Goal: Task Accomplishment & Management: Manage account settings

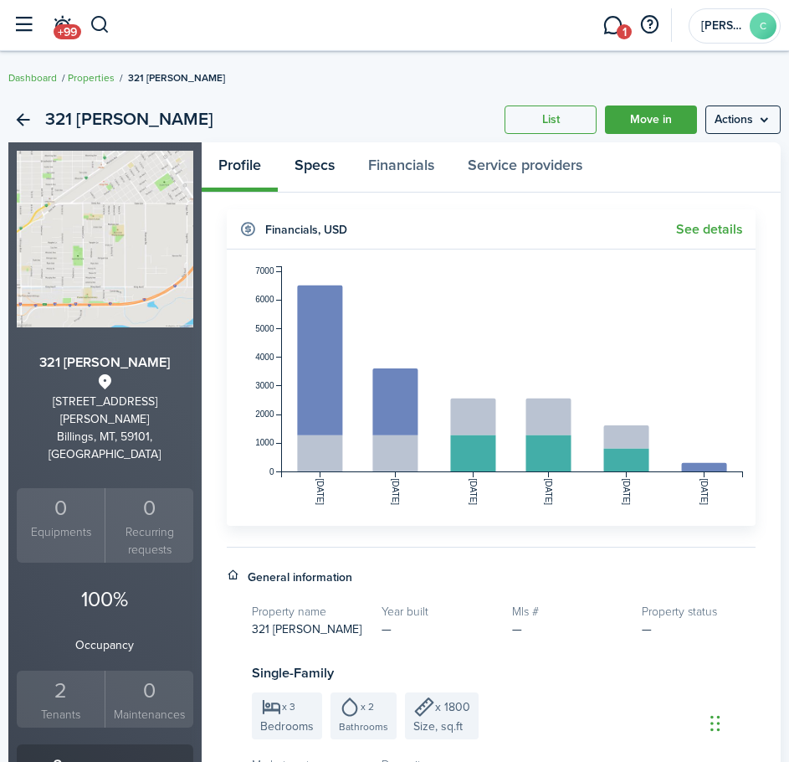
click at [302, 166] on link "Specs" at bounding box center [315, 166] width 74 height 49
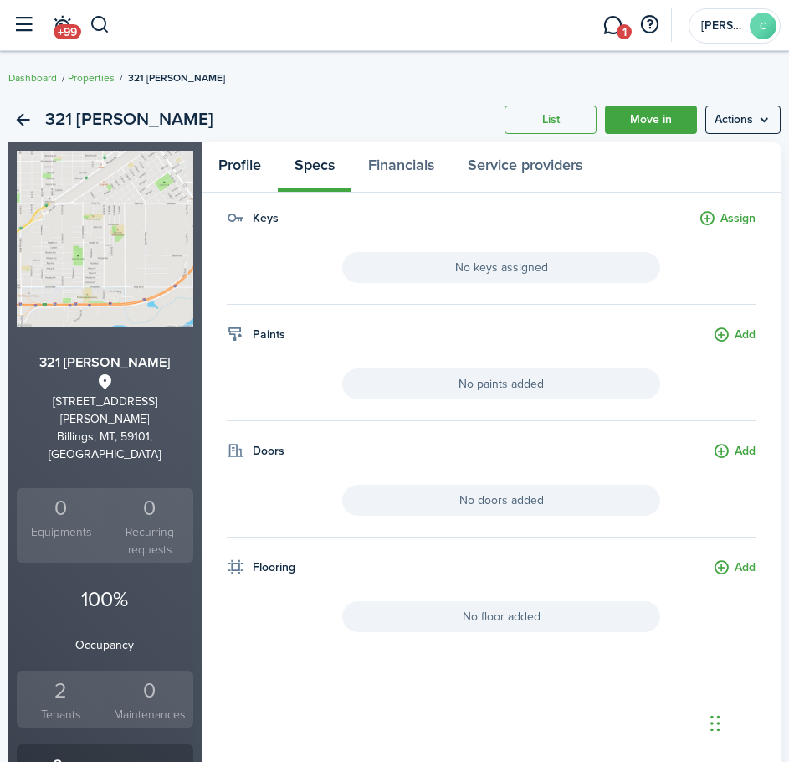
click at [248, 162] on link "Profile" at bounding box center [240, 166] width 76 height 49
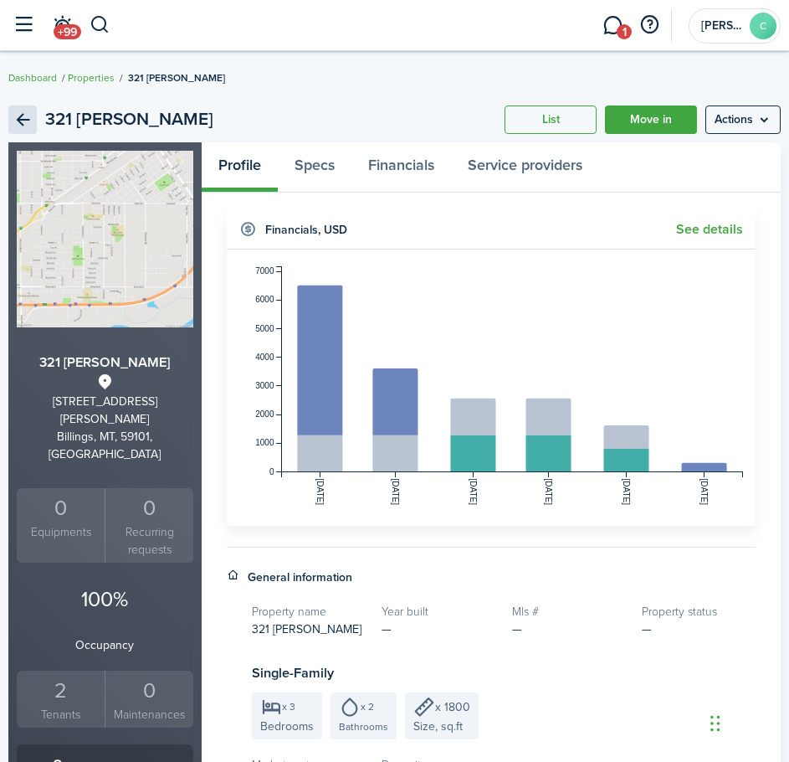
click at [17, 123] on link "Back" at bounding box center [22, 119] width 28 height 28
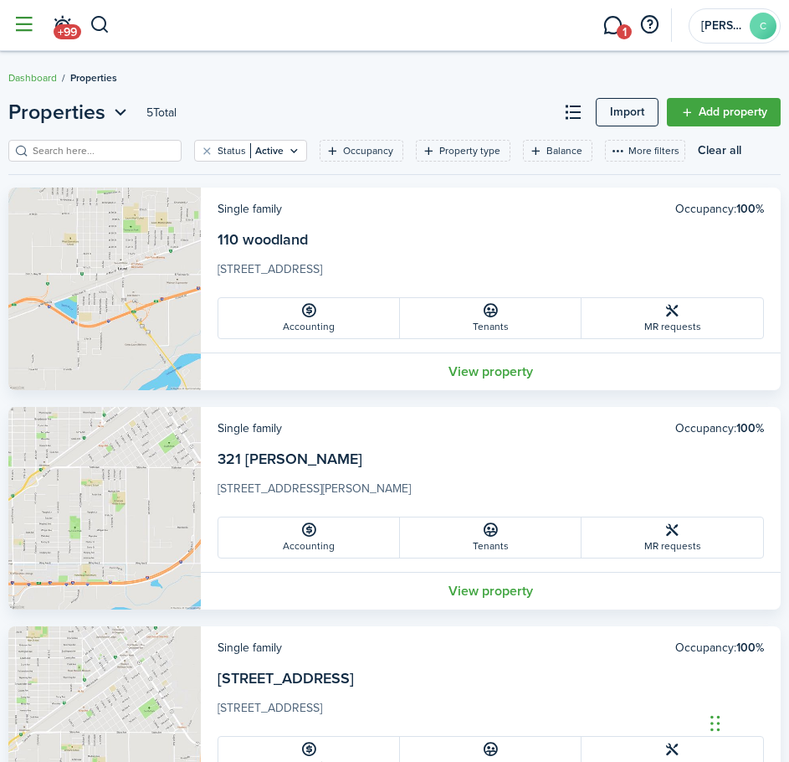
click at [17, 26] on button "button" at bounding box center [24, 25] width 32 height 32
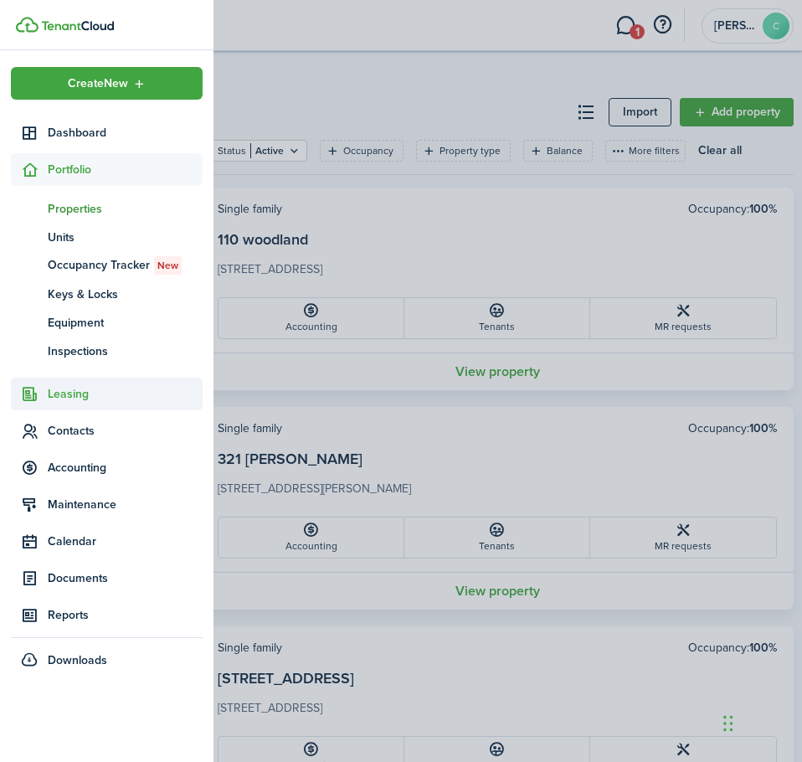
click at [77, 401] on span "Leasing" at bounding box center [125, 394] width 155 height 18
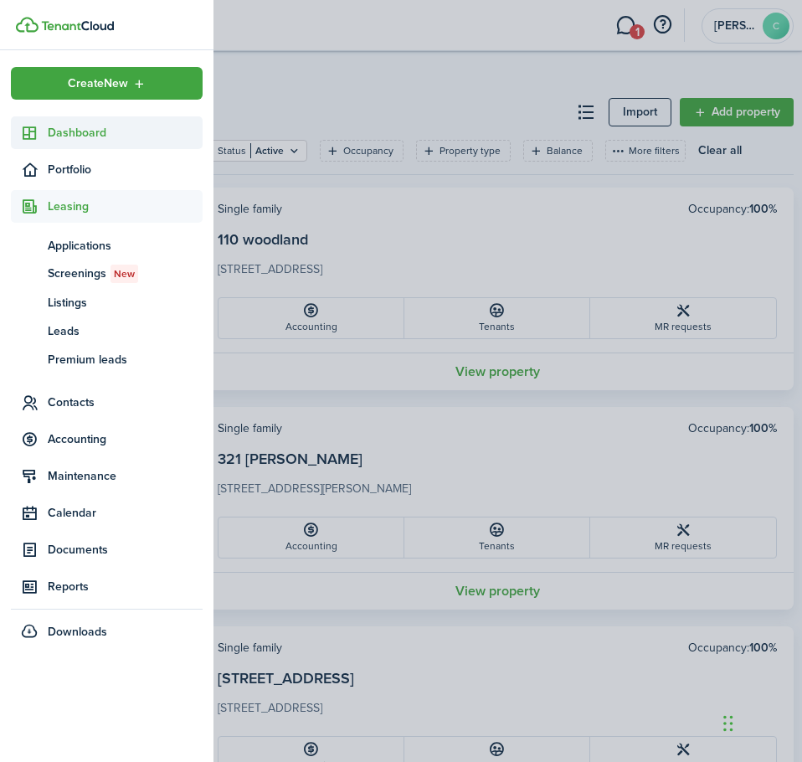
click at [63, 134] on span "Dashboard" at bounding box center [125, 133] width 155 height 18
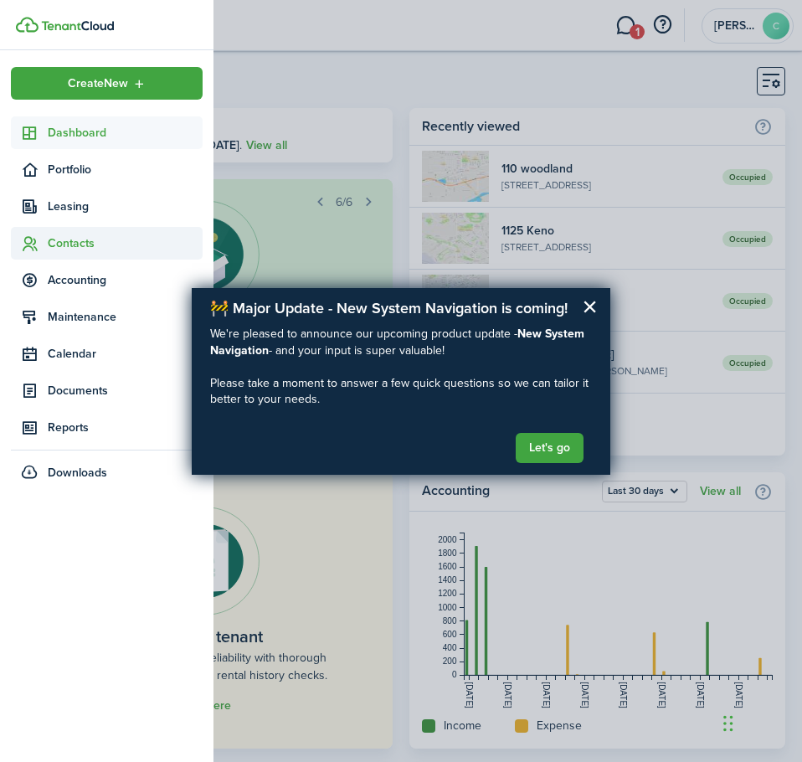
click at [62, 251] on span "Contacts" at bounding box center [125, 243] width 155 height 18
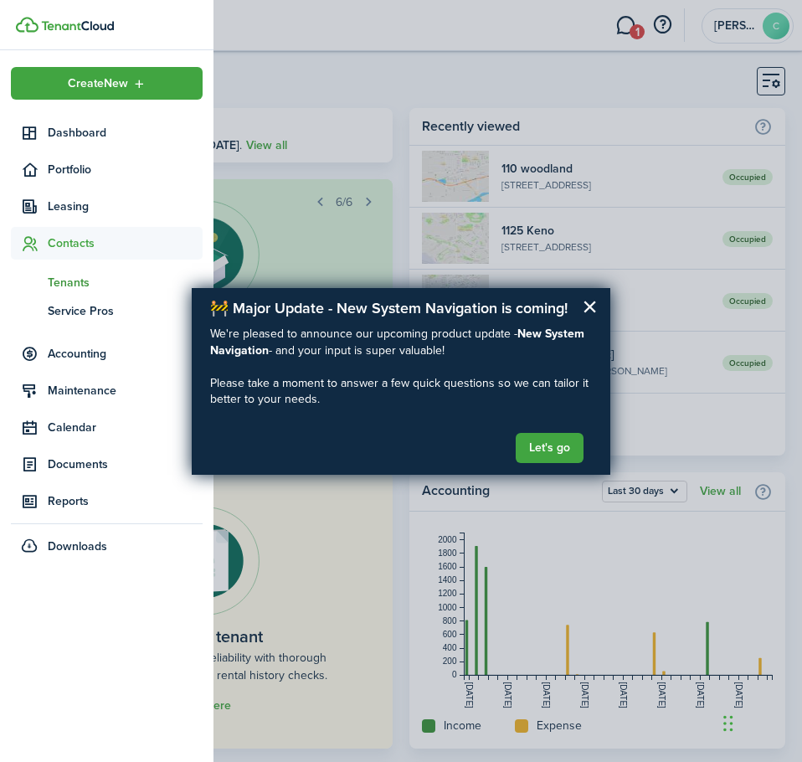
click at [69, 280] on span "Tenants" at bounding box center [125, 283] width 155 height 18
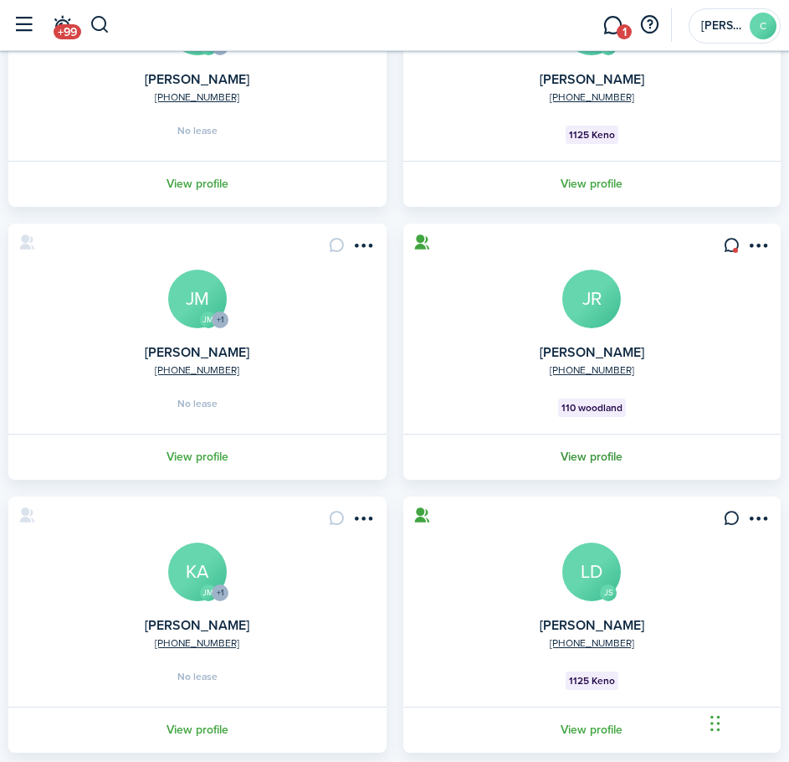
scroll to position [1134, 0]
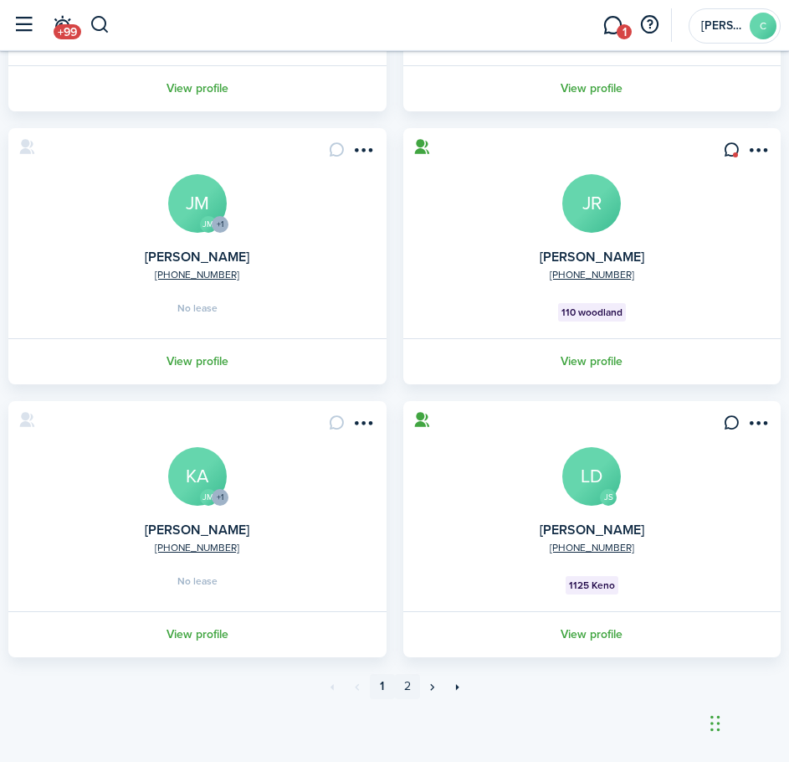
click at [407, 686] on link "2" at bounding box center [407, 686] width 25 height 25
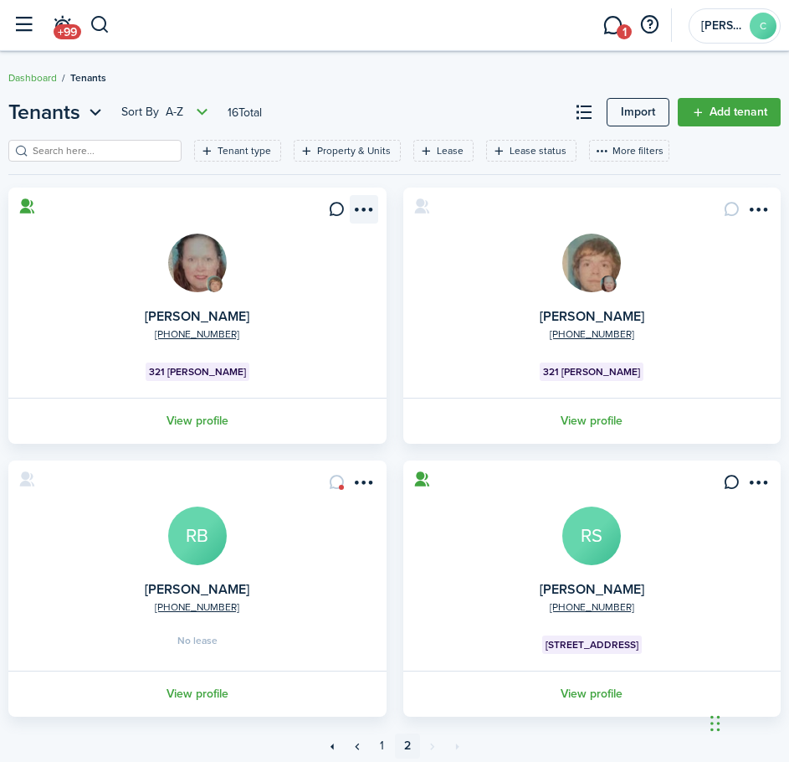
click at [369, 213] on menu-btn-icon "Open menu" at bounding box center [364, 209] width 28 height 28
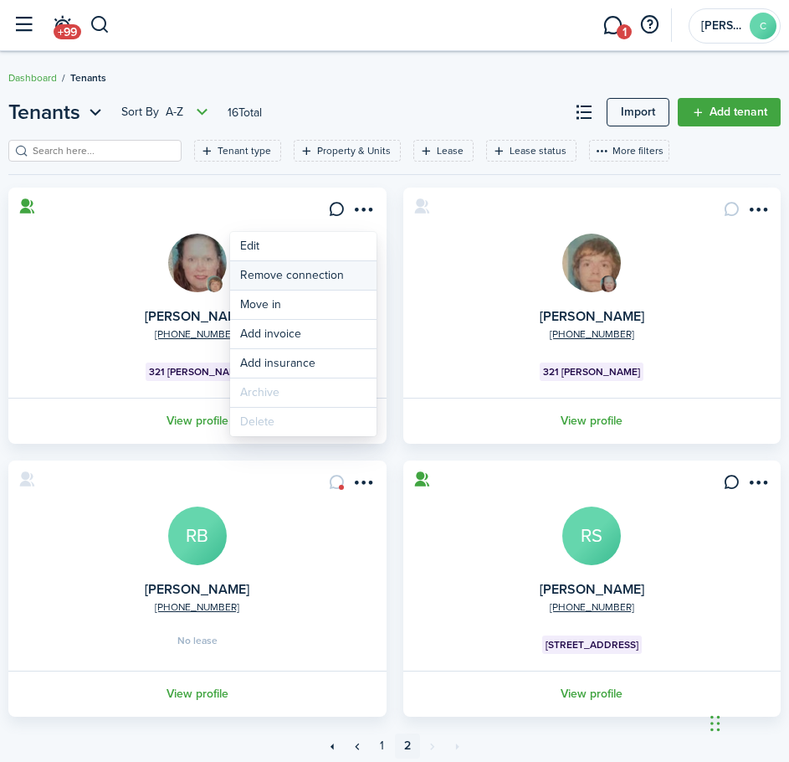
click at [264, 273] on button "Remove connection" at bounding box center [303, 275] width 147 height 28
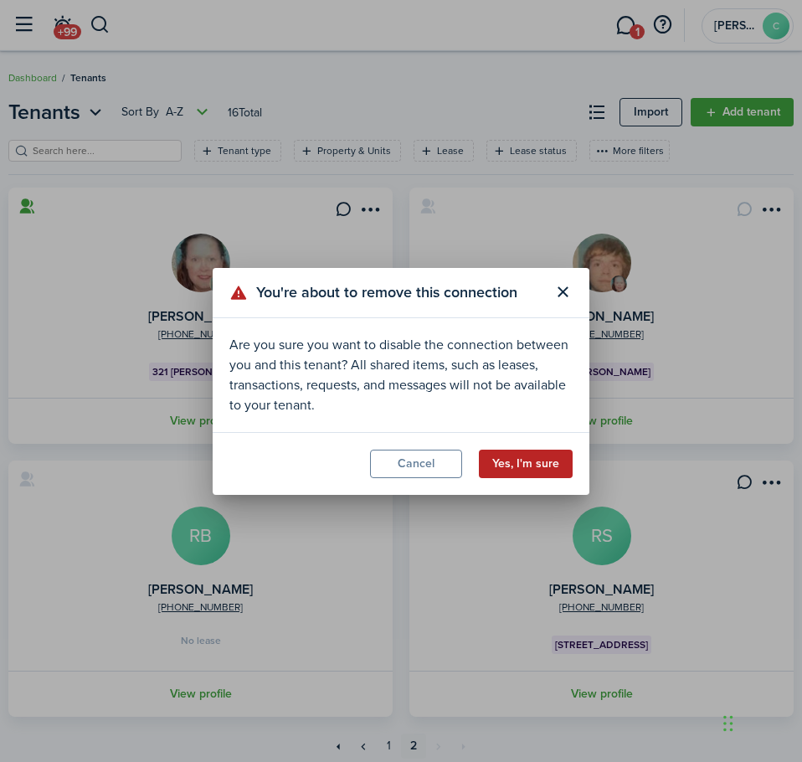
click at [502, 460] on button "Yes, I'm sure" at bounding box center [526, 464] width 94 height 28
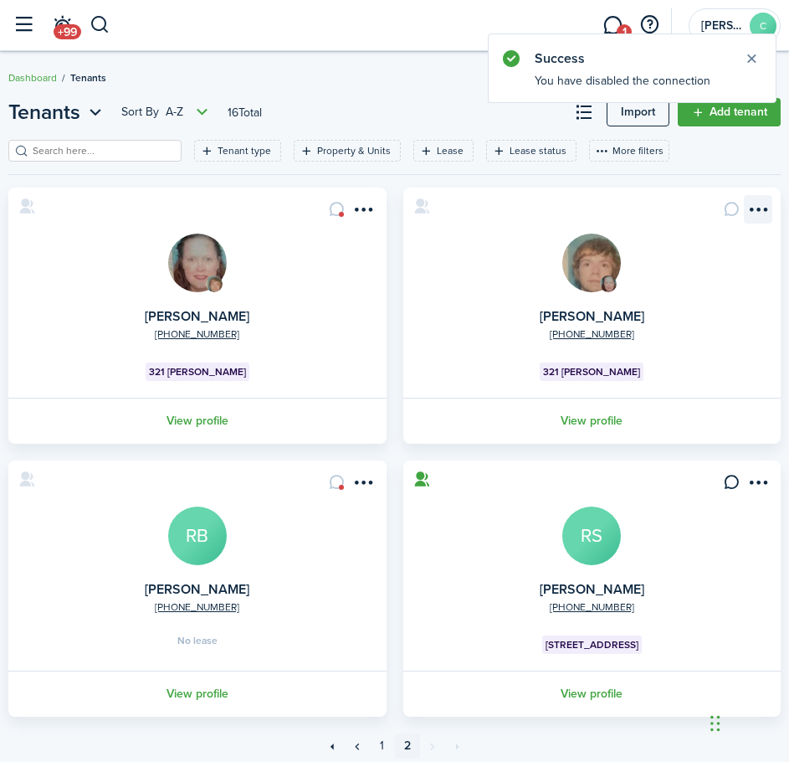
click at [753, 216] on menu-btn-icon "Open menu" at bounding box center [758, 209] width 28 height 28
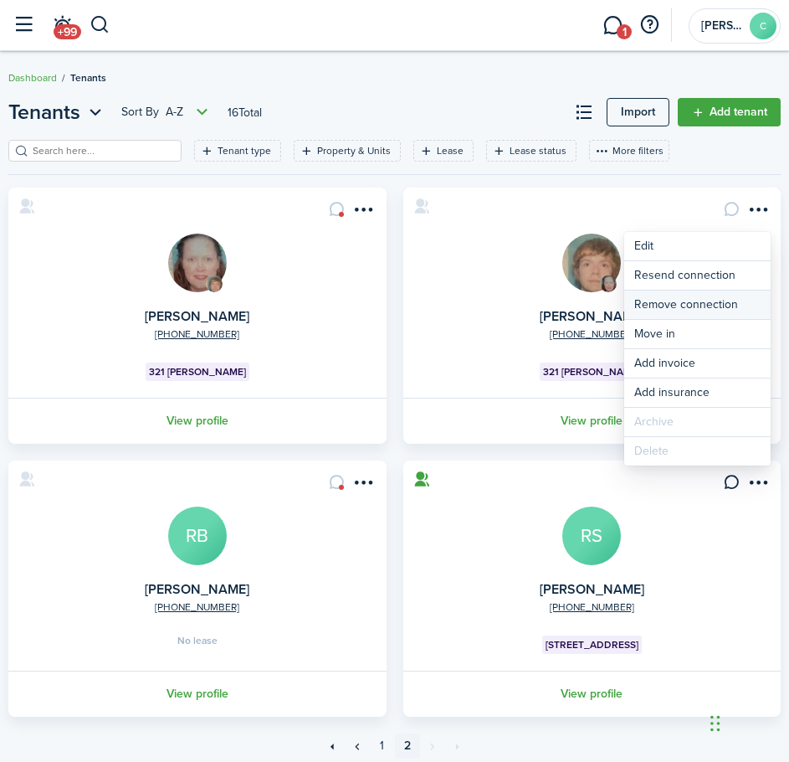
click at [665, 308] on button "Remove connection" at bounding box center [698, 304] width 147 height 28
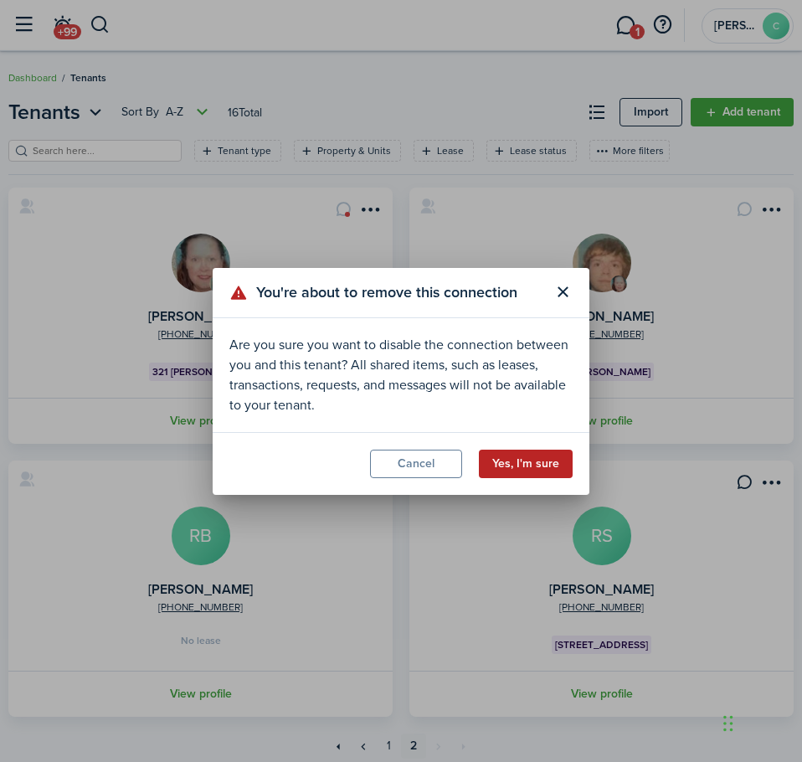
click at [539, 465] on button "Yes, I'm sure" at bounding box center [526, 464] width 94 height 28
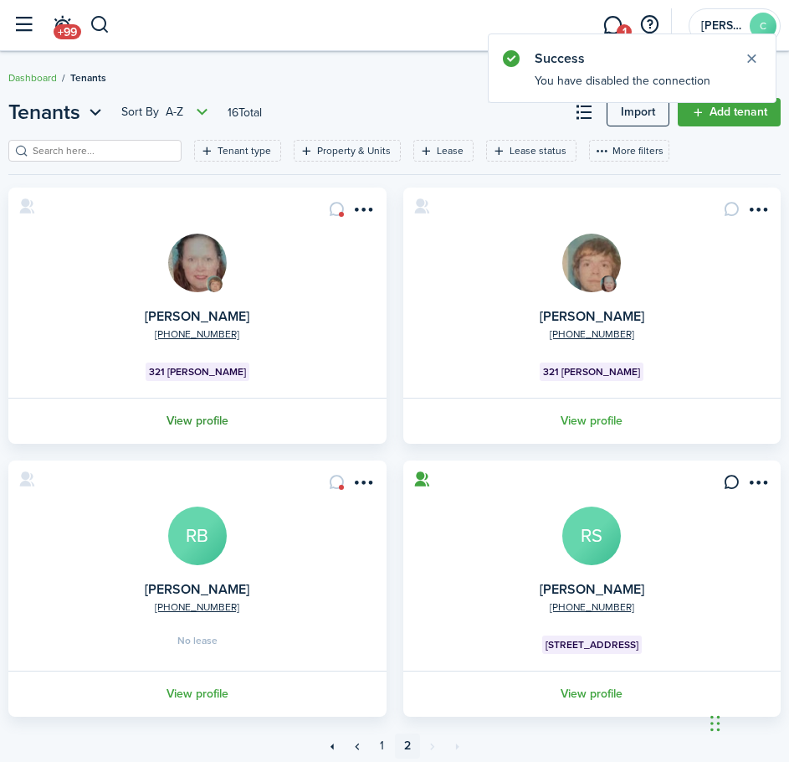
click at [207, 422] on link "View profile" at bounding box center [197, 421] width 383 height 46
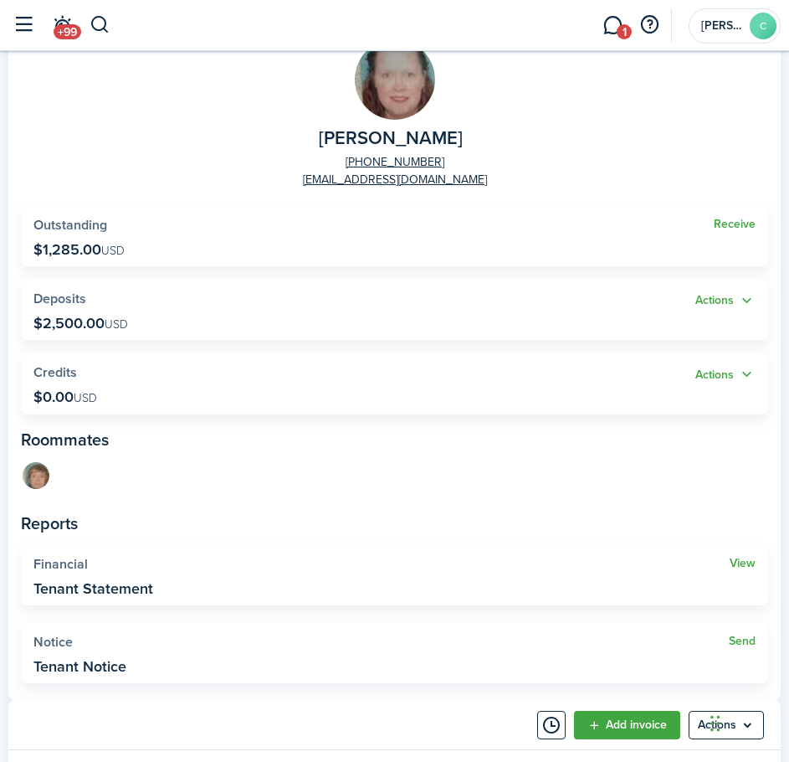
scroll to position [167, 0]
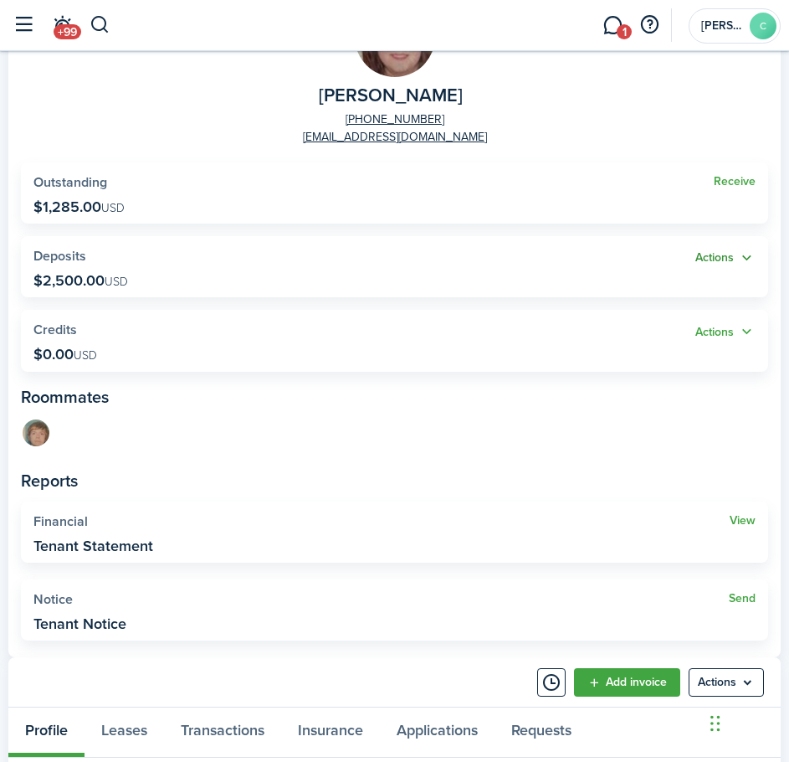
click at [729, 265] on button "Actions" at bounding box center [726, 258] width 60 height 19
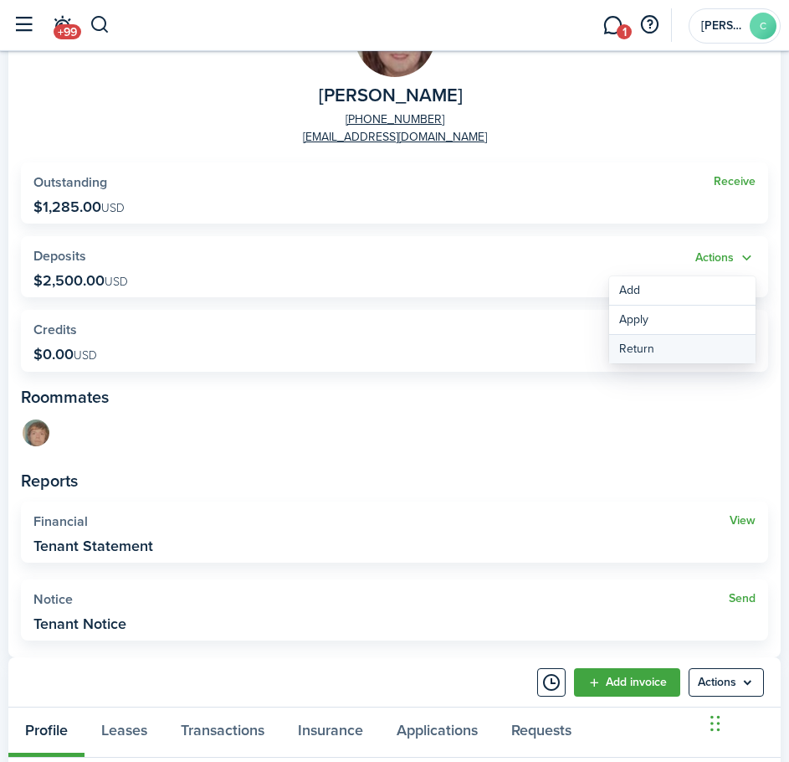
click at [643, 346] on link "Return" at bounding box center [682, 349] width 147 height 28
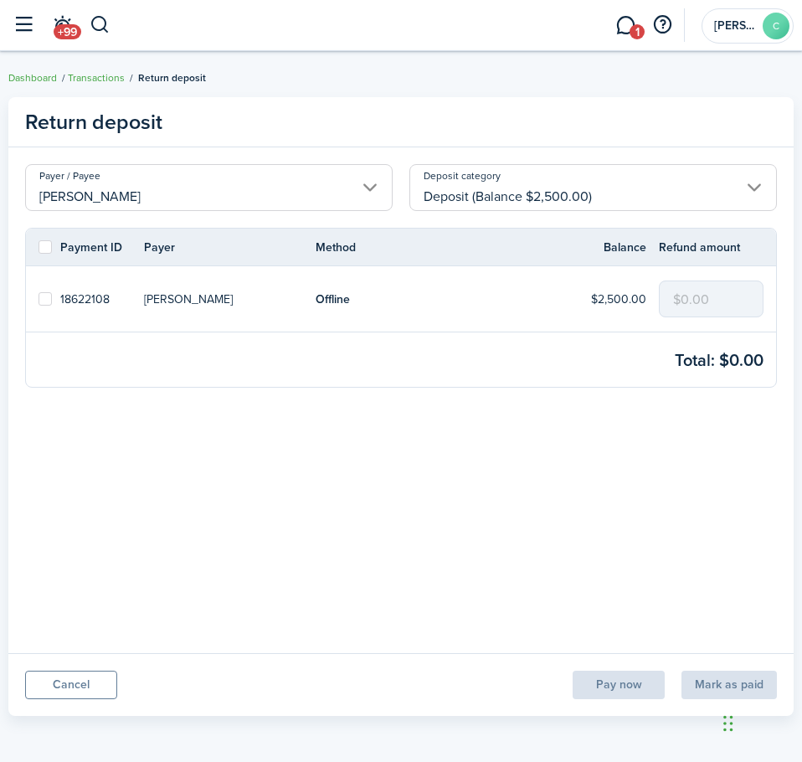
click at [40, 300] on label at bounding box center [45, 298] width 13 height 13
click at [39, 300] on input "checkbox" at bounding box center [38, 299] width 1 height 1
checkbox input "true"
drag, startPoint x: 734, startPoint y: 303, endPoint x: 602, endPoint y: 303, distance: 132.3
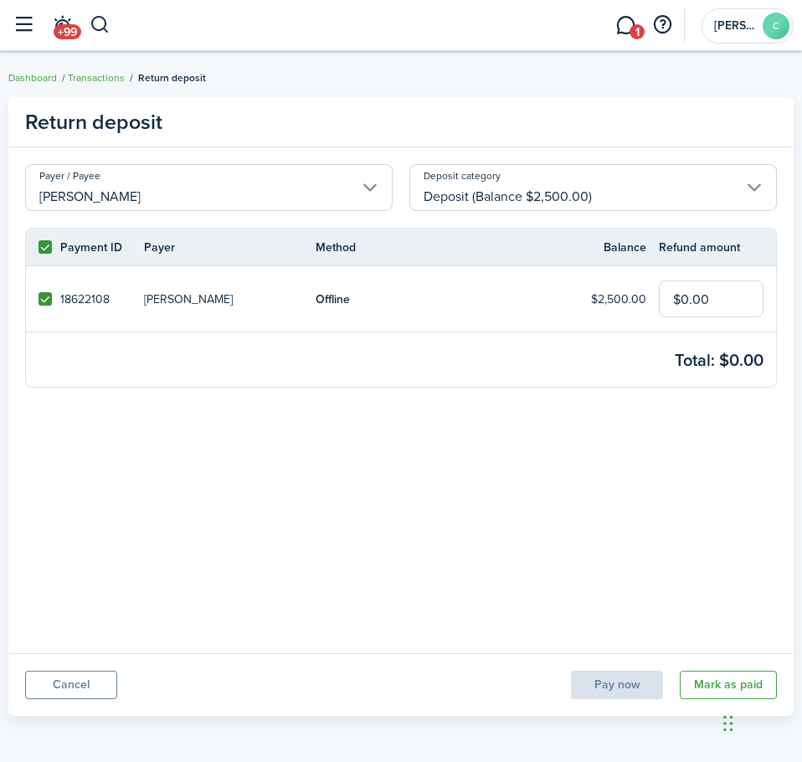
click at [602, 303] on tr "18622108 [PERSON_NAME] Offline $2,500.00 $0.00" at bounding box center [401, 298] width 750 height 65
type input "$2,500.00"
click at [603, 457] on panel-main-body "Payer / Payee [PERSON_NAME] Deposit category Deposit (Balance $2,500.00) Paymen…" at bounding box center [400, 400] width 785 height 506
click at [707, 693] on button "Mark as paid" at bounding box center [728, 685] width 97 height 28
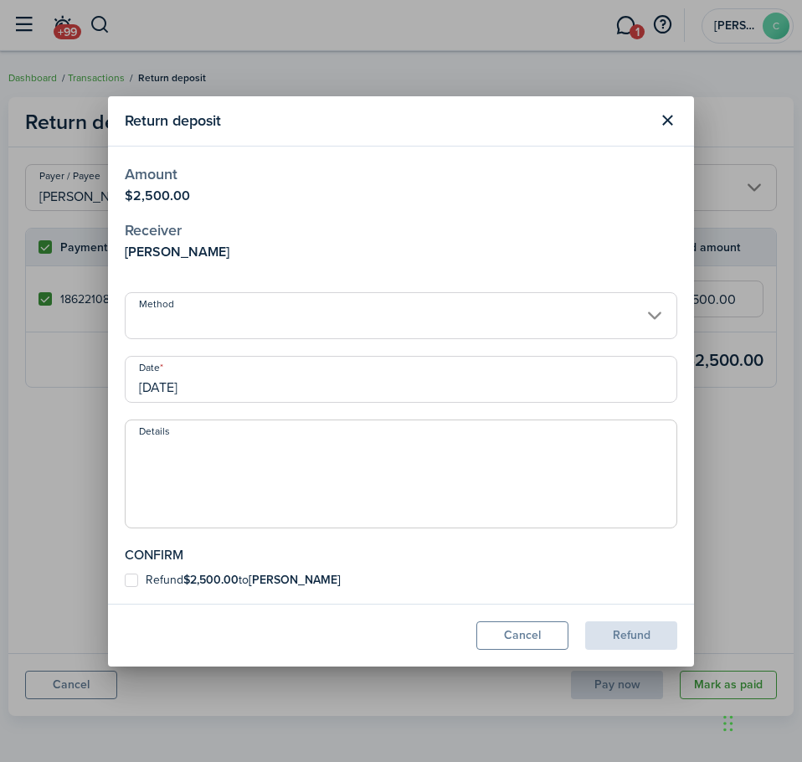
click at [170, 317] on input "Method" at bounding box center [401, 315] width 553 height 47
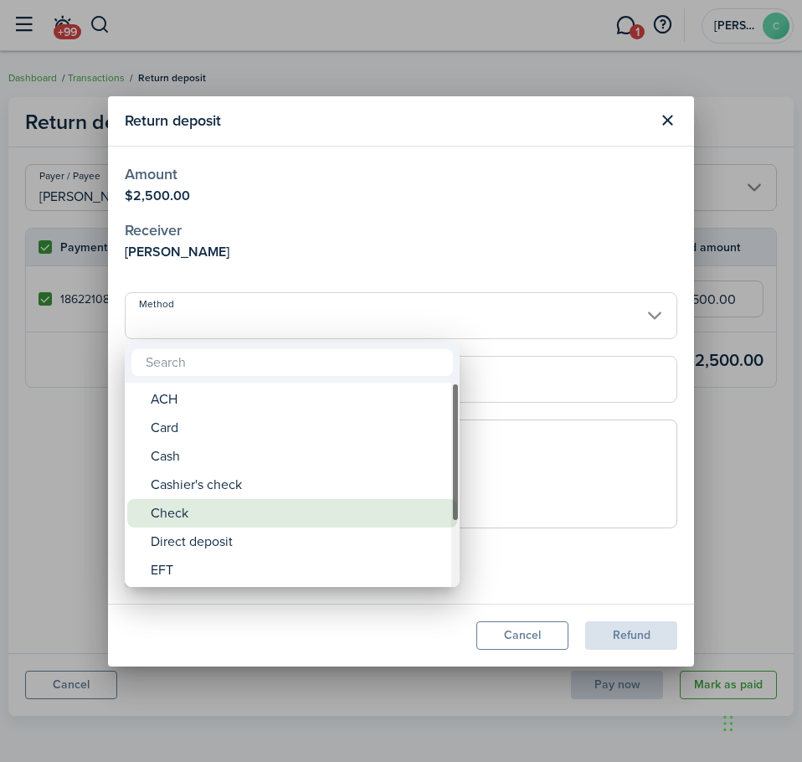
click at [177, 515] on div "Check" at bounding box center [299, 513] width 296 height 28
type input "Check"
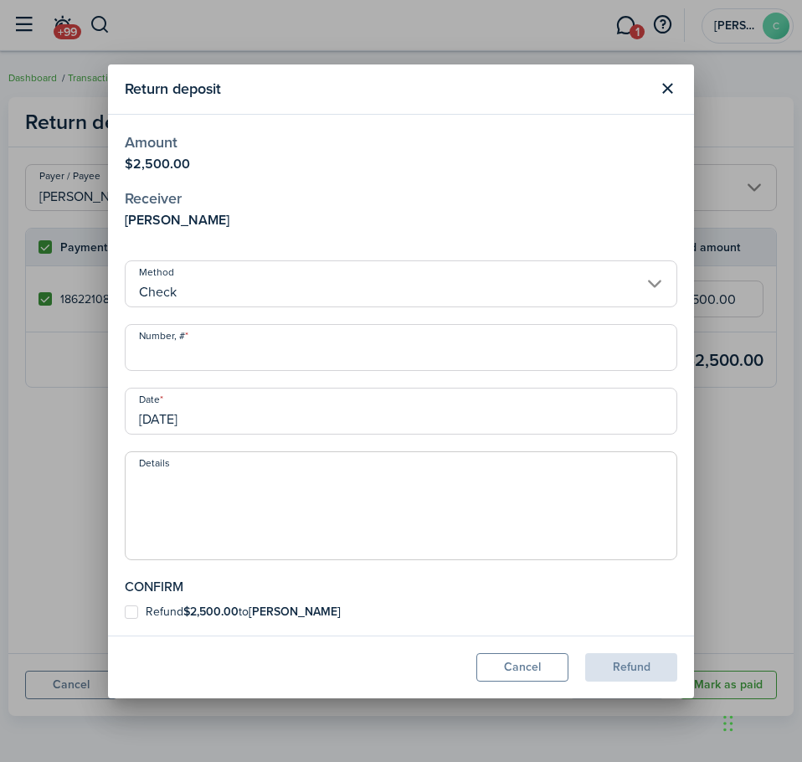
click at [193, 349] on input "Number, #" at bounding box center [401, 347] width 553 height 47
click at [186, 421] on input "[DATE]" at bounding box center [401, 411] width 553 height 47
type input "517"
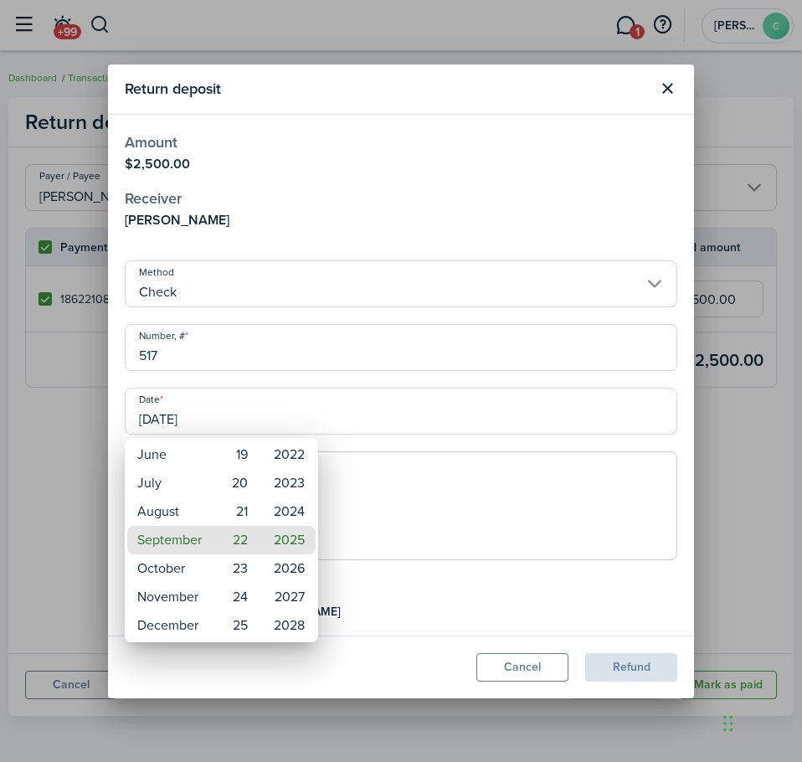
click at [169, 421] on div at bounding box center [401, 381] width 1070 height 1030
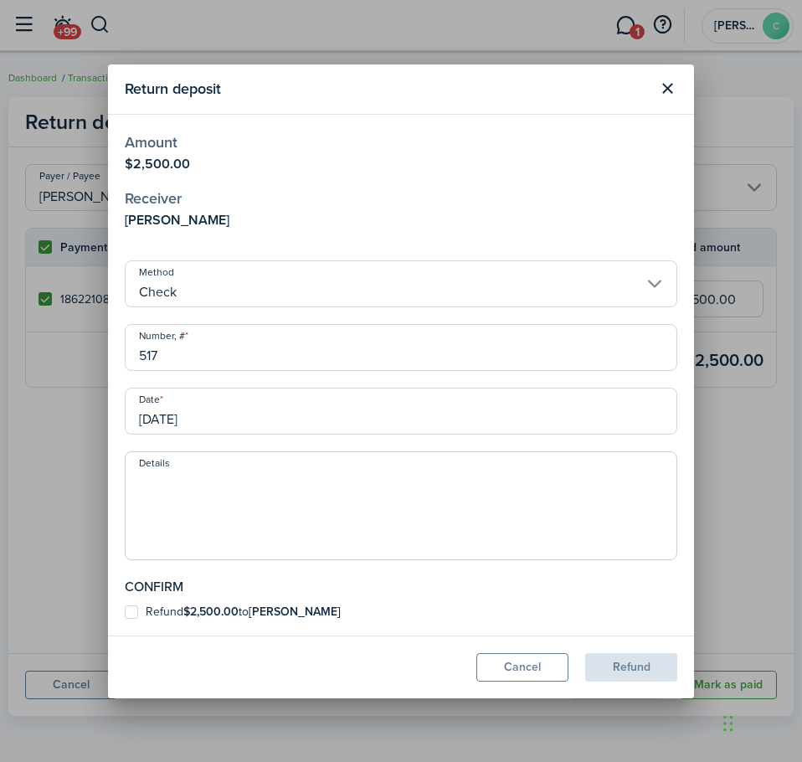
click at [169, 421] on input "[DATE]" at bounding box center [401, 411] width 553 height 47
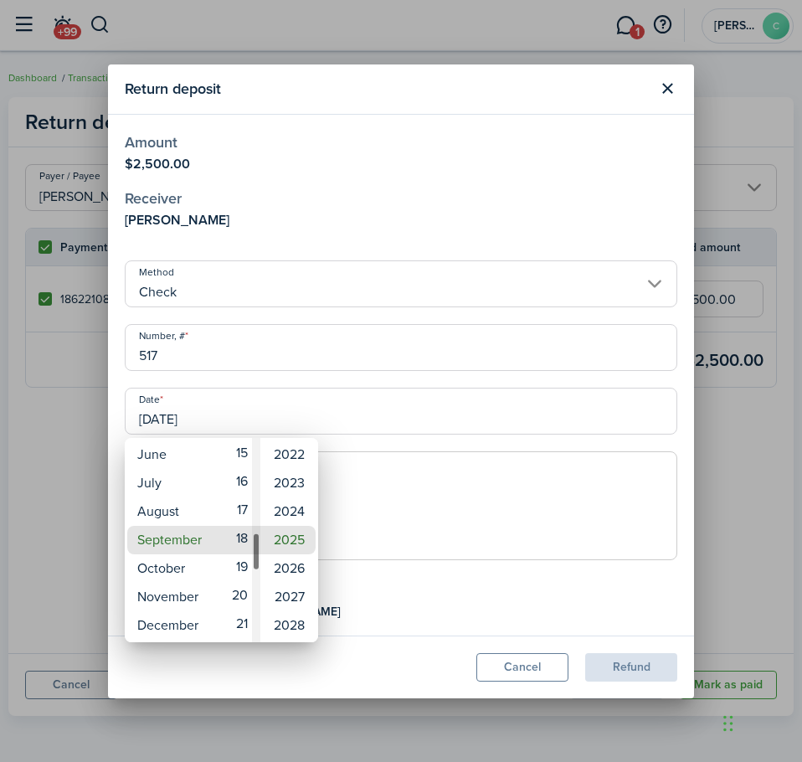
drag, startPoint x: 257, startPoint y: 571, endPoint x: 254, endPoint y: 548, distance: 22.9
click at [254, 548] on div "Day" at bounding box center [256, 551] width 8 height 39
type input "[DATE]"
click at [452, 493] on div at bounding box center [401, 381] width 1070 height 1030
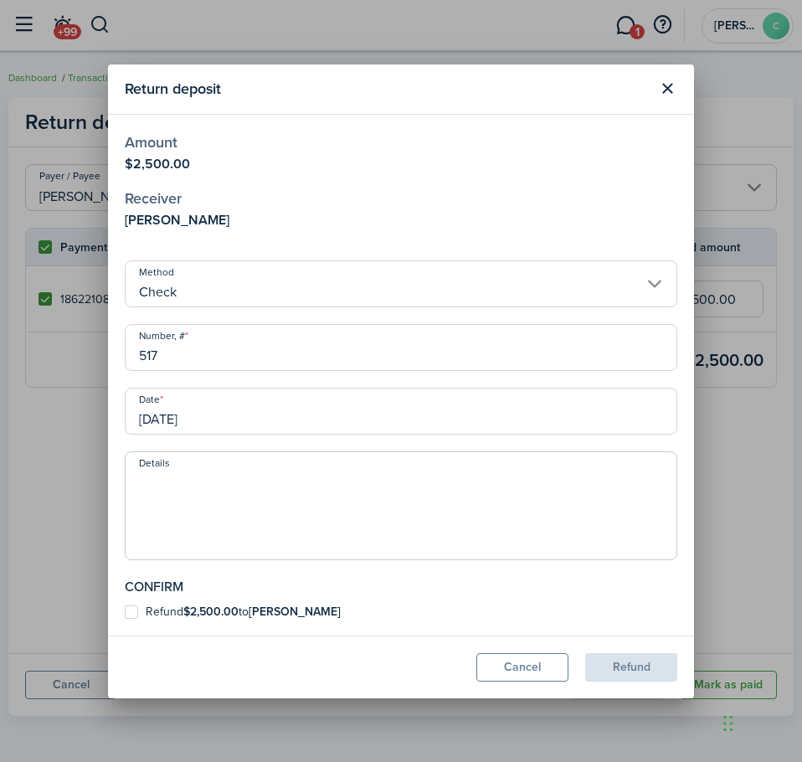
click at [139, 612] on label "Refund $2,500.00 to [PERSON_NAME]" at bounding box center [233, 611] width 216 height 13
click at [125, 612] on input "Refund $2,500.00 to [PERSON_NAME]" at bounding box center [124, 611] width 1 height 1
checkbox input "true"
click at [599, 672] on button "Refund" at bounding box center [631, 667] width 92 height 28
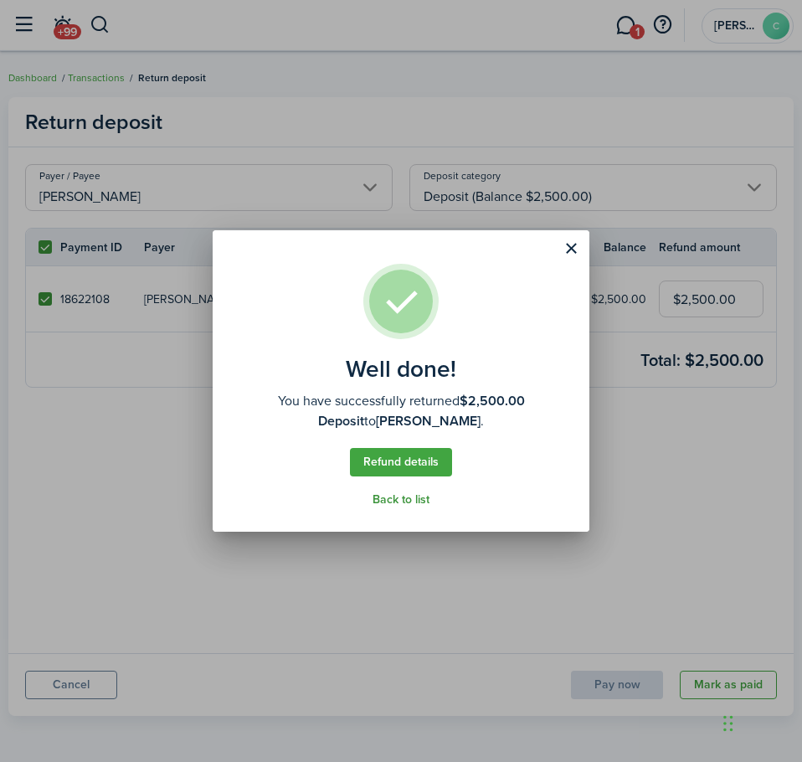
click at [385, 501] on link "Back to list" at bounding box center [401, 499] width 57 height 13
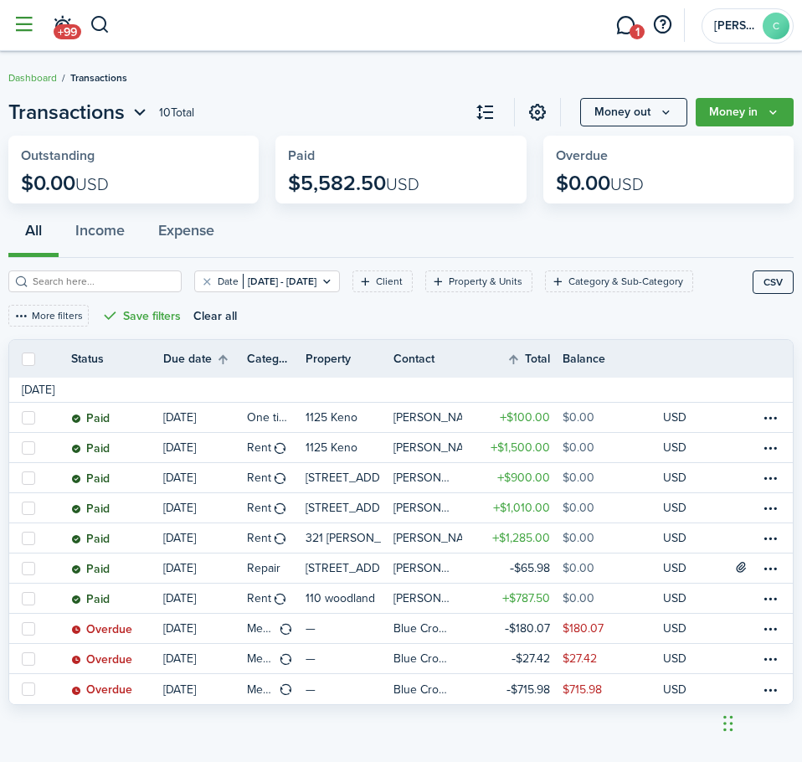
click at [16, 27] on button "button" at bounding box center [24, 25] width 32 height 32
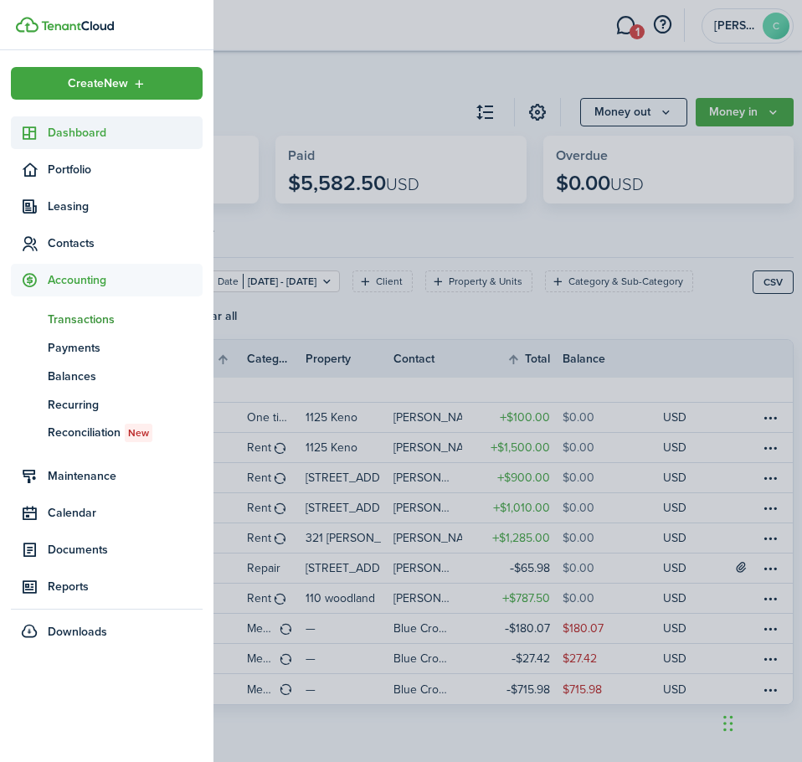
click at [47, 136] on sidebar-link-icon at bounding box center [29, 133] width 37 height 18
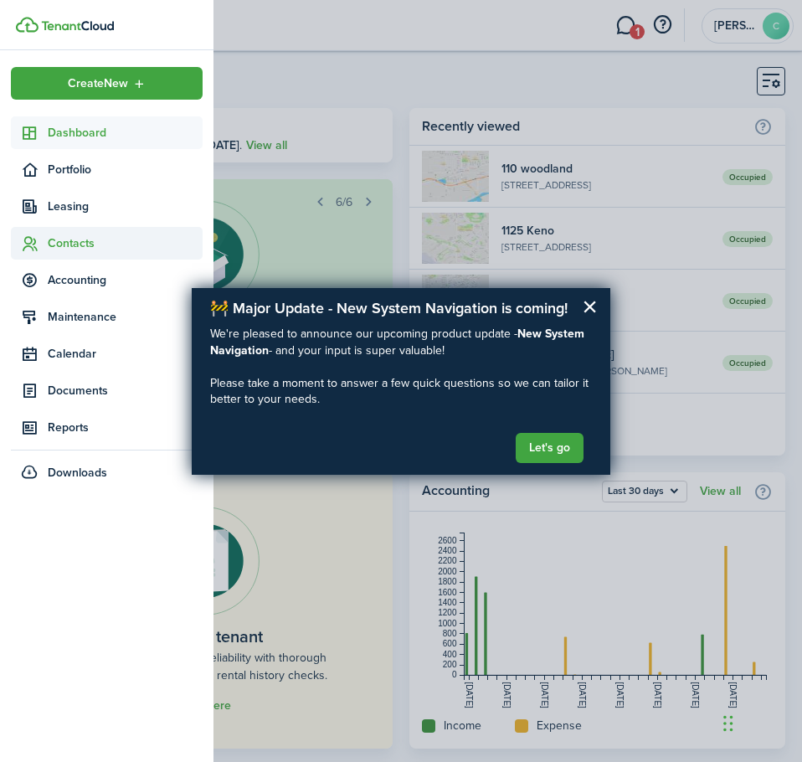
click at [61, 241] on span "Contacts" at bounding box center [125, 243] width 155 height 18
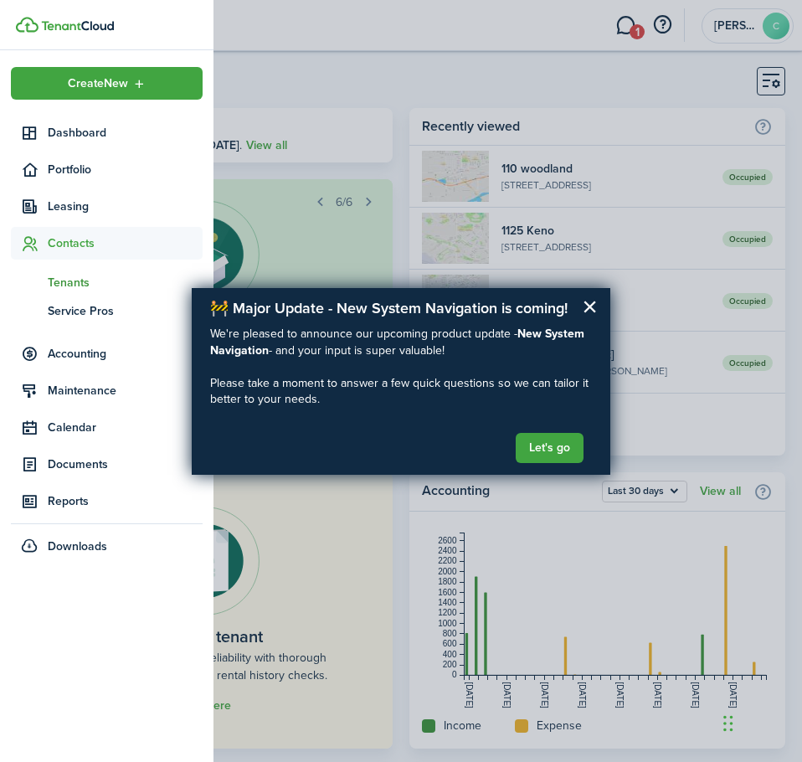
click at [69, 282] on span "Tenants" at bounding box center [125, 283] width 155 height 18
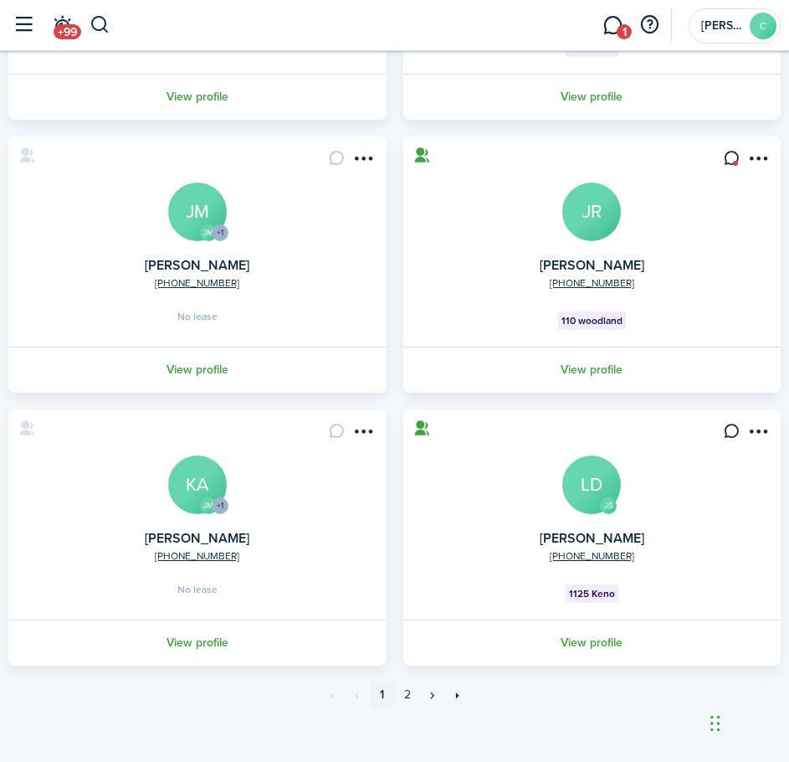
scroll to position [1134, 0]
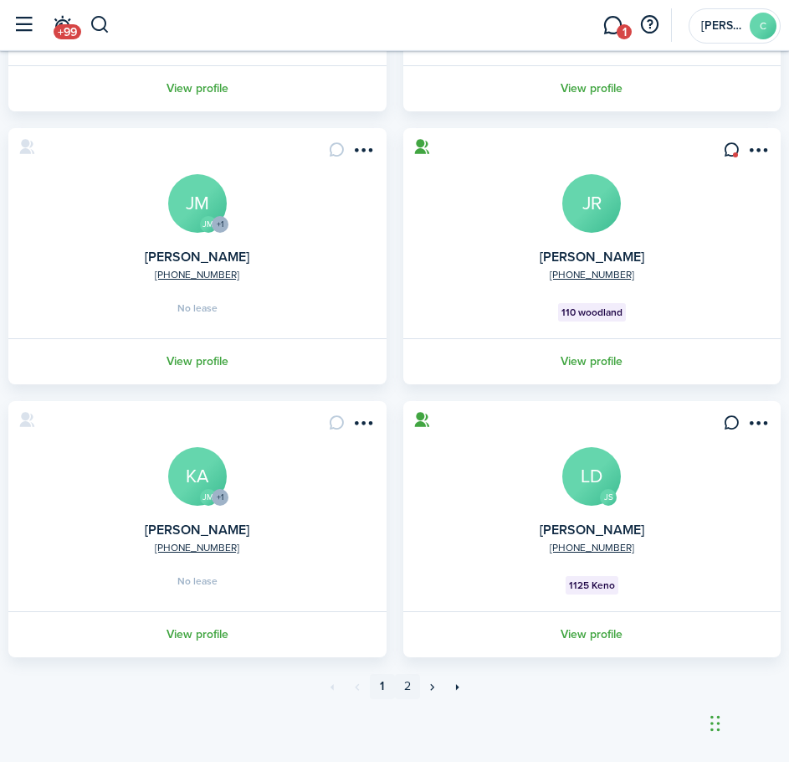
click at [408, 686] on link "2" at bounding box center [407, 686] width 25 height 25
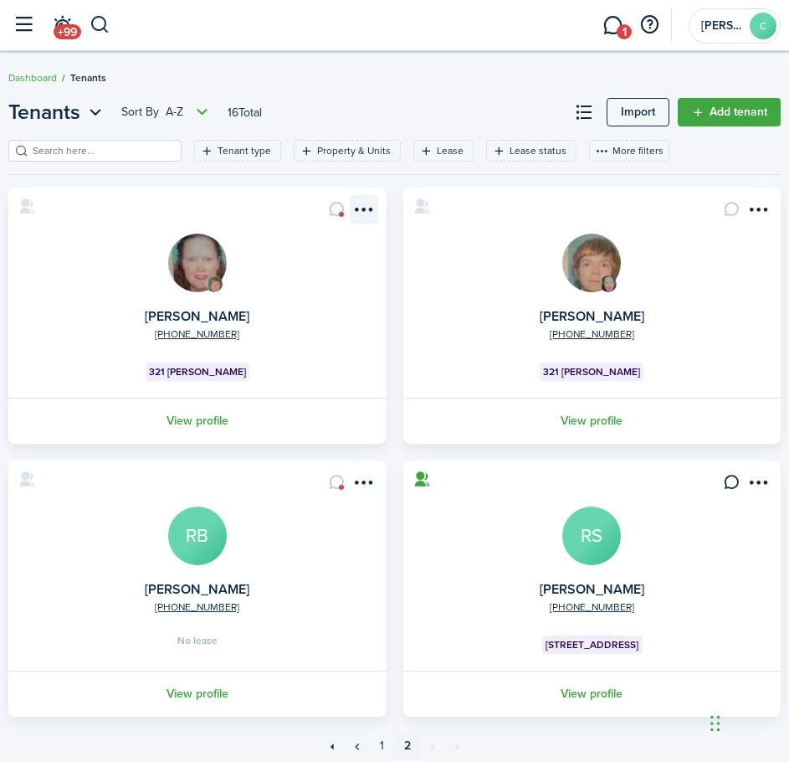
click at [359, 208] on menu-btn-icon "Open menu" at bounding box center [364, 209] width 28 height 28
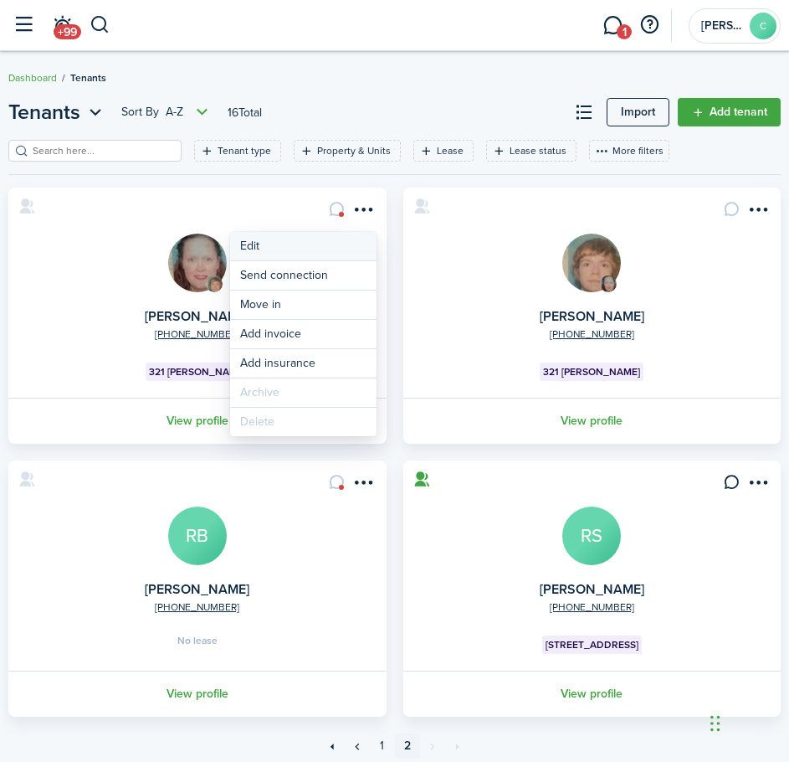
click at [247, 243] on link "Edit" at bounding box center [303, 246] width 147 height 28
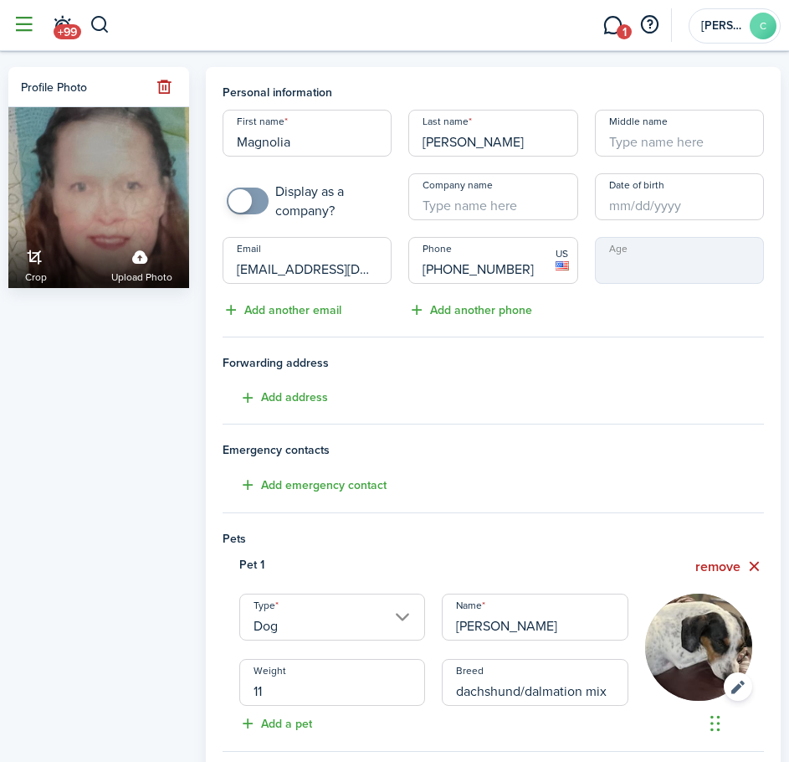
click at [18, 25] on button "button" at bounding box center [24, 25] width 32 height 32
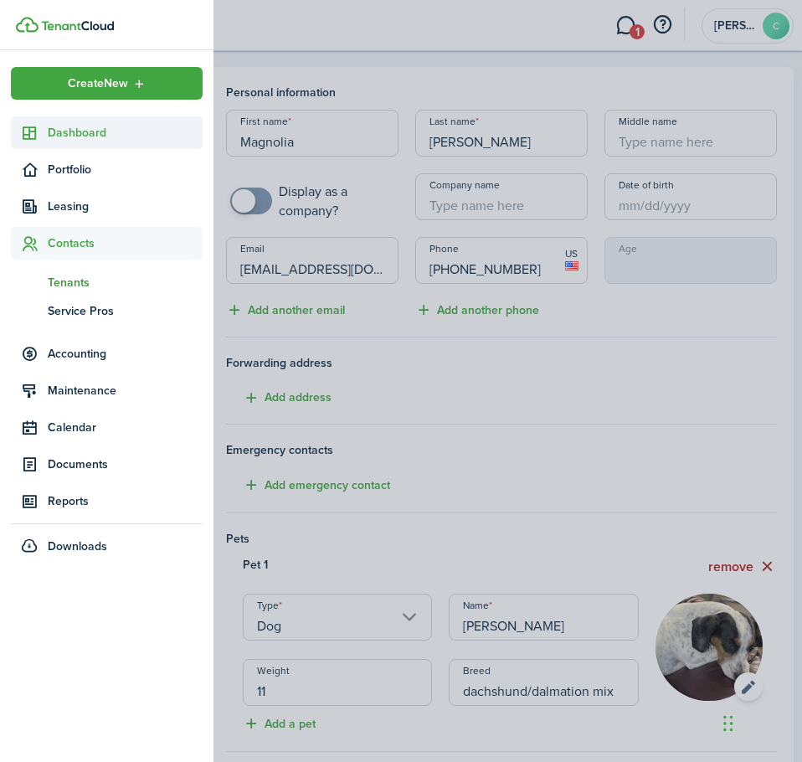
click at [80, 126] on span "Dashboard" at bounding box center [125, 133] width 155 height 18
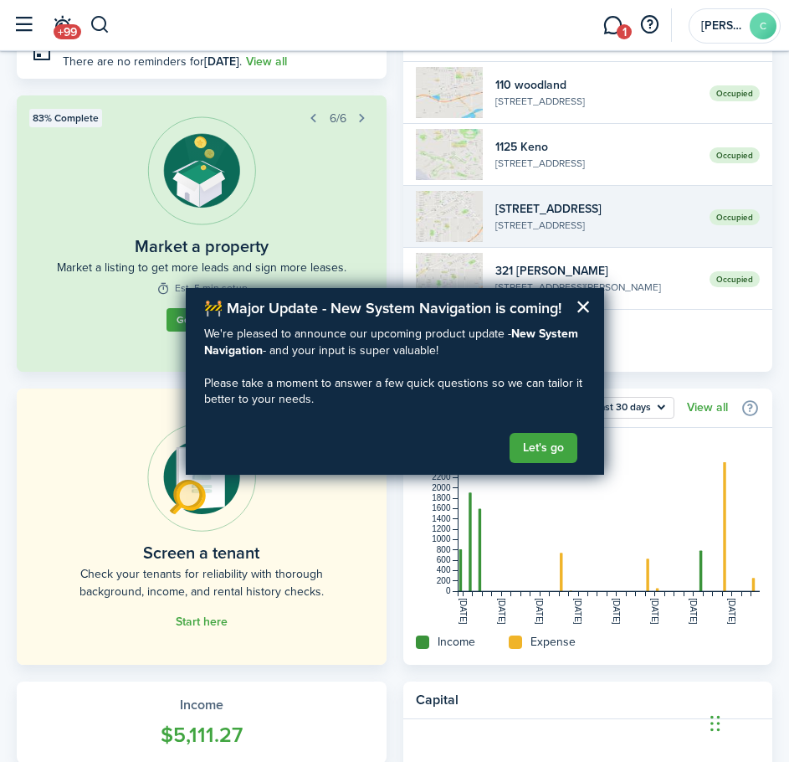
scroll to position [167, 0]
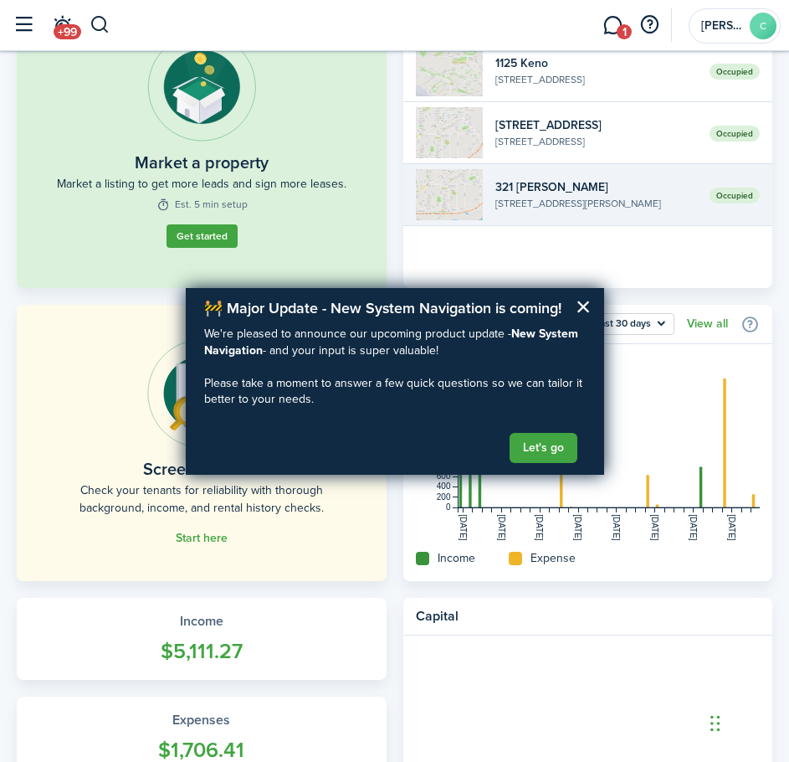
click at [653, 177] on link "Occupied [STREET_ADDRESS][PERSON_NAME][PERSON_NAME]" at bounding box center [589, 195] width 370 height 62
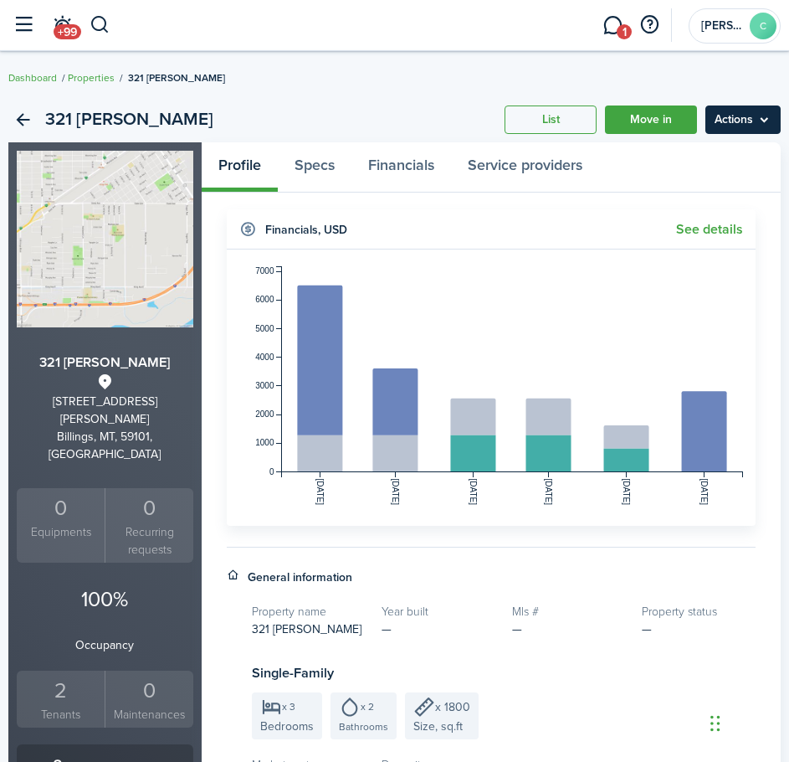
click at [740, 128] on menu-btn "Actions" at bounding box center [743, 119] width 75 height 28
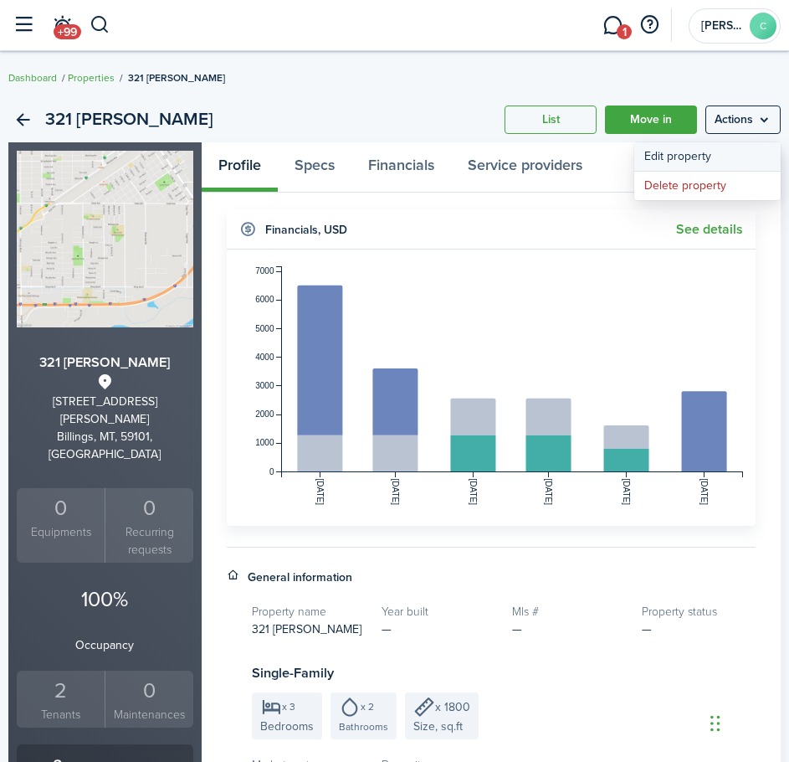
click at [709, 155] on link "Edit property" at bounding box center [708, 156] width 147 height 28
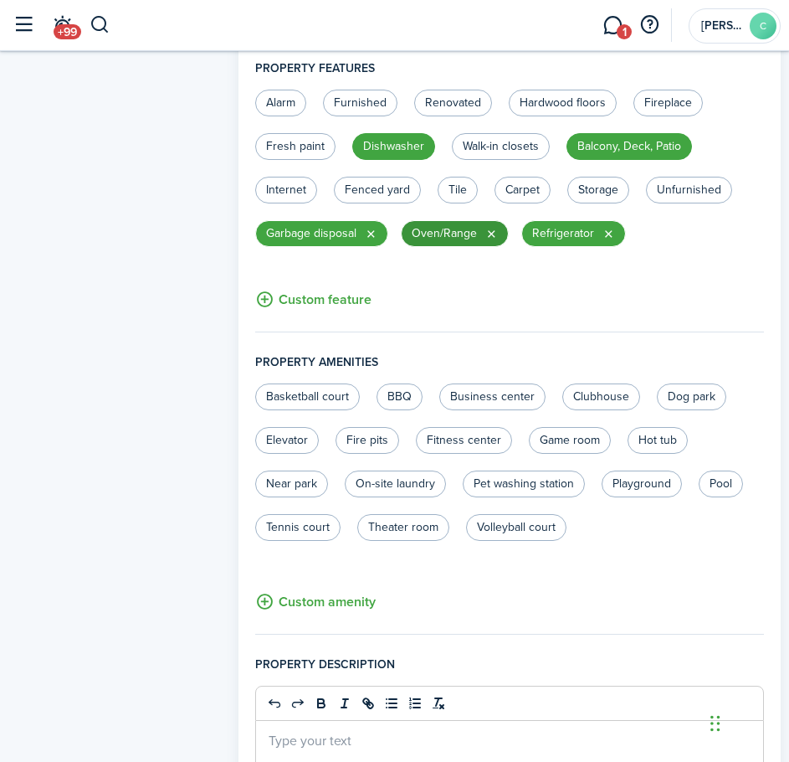
scroll to position [670, 0]
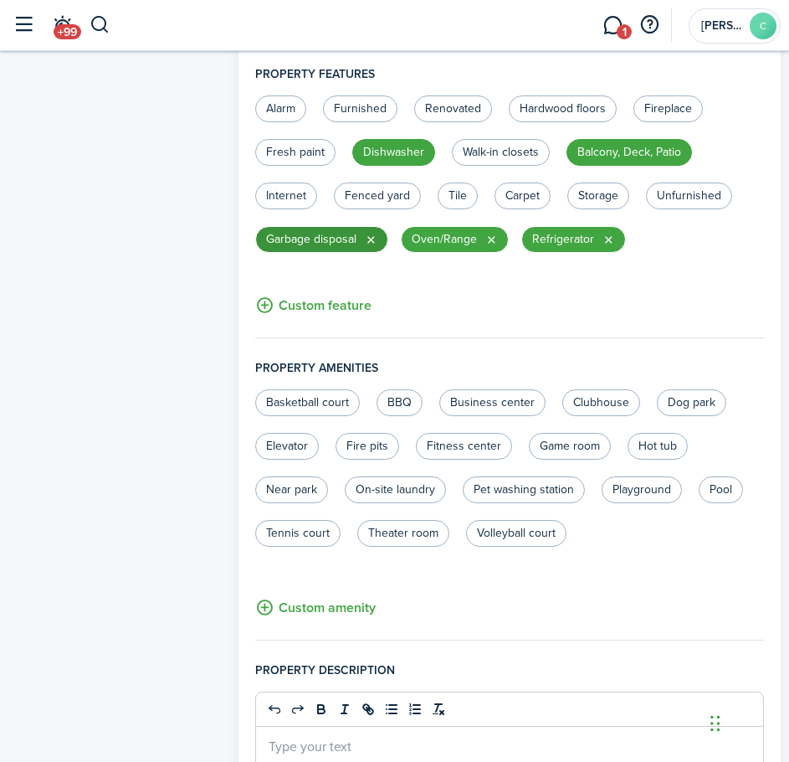
click at [371, 246] on button "button" at bounding box center [370, 239] width 13 height 13
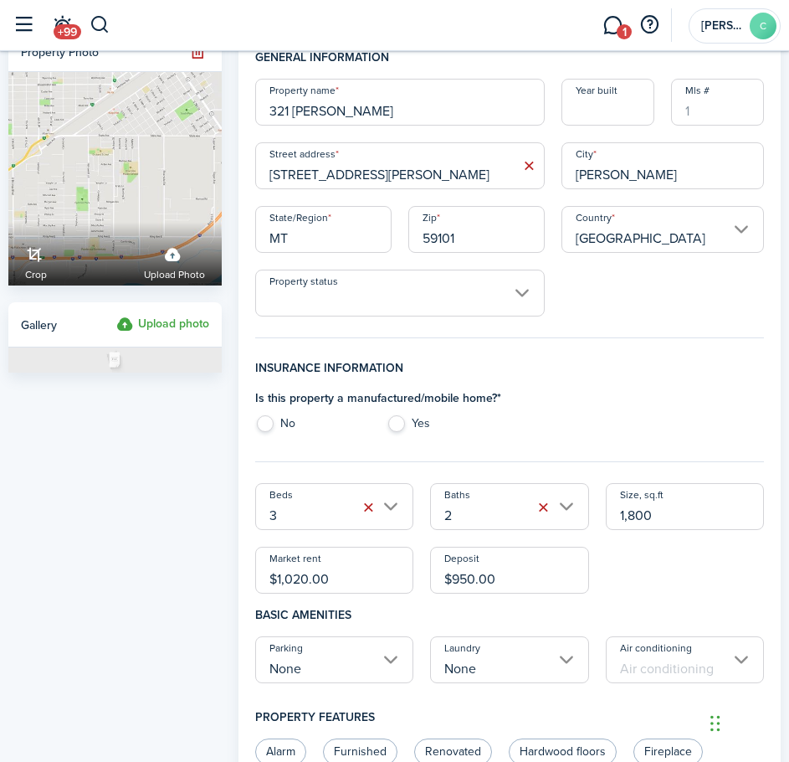
scroll to position [0, 0]
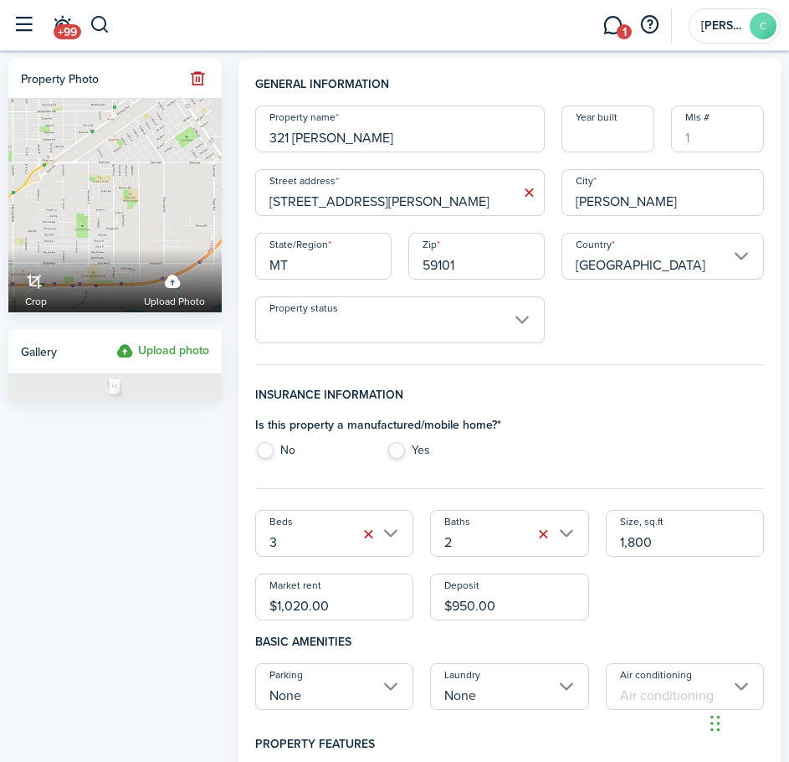
click at [410, 325] on input "Property status" at bounding box center [400, 319] width 290 height 47
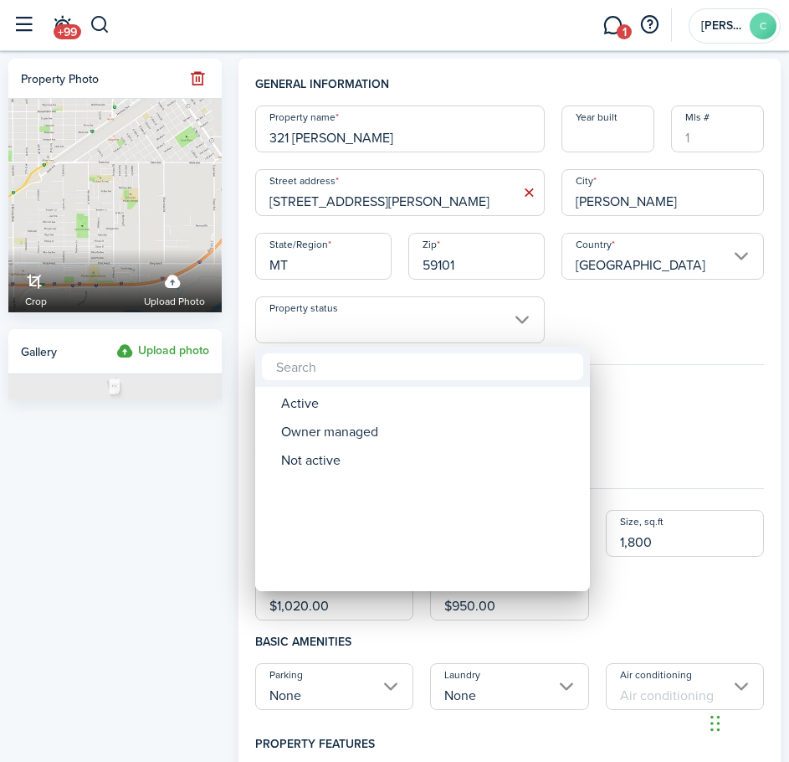
click at [624, 317] on div at bounding box center [394, 381] width 1057 height 1030
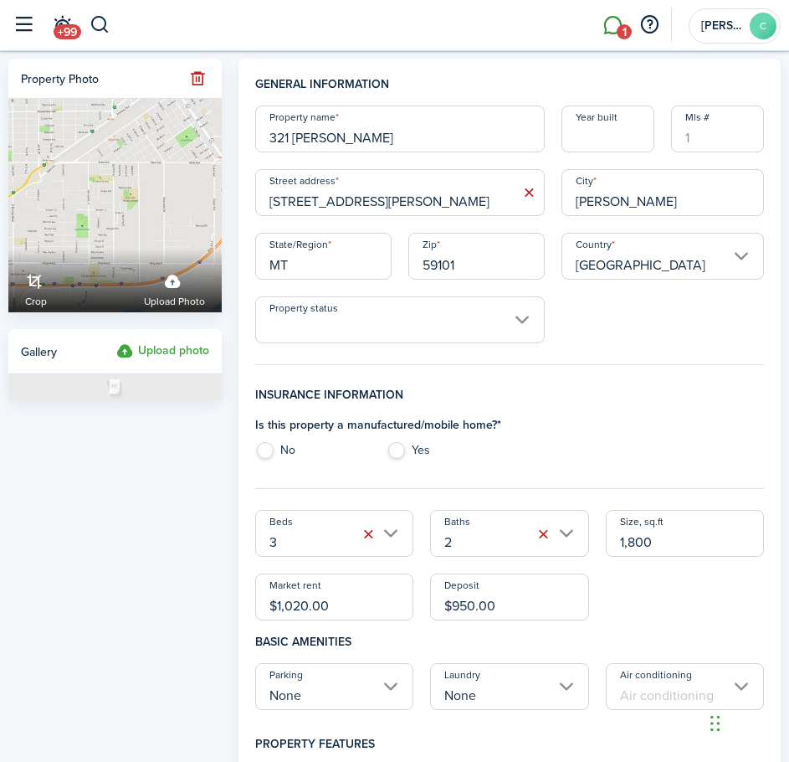
click at [604, 34] on link "1" at bounding box center [613, 25] width 32 height 41
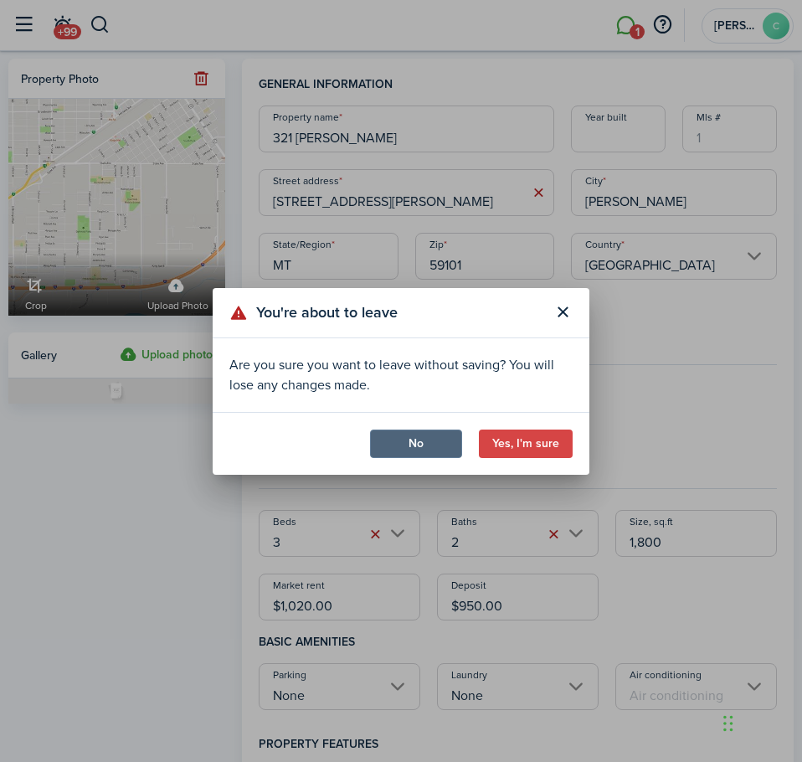
click at [437, 447] on button "No" at bounding box center [416, 443] width 92 height 28
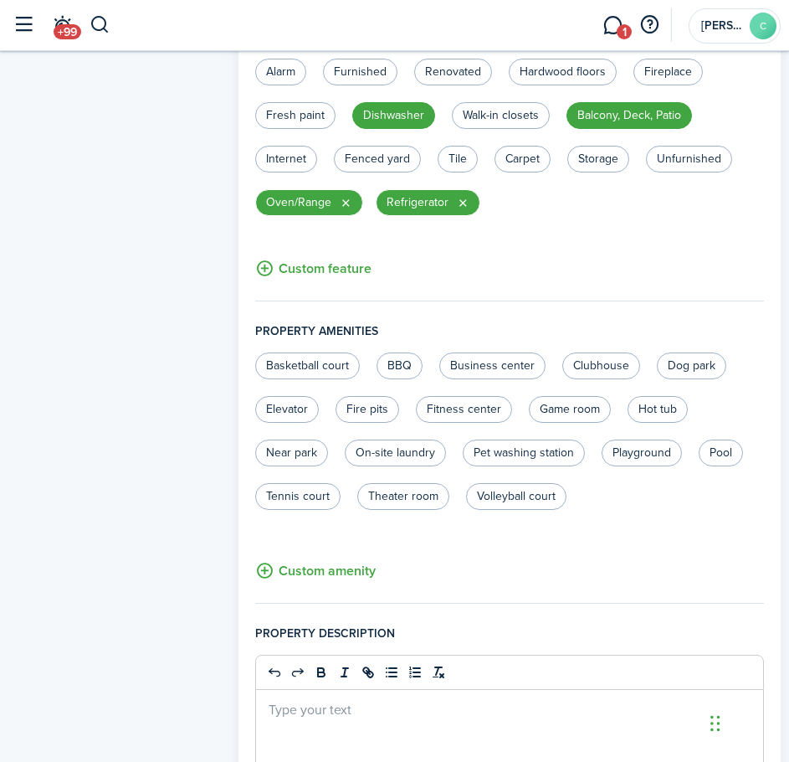
scroll to position [1082, 0]
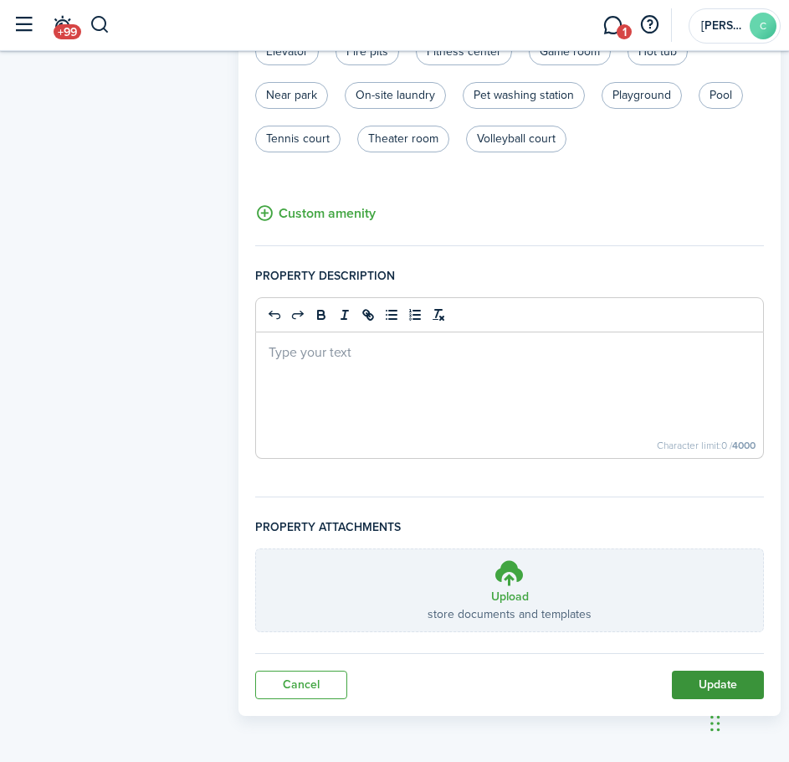
click at [690, 675] on button "Update" at bounding box center [718, 685] width 92 height 28
click at [702, 685] on button "Update" at bounding box center [718, 685] width 92 height 28
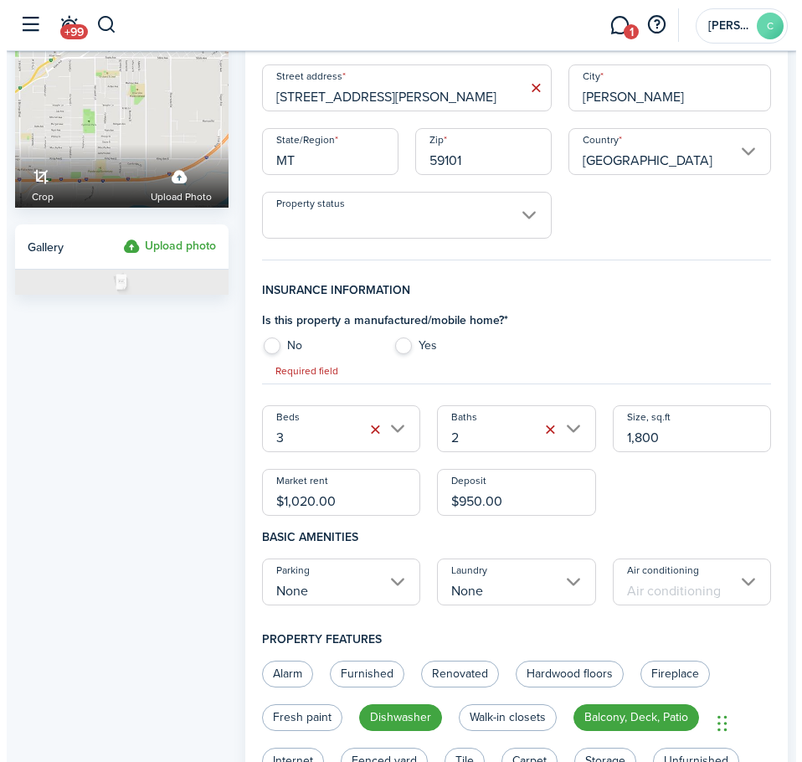
scroll to position [91, 0]
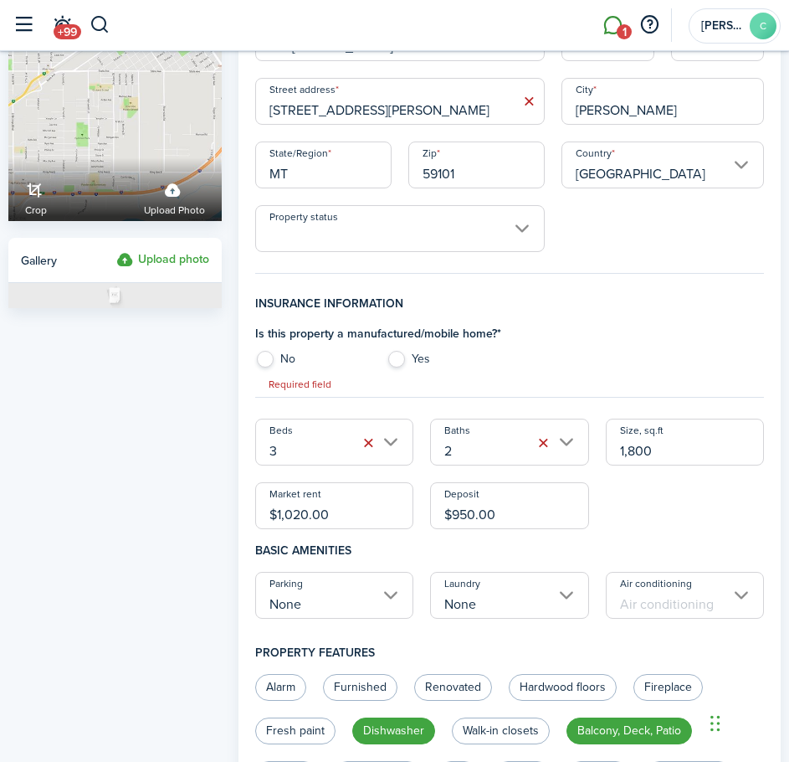
click at [616, 28] on link "1" at bounding box center [613, 25] width 32 height 41
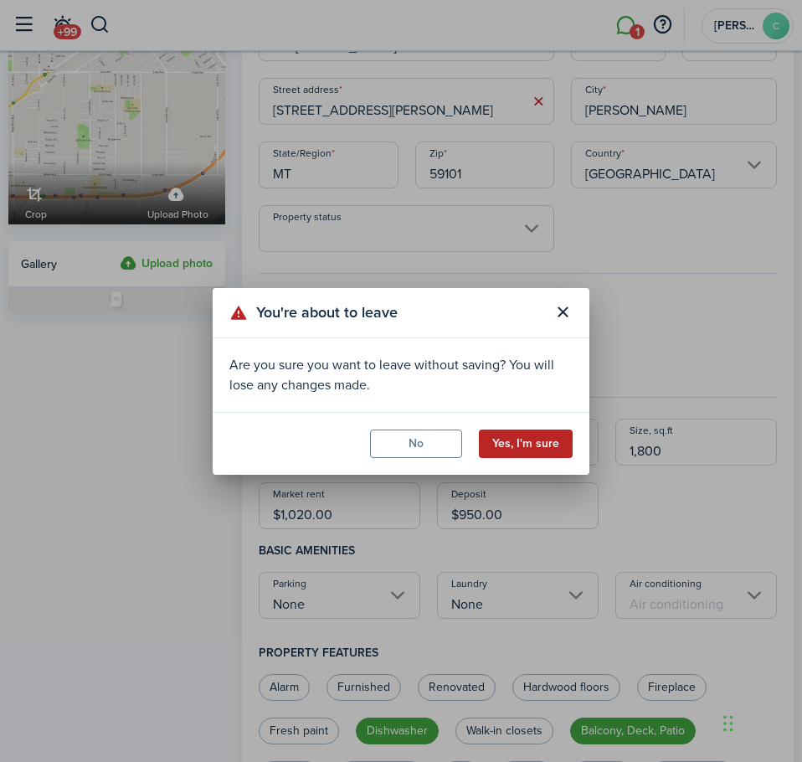
click at [513, 440] on button "Yes, I'm sure" at bounding box center [526, 443] width 94 height 28
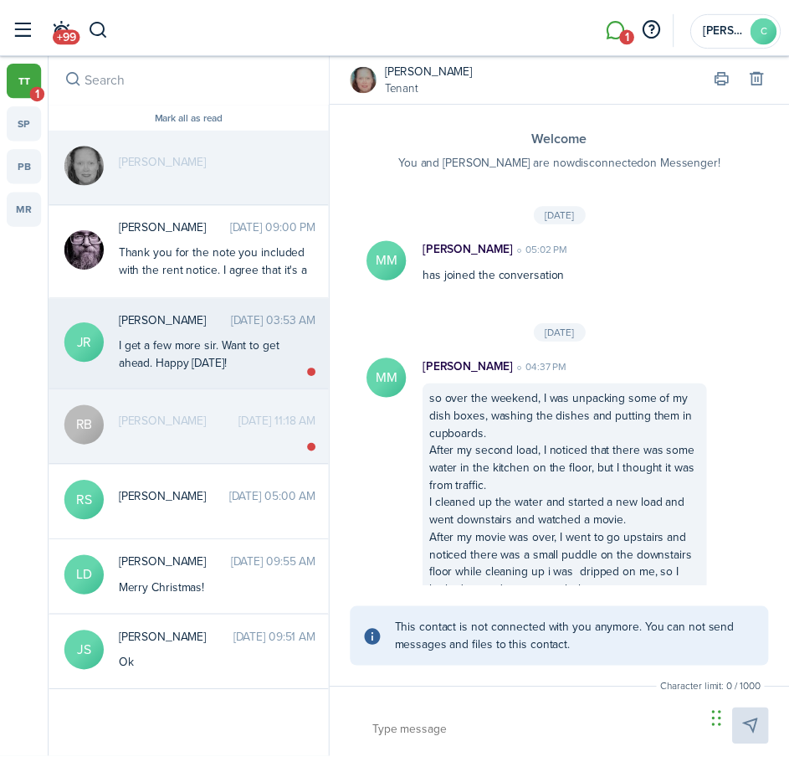
scroll to position [313, 0]
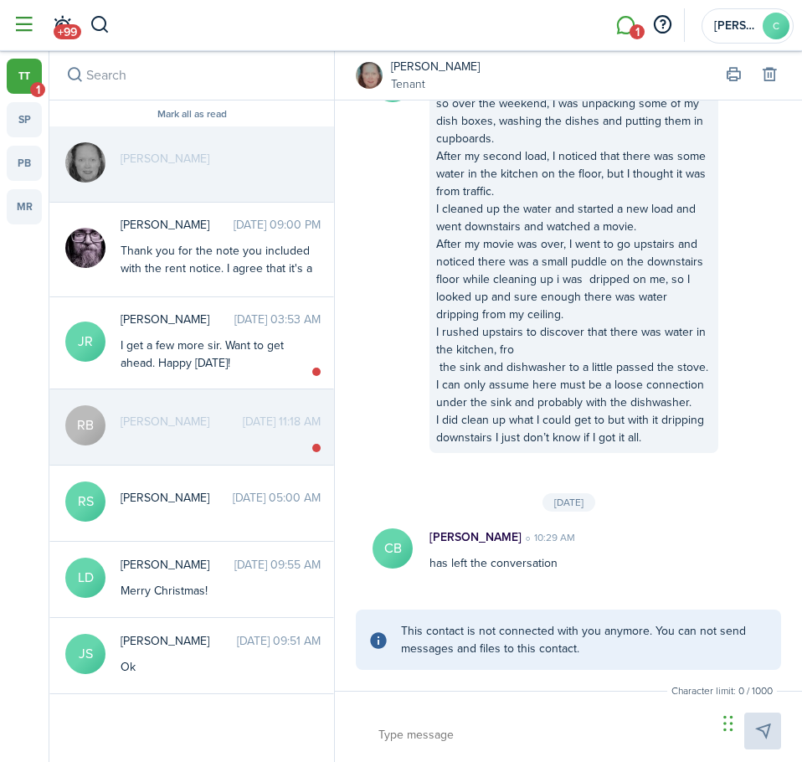
click at [23, 26] on button "button" at bounding box center [24, 25] width 32 height 32
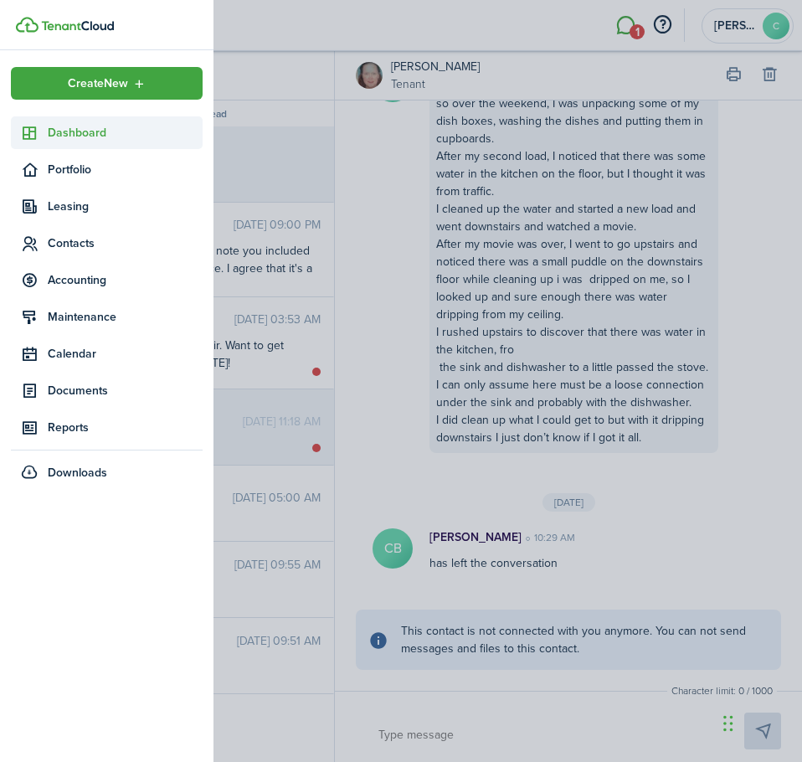
click at [64, 137] on span "Dashboard" at bounding box center [125, 133] width 155 height 18
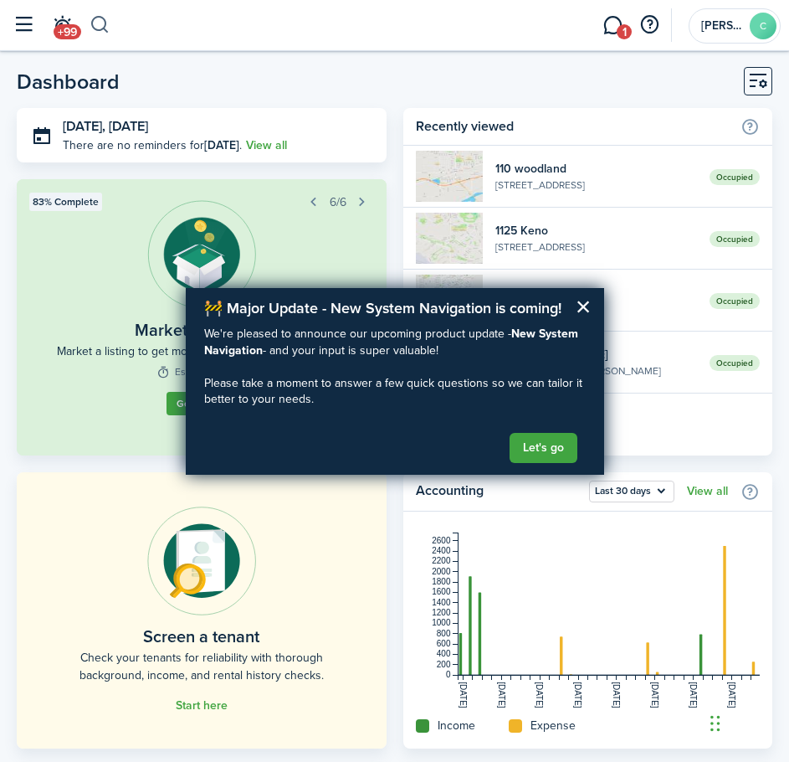
click at [98, 23] on button "button" at bounding box center [100, 25] width 21 height 28
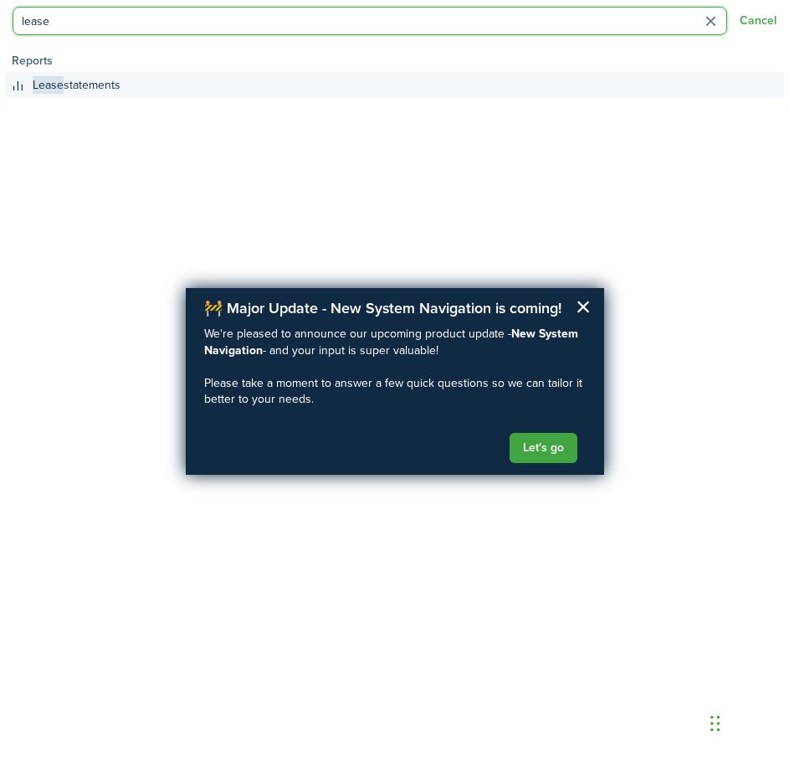
type input "lease"
click at [111, 93] on global-search-item-title "Lease statements" at bounding box center [77, 85] width 88 height 18
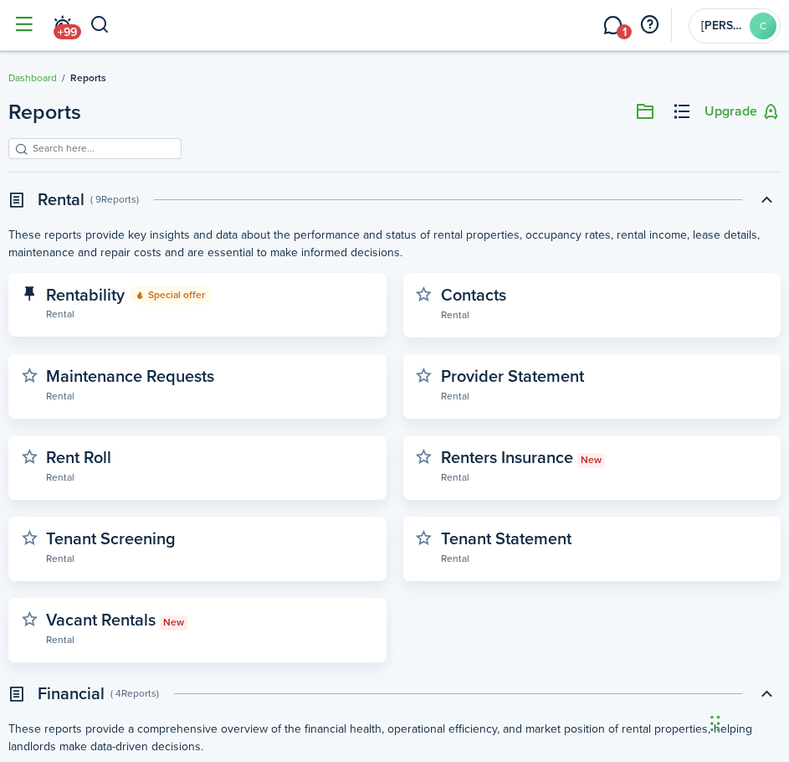
click at [25, 27] on button "button" at bounding box center [24, 25] width 32 height 32
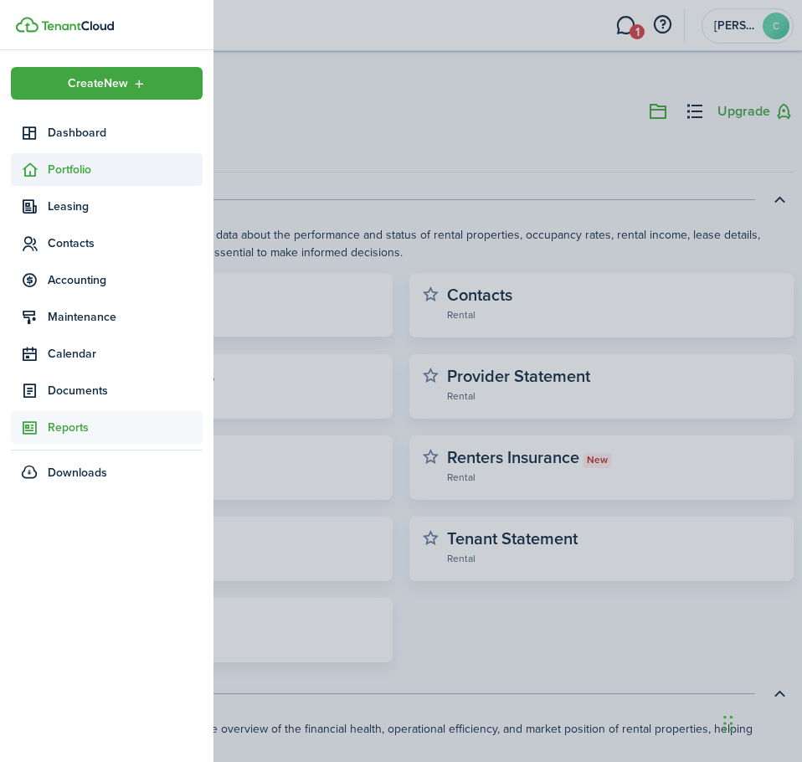
click at [41, 183] on span "Portfolio" at bounding box center [107, 169] width 192 height 33
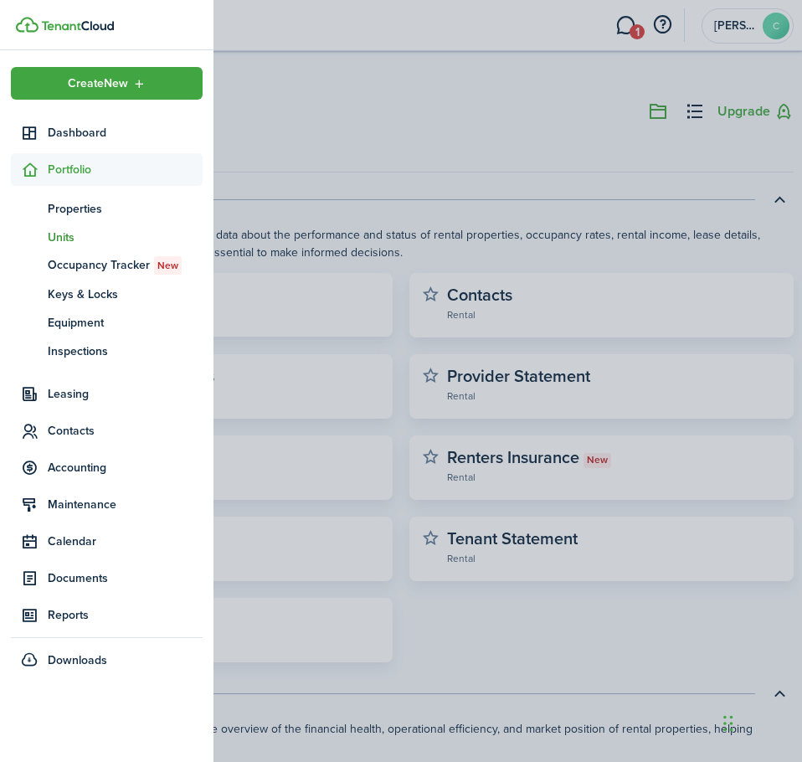
click at [72, 238] on span "Units" at bounding box center [125, 238] width 155 height 18
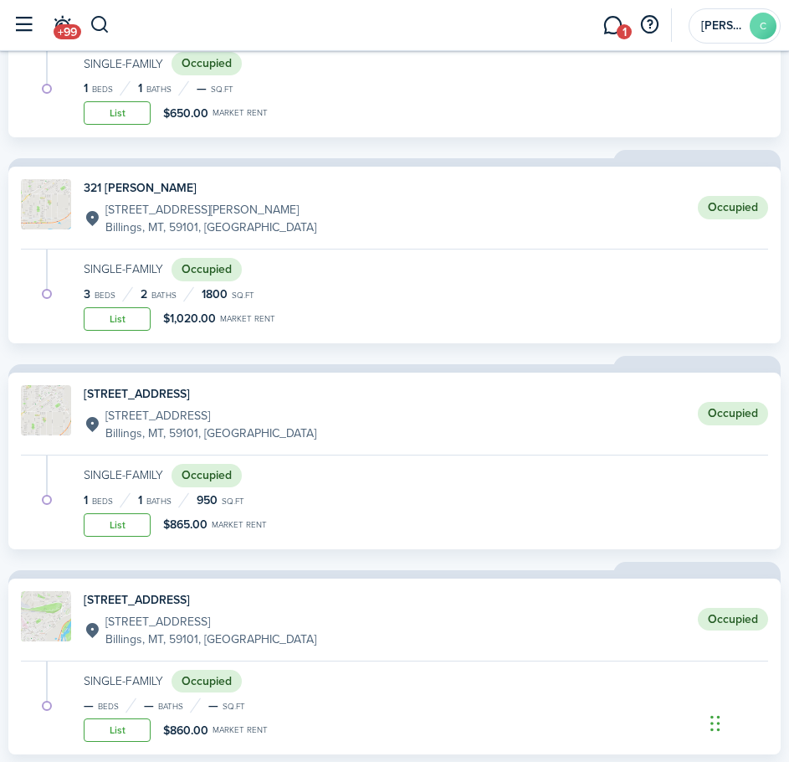
scroll to position [335, 0]
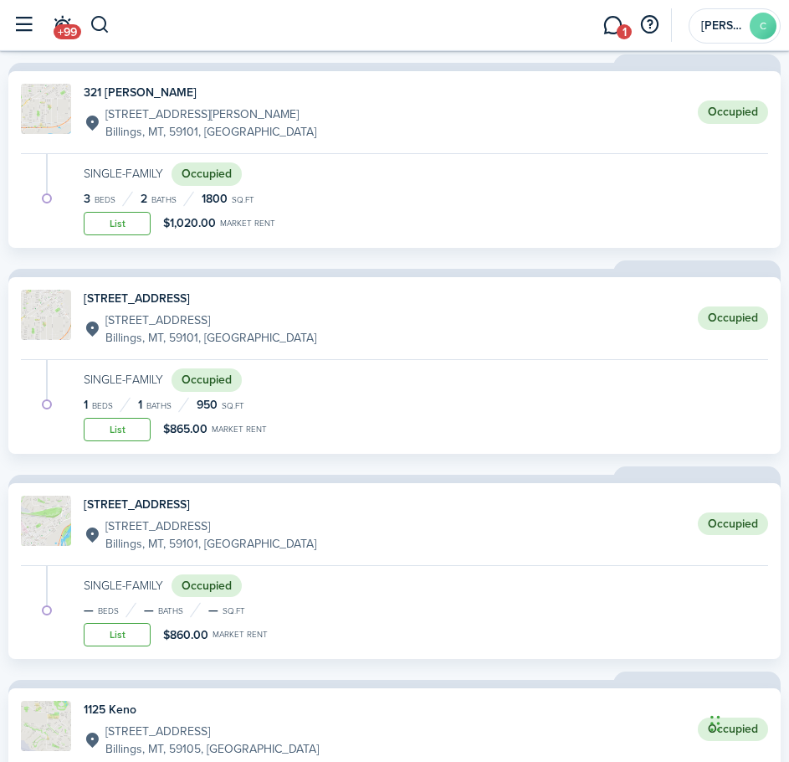
click at [108, 106] on p "[STREET_ADDRESS][PERSON_NAME]" at bounding box center [210, 114] width 211 height 18
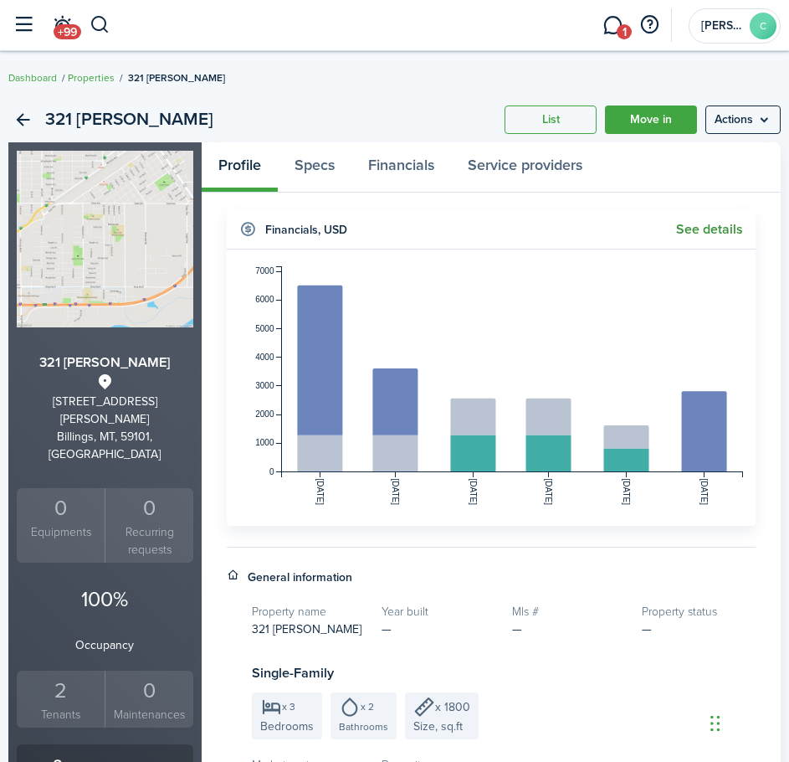
click at [698, 226] on link "See details" at bounding box center [709, 229] width 67 height 15
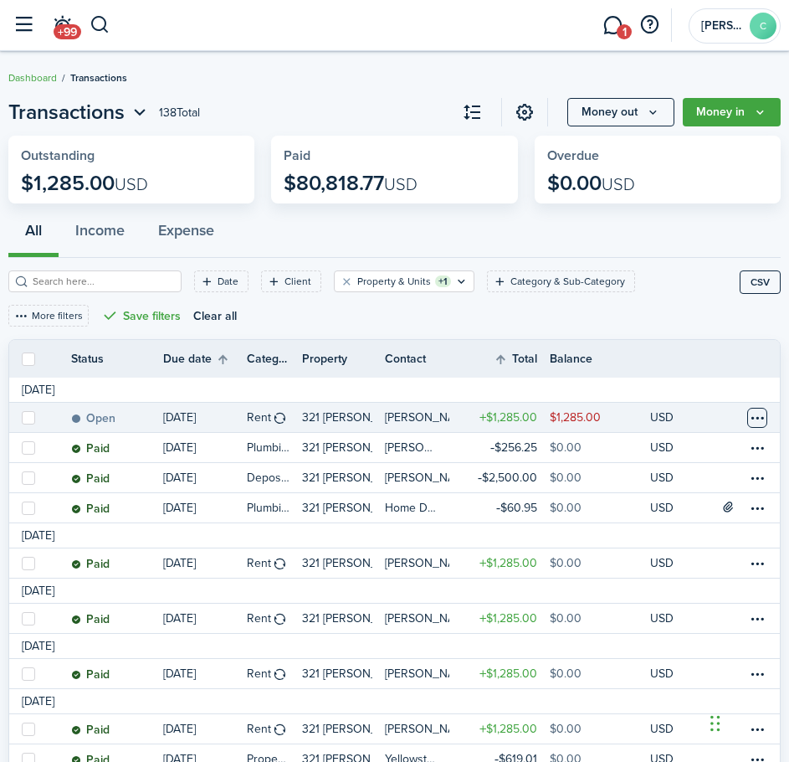
click at [760, 411] on table-menu-btn-icon at bounding box center [758, 418] width 20 height 20
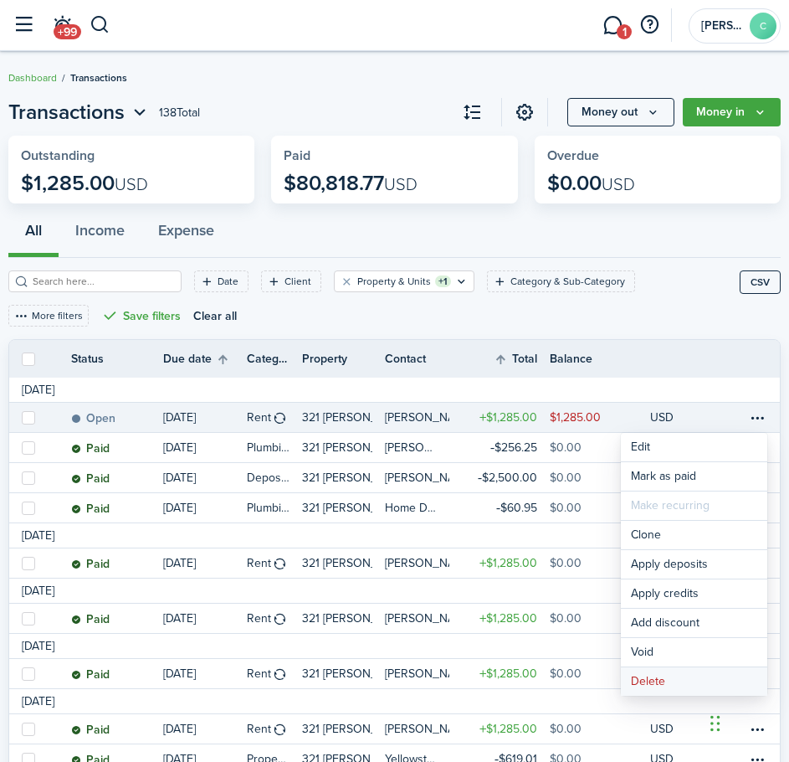
click at [671, 678] on button "Delete" at bounding box center [694, 681] width 147 height 28
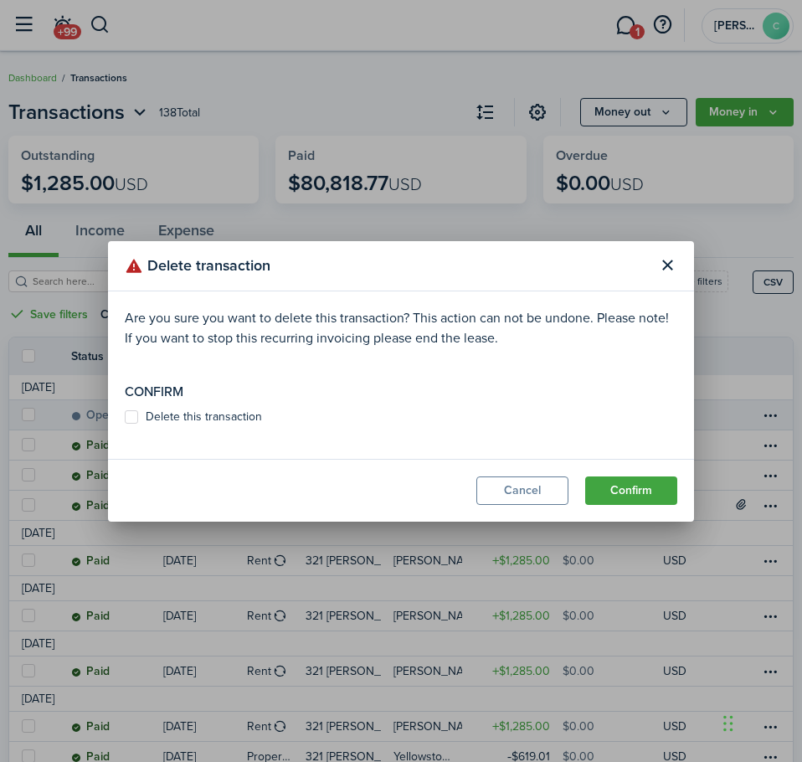
click at [127, 419] on label "Delete this transaction" at bounding box center [193, 416] width 137 height 13
click at [125, 417] on input "Delete this transaction" at bounding box center [124, 416] width 1 height 1
checkbox input "true"
click at [650, 493] on button "Confirm" at bounding box center [631, 490] width 92 height 28
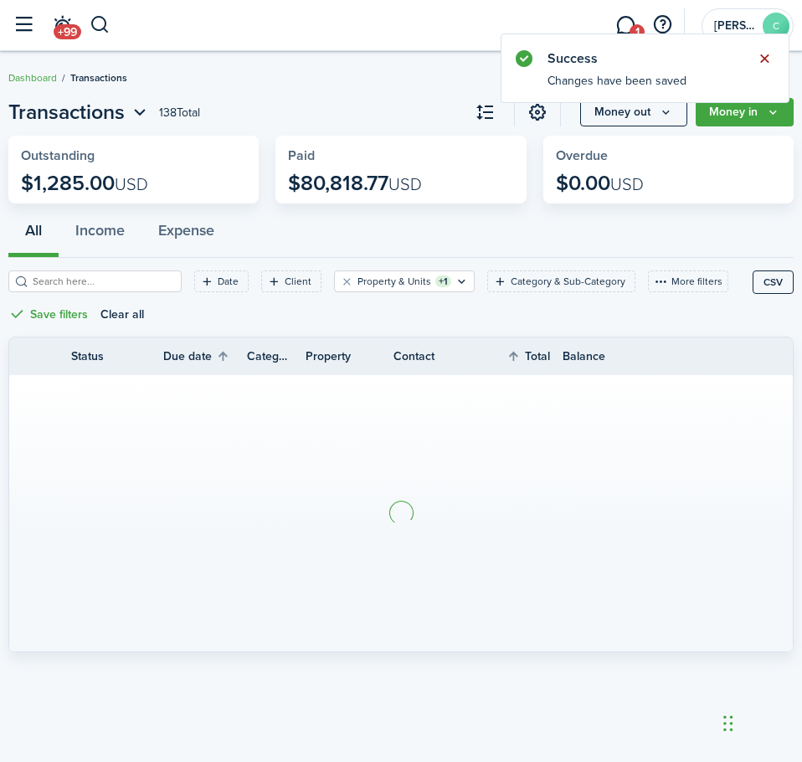
click at [763, 60] on button "Close notify" at bounding box center [764, 58] width 23 height 23
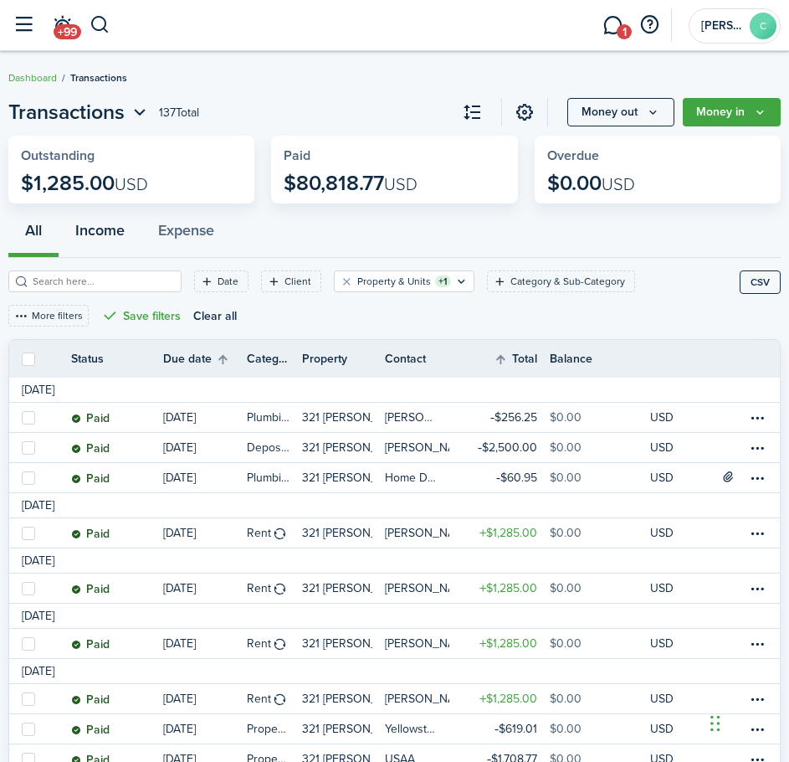
click at [104, 224] on button "Income" at bounding box center [100, 232] width 83 height 49
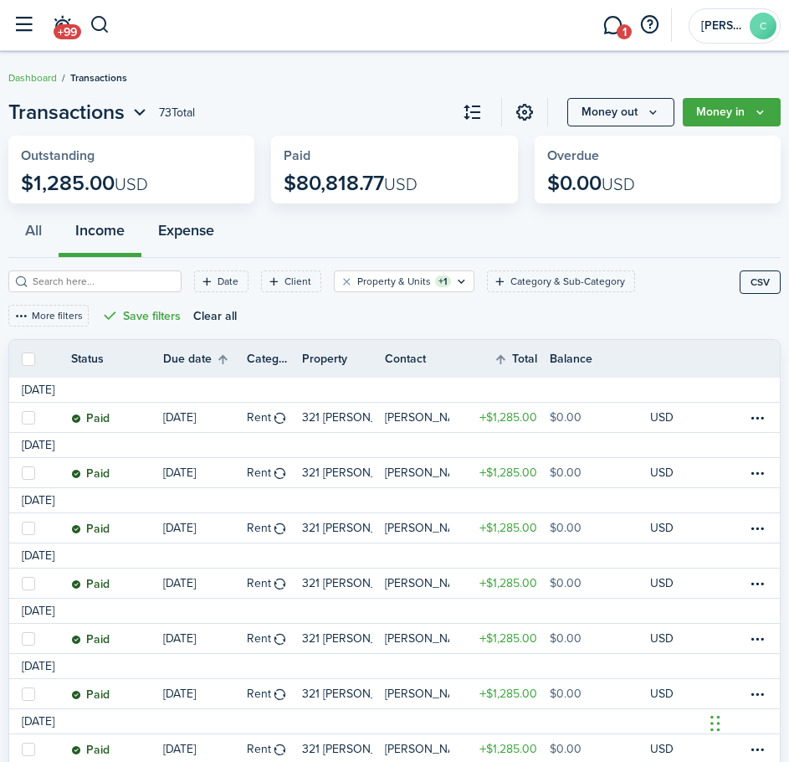
click at [188, 233] on button "Expense" at bounding box center [186, 232] width 90 height 49
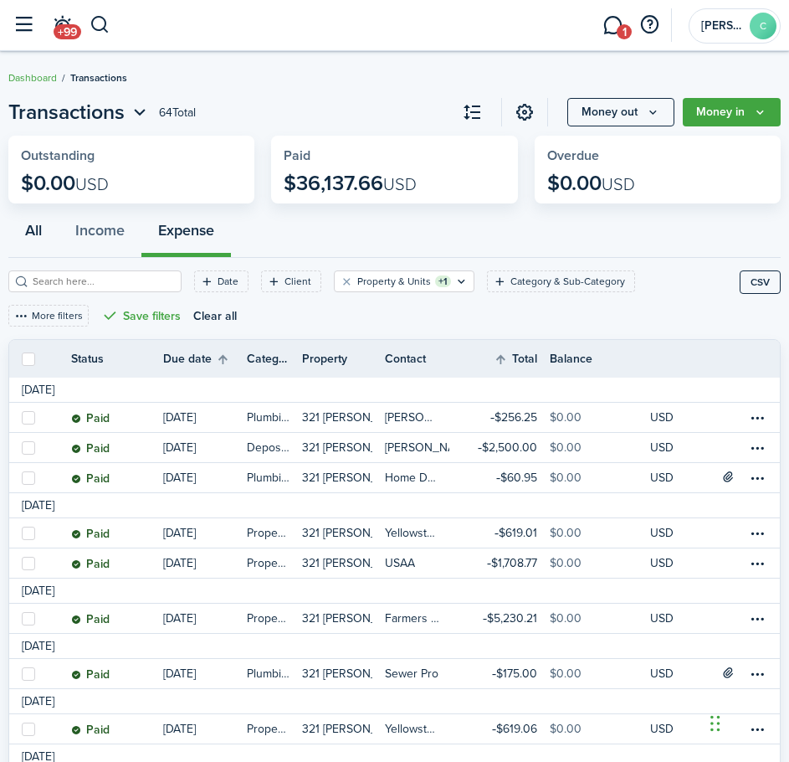
click at [34, 234] on button "All" at bounding box center [33, 232] width 50 height 49
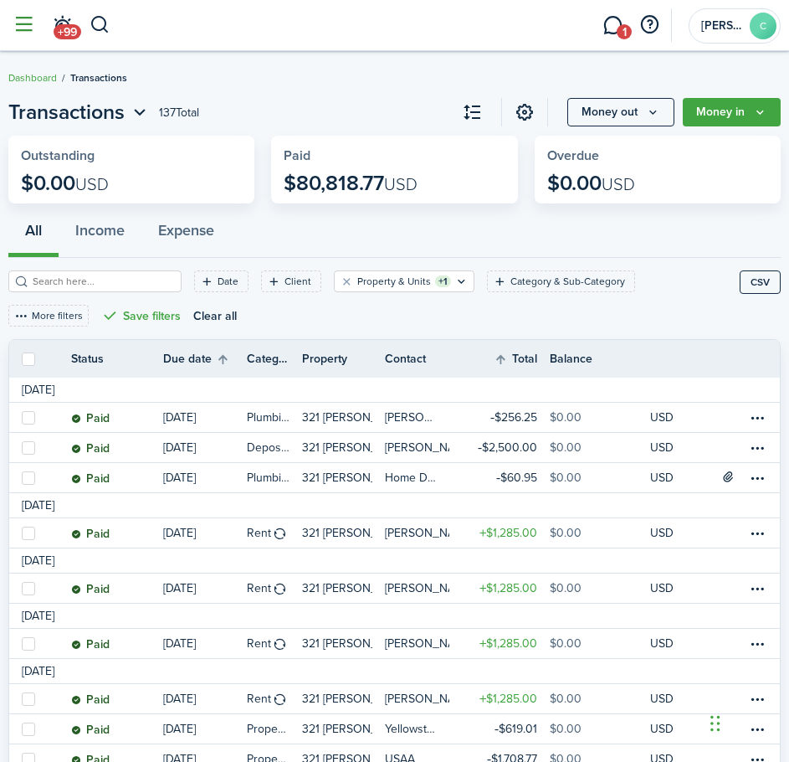
click at [14, 23] on button "button" at bounding box center [24, 25] width 32 height 32
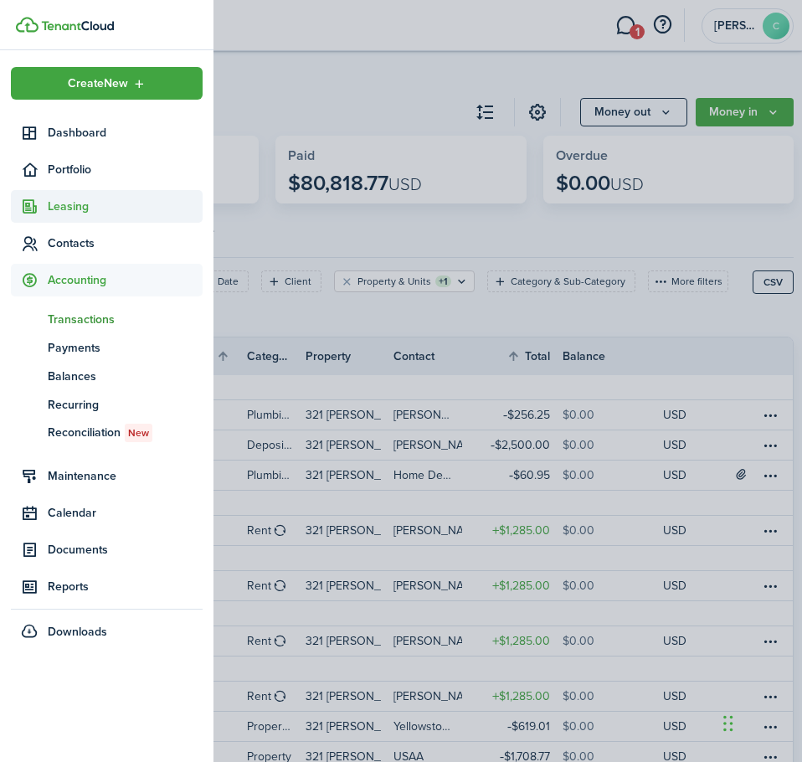
click at [75, 198] on span "Leasing" at bounding box center [125, 207] width 155 height 18
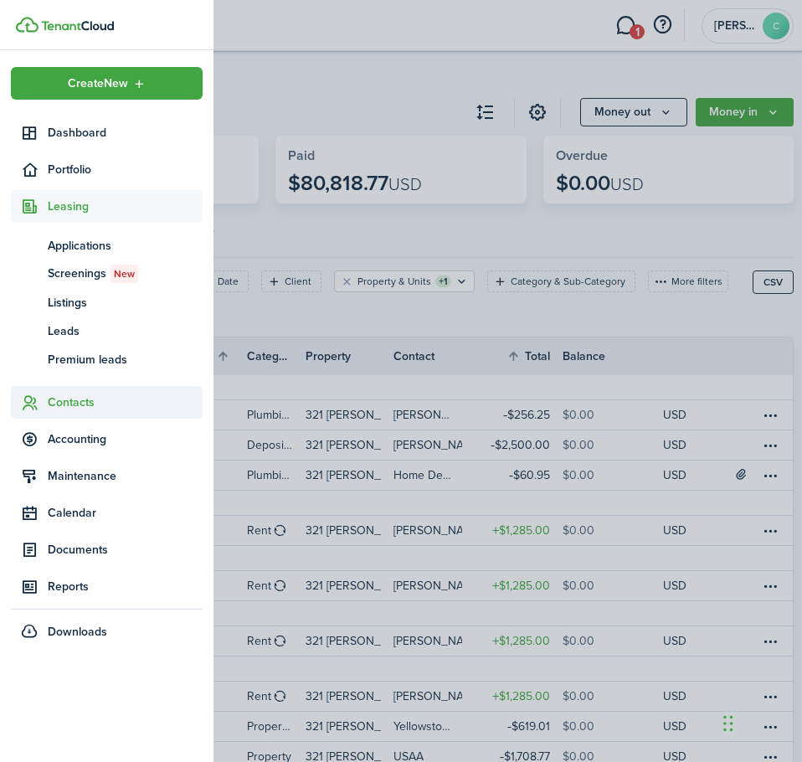
click at [57, 403] on span "Contacts" at bounding box center [125, 402] width 155 height 18
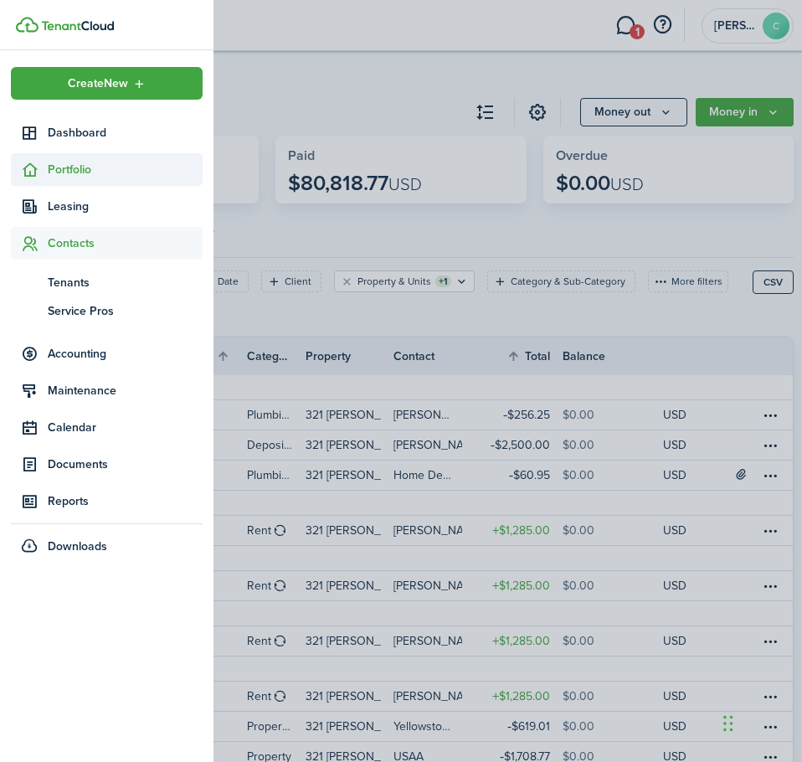
click at [62, 172] on span "Portfolio" at bounding box center [125, 170] width 155 height 18
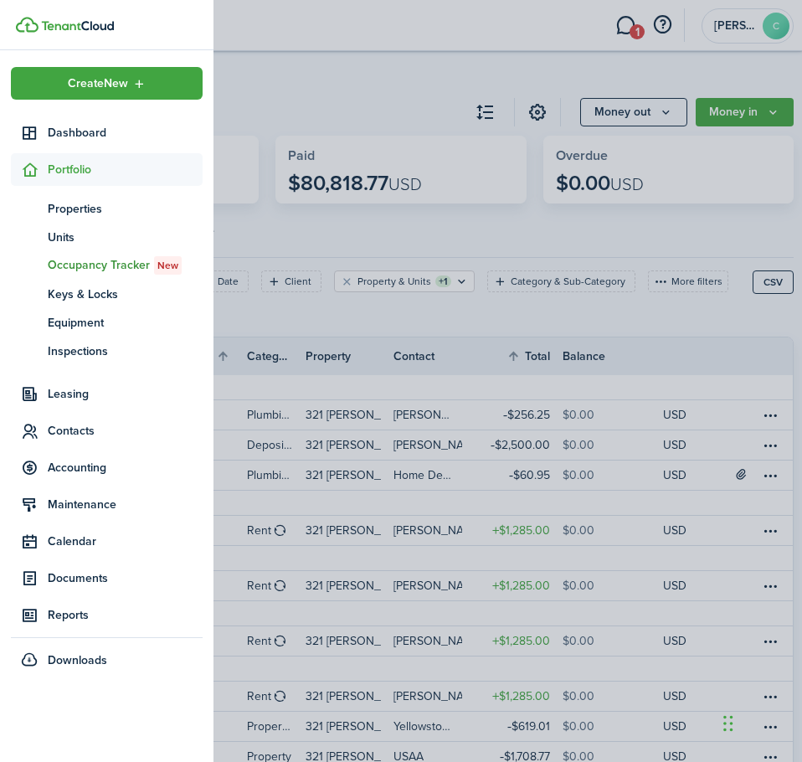
click at [61, 264] on span "Occupancy Tracker New" at bounding box center [125, 265] width 155 height 18
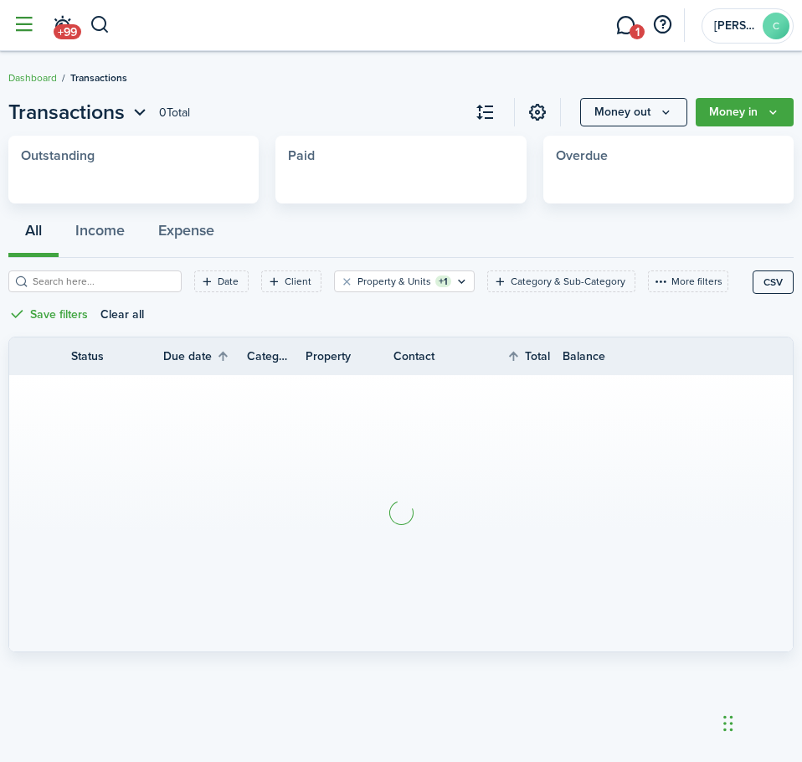
click at [17, 30] on button "button" at bounding box center [24, 25] width 32 height 32
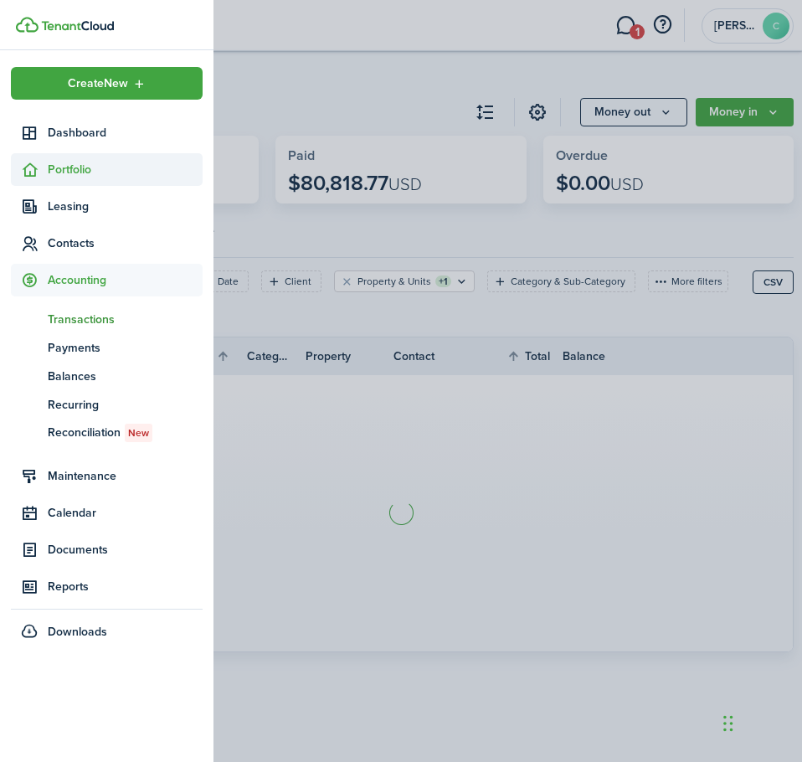
click at [69, 173] on span "Portfolio" at bounding box center [125, 170] width 155 height 18
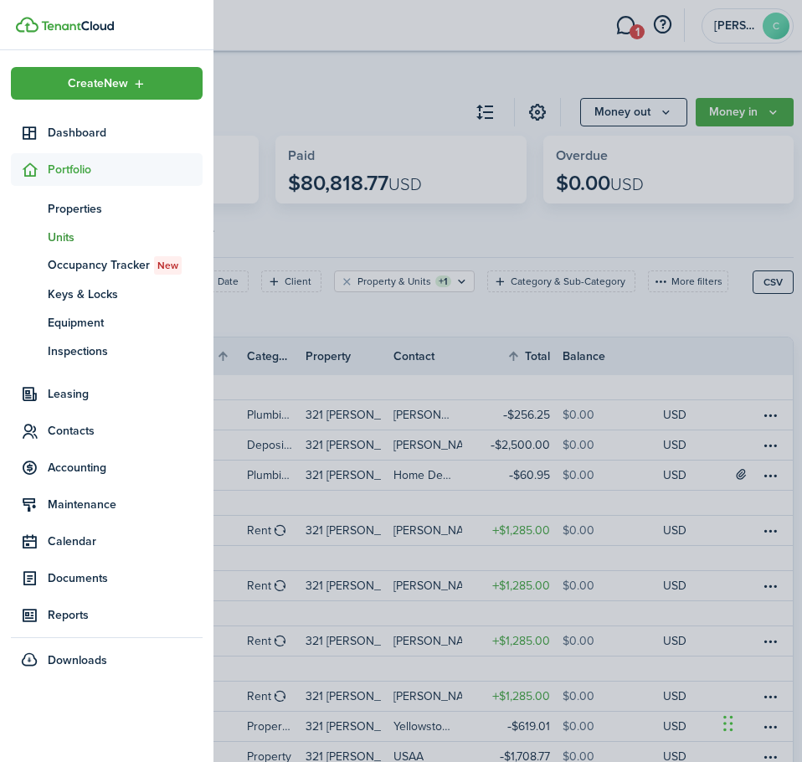
click at [67, 236] on span "Units" at bounding box center [125, 238] width 155 height 18
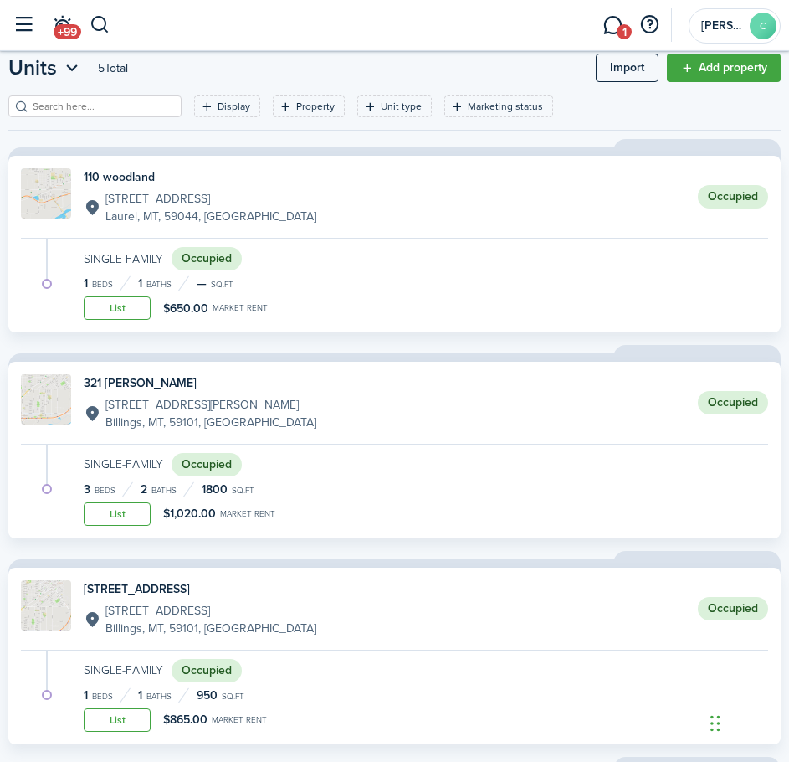
scroll to position [84, 0]
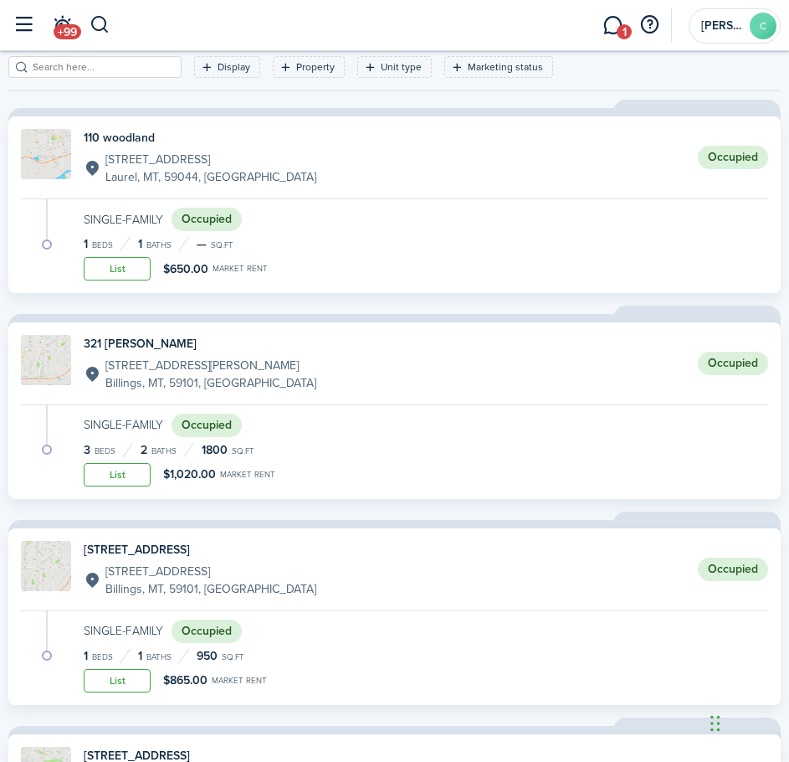
click at [45, 370] on img at bounding box center [46, 360] width 50 height 50
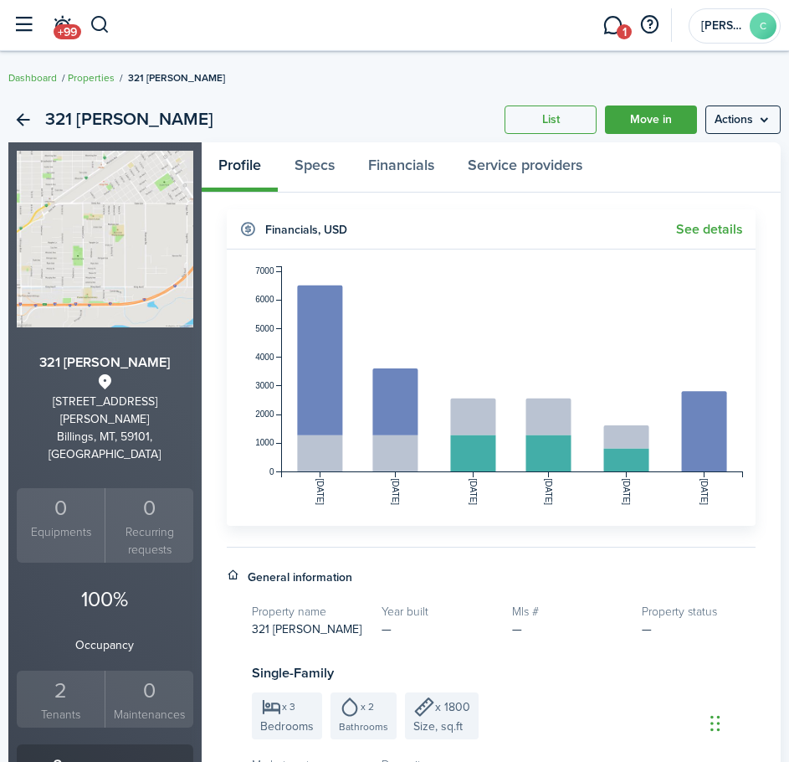
click at [114, 636] on p "Occupancy" at bounding box center [105, 645] width 177 height 18
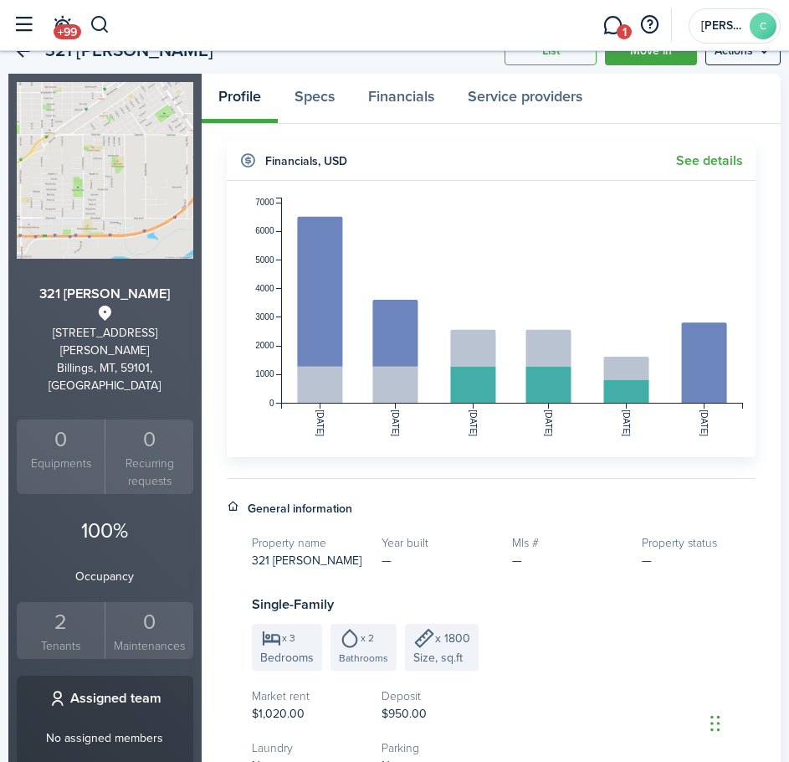
scroll to position [251, 0]
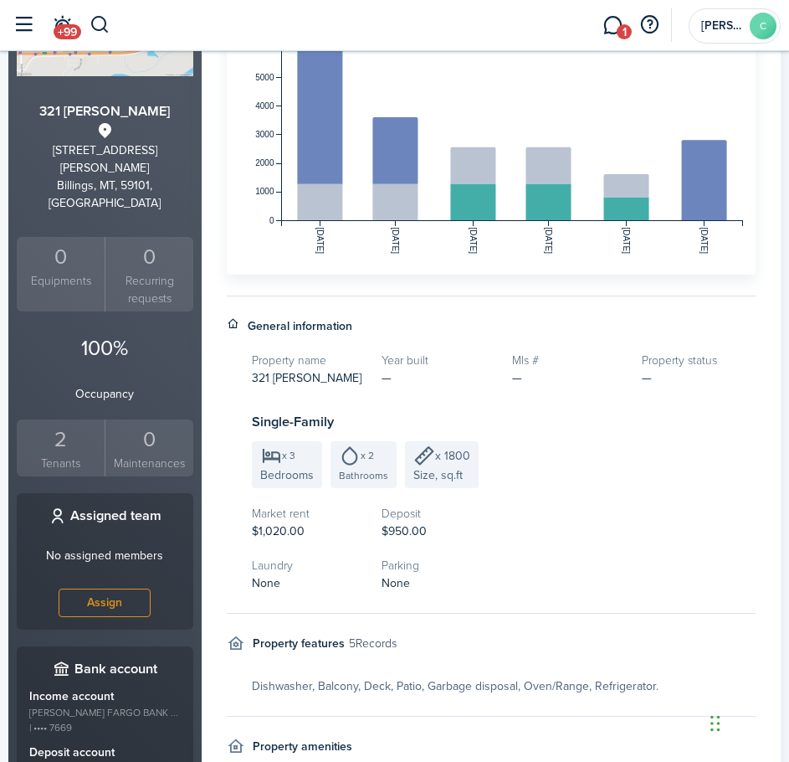
click at [57, 424] on div "2" at bounding box center [61, 440] width 80 height 32
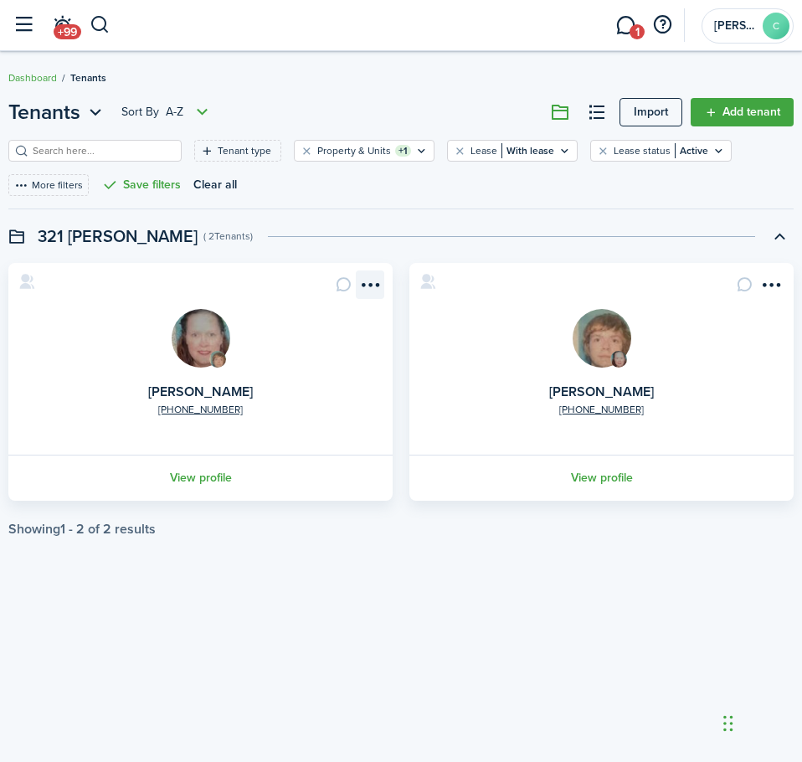
click at [364, 278] on menu-btn-icon "Open menu" at bounding box center [370, 284] width 28 height 28
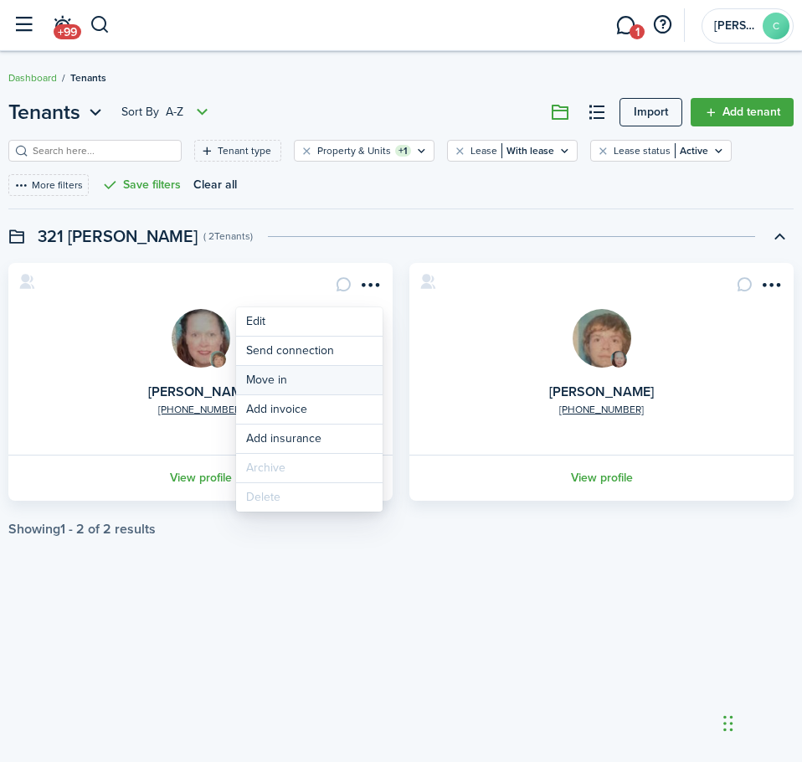
click at [313, 378] on link "Move in" at bounding box center [309, 380] width 147 height 28
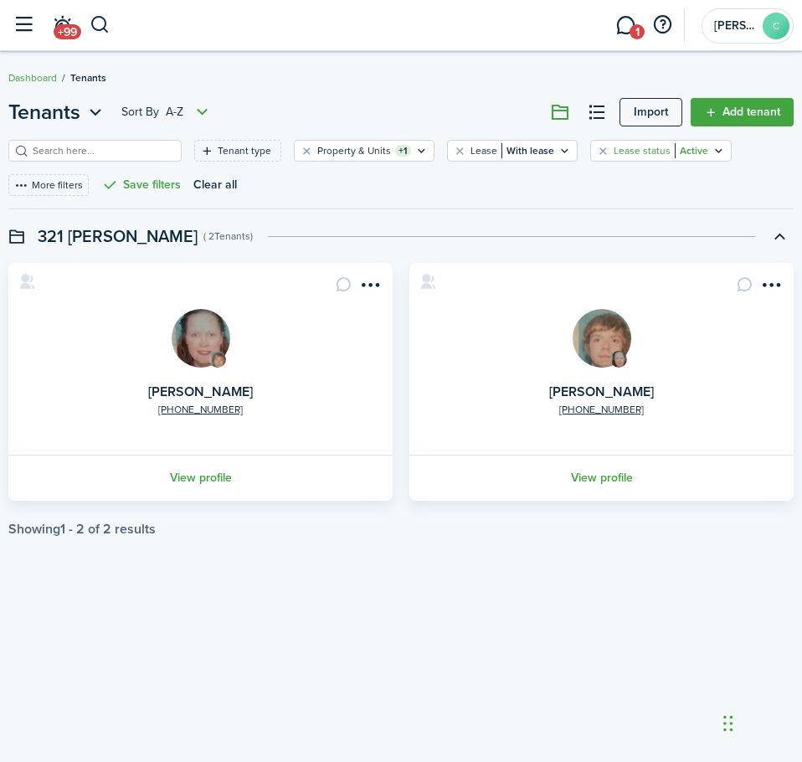
click at [624, 151] on filter-tag-label "Lease status" at bounding box center [642, 150] width 57 height 15
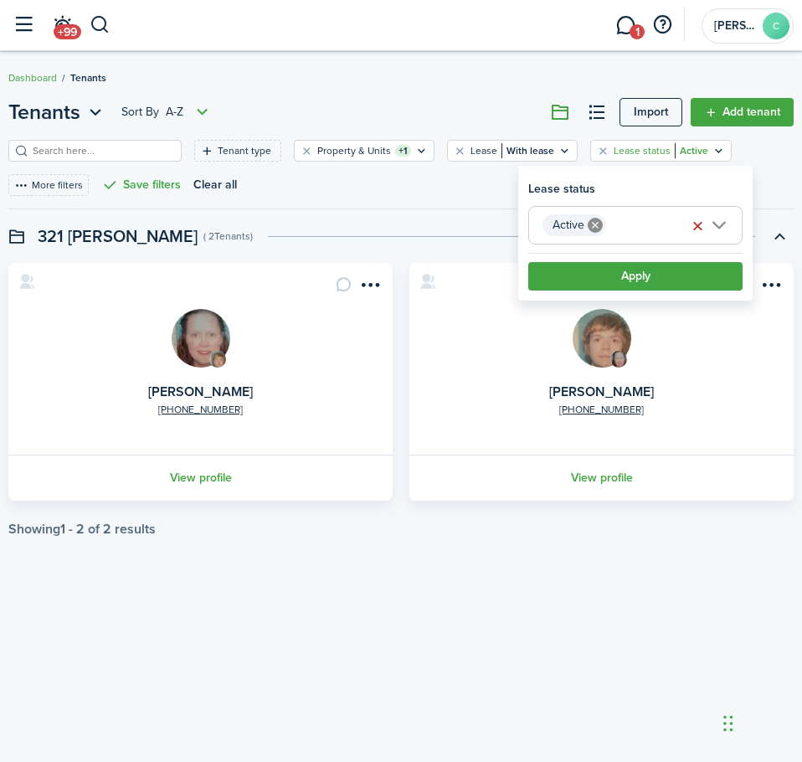
click at [718, 223] on span "Active" at bounding box center [635, 225] width 213 height 37
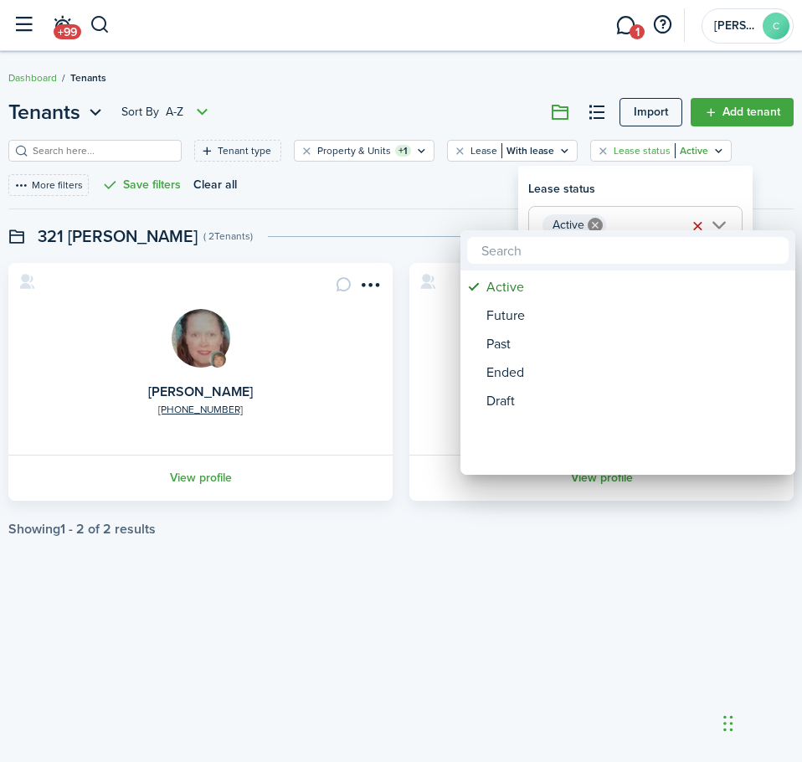
click at [470, 186] on div at bounding box center [401, 381] width 1070 height 1030
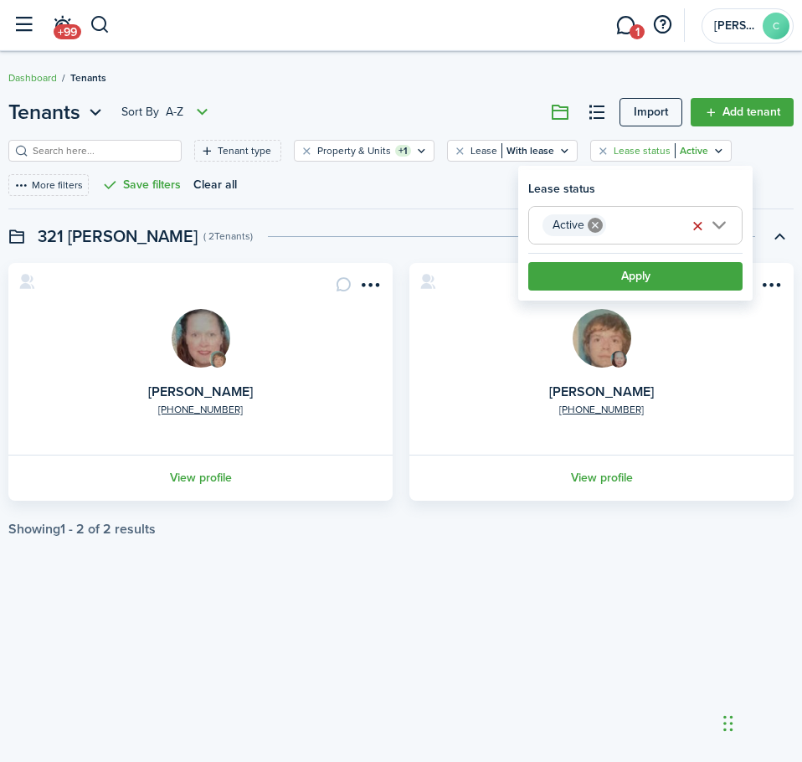
click at [46, 242] on swimlane-title "321 [PERSON_NAME]" at bounding box center [118, 236] width 160 height 25
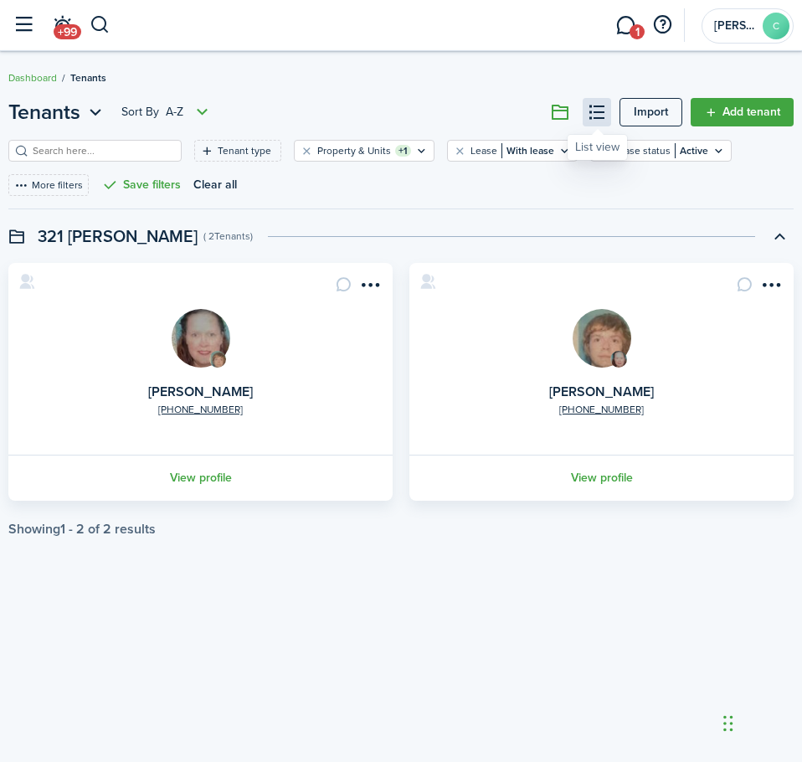
click at [599, 120] on button at bounding box center [597, 112] width 28 height 28
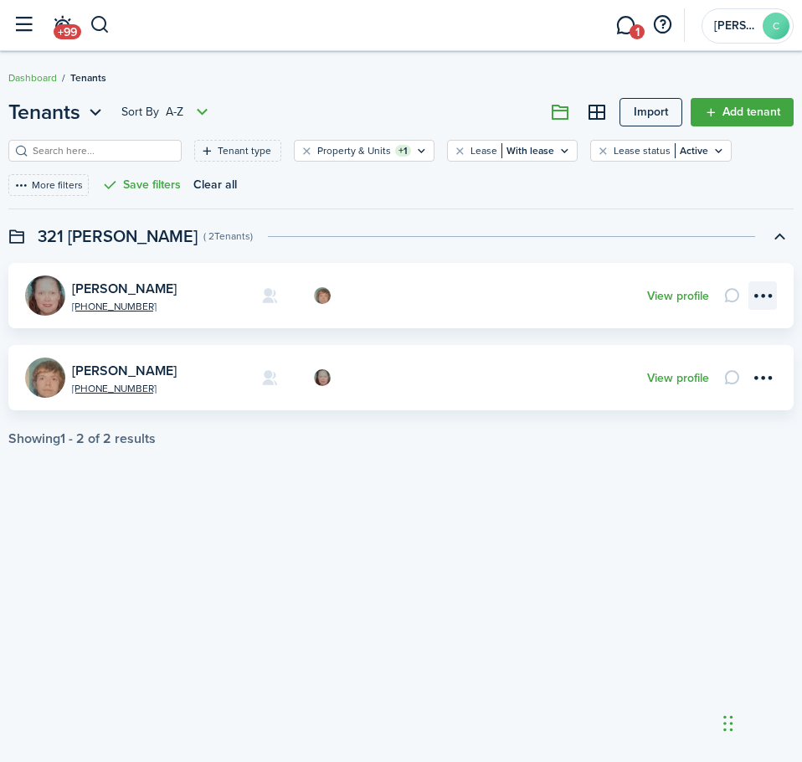
click at [763, 298] on menu-btn-icon "Open menu" at bounding box center [762, 295] width 28 height 28
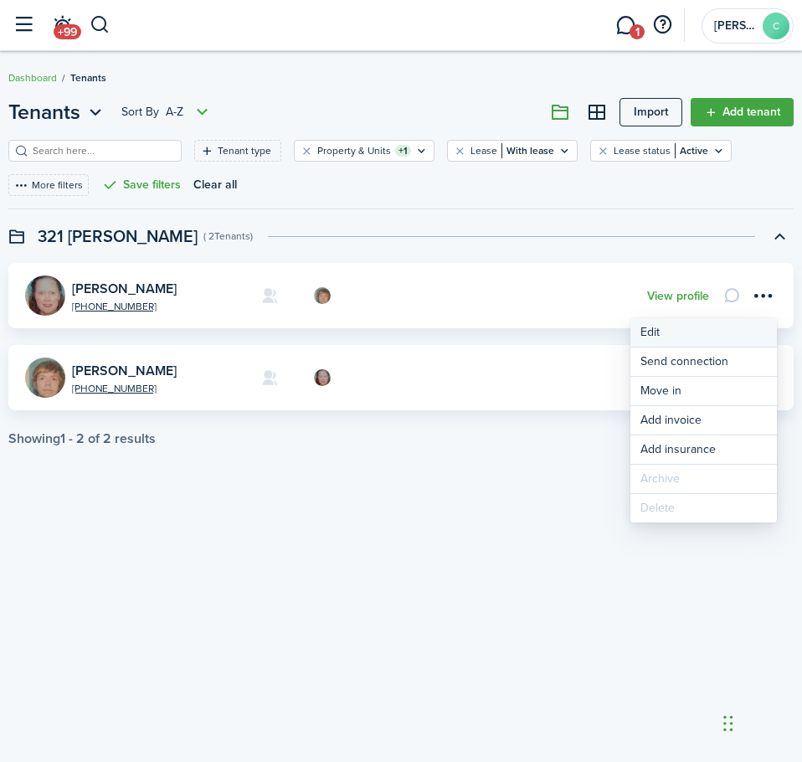
click at [652, 328] on link "Edit" at bounding box center [703, 332] width 147 height 28
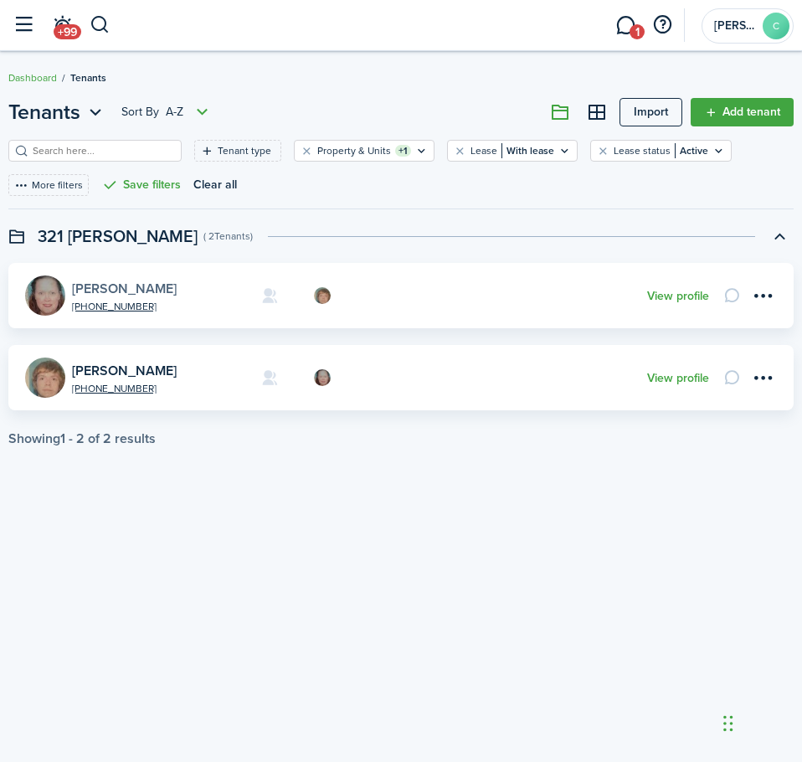
click at [95, 285] on link "[PERSON_NAME]" at bounding box center [124, 288] width 105 height 19
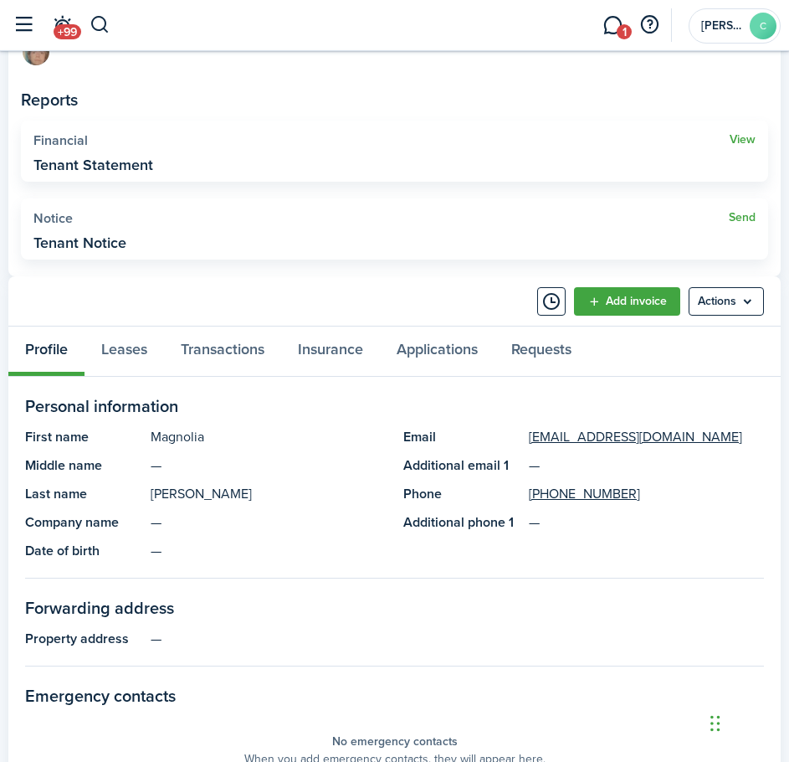
scroll to position [586, 0]
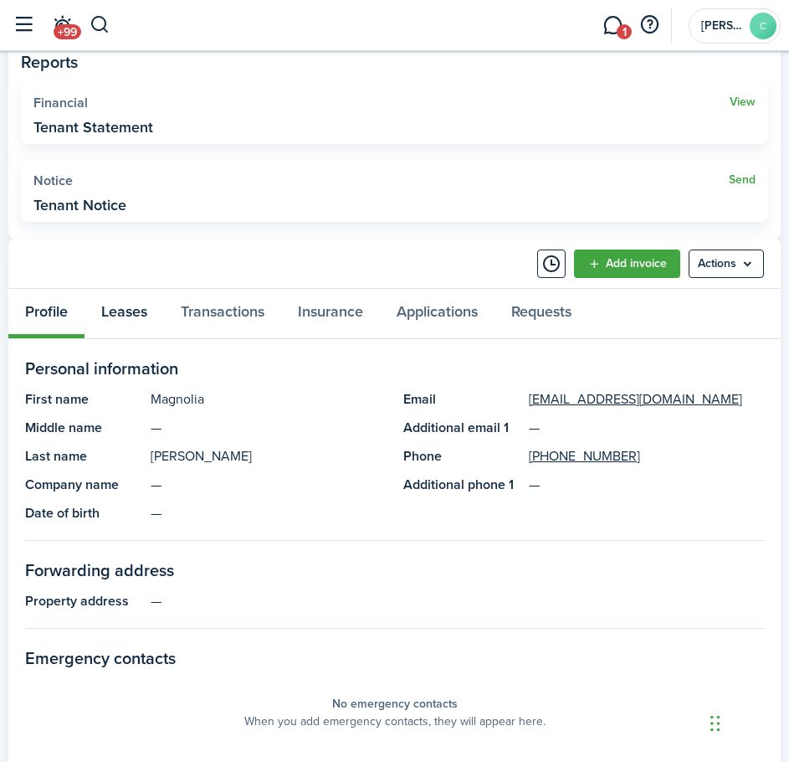
click at [131, 321] on link "Leases" at bounding box center [125, 313] width 80 height 49
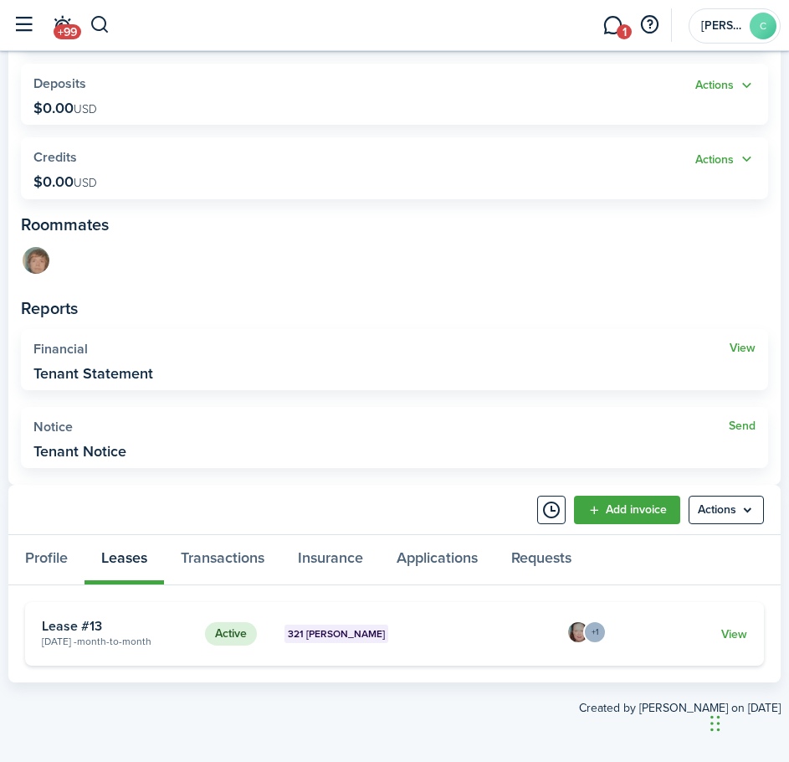
scroll to position [341, 0]
click at [728, 629] on link "View" at bounding box center [735, 634] width 26 height 18
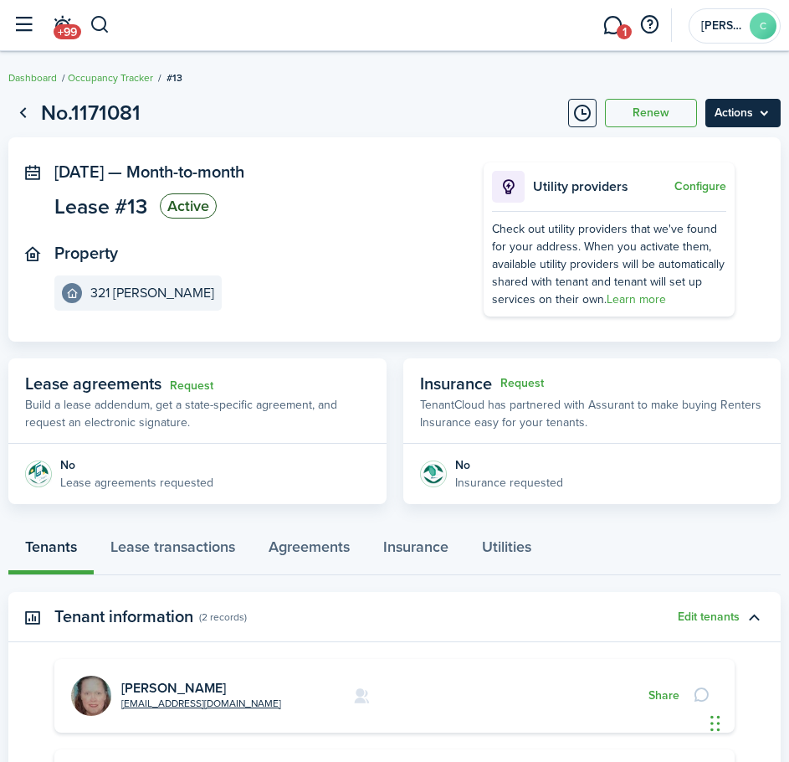
click at [740, 107] on menu-btn "Actions" at bounding box center [743, 113] width 75 height 28
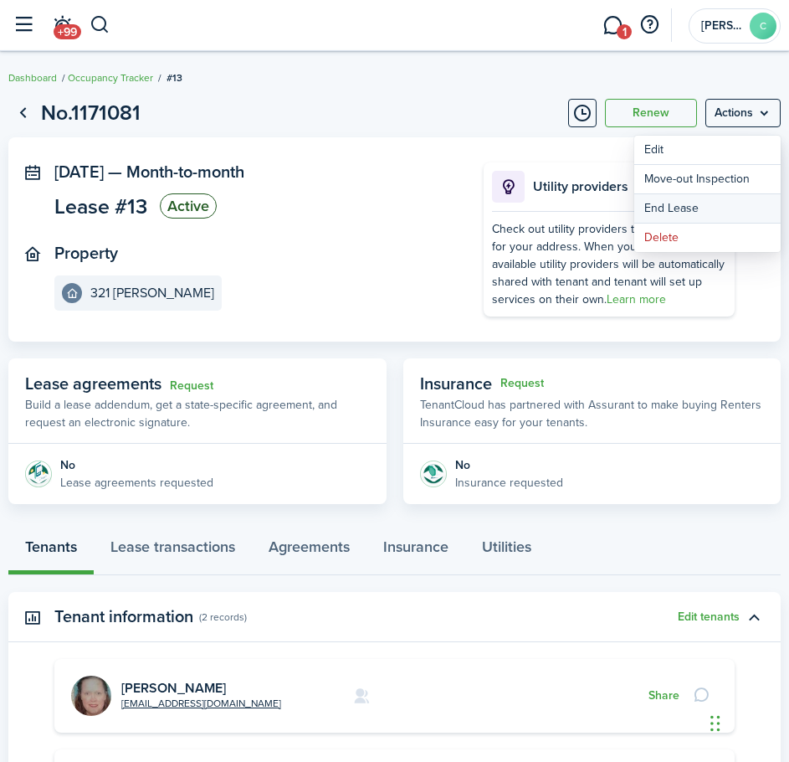
click at [689, 213] on link "End Lease" at bounding box center [708, 208] width 147 height 28
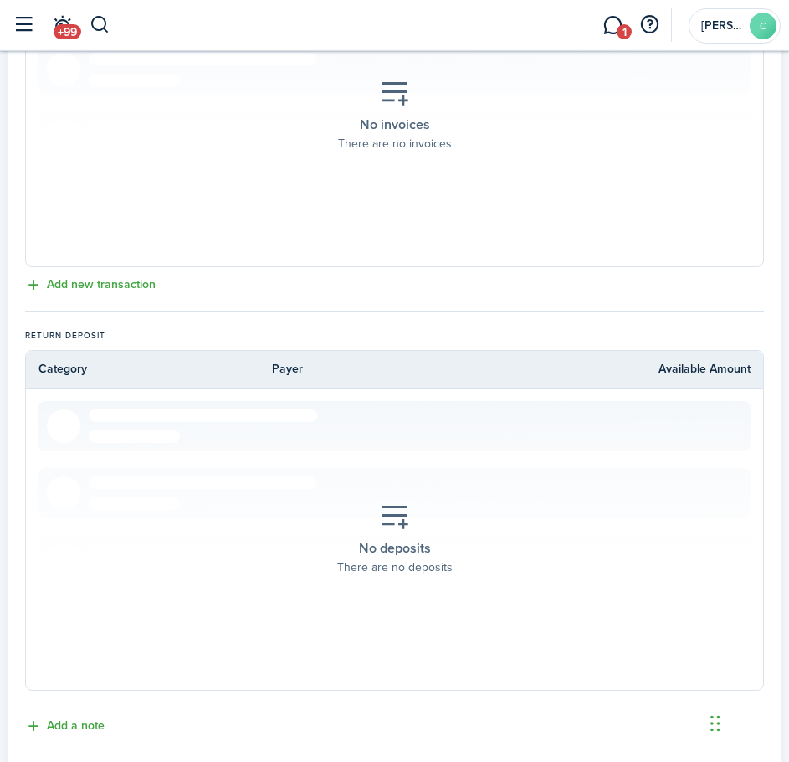
scroll to position [613, 0]
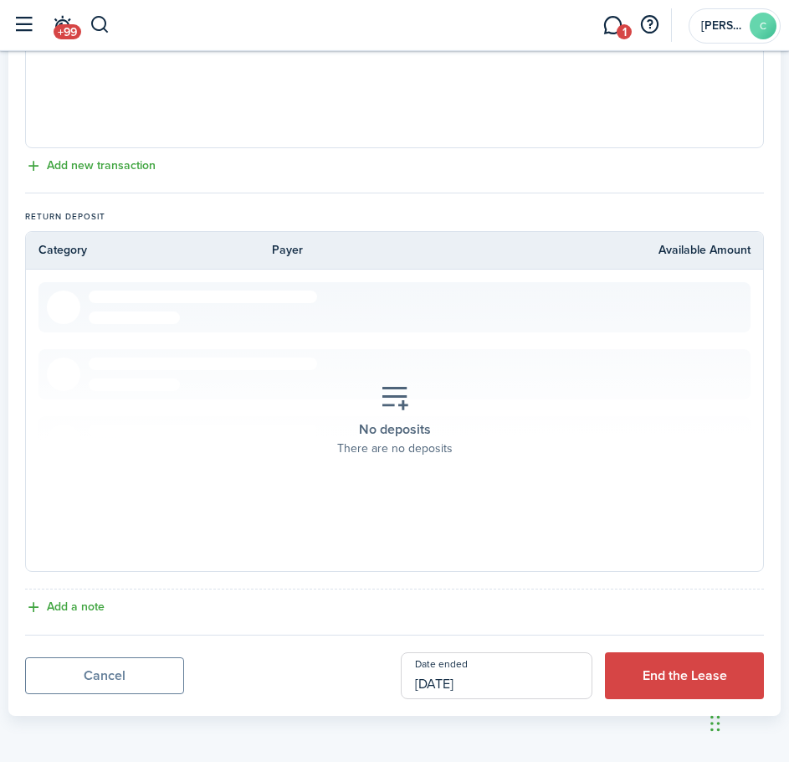
click at [501, 683] on input "[DATE]" at bounding box center [497, 675] width 192 height 47
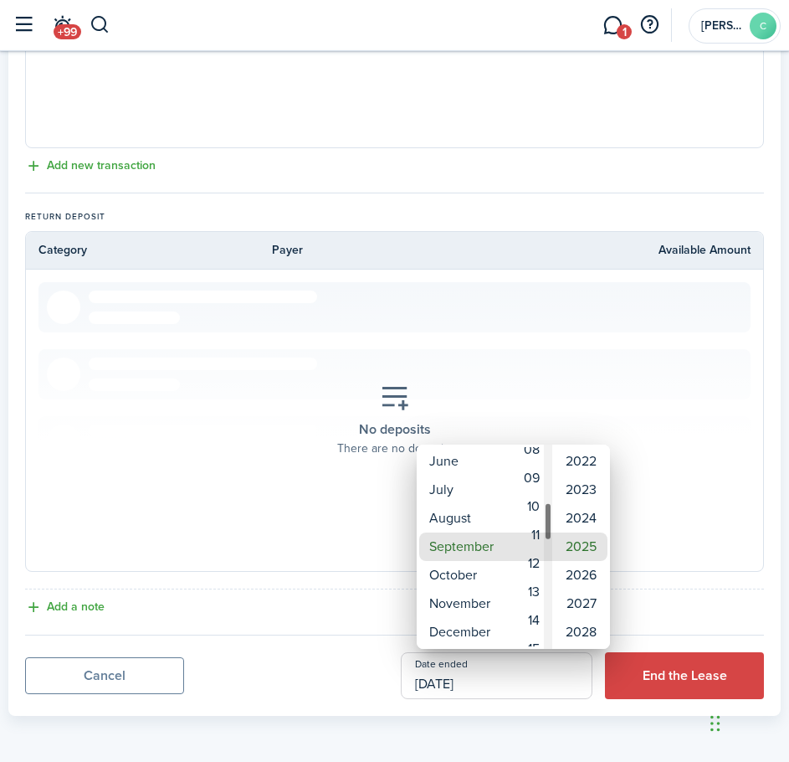
drag, startPoint x: 548, startPoint y: 579, endPoint x: 549, endPoint y: 521, distance: 58.6
click at [549, 521] on div "Day" at bounding box center [548, 520] width 8 height 39
click at [532, 496] on mbsc-wheel-item "09" at bounding box center [529, 490] width 41 height 28
type input "[DATE]"
click at [681, 589] on div at bounding box center [394, 381] width 1057 height 1030
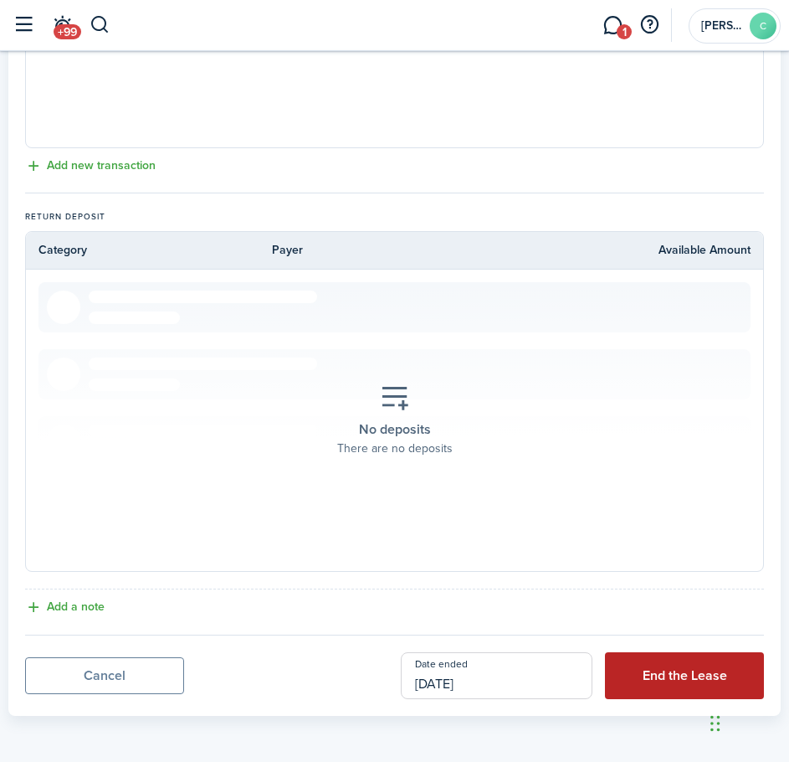
click at [650, 671] on button "End the Lease" at bounding box center [684, 675] width 159 height 47
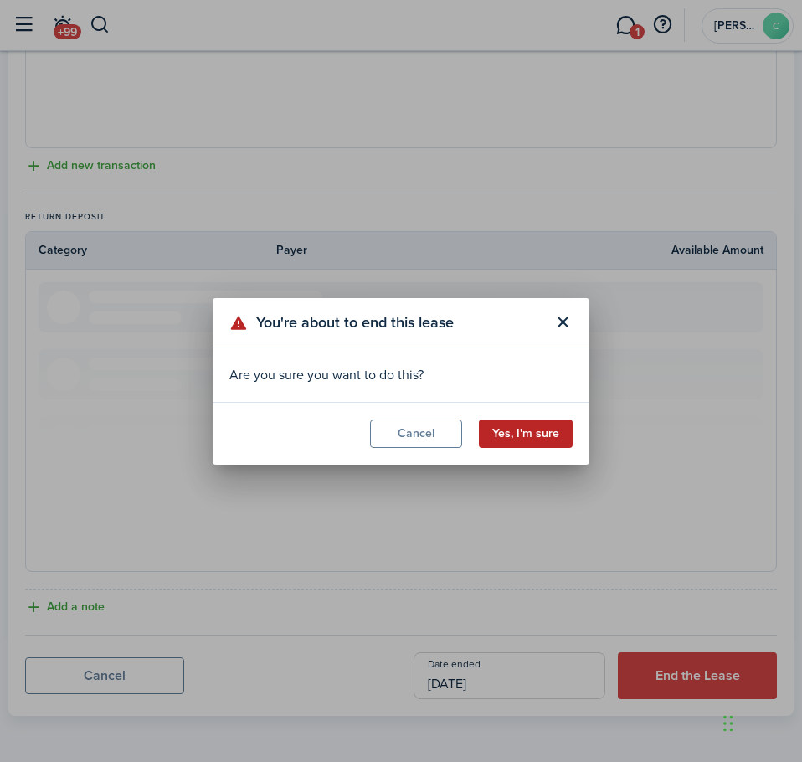
click at [546, 436] on button "Yes, I'm sure" at bounding box center [526, 433] width 94 height 28
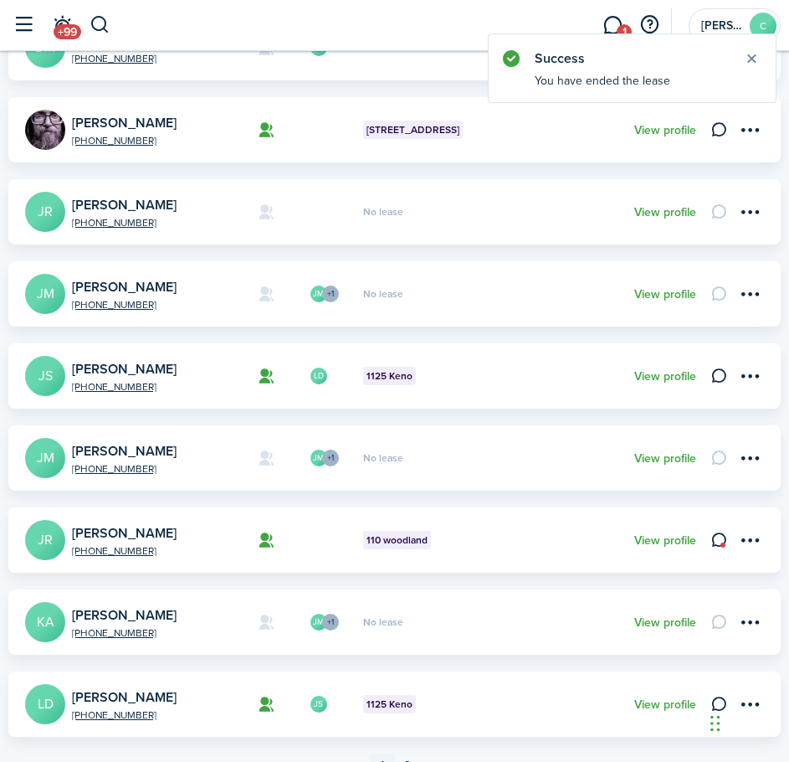
scroll to position [498, 0]
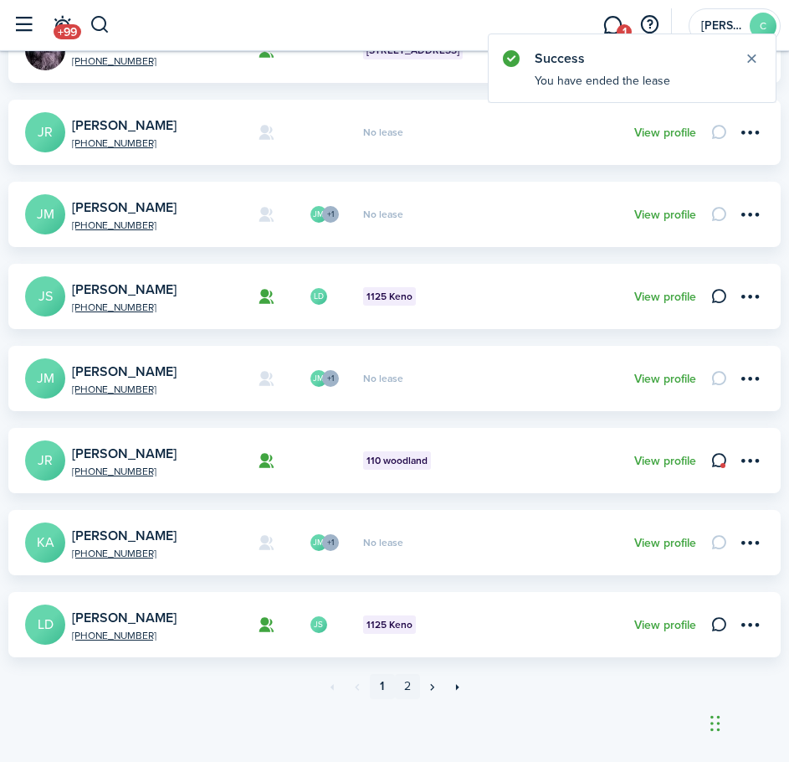
click at [408, 681] on link "2" at bounding box center [407, 686] width 25 height 25
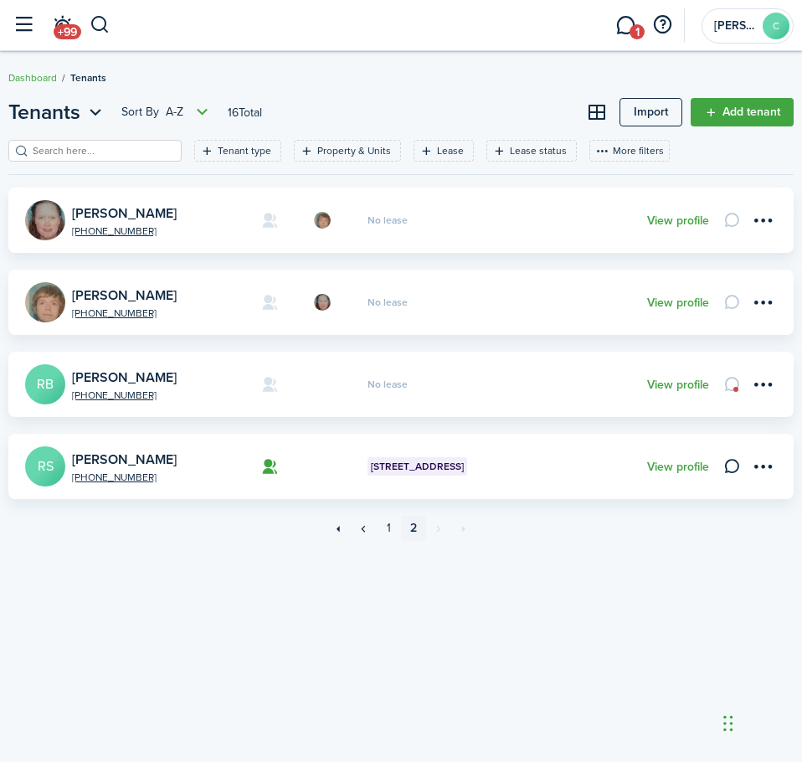
click at [48, 303] on img at bounding box center [45, 302] width 40 height 40
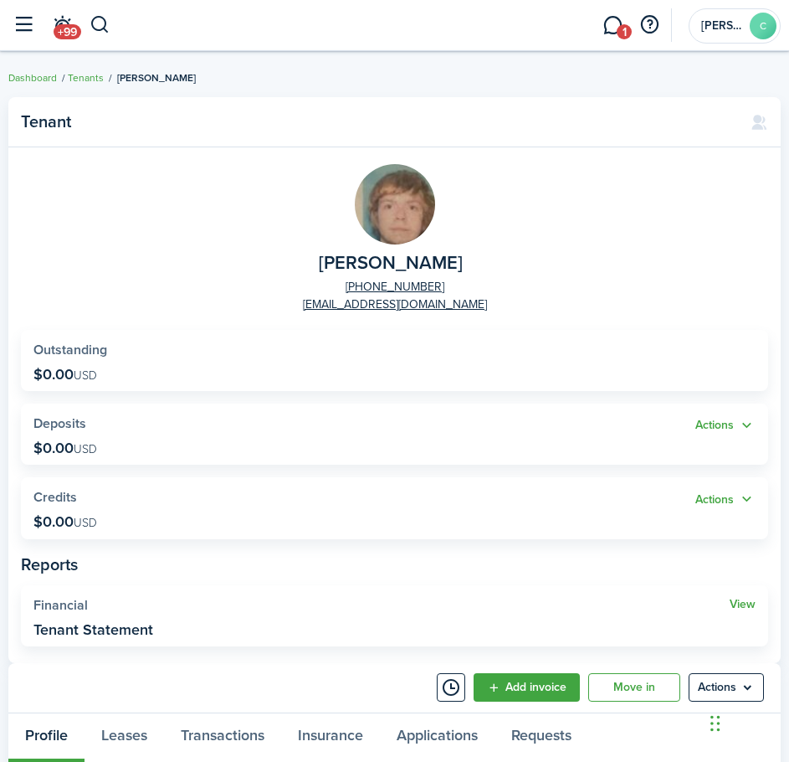
scroll to position [335, 0]
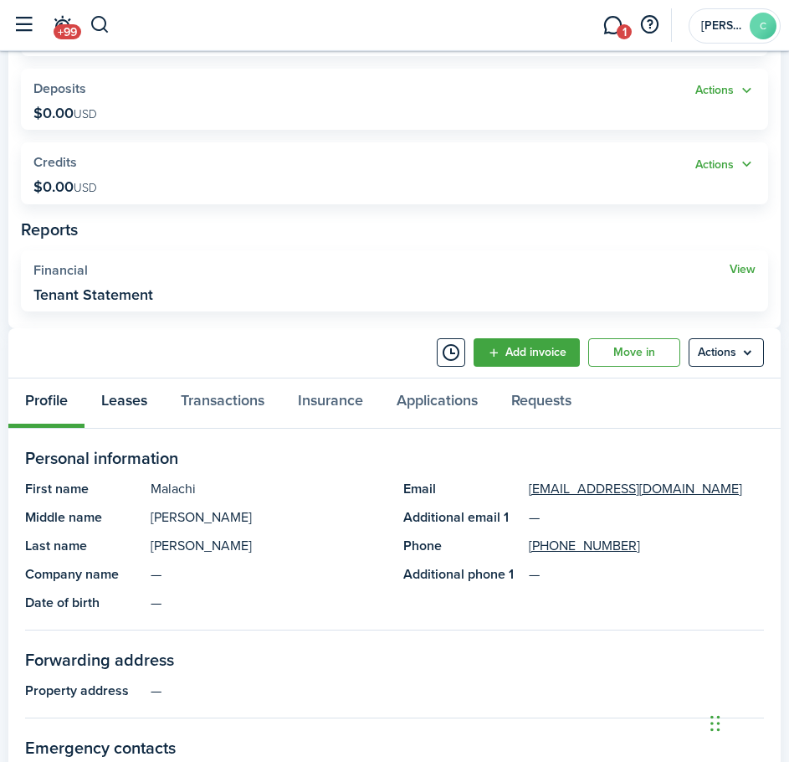
click at [135, 405] on link "Leases" at bounding box center [125, 402] width 80 height 49
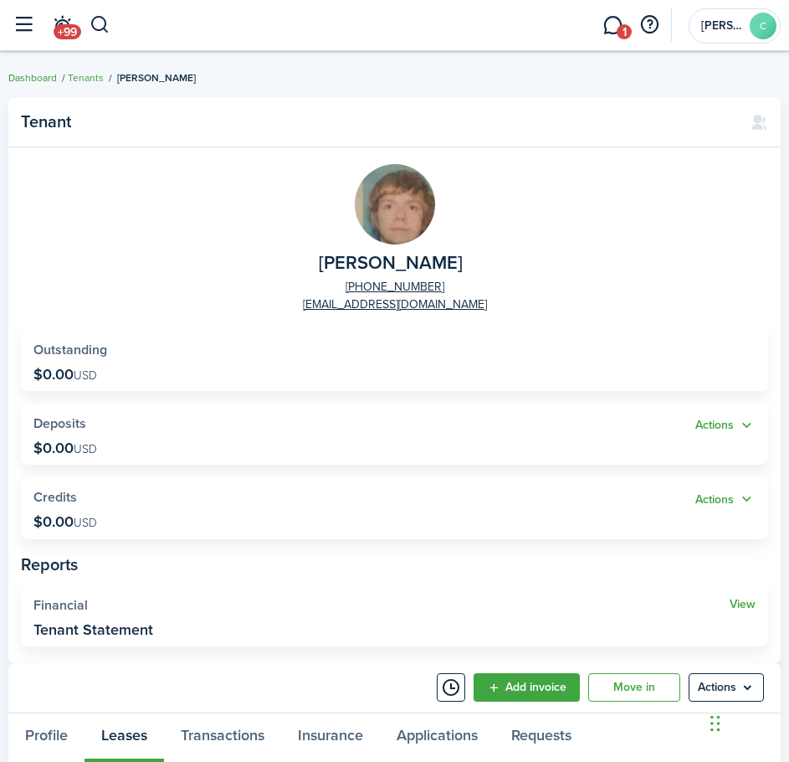
click at [39, 78] on link "Dashboard" at bounding box center [32, 77] width 49 height 15
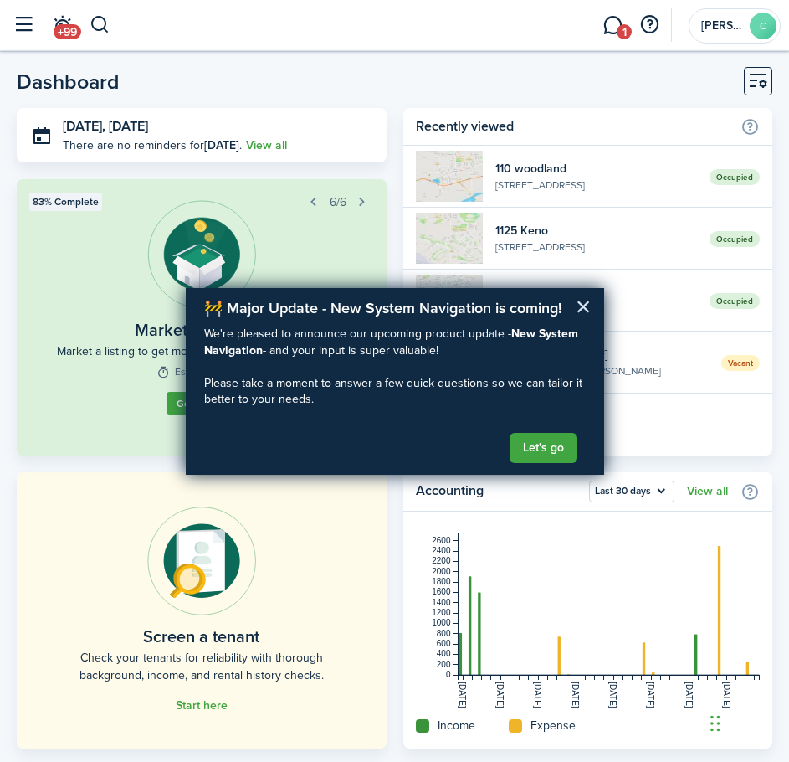
click at [586, 308] on button "×" at bounding box center [584, 306] width 16 height 27
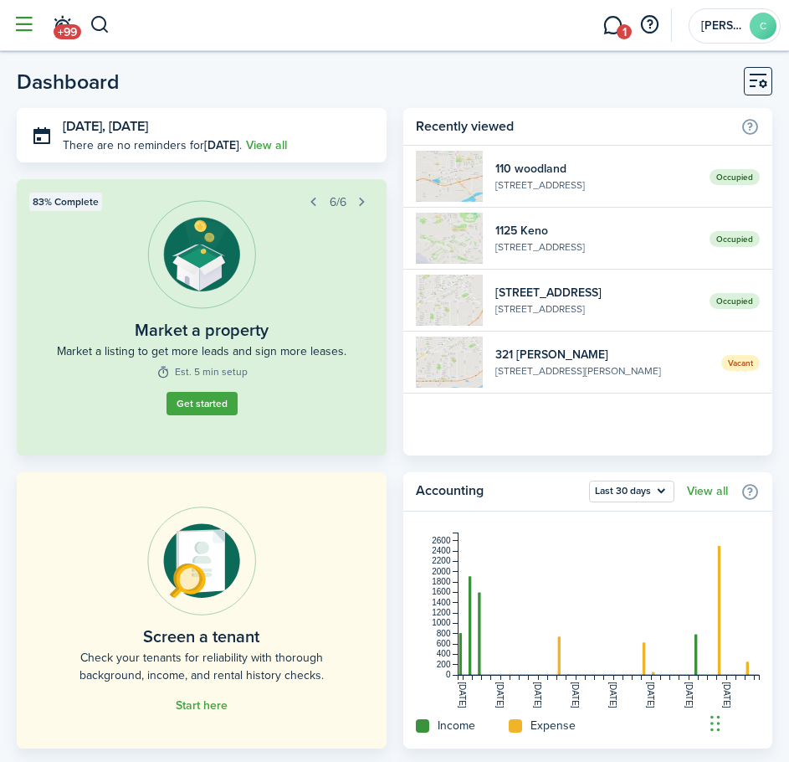
click at [27, 25] on button "button" at bounding box center [24, 25] width 32 height 32
click at [32, 27] on button "button" at bounding box center [24, 25] width 32 height 32
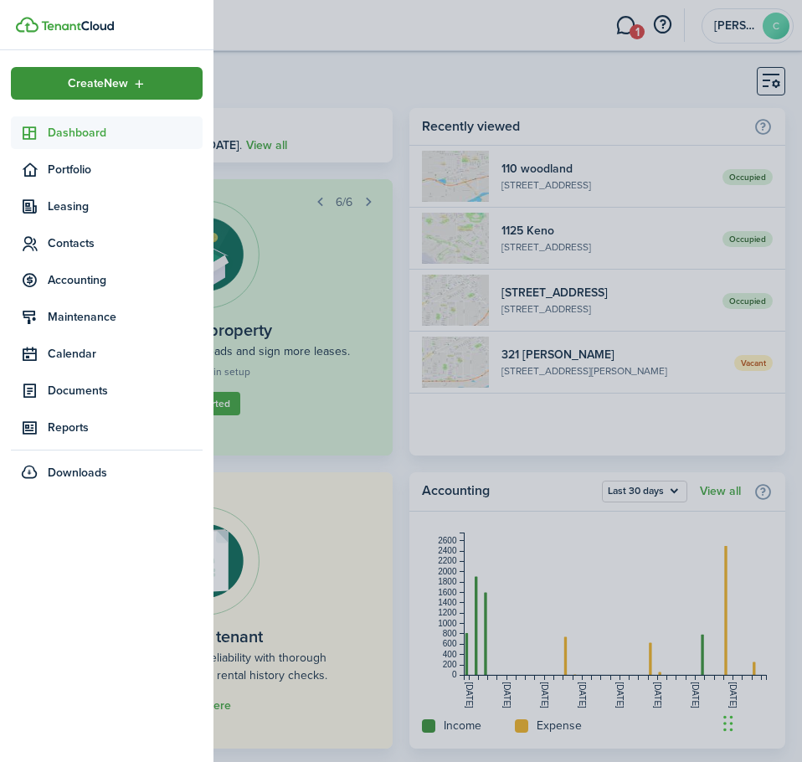
click at [58, 80] on div "Create New" at bounding box center [107, 83] width 192 height 33
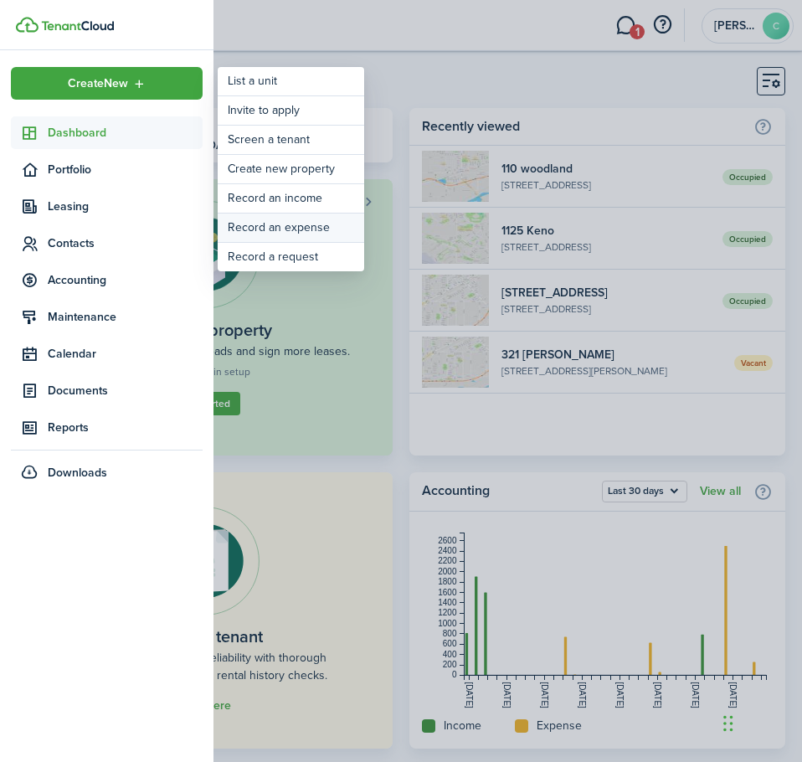
click at [271, 233] on link "Record an expense" at bounding box center [291, 227] width 147 height 28
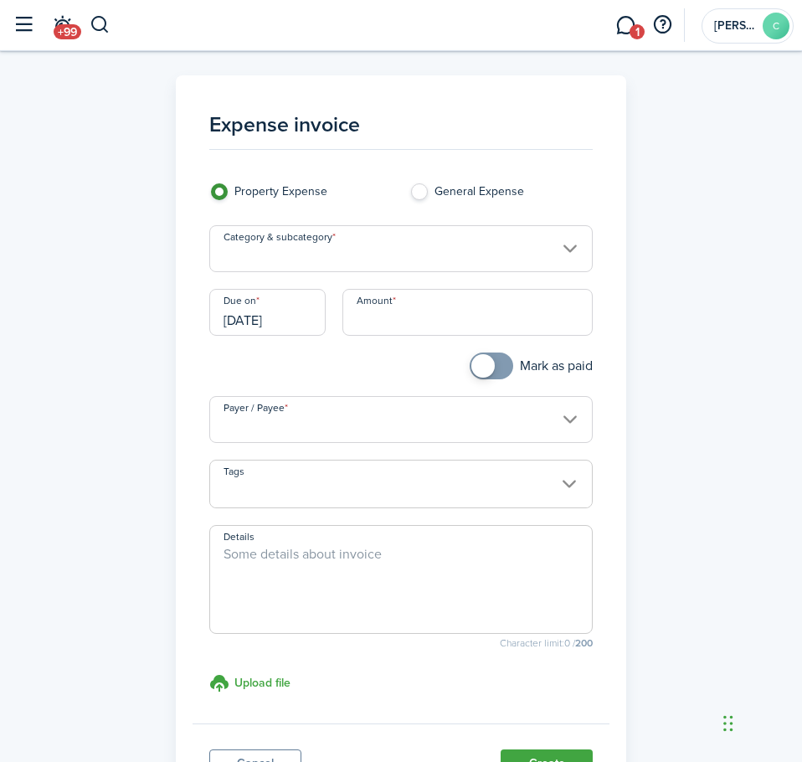
click at [303, 252] on input "Category & subcategory" at bounding box center [401, 248] width 384 height 47
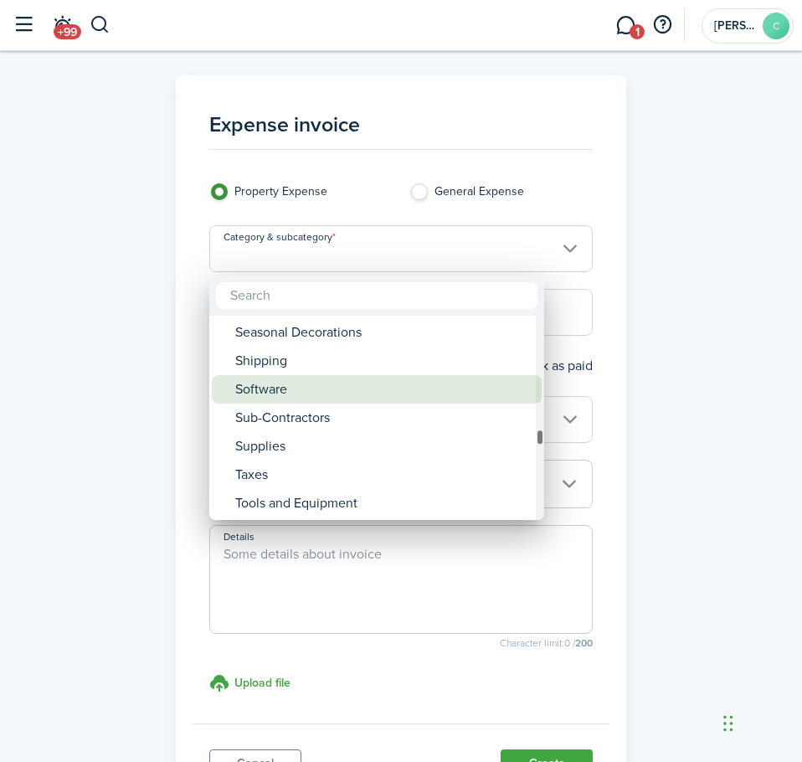
click at [420, 402] on div "Software" at bounding box center [383, 389] width 296 height 28
type input "Property General Expense / Software"
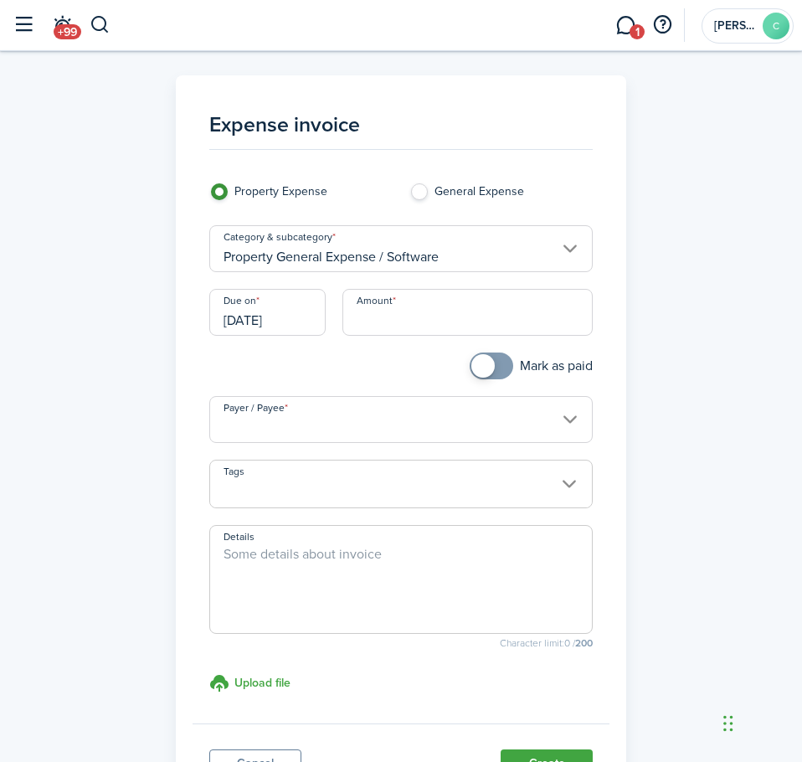
click at [373, 321] on input "Amount" at bounding box center [467, 312] width 250 height 47
type input "$12.99"
checkbox input "true"
click at [476, 364] on span at bounding box center [482, 365] width 23 height 23
click at [374, 421] on input "Payer / Payee" at bounding box center [401, 419] width 384 height 47
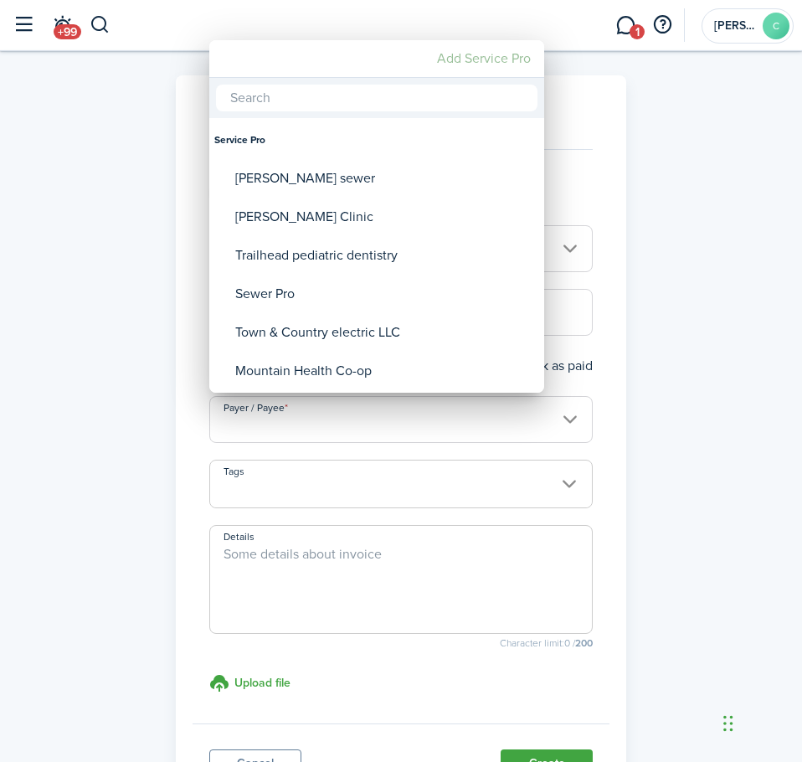
click at [465, 64] on mbsc-button "Add Service Pro" at bounding box center [483, 59] width 107 height 30
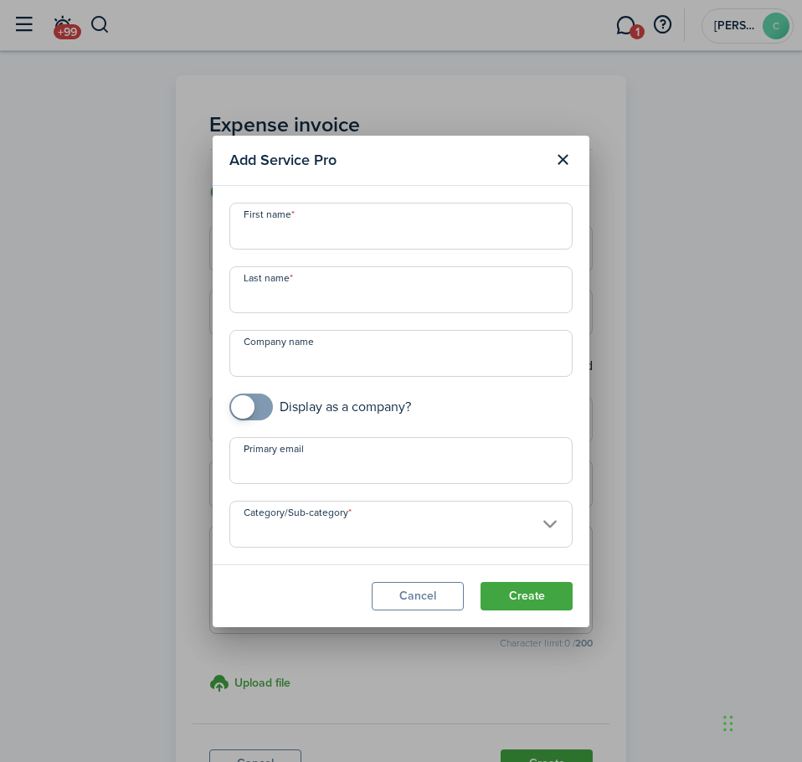
click at [244, 424] on div "First name Last name Company name Display as a company? Primary email Category/…" at bounding box center [401, 375] width 360 height 345
checkbox input "true"
click at [236, 407] on span at bounding box center [242, 406] width 23 height 23
click at [272, 366] on input "Company name" at bounding box center [400, 353] width 343 height 47
click at [481, 582] on button "Create" at bounding box center [527, 596] width 92 height 28
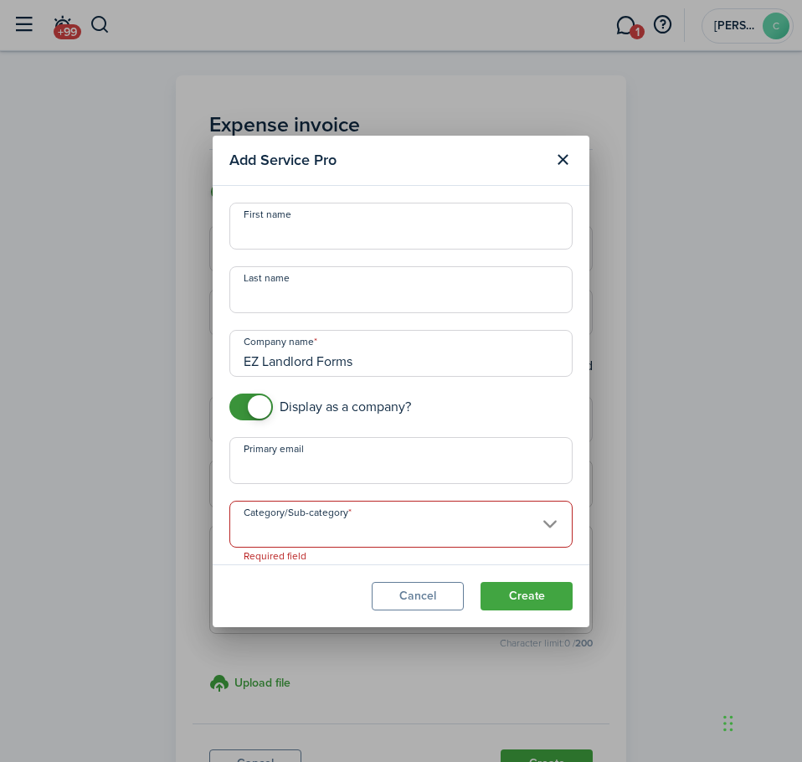
click at [280, 522] on input "Category/Sub-category" at bounding box center [400, 524] width 343 height 47
type input "EZ Landlord Forms"
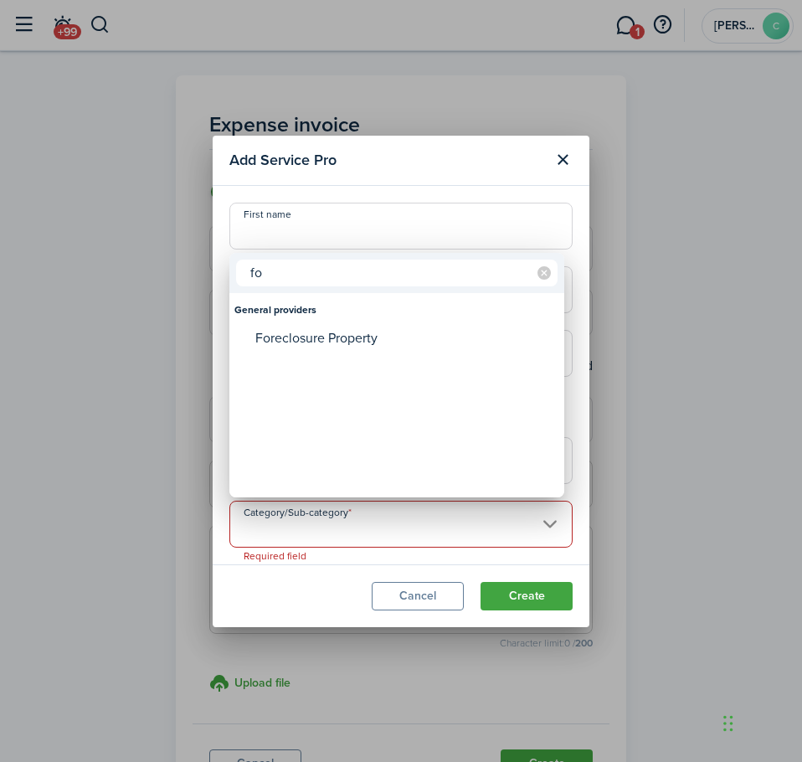
type input "f"
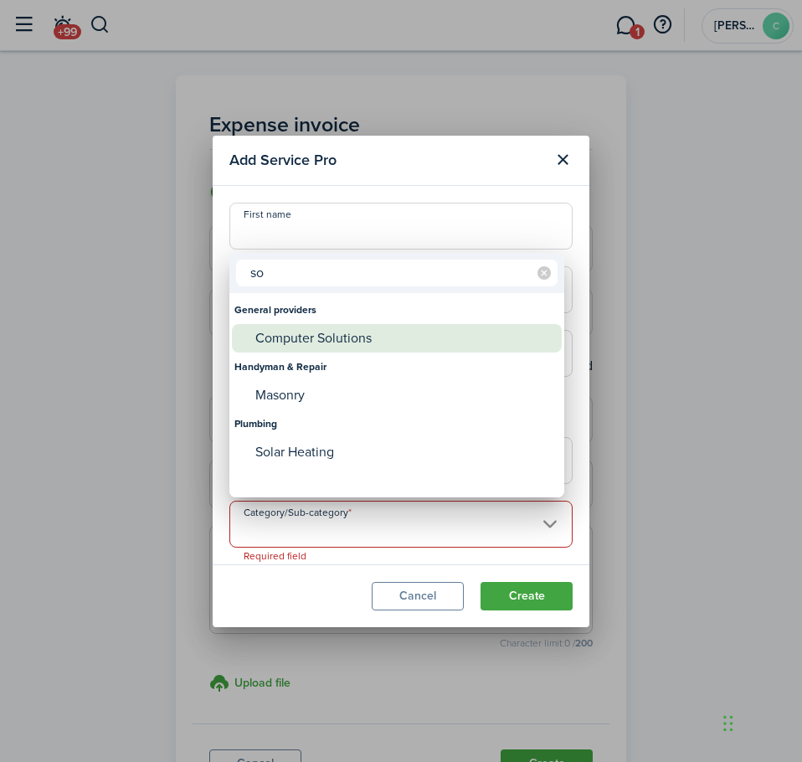
type input "so"
click at [329, 342] on div "Computer Solutions" at bounding box center [403, 338] width 296 height 28
type input "General providers -> Computer Solutions"
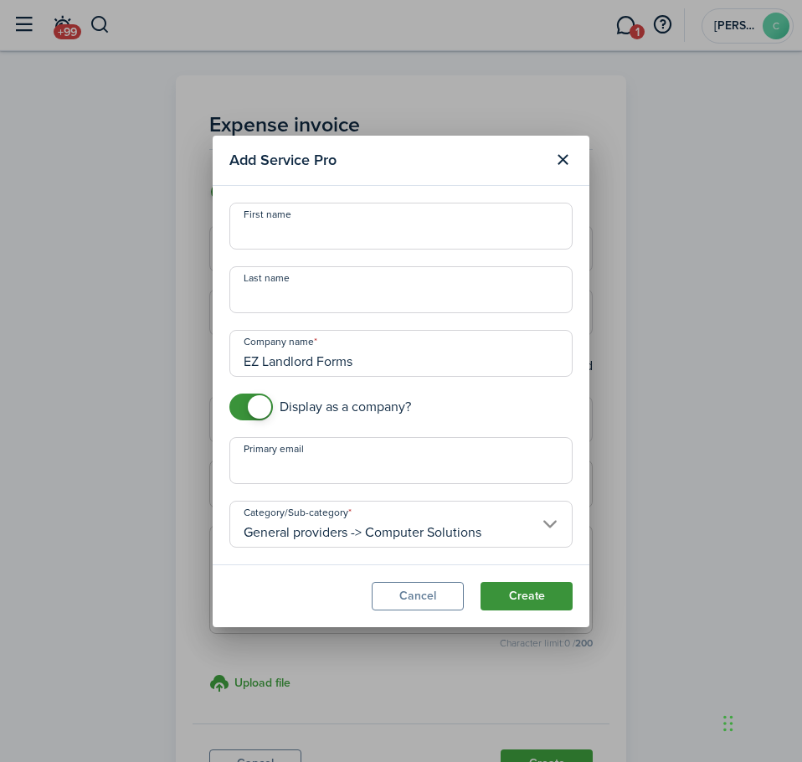
click at [503, 592] on button "Create" at bounding box center [527, 596] width 92 height 28
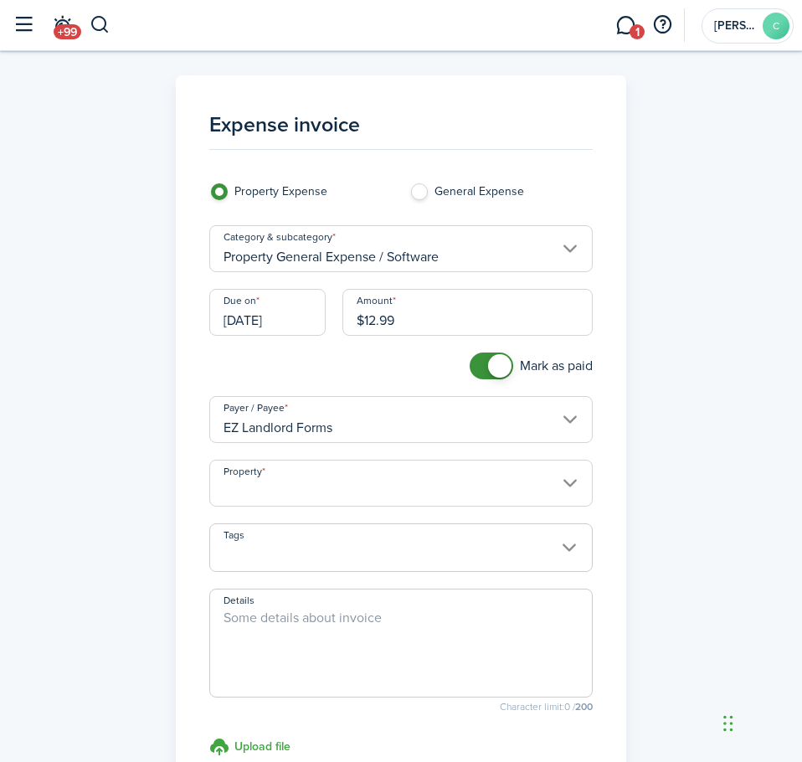
click at [379, 486] on input "Property" at bounding box center [401, 483] width 384 height 47
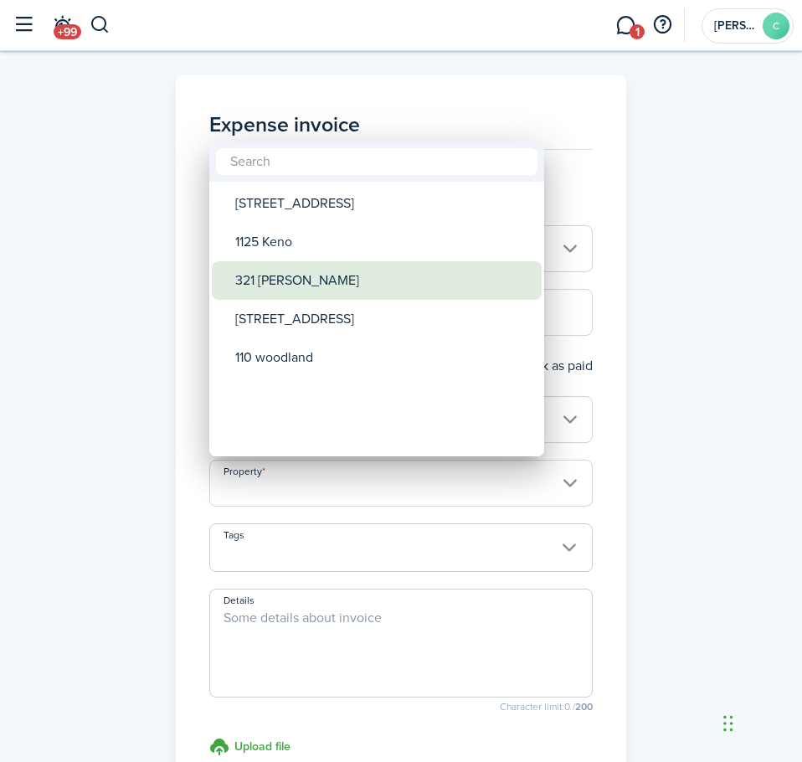
click at [299, 275] on div "321 [PERSON_NAME]" at bounding box center [383, 280] width 296 height 39
type input "321 [PERSON_NAME]"
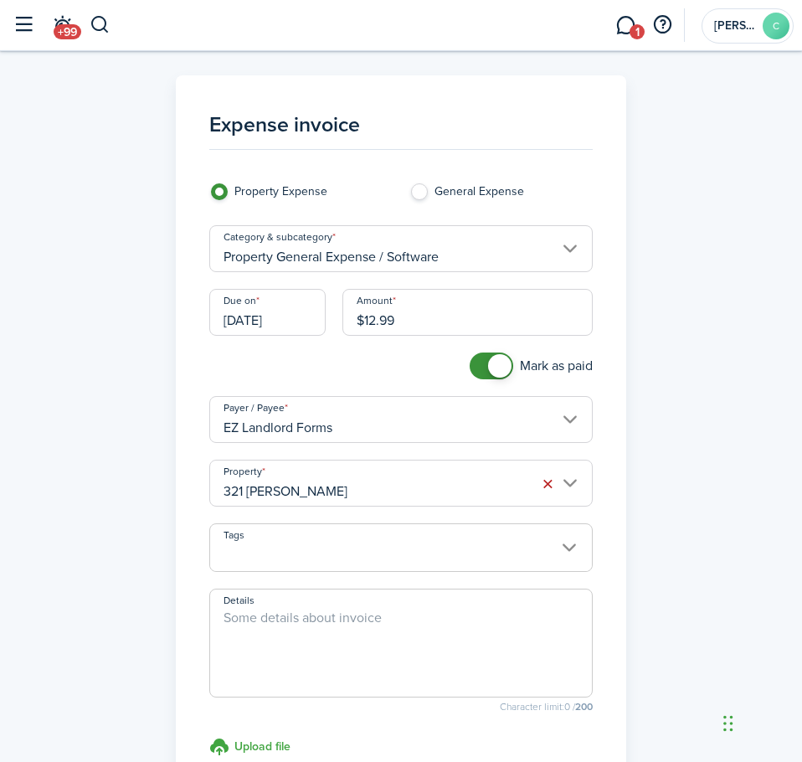
click at [314, 553] on span at bounding box center [401, 556] width 383 height 28
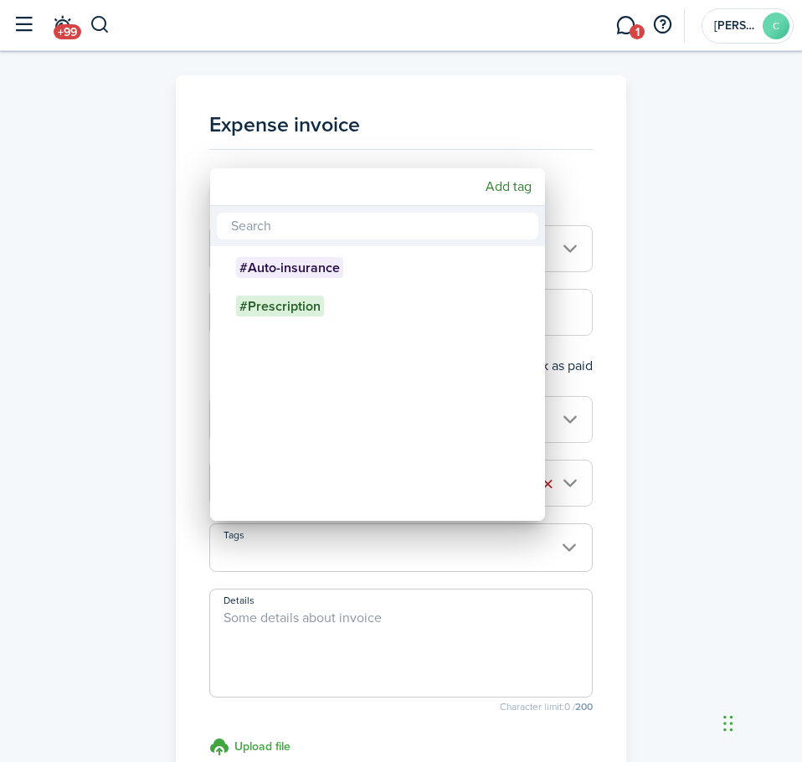
click at [252, 224] on input "text" at bounding box center [377, 226] width 321 height 27
type input "#formsexpense"
click at [509, 193] on mbsc-button "Add tag" at bounding box center [508, 187] width 59 height 30
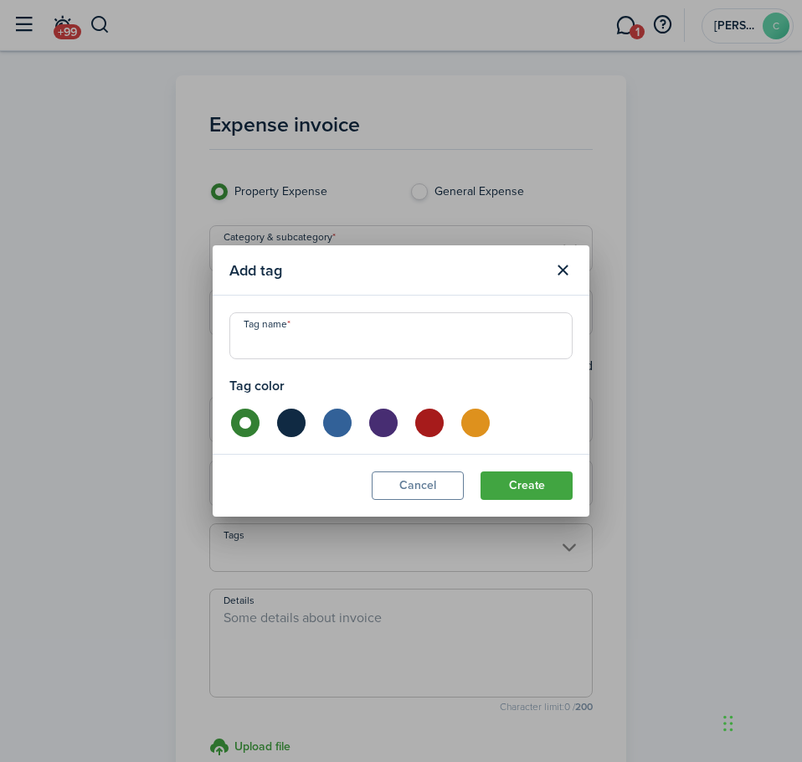
click at [300, 342] on input "Tag name" at bounding box center [400, 335] width 343 height 47
type input "Forms-Expense"
click at [498, 489] on button "Create" at bounding box center [527, 485] width 92 height 28
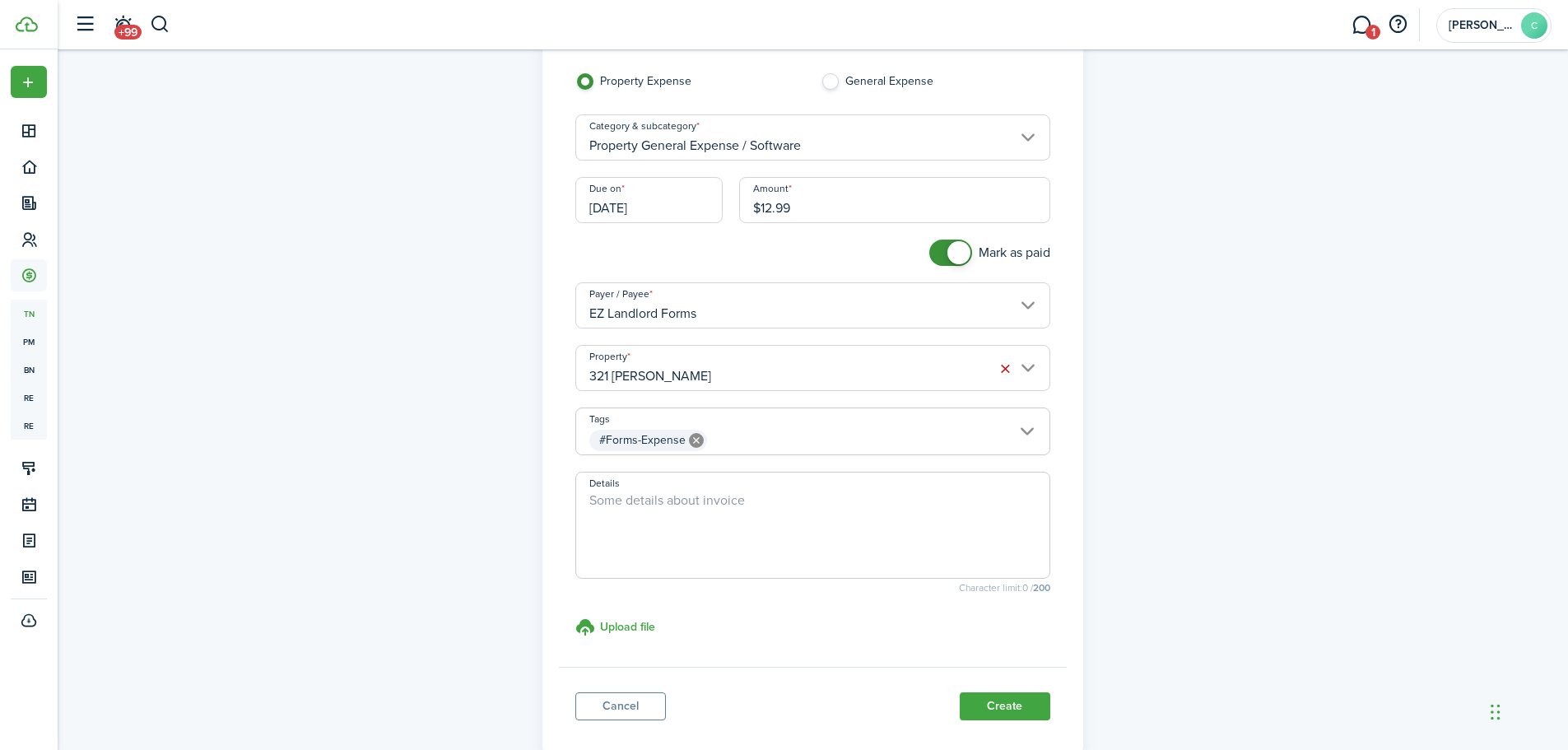
scroll to position [204, 0]
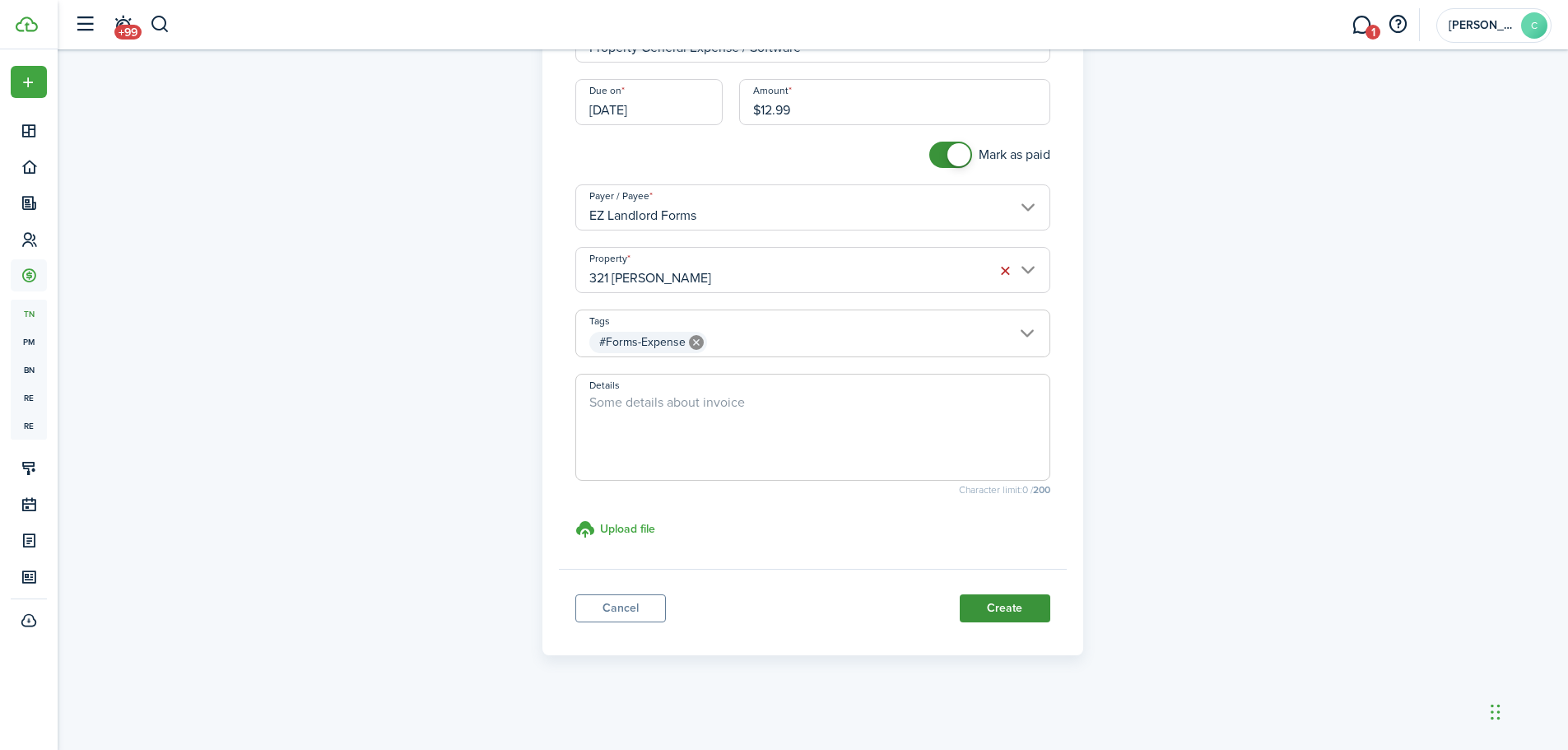
click at [787, 613] on button "Create" at bounding box center [1005, 607] width 90 height 28
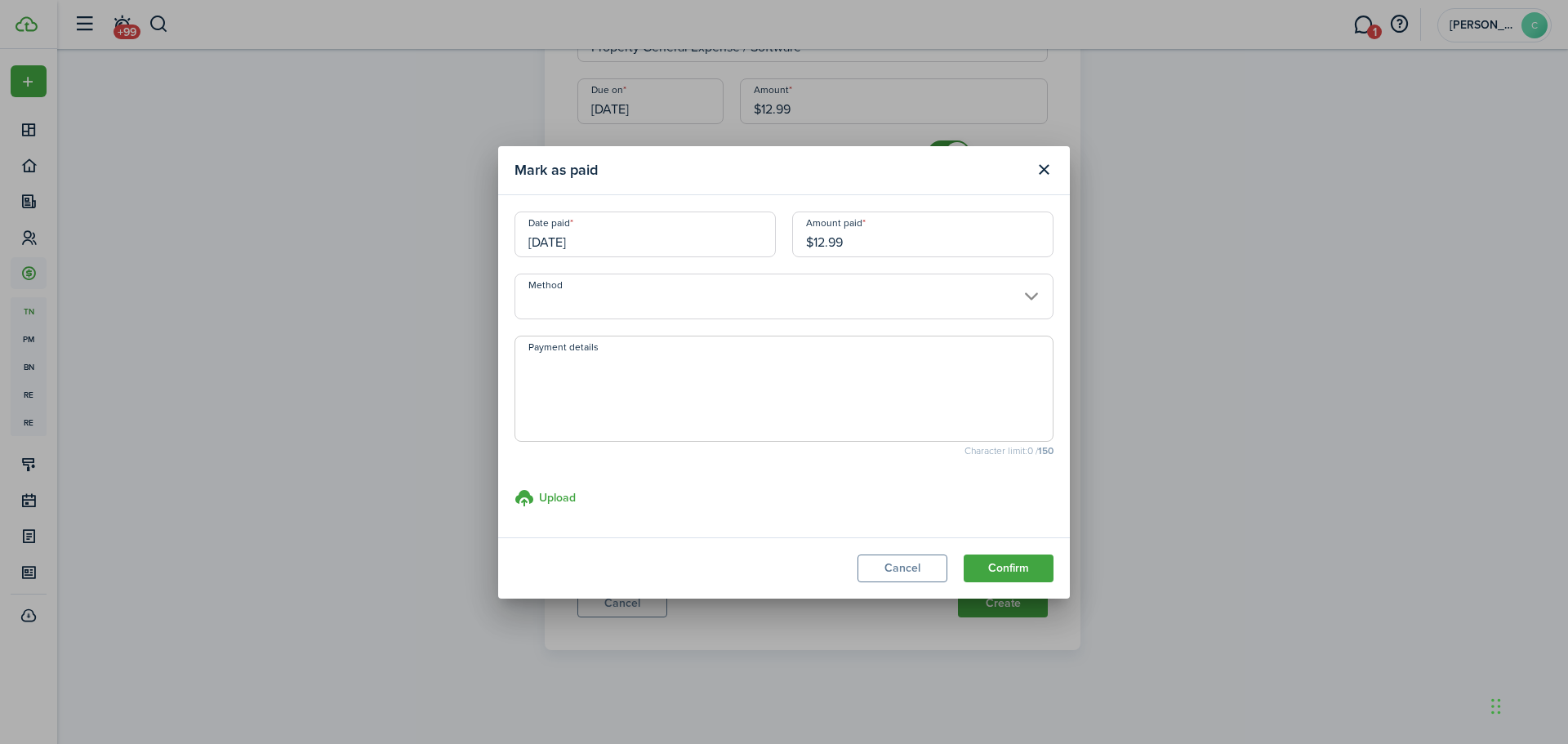
click at [615, 293] on input "Method" at bounding box center [784, 295] width 540 height 46
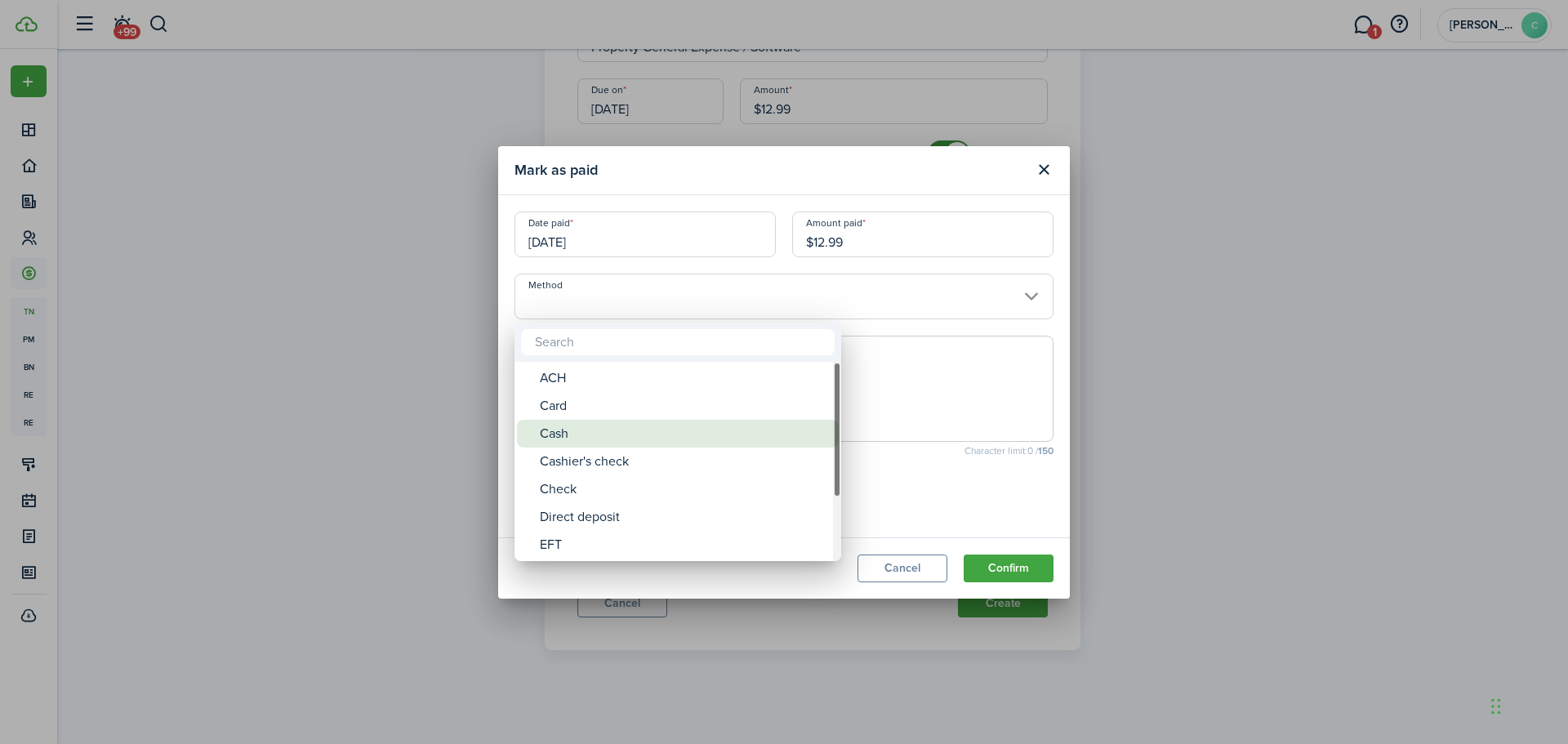
click at [563, 434] on div "Cash" at bounding box center [684, 433] width 289 height 27
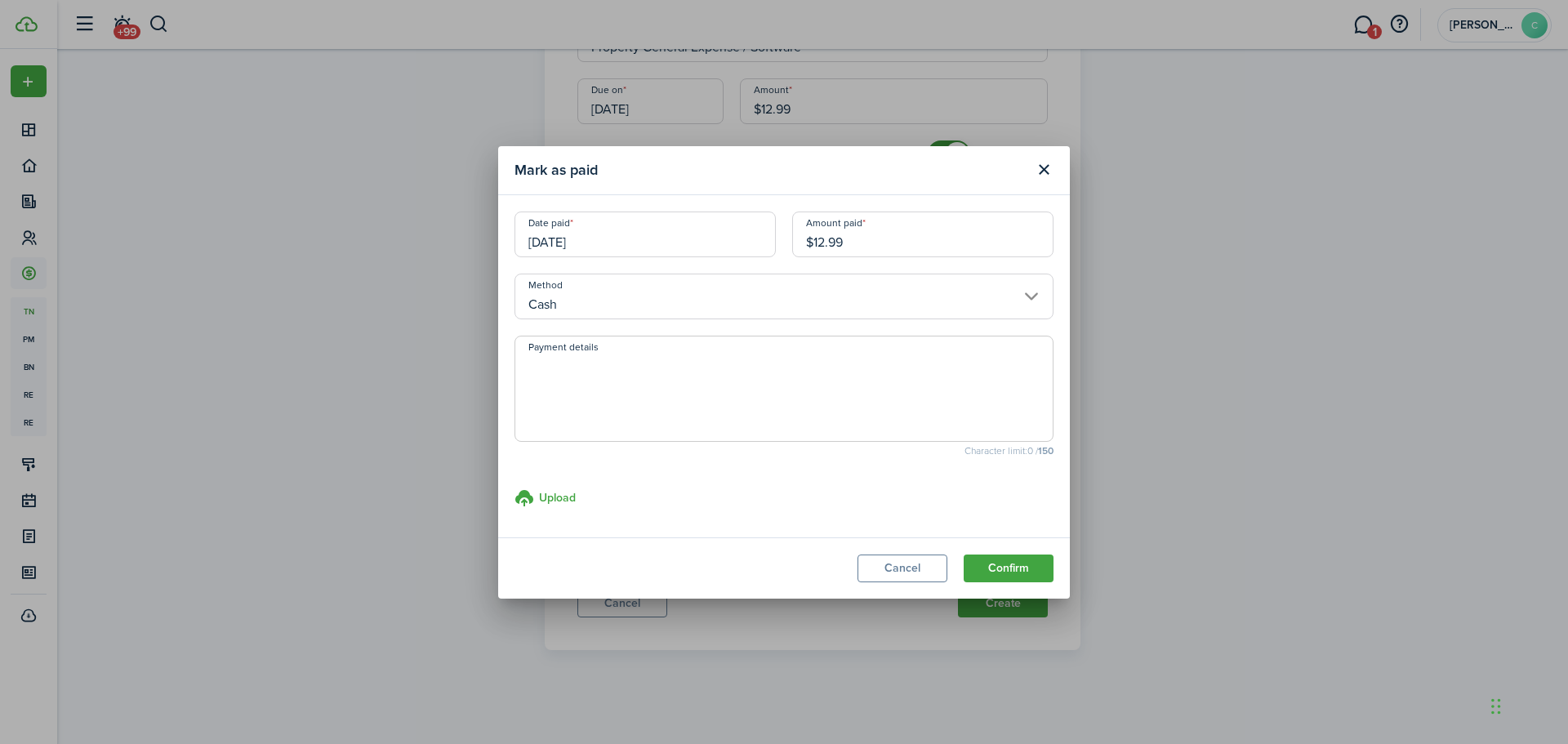
click at [563, 434] on span at bounding box center [784, 388] width 540 height 106
click at [565, 325] on modal-body "Date paid [DATE] Amount paid $12.99 Method Cash Payment details Character limit…" at bounding box center [784, 366] width 572 height 342
click at [578, 305] on input "Cash" at bounding box center [784, 295] width 540 height 46
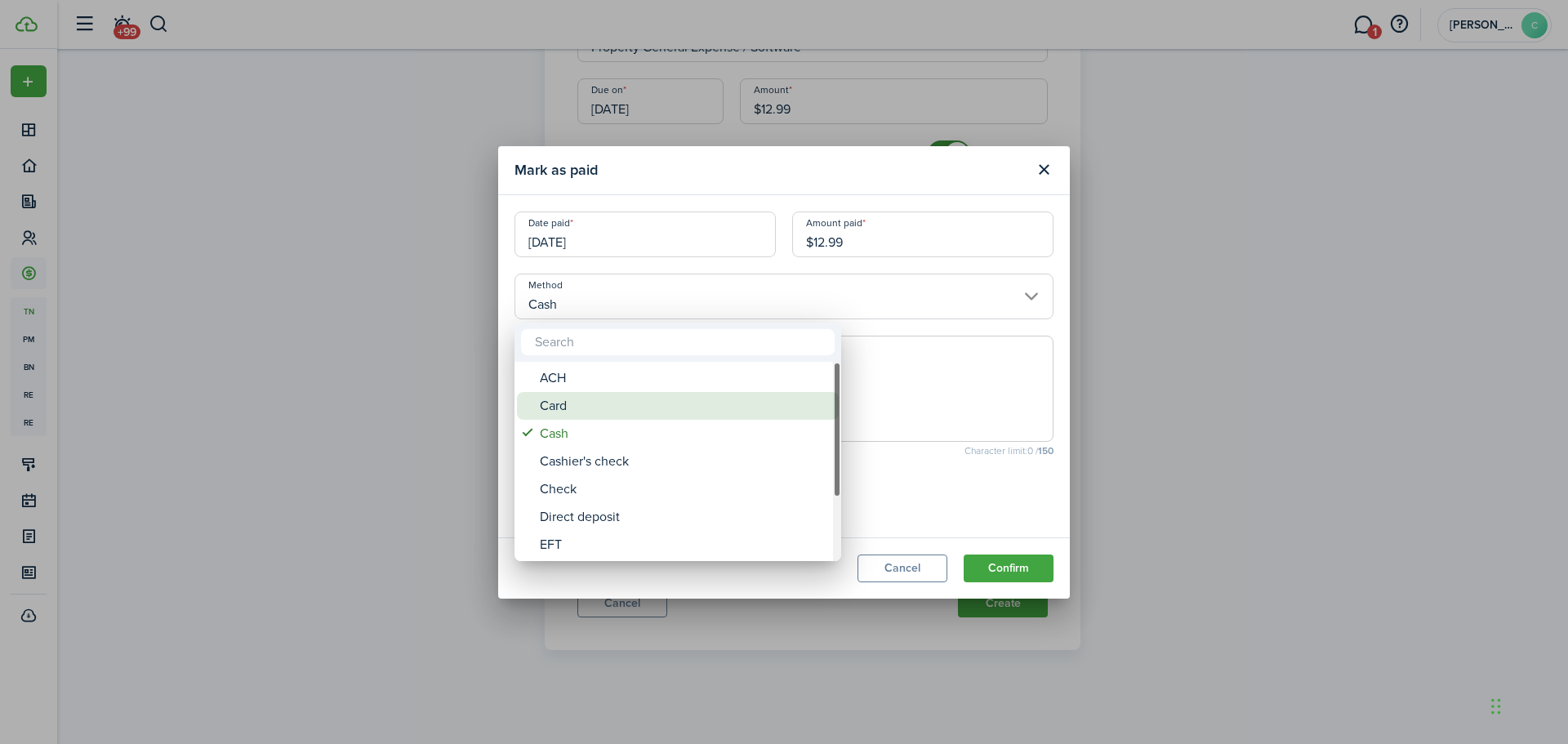
click at [559, 405] on div "Card" at bounding box center [684, 406] width 289 height 27
type input "Card"
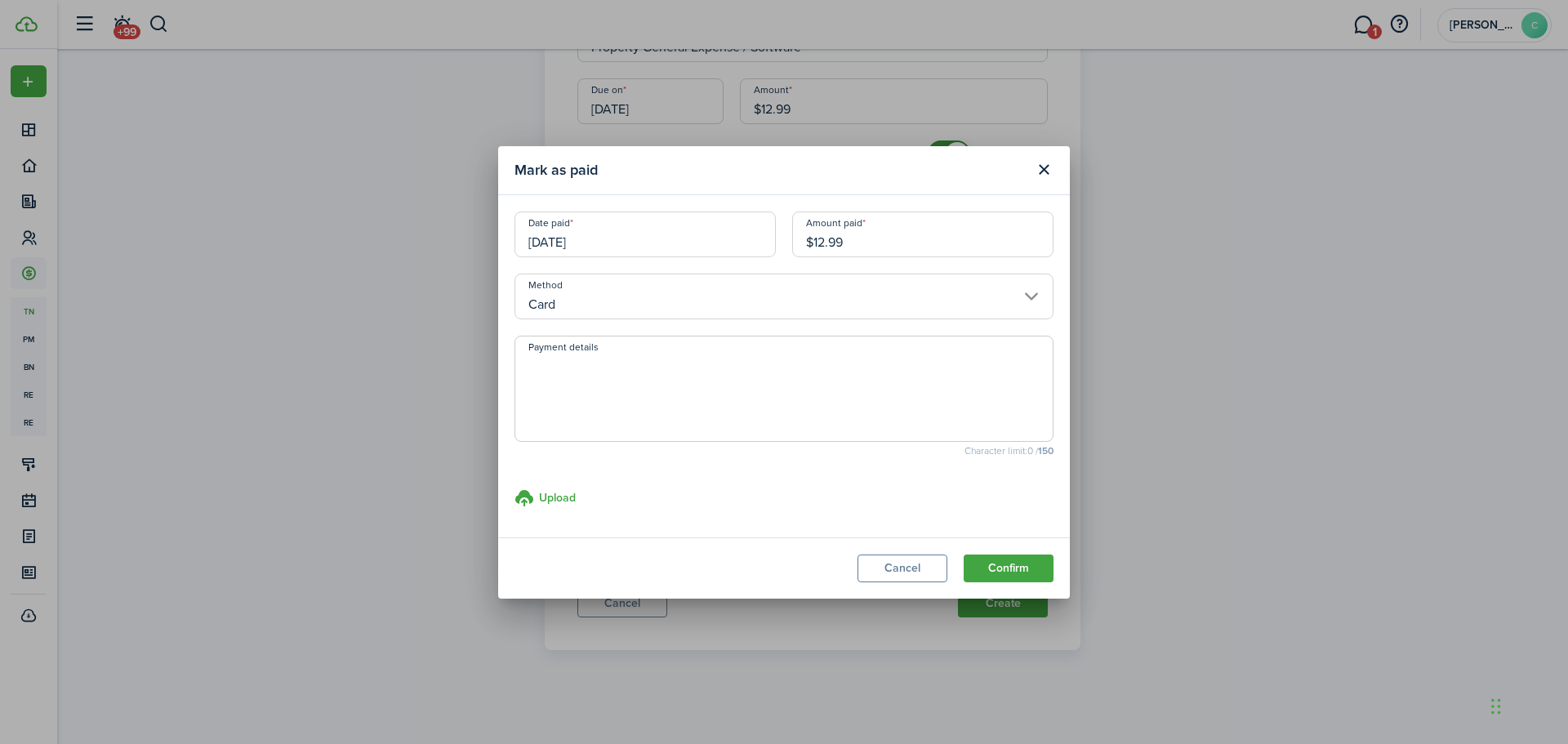
click at [559, 384] on textarea "Payment details" at bounding box center [784, 393] width 538 height 78
type textarea "United Card"
click at [782, 556] on button "Confirm" at bounding box center [1009, 568] width 90 height 27
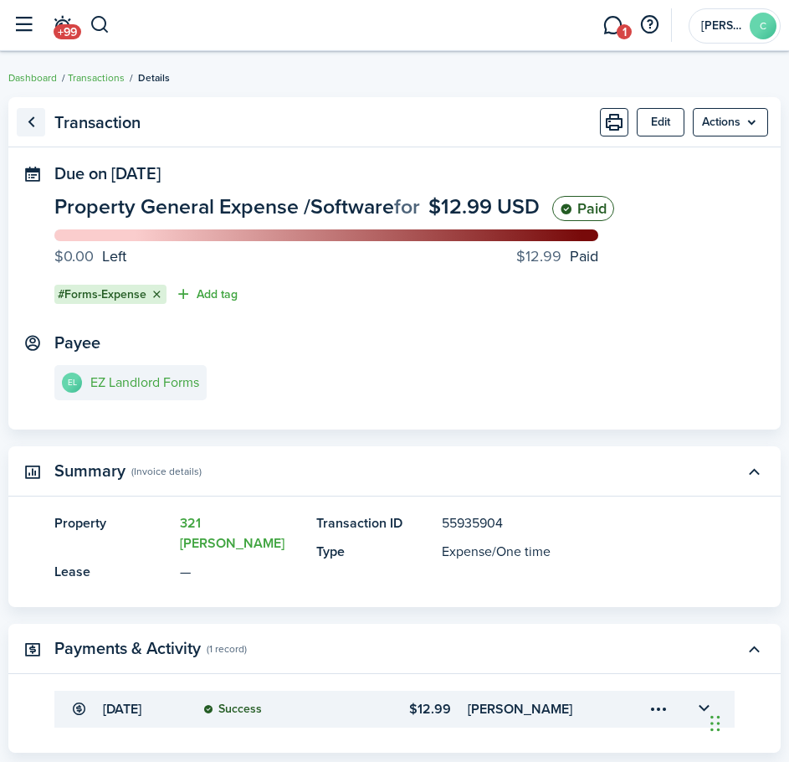
click at [28, 116] on link "Go back" at bounding box center [31, 122] width 28 height 28
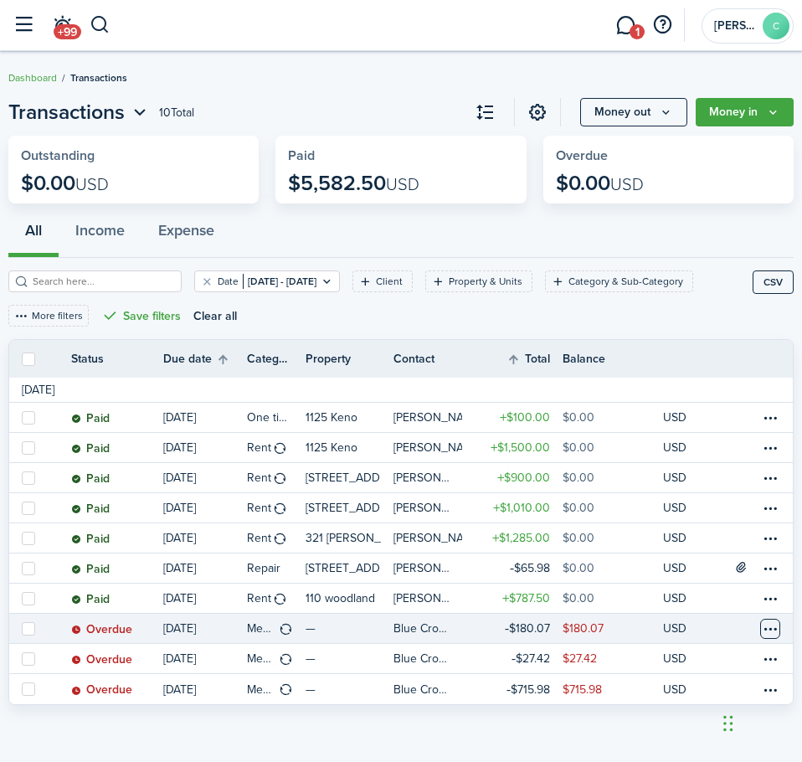
click at [767, 625] on table-menu-btn-icon at bounding box center [770, 629] width 20 height 20
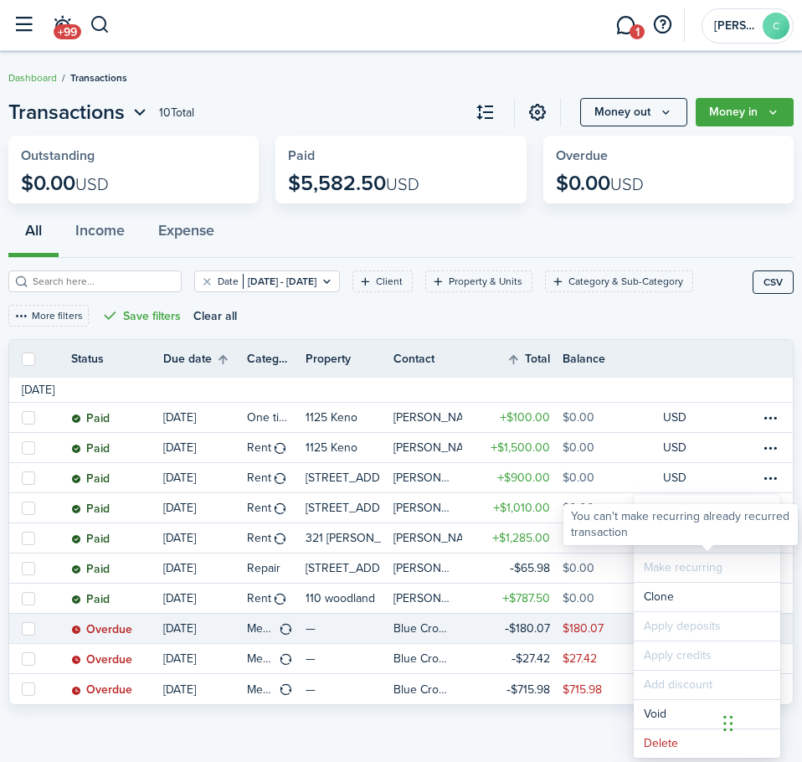
click at [666, 547] on link "Mark as paid" at bounding box center [707, 538] width 147 height 28
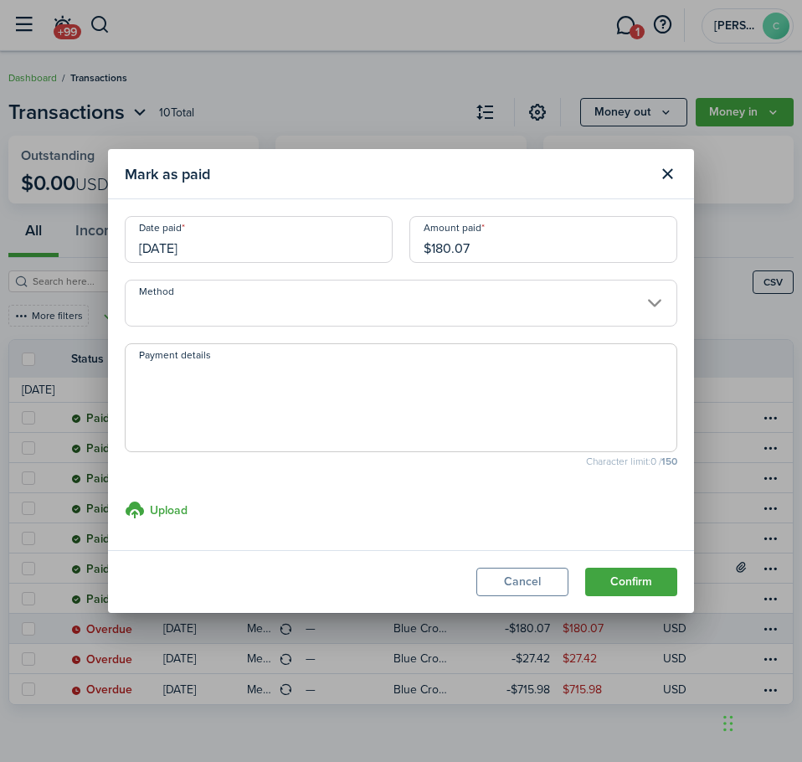
click at [214, 311] on input "Method" at bounding box center [401, 303] width 553 height 47
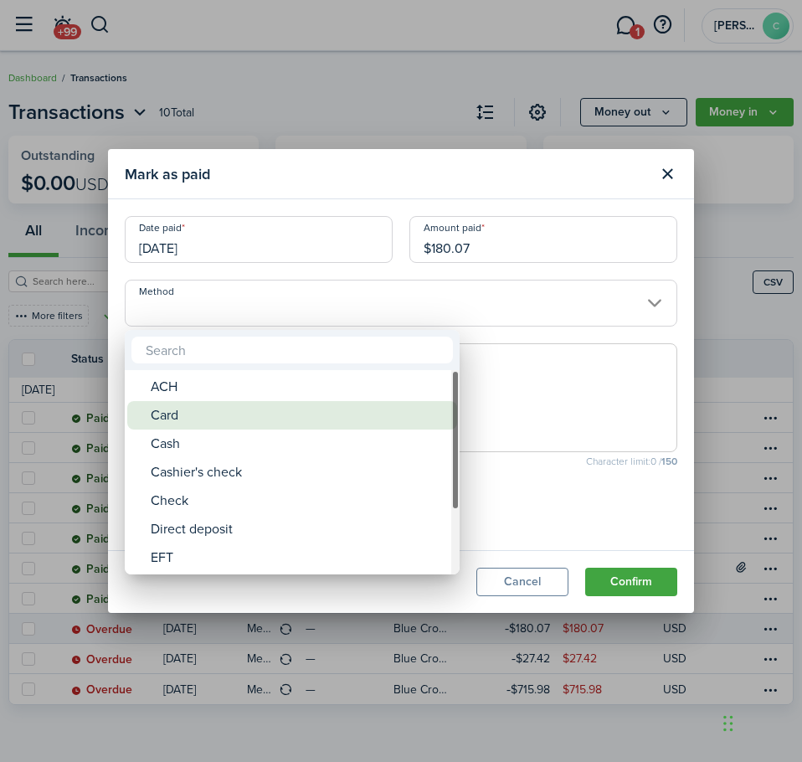
click at [163, 410] on div "Card" at bounding box center [299, 415] width 296 height 28
type input "Card"
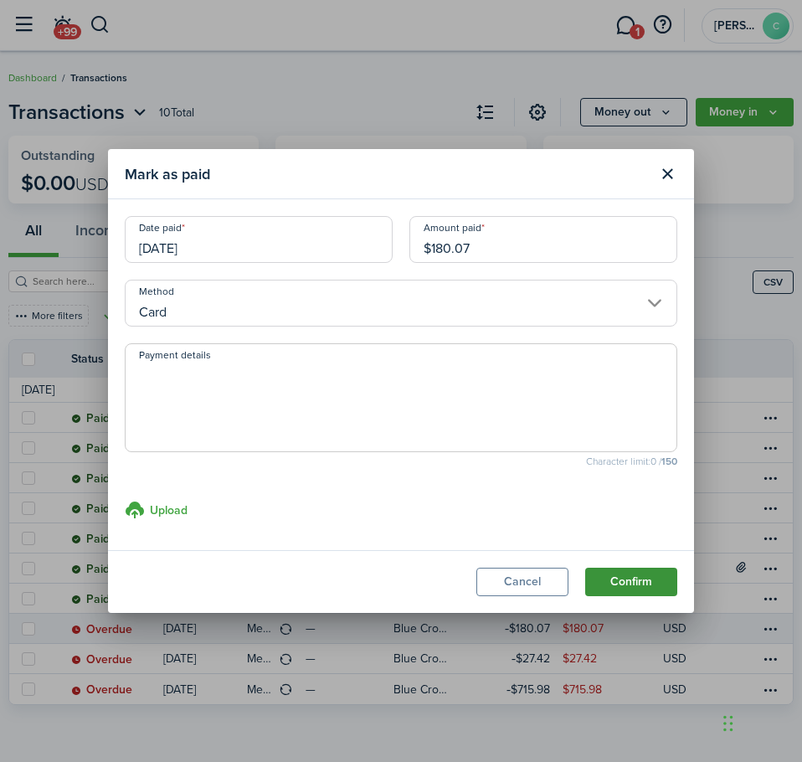
click at [611, 574] on button "Confirm" at bounding box center [631, 582] width 92 height 28
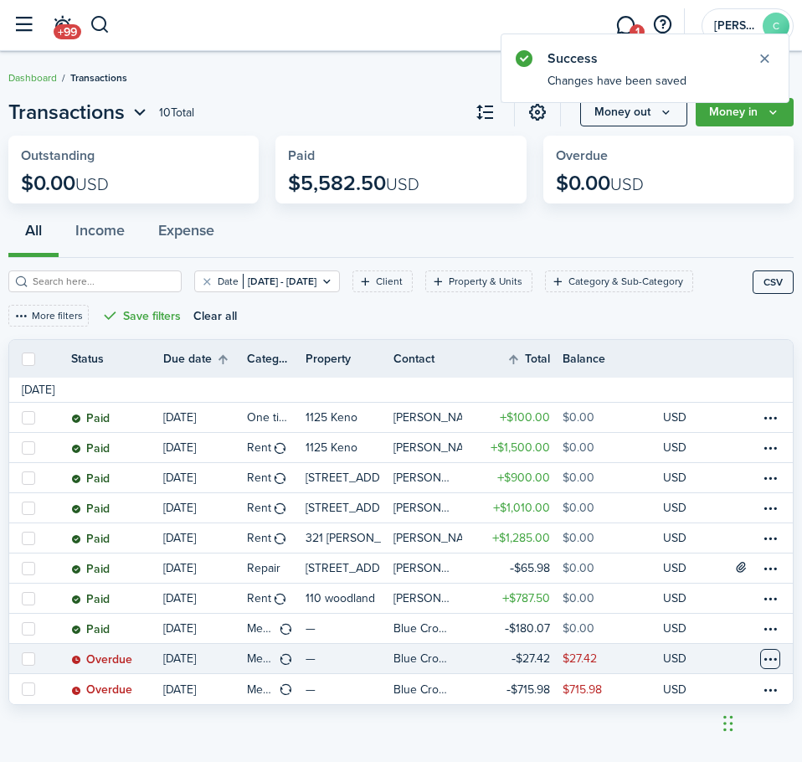
click at [772, 660] on table-menu-btn-icon at bounding box center [770, 659] width 20 height 20
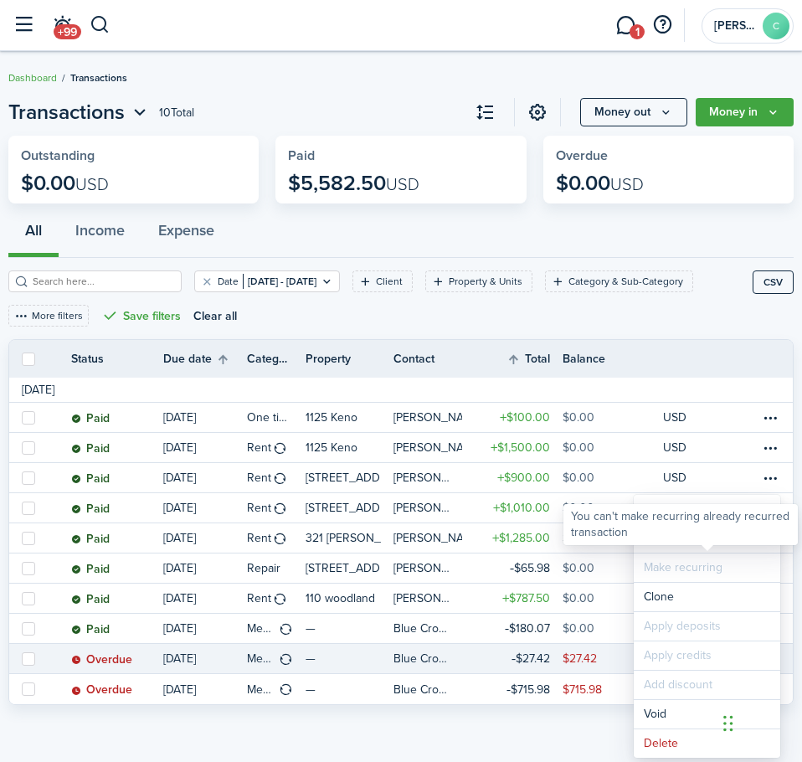
click at [671, 544] on div "You can't make recurring already recurred transaction" at bounding box center [680, 524] width 234 height 41
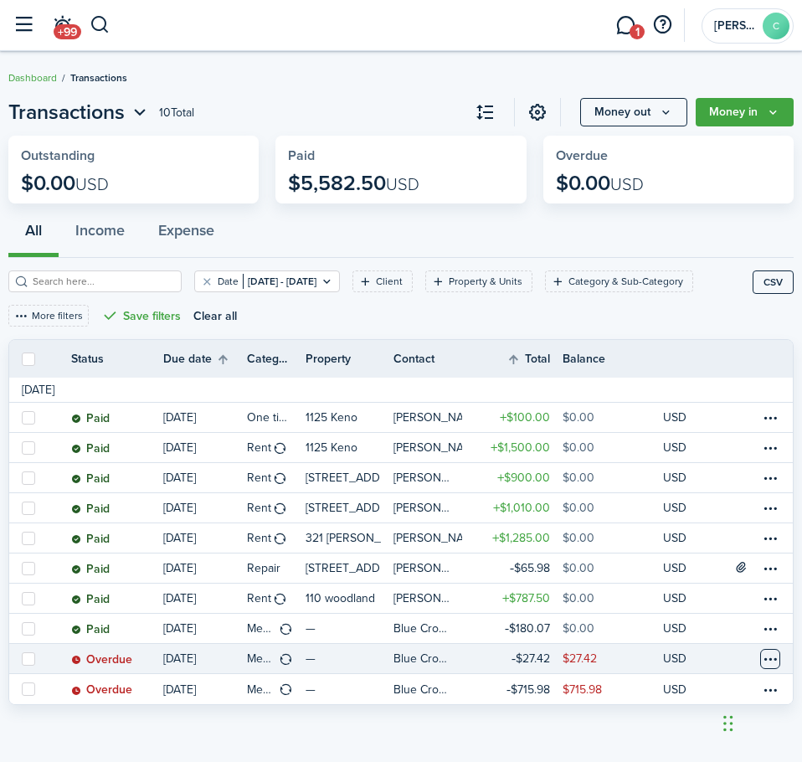
click at [769, 658] on table-menu-btn-icon "Open menu" at bounding box center [770, 659] width 20 height 20
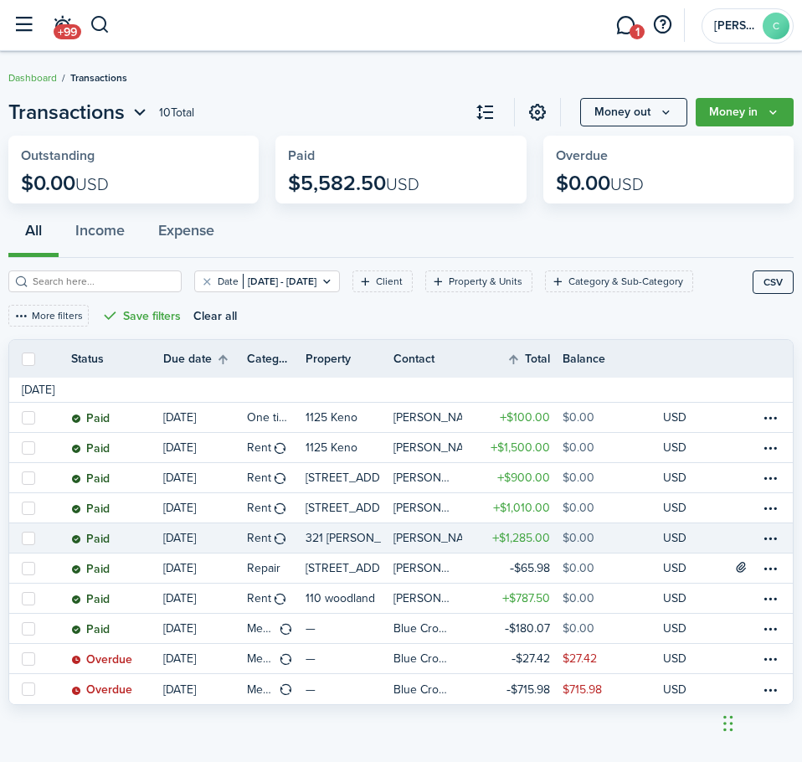
click at [661, 535] on body "Create New Dashboard Portfolio Leasing Contacts Accounting tn Transactions pm P…" at bounding box center [401, 381] width 802 height 762
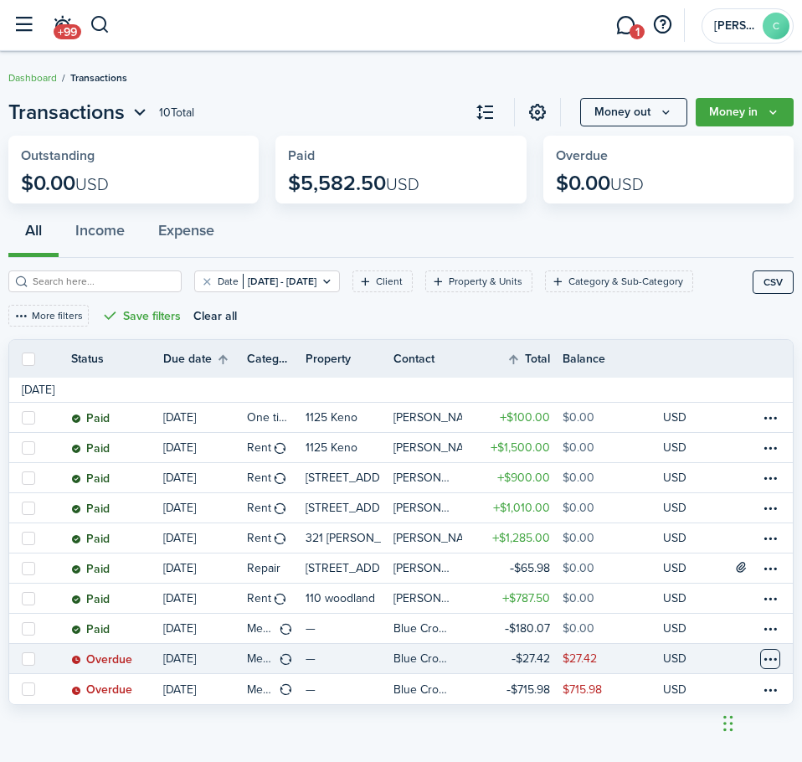
click at [761, 655] on table-menu-btn-icon "Open menu" at bounding box center [770, 659] width 20 height 20
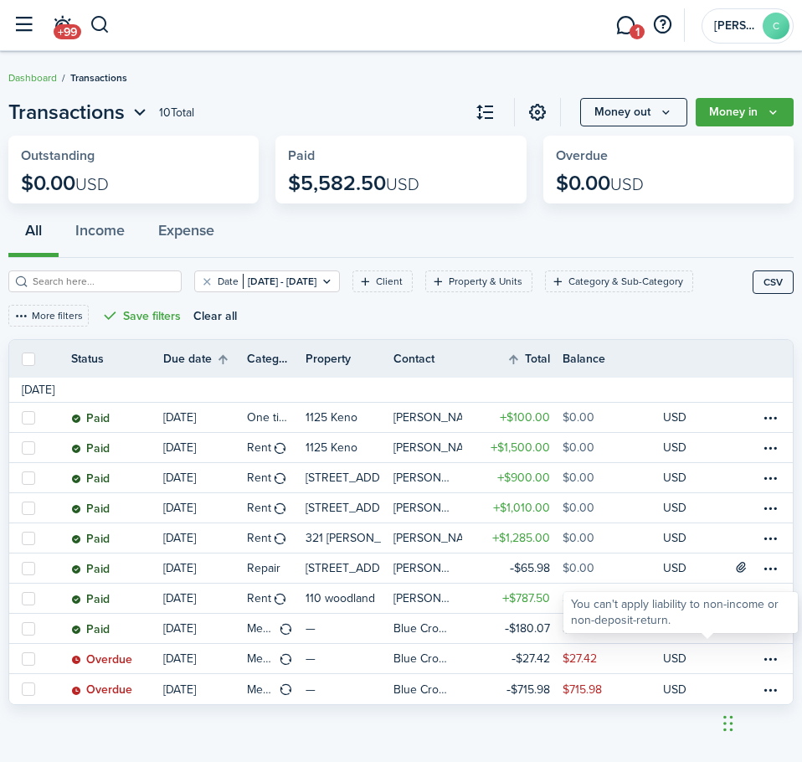
click at [686, 606] on div "You can't apply liability to non-income or non-deposit-return." at bounding box center [680, 612] width 219 height 33
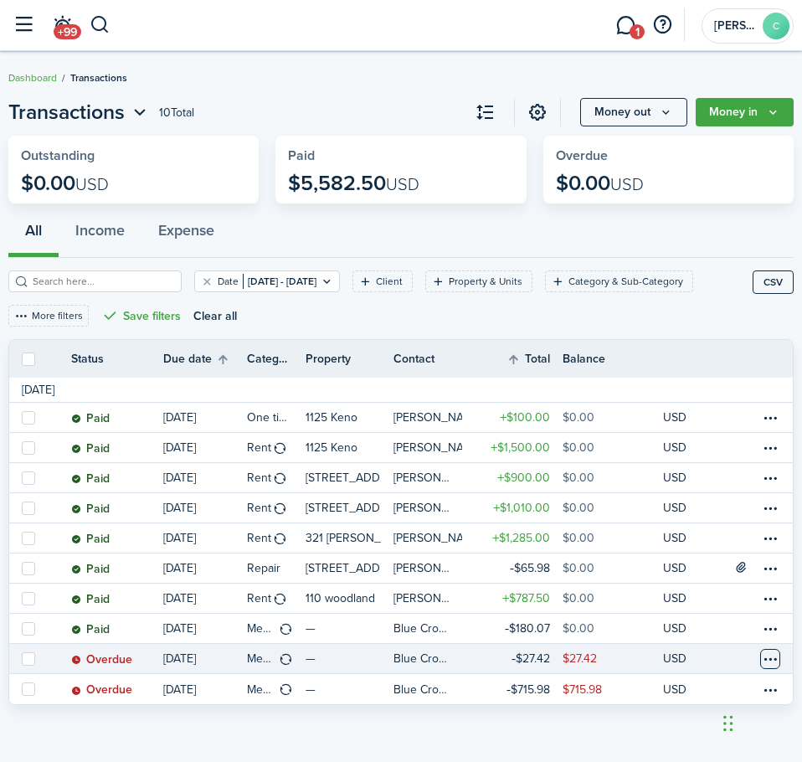
click at [764, 658] on table-menu-btn-icon "Open menu" at bounding box center [770, 659] width 20 height 20
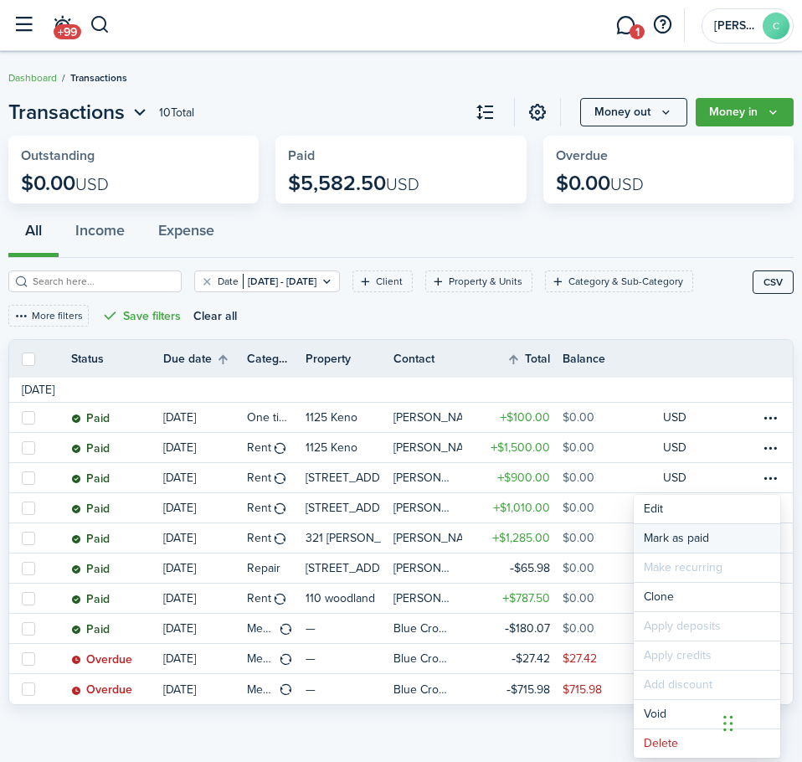
click at [675, 530] on link "Mark as paid" at bounding box center [707, 538] width 147 height 28
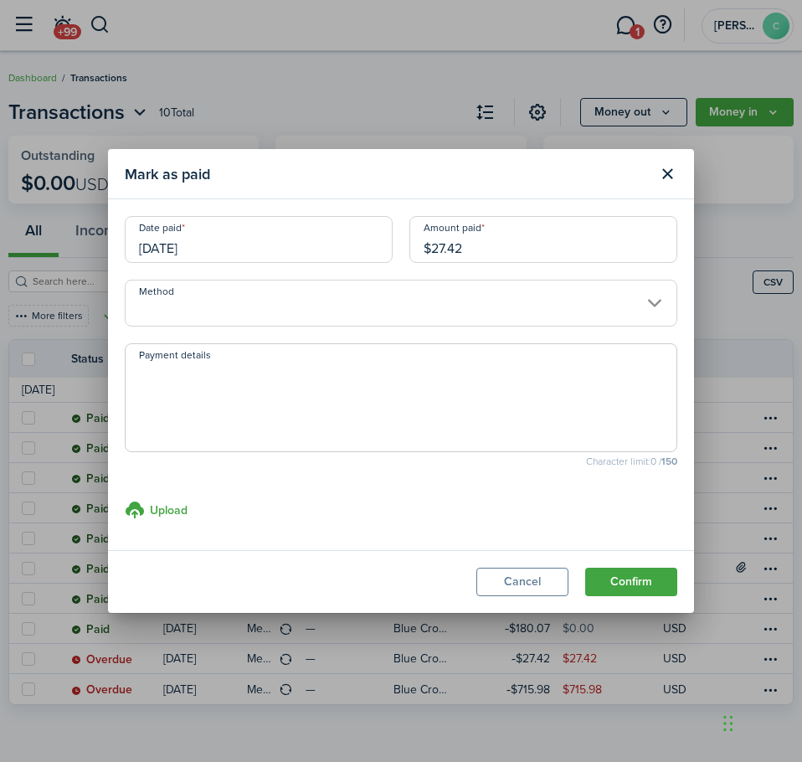
click at [277, 318] on input "Method" at bounding box center [401, 303] width 553 height 47
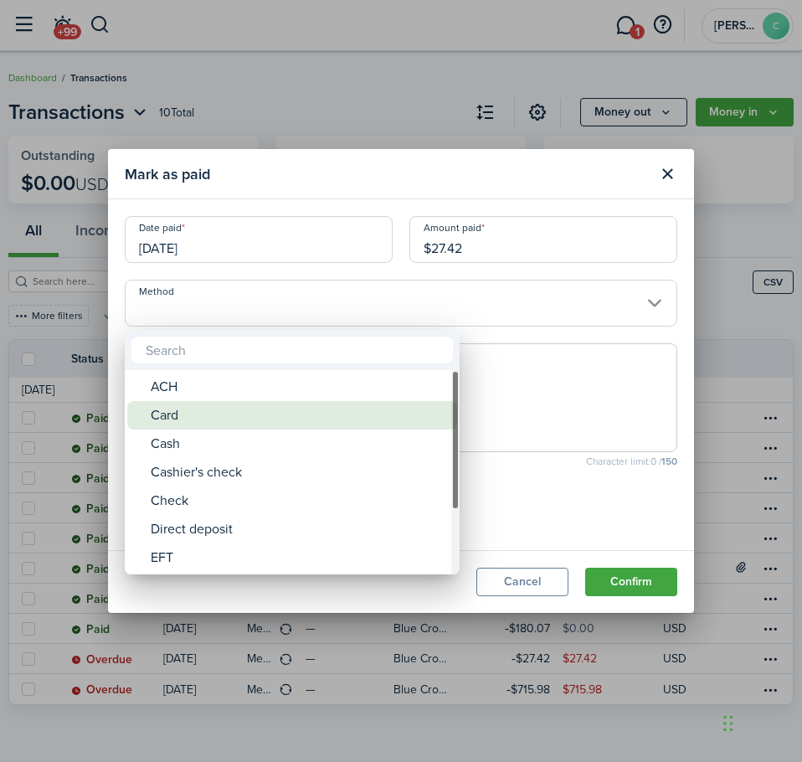
click at [189, 419] on div "Card" at bounding box center [299, 415] width 296 height 28
type input "Card"
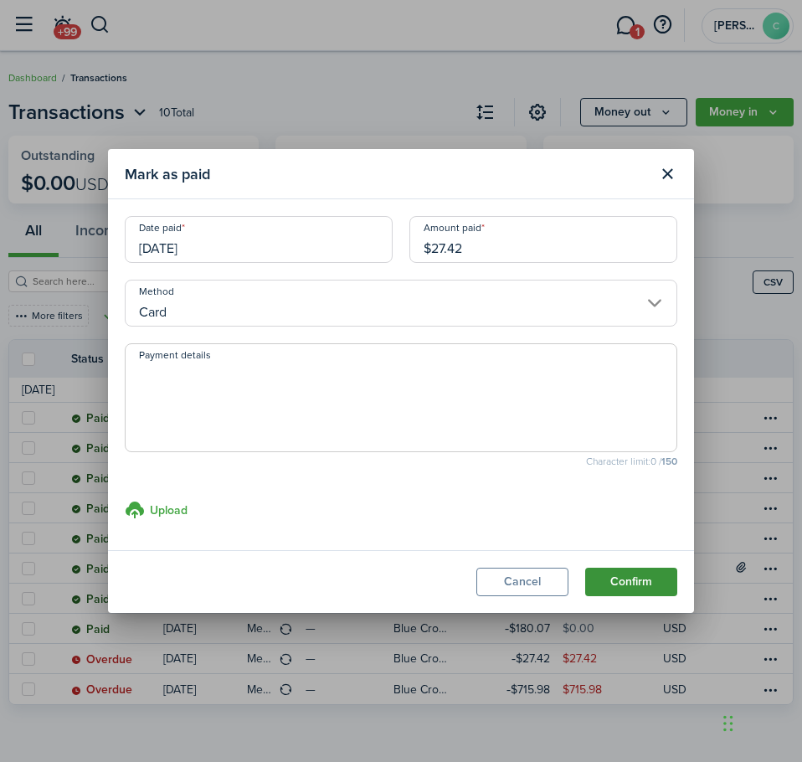
click at [599, 572] on button "Confirm" at bounding box center [631, 582] width 92 height 28
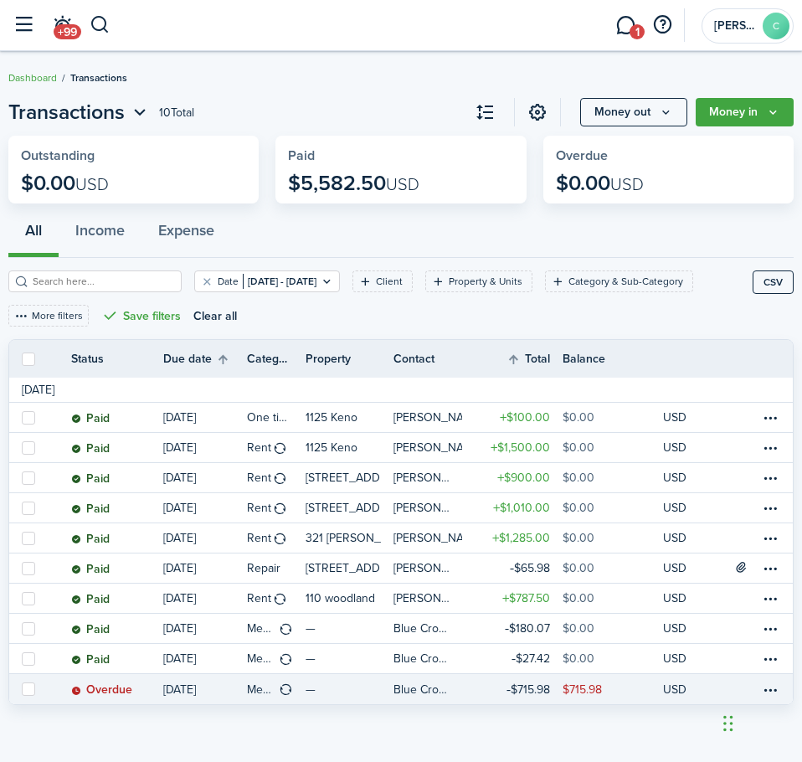
click at [405, 693] on table-profile-info-text "Blue Cross Blue Shield" at bounding box center [422, 689] width 59 height 13
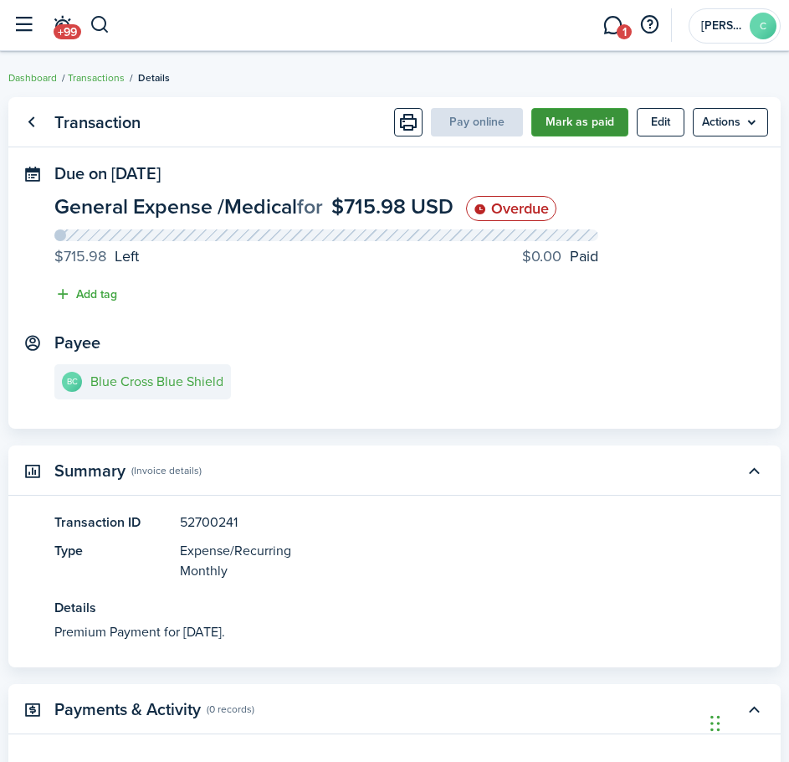
click at [595, 130] on button "Mark as paid" at bounding box center [580, 122] width 97 height 28
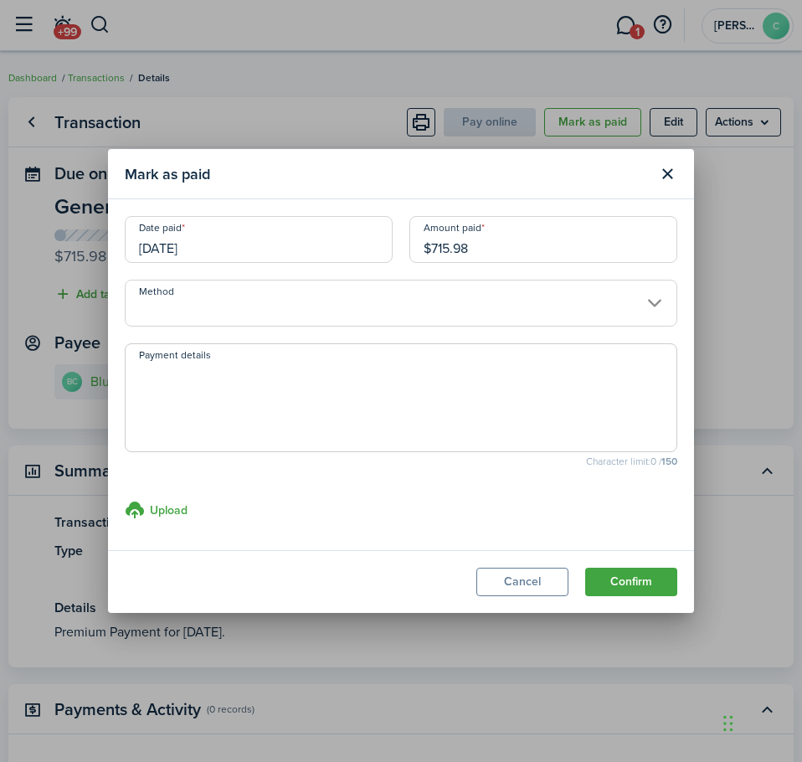
click at [594, 306] on input "Method" at bounding box center [401, 303] width 553 height 47
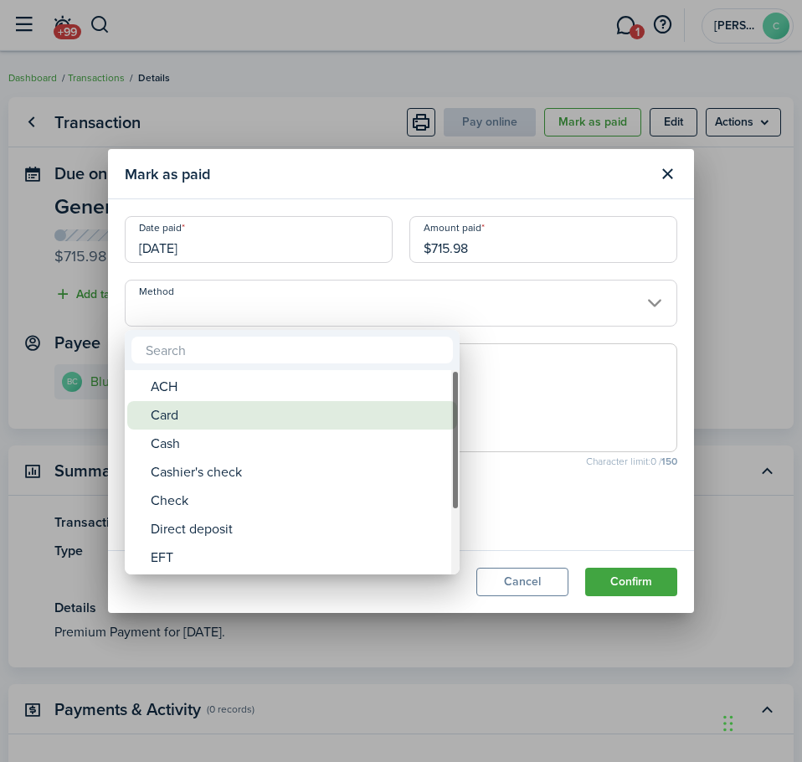
click at [208, 414] on div "Card" at bounding box center [299, 415] width 296 height 28
type input "Card"
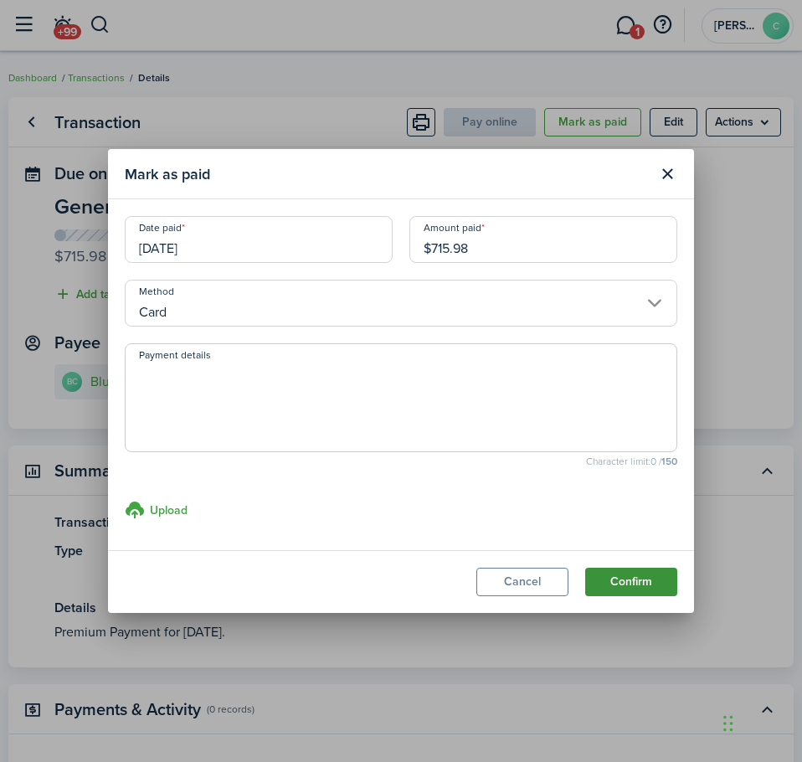
click at [631, 584] on button "Confirm" at bounding box center [631, 582] width 92 height 28
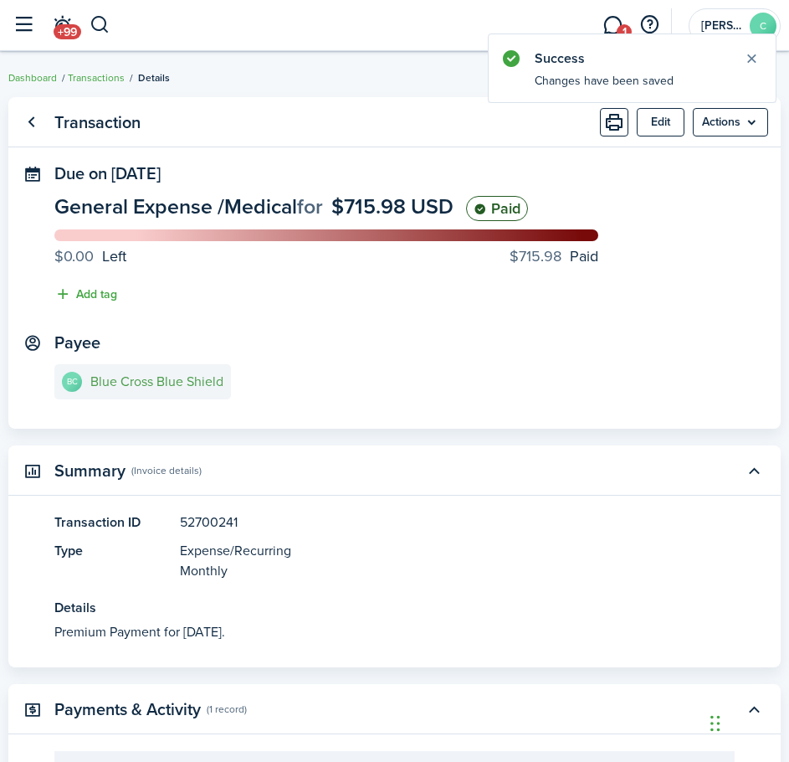
click at [161, 387] on e-details-info-title "Blue Cross Blue Shield" at bounding box center [156, 381] width 133 height 15
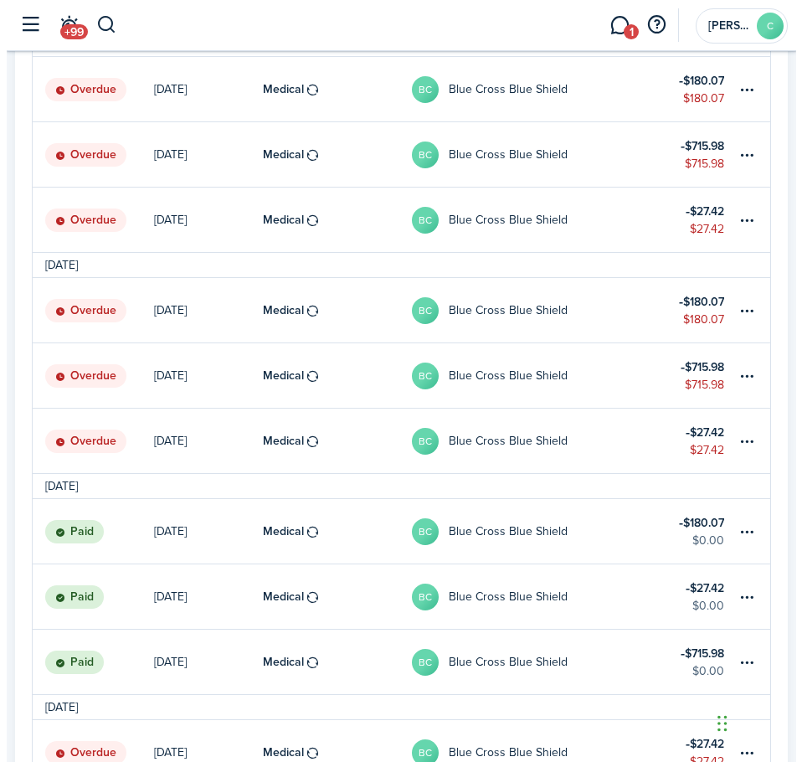
scroll to position [1088, 0]
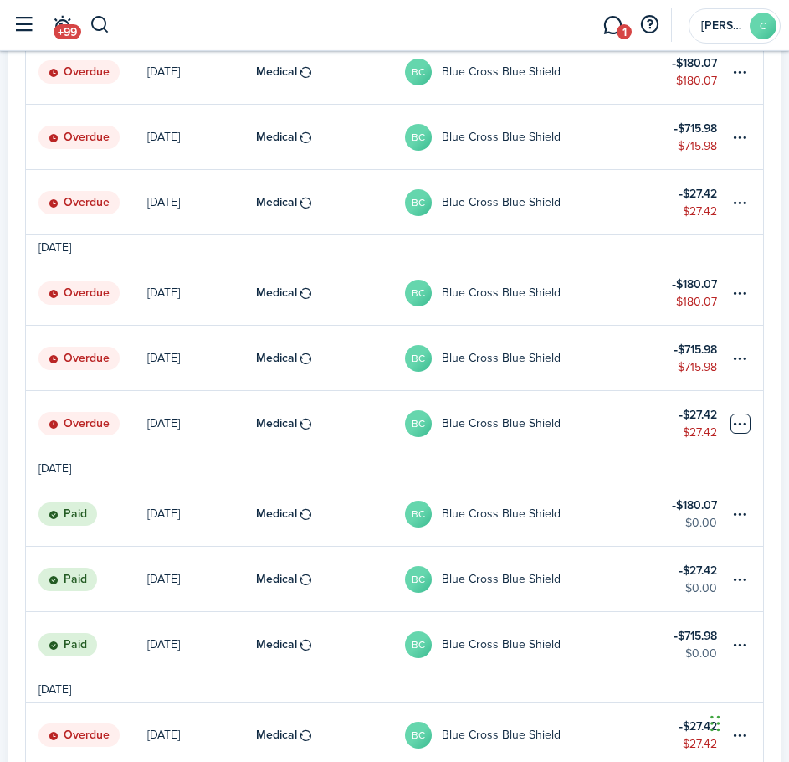
click at [733, 416] on table-menu-btn-icon at bounding box center [741, 424] width 20 height 20
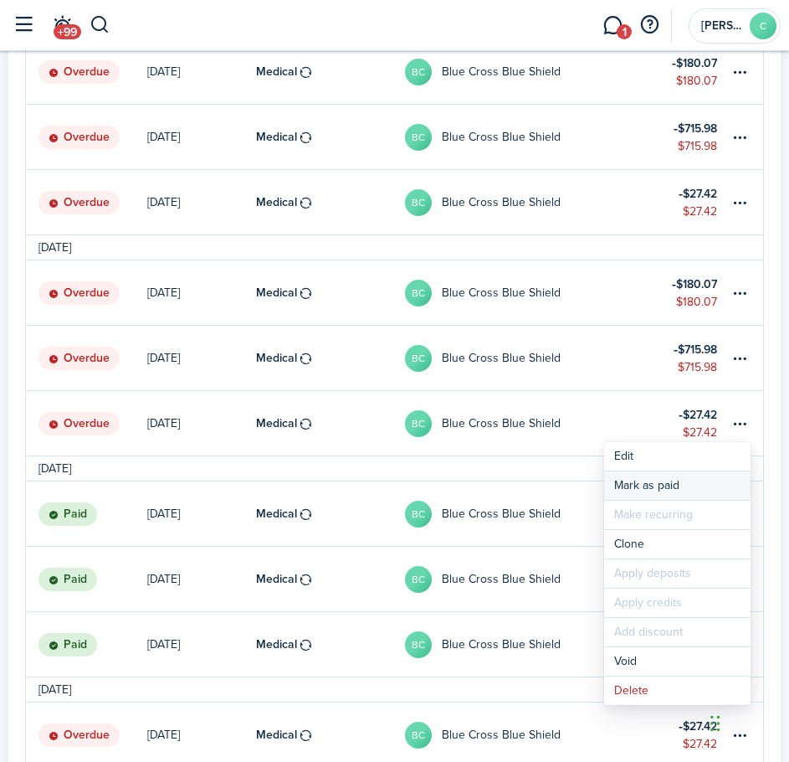
click at [663, 481] on link "Mark as paid" at bounding box center [677, 485] width 147 height 28
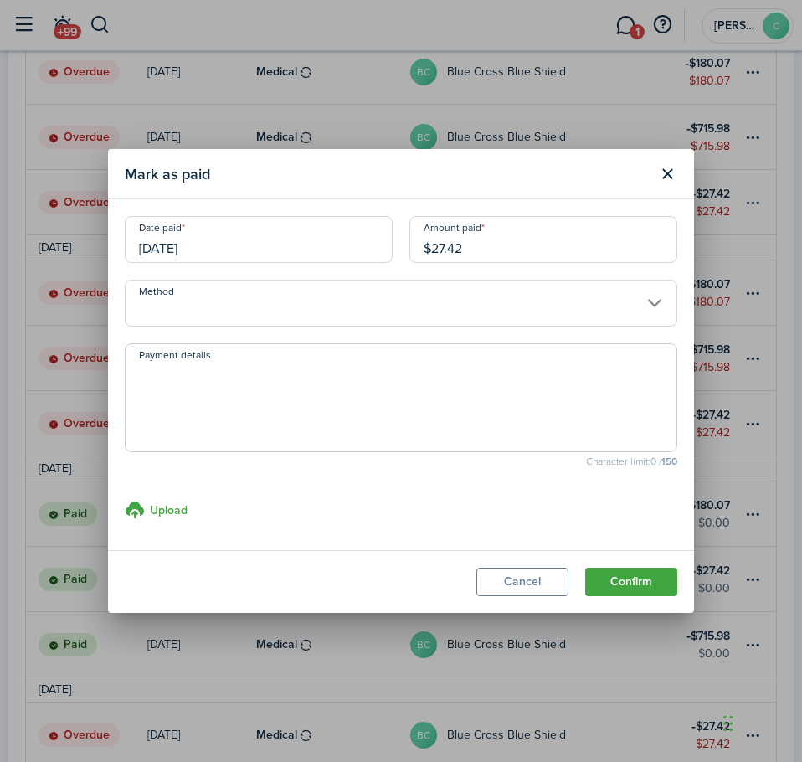
click at [274, 310] on input "Method" at bounding box center [401, 303] width 553 height 47
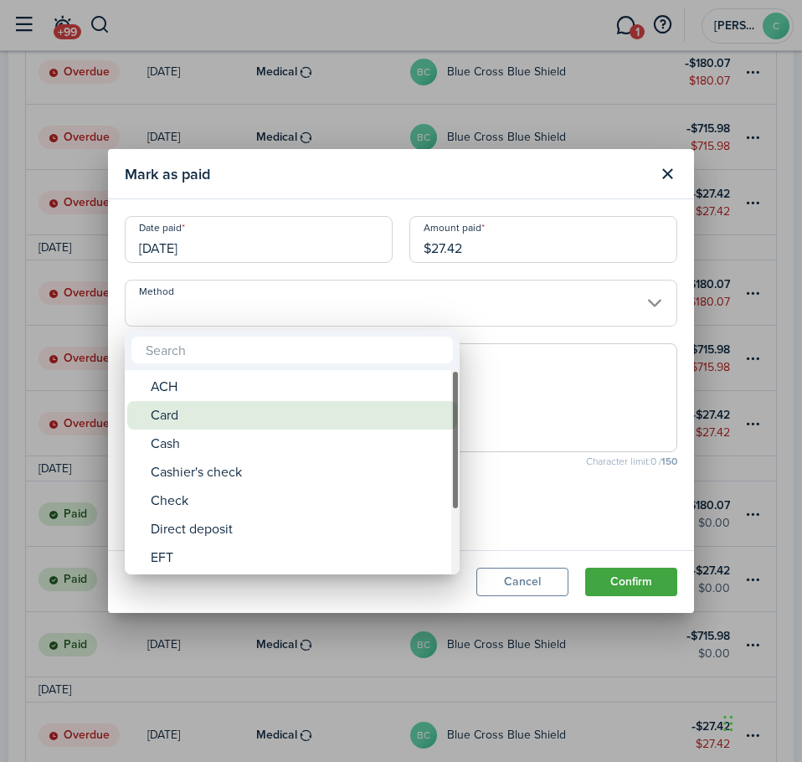
click at [205, 420] on div "Card" at bounding box center [299, 415] width 296 height 28
type input "Card"
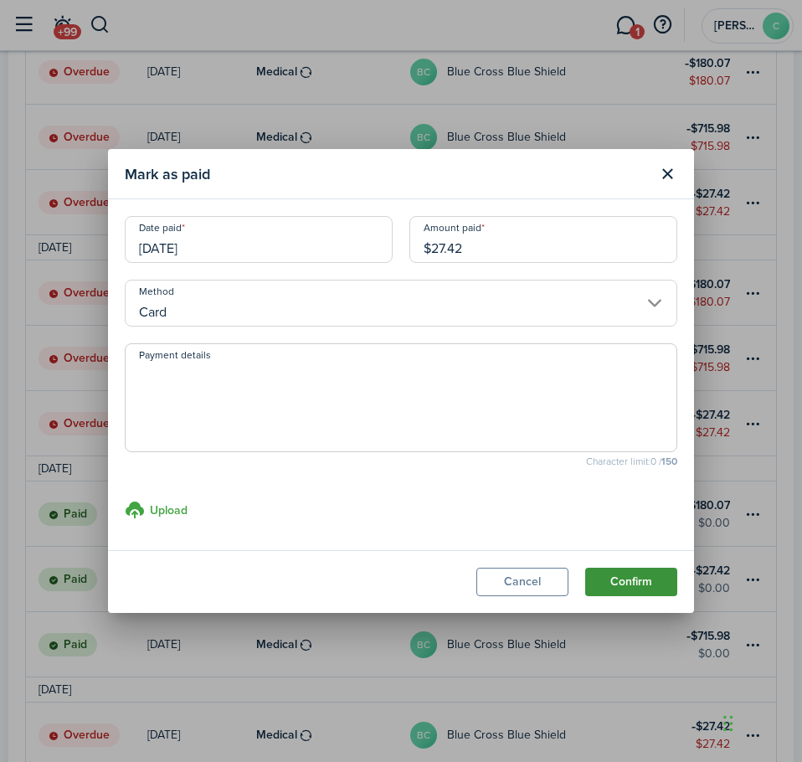
click at [639, 591] on button "Confirm" at bounding box center [631, 582] width 92 height 28
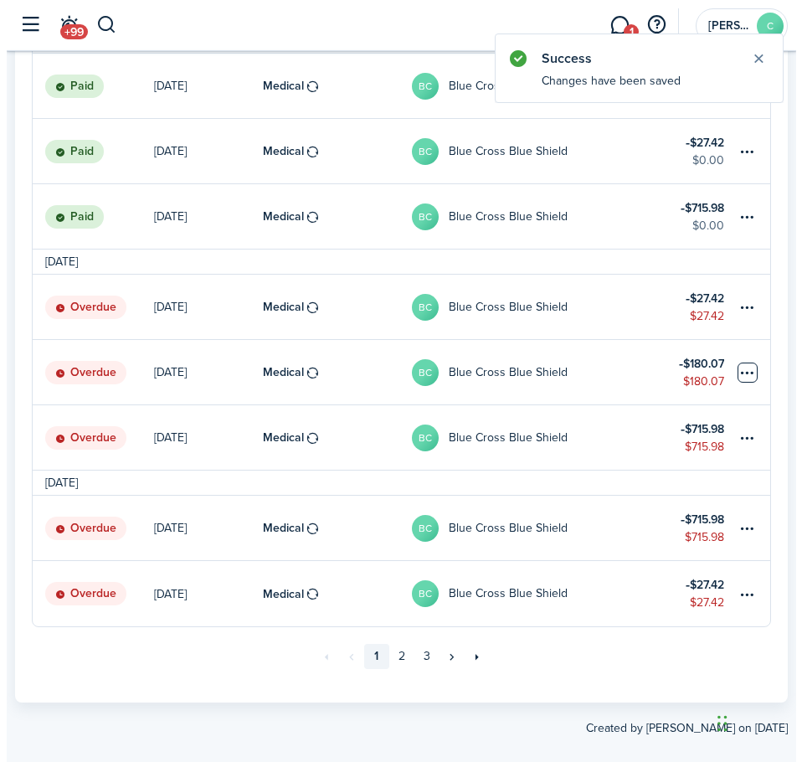
scroll to position [1537, 0]
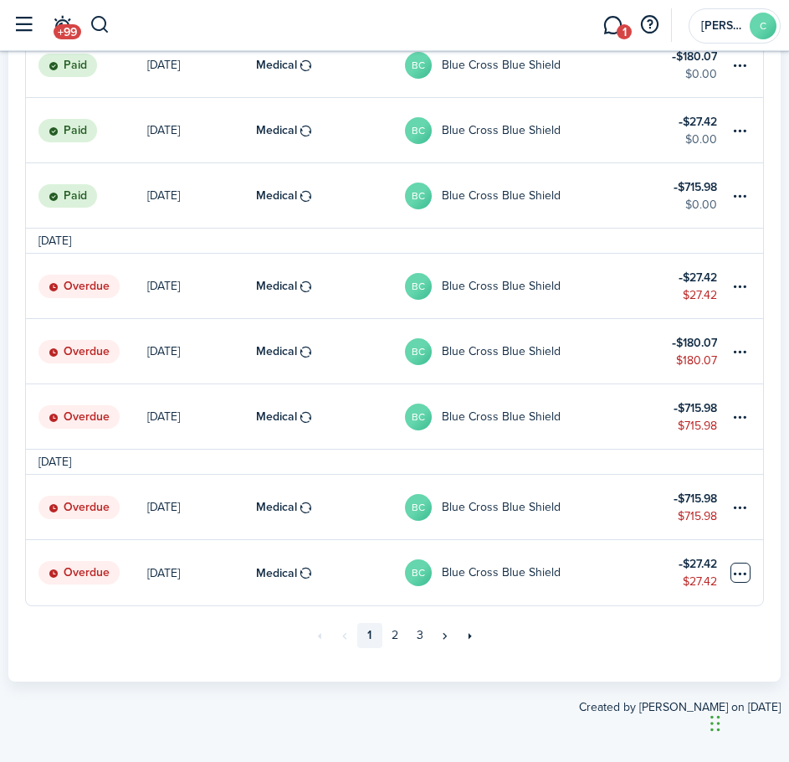
click at [741, 577] on table-menu-btn-icon at bounding box center [741, 573] width 20 height 20
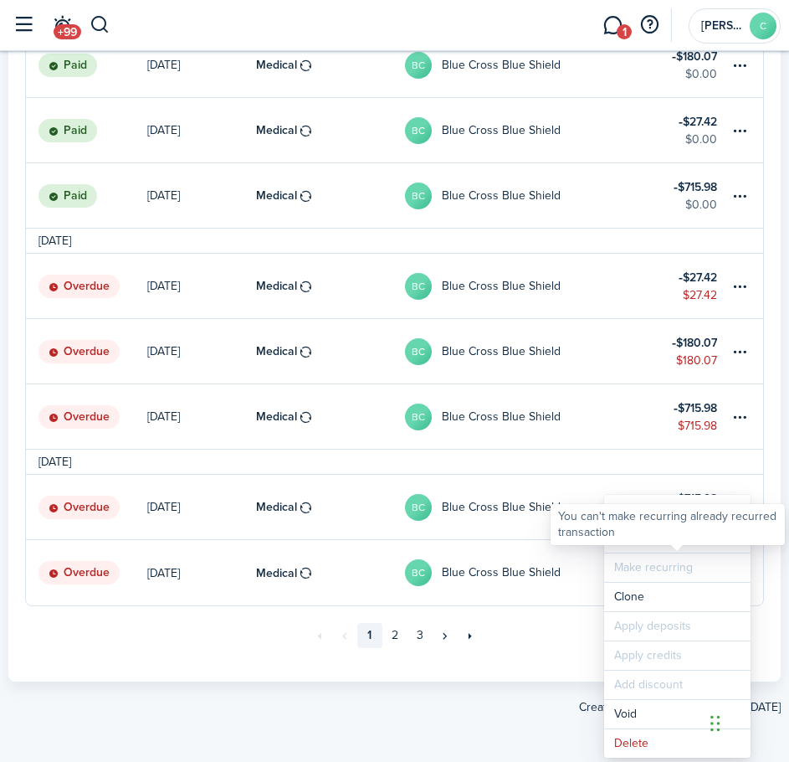
click at [622, 544] on div "You can't make recurring already recurred transaction" at bounding box center [668, 524] width 234 height 41
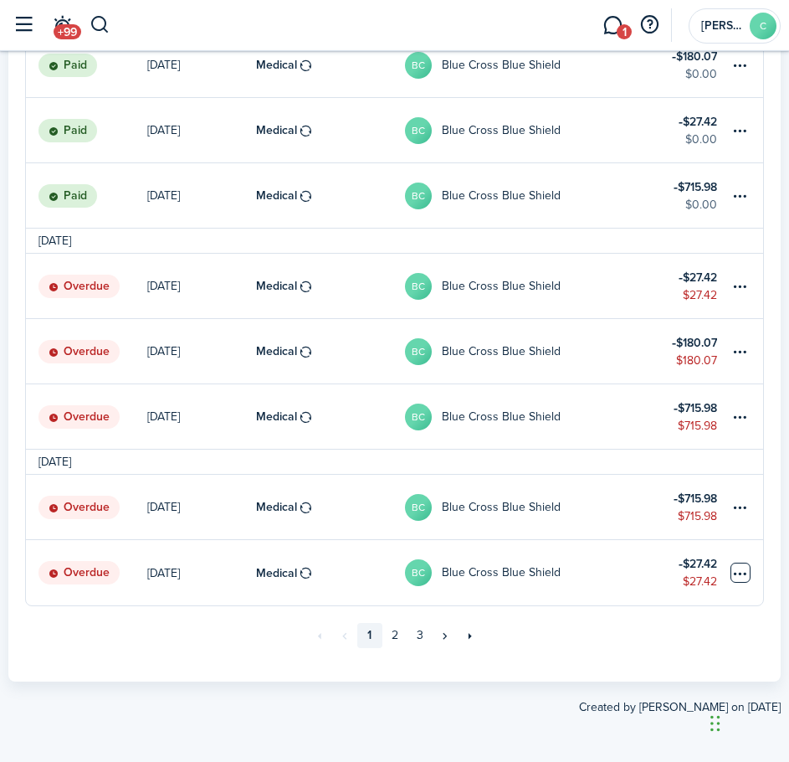
click at [733, 574] on table-menu-btn-icon "Open menu" at bounding box center [741, 573] width 20 height 20
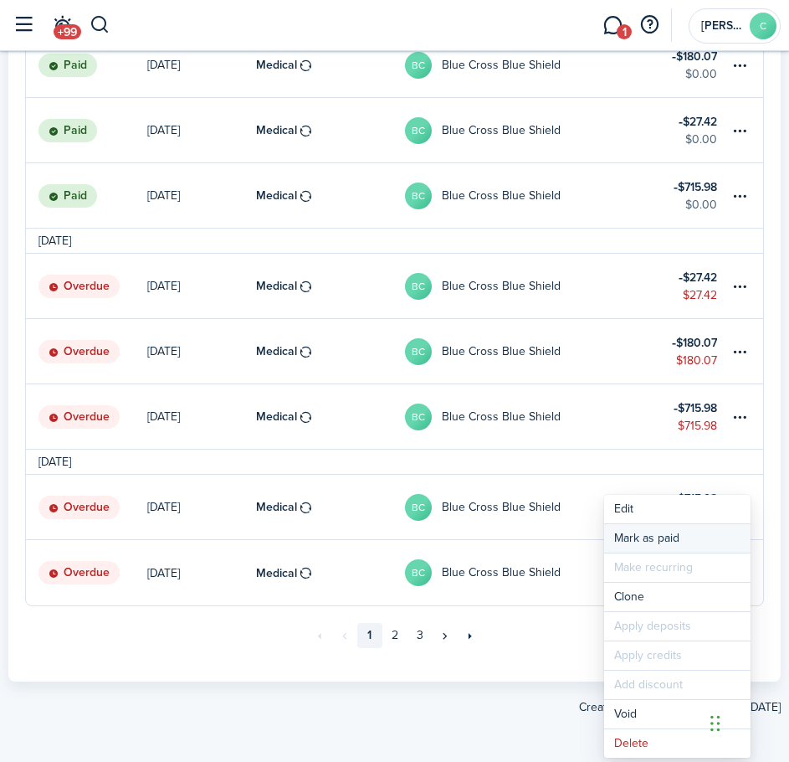
click at [635, 535] on link "Mark as paid" at bounding box center [677, 538] width 147 height 28
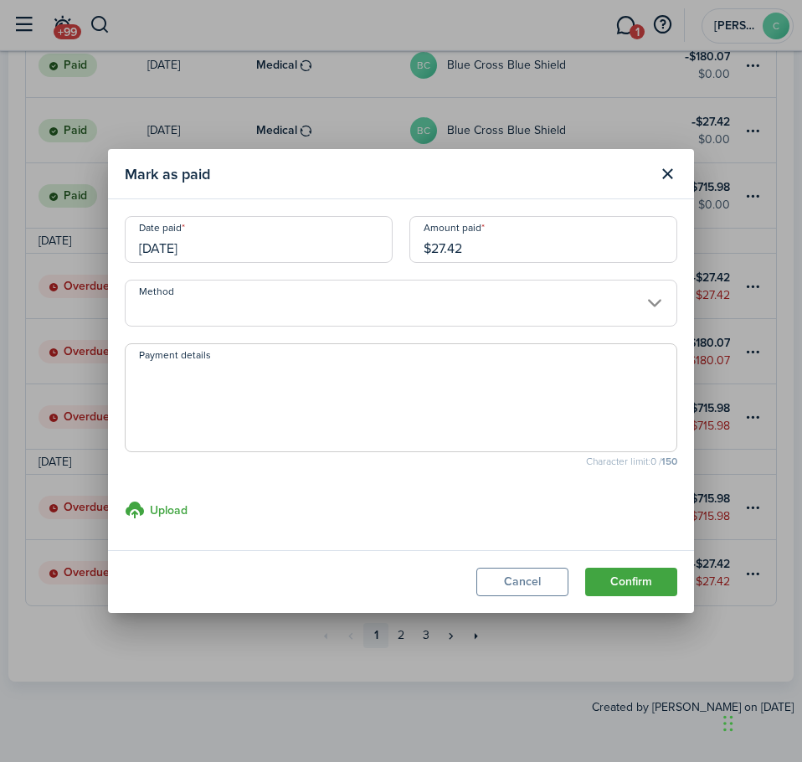
click at [289, 306] on input "Method" at bounding box center [401, 303] width 553 height 47
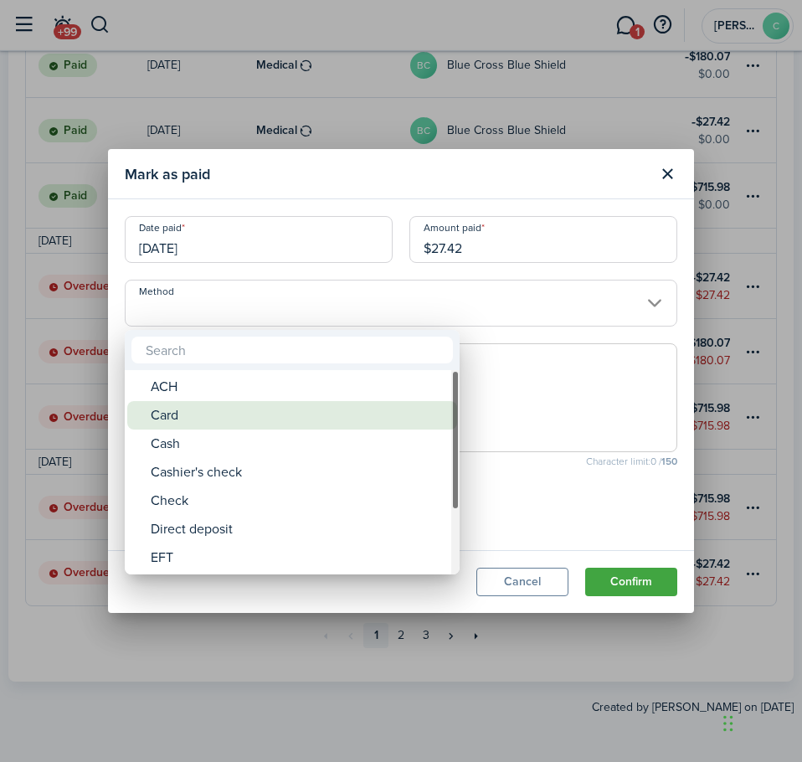
click at [163, 421] on div "Card" at bounding box center [299, 415] width 296 height 28
type input "Card"
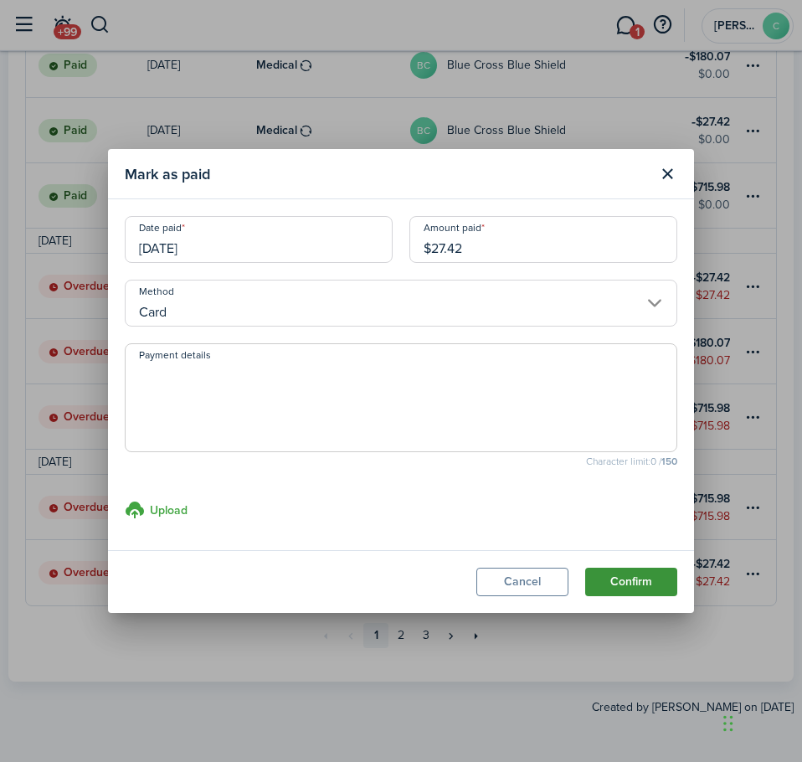
click at [619, 577] on button "Confirm" at bounding box center [631, 582] width 92 height 28
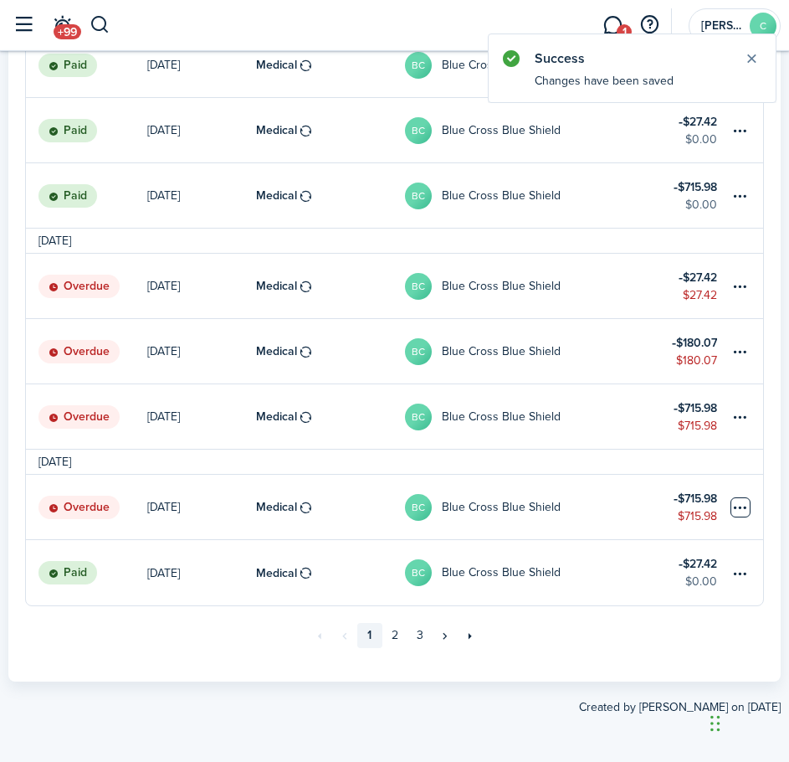
click at [748, 517] on table-menu-btn-icon at bounding box center [741, 507] width 20 height 20
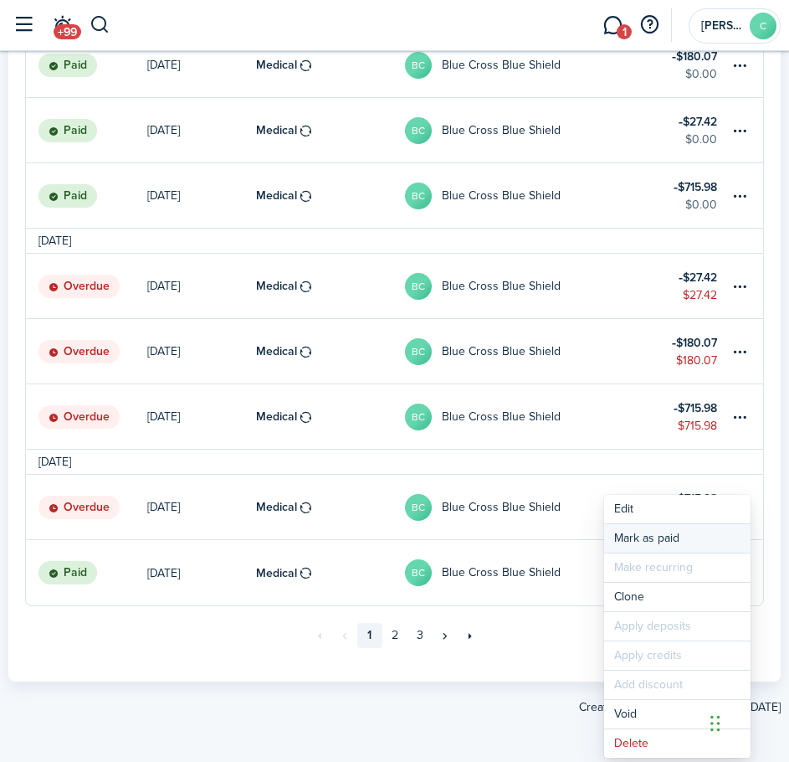
click at [630, 542] on link "Mark as paid" at bounding box center [677, 538] width 147 height 28
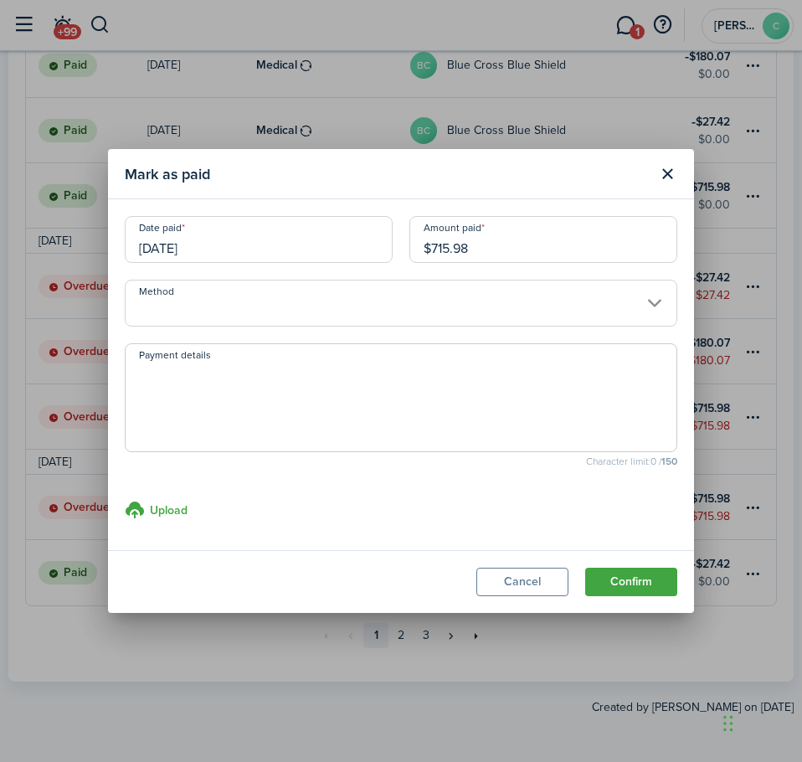
click at [186, 302] on input "Method" at bounding box center [401, 303] width 553 height 47
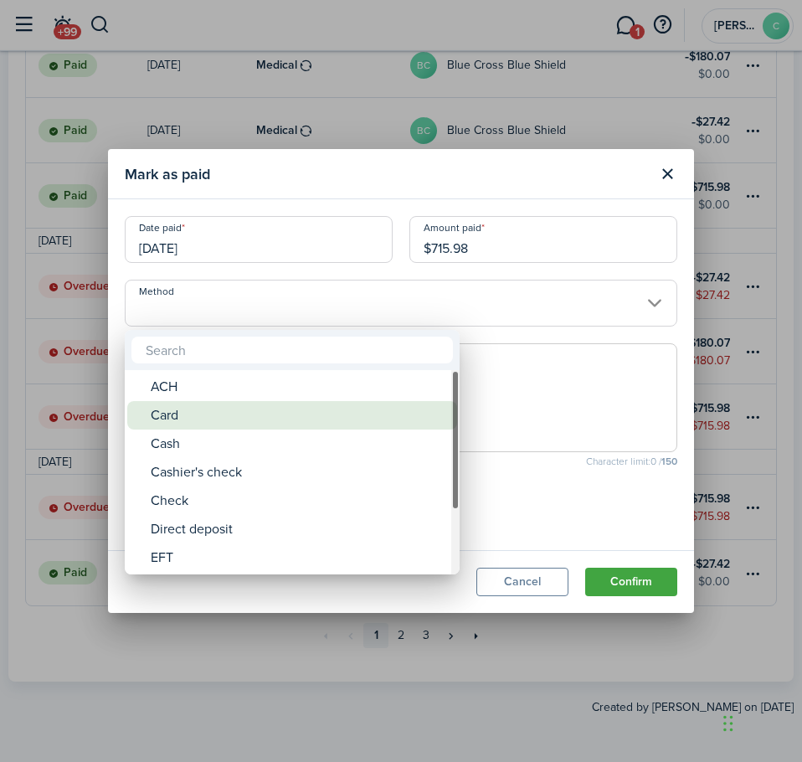
click at [193, 422] on div "Card" at bounding box center [299, 415] width 296 height 28
type input "Card"
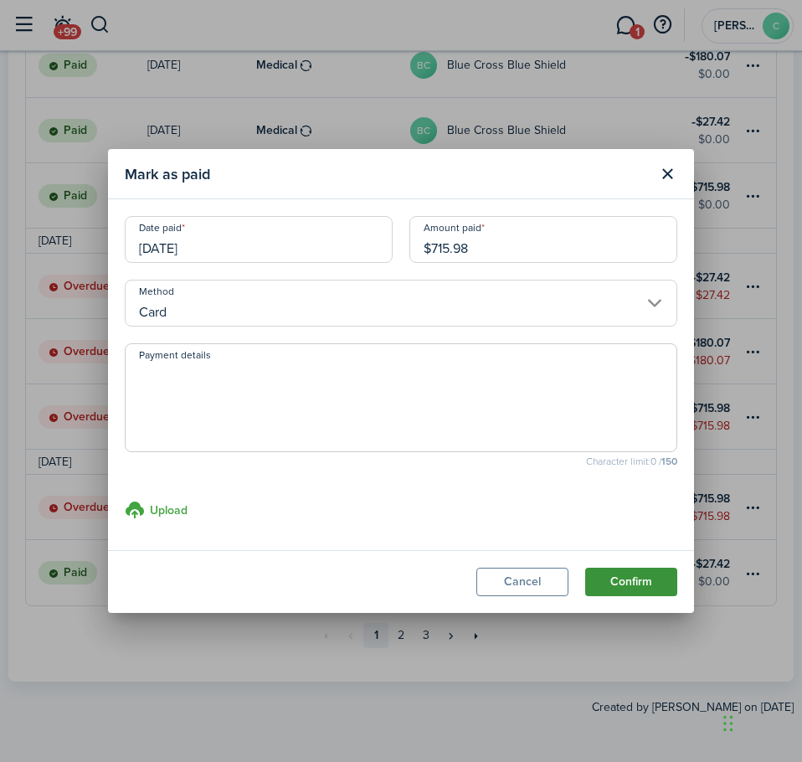
click at [618, 582] on button "Confirm" at bounding box center [631, 582] width 92 height 28
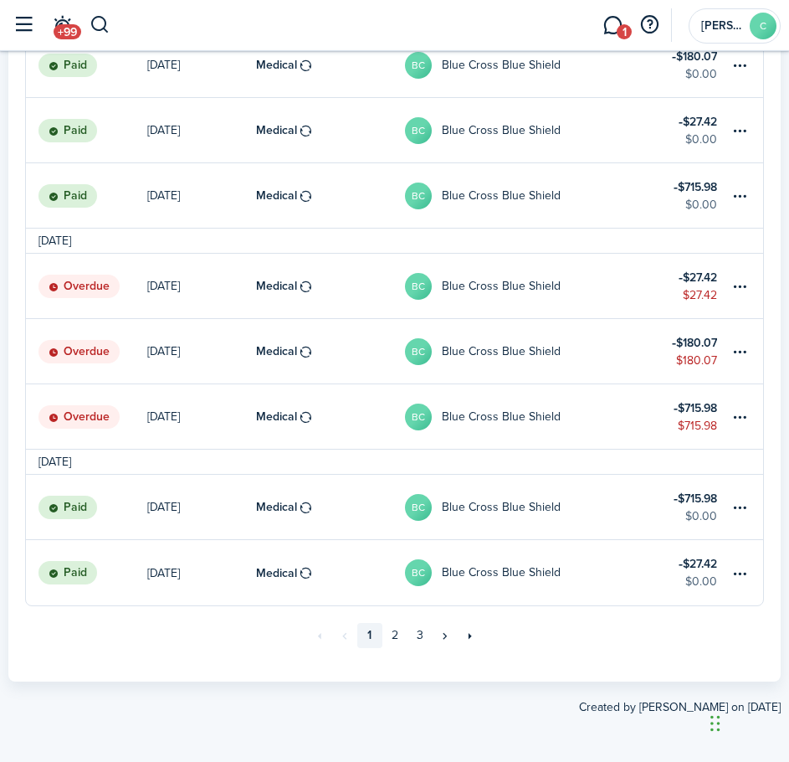
click at [76, 414] on status "Overdue" at bounding box center [79, 416] width 81 height 23
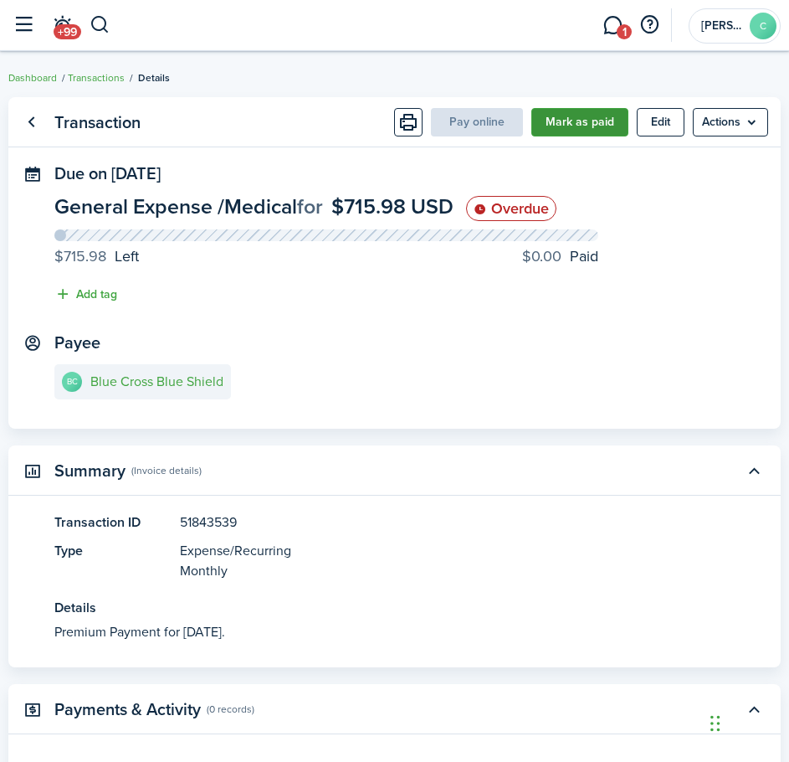
click at [584, 118] on button "Mark as paid" at bounding box center [580, 122] width 97 height 28
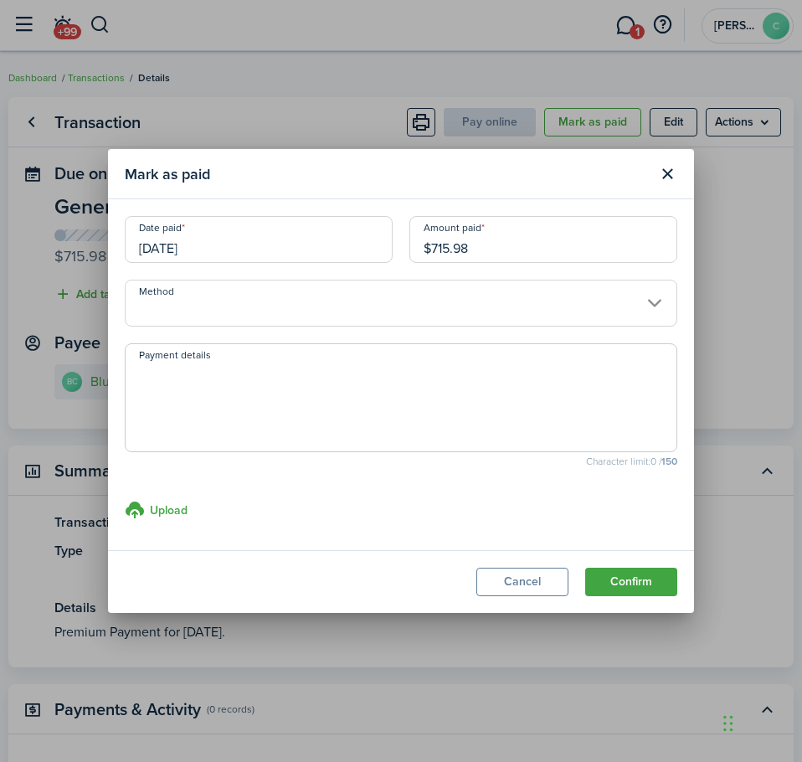
click at [421, 315] on input "Method" at bounding box center [401, 303] width 553 height 47
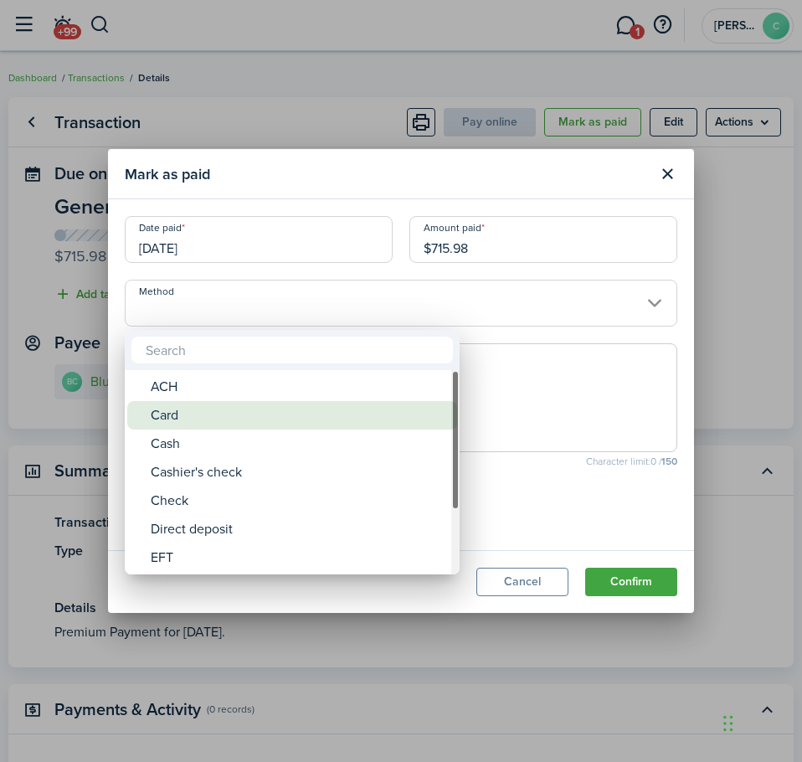
click at [188, 423] on div "Card" at bounding box center [299, 415] width 296 height 28
type input "Card"
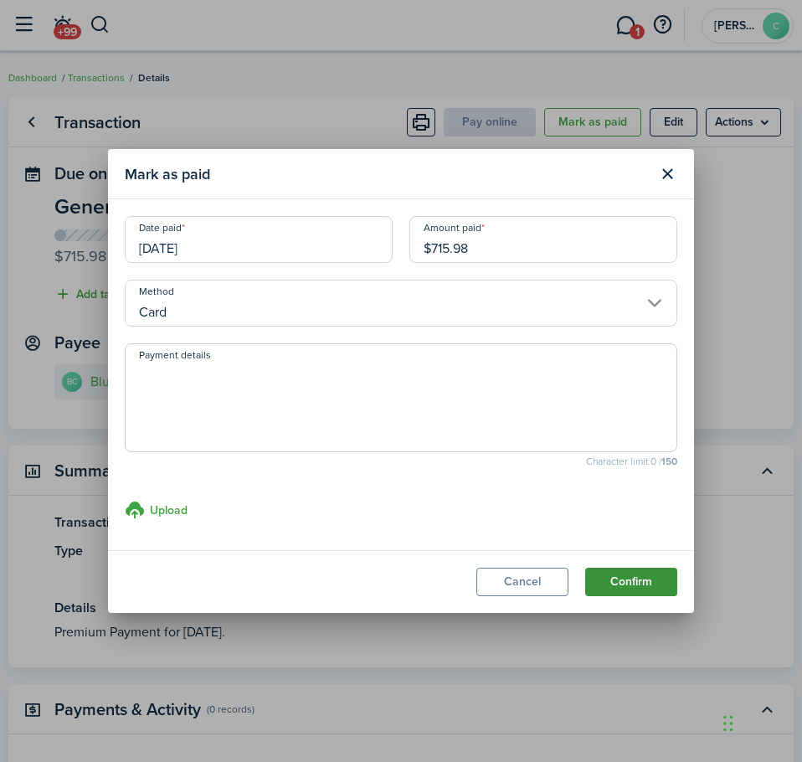
click at [632, 579] on button "Confirm" at bounding box center [631, 582] width 92 height 28
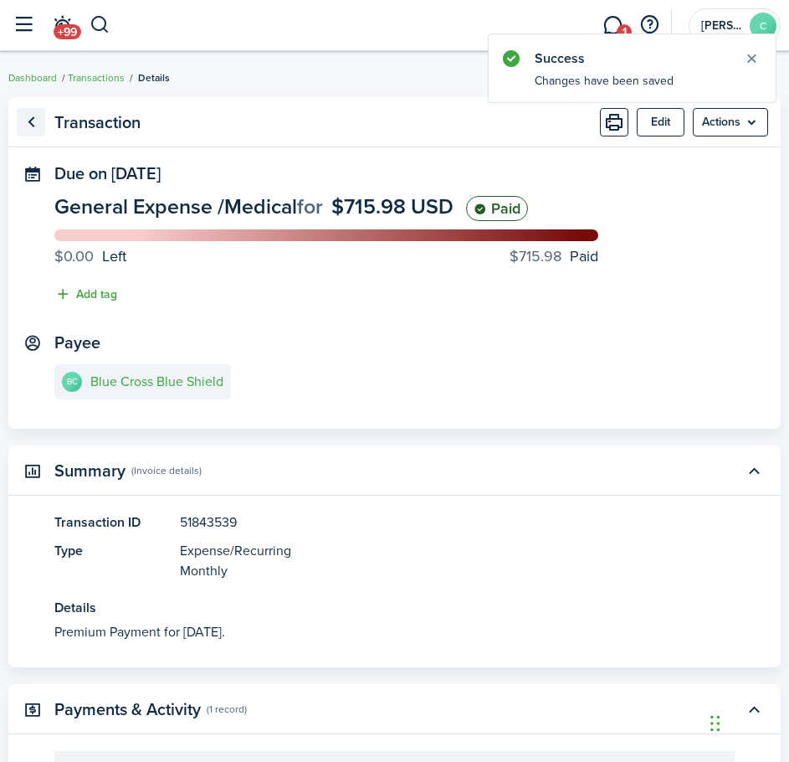
click at [29, 125] on link "Go back" at bounding box center [31, 122] width 28 height 28
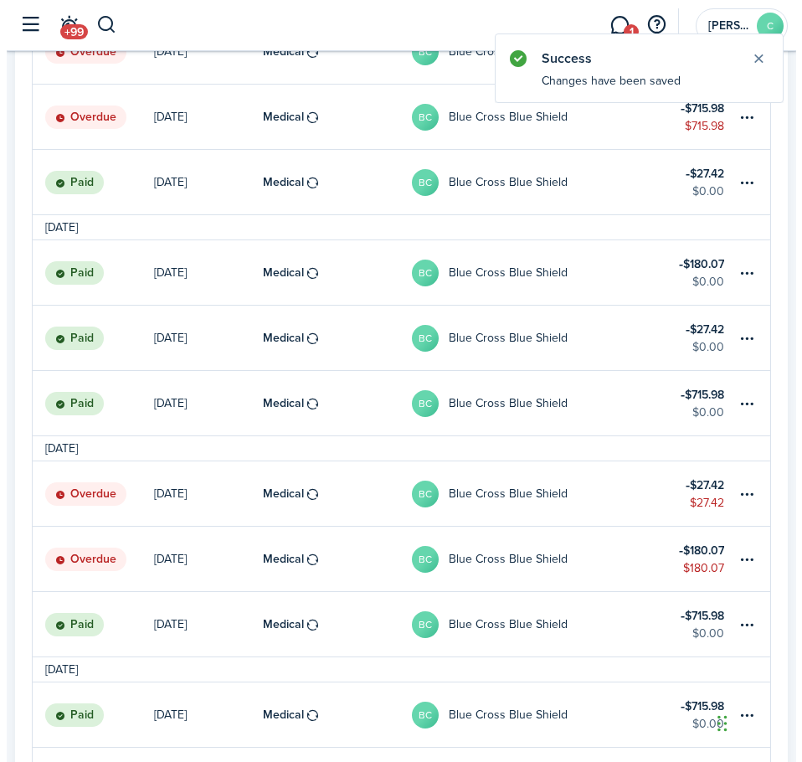
scroll to position [1537, 0]
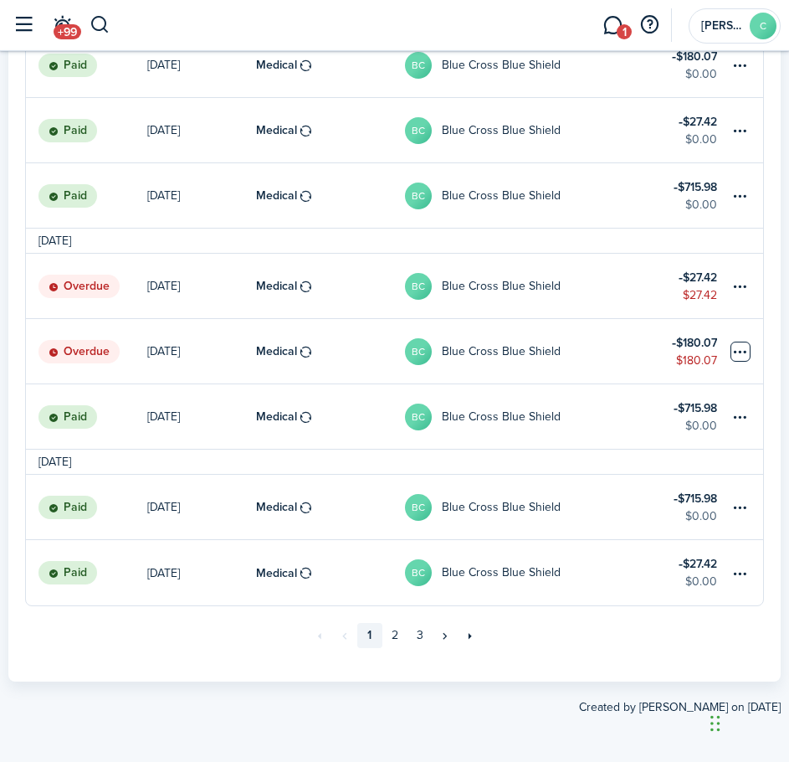
click at [743, 355] on table-menu-btn-icon at bounding box center [741, 352] width 20 height 20
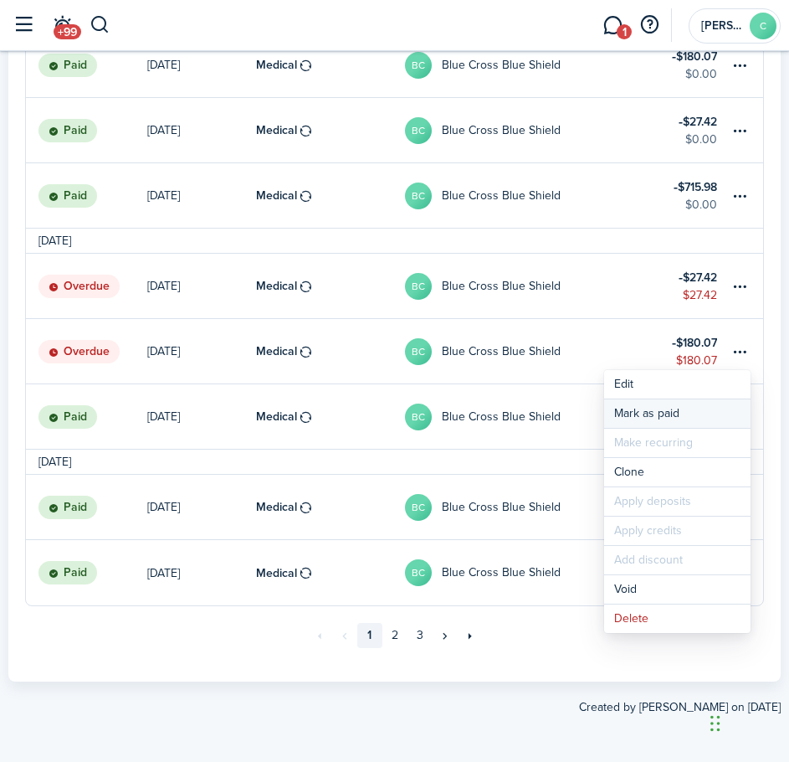
click at [632, 410] on link "Mark as paid" at bounding box center [677, 413] width 147 height 28
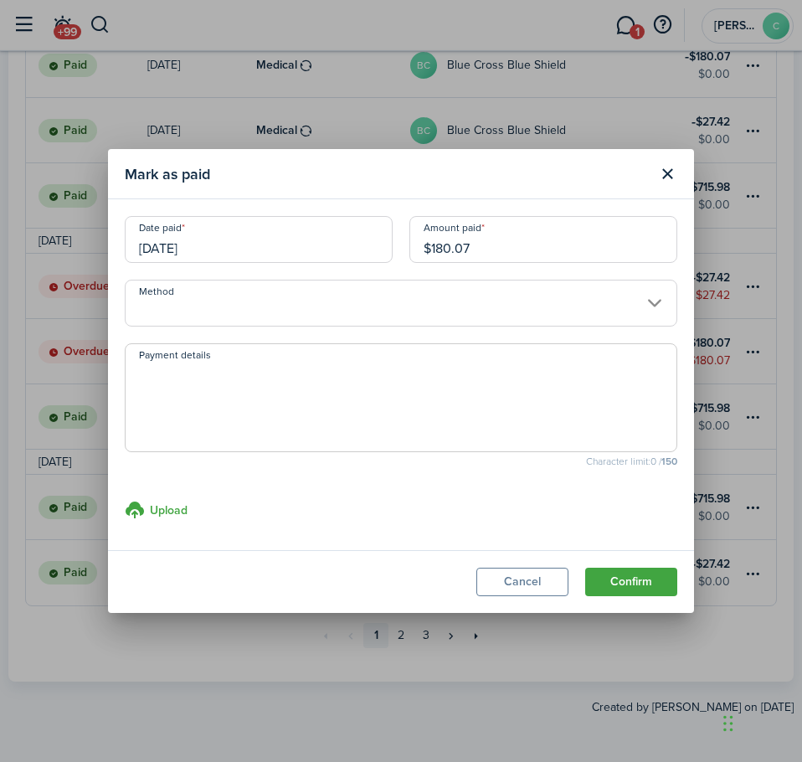
click at [164, 299] on input "Method" at bounding box center [401, 303] width 553 height 47
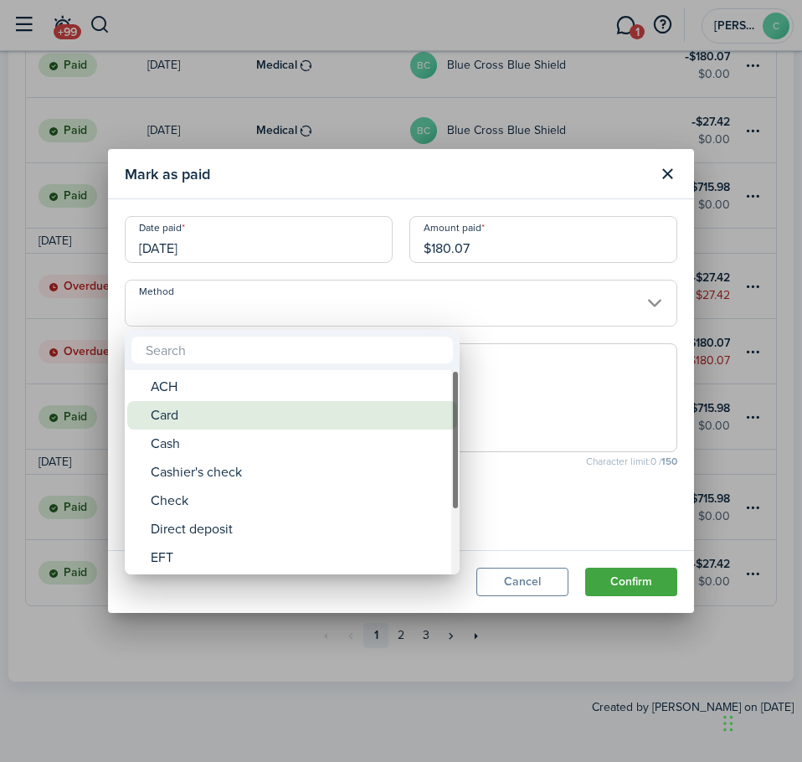
click at [168, 418] on div "Card" at bounding box center [299, 415] width 296 height 28
type input "Card"
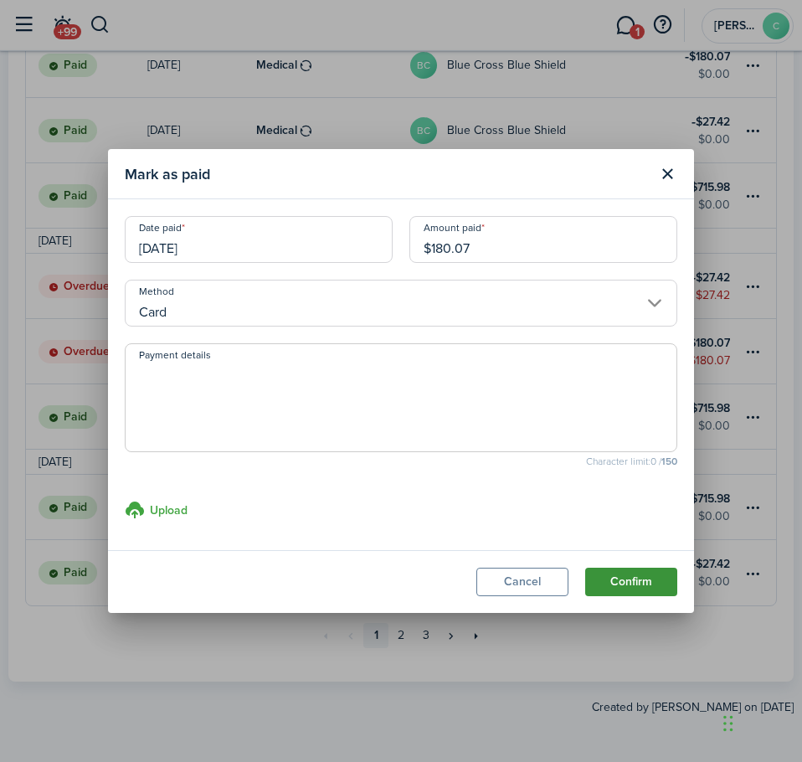
click at [617, 589] on button "Confirm" at bounding box center [631, 582] width 92 height 28
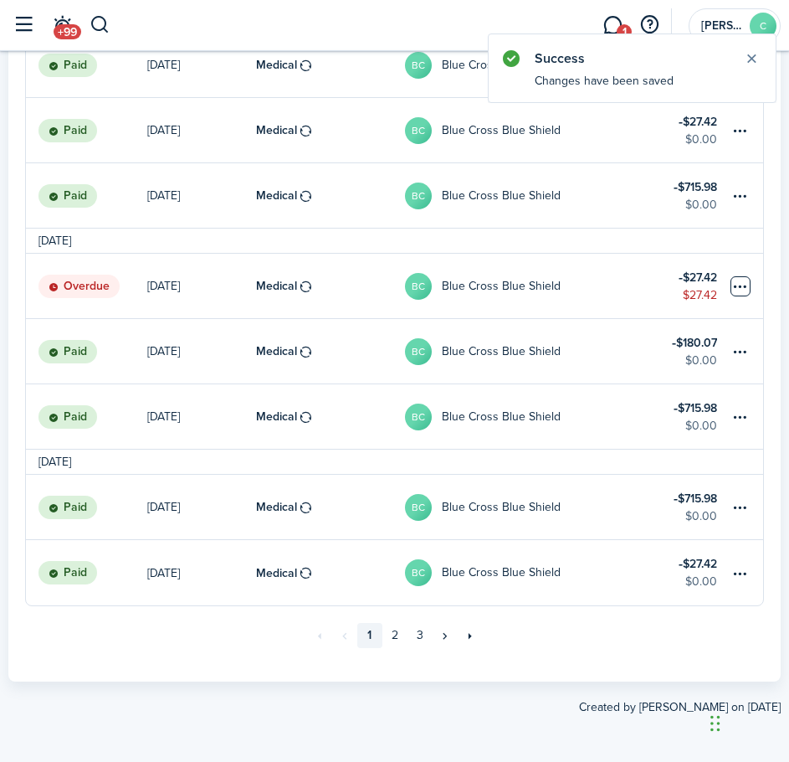
click at [738, 289] on table-menu-btn-icon at bounding box center [741, 286] width 20 height 20
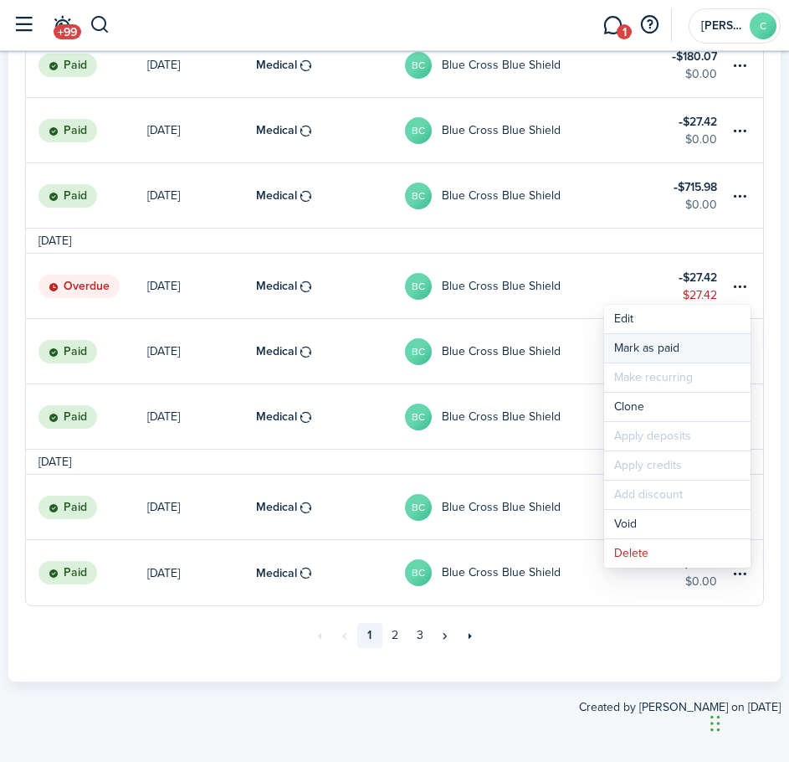
click at [652, 342] on link "Mark as paid" at bounding box center [677, 348] width 147 height 28
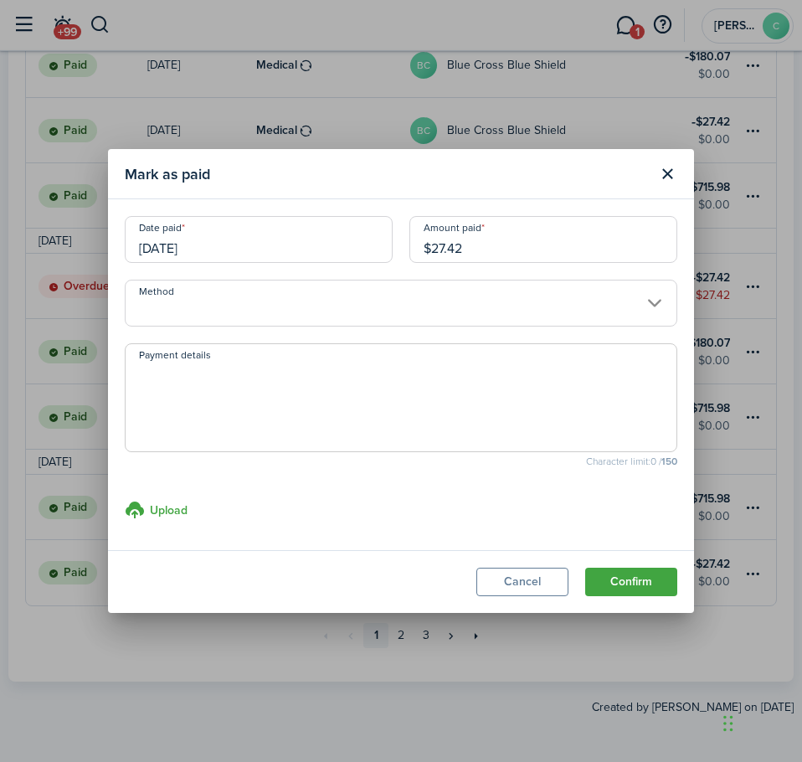
click at [234, 287] on input "Method" at bounding box center [401, 303] width 553 height 47
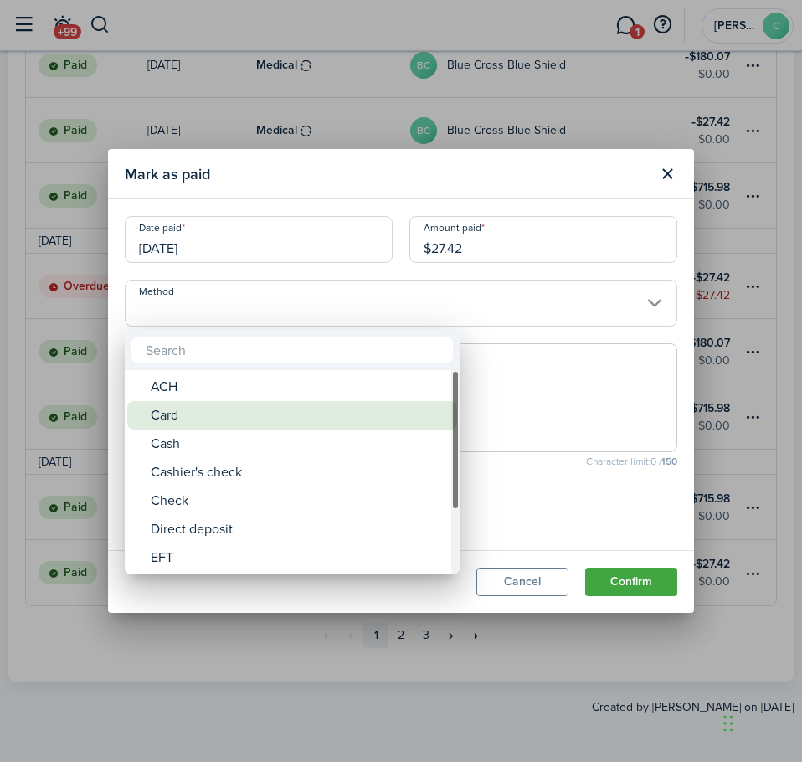
drag, startPoint x: 181, startPoint y: 422, endPoint x: 209, endPoint y: 435, distance: 31.5
click at [181, 421] on div "Card" at bounding box center [299, 415] width 296 height 28
type input "Card"
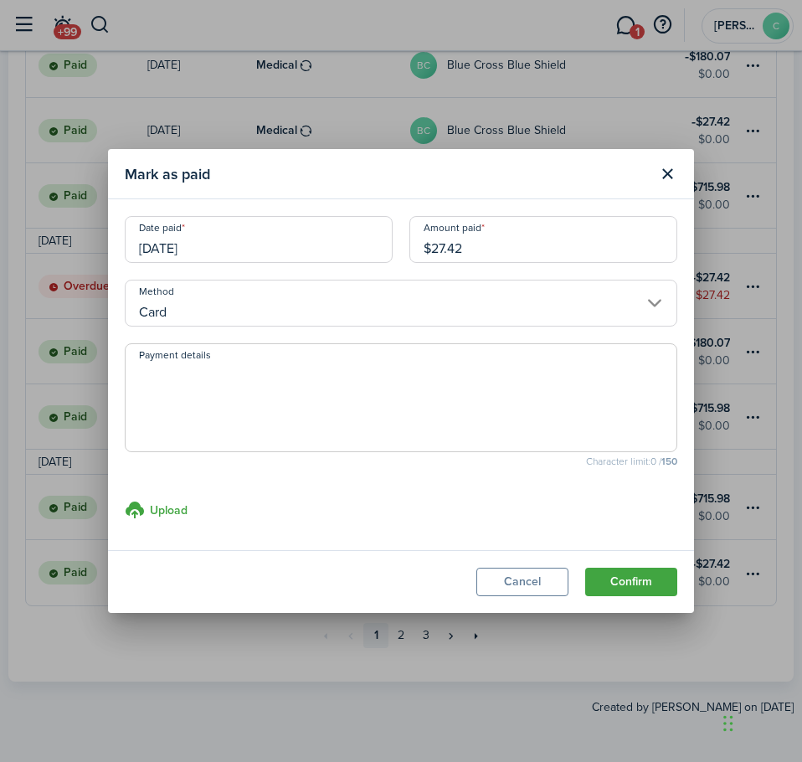
click at [604, 576] on button "Confirm" at bounding box center [631, 582] width 92 height 28
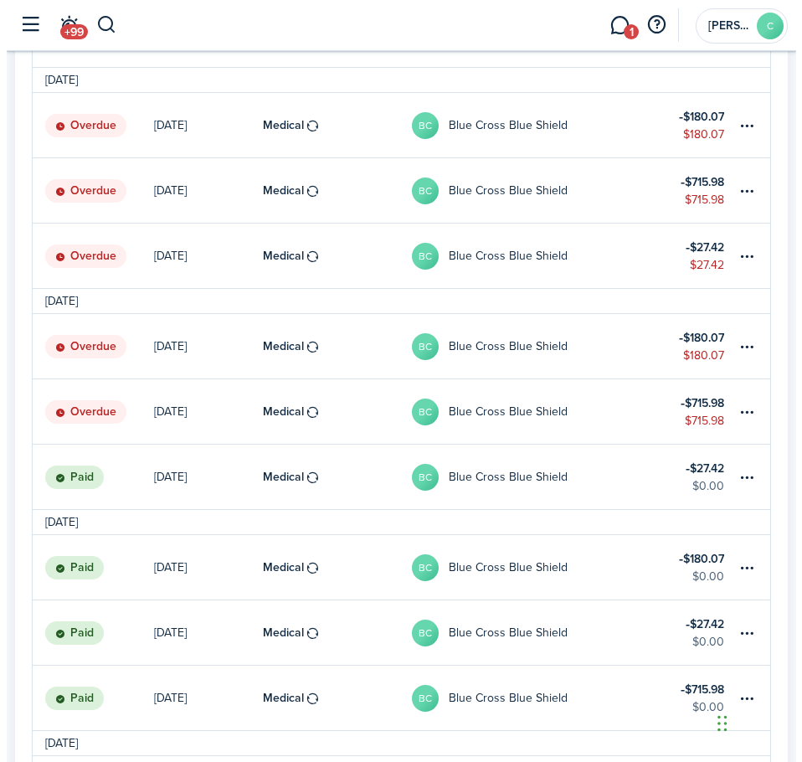
scroll to position [951, 0]
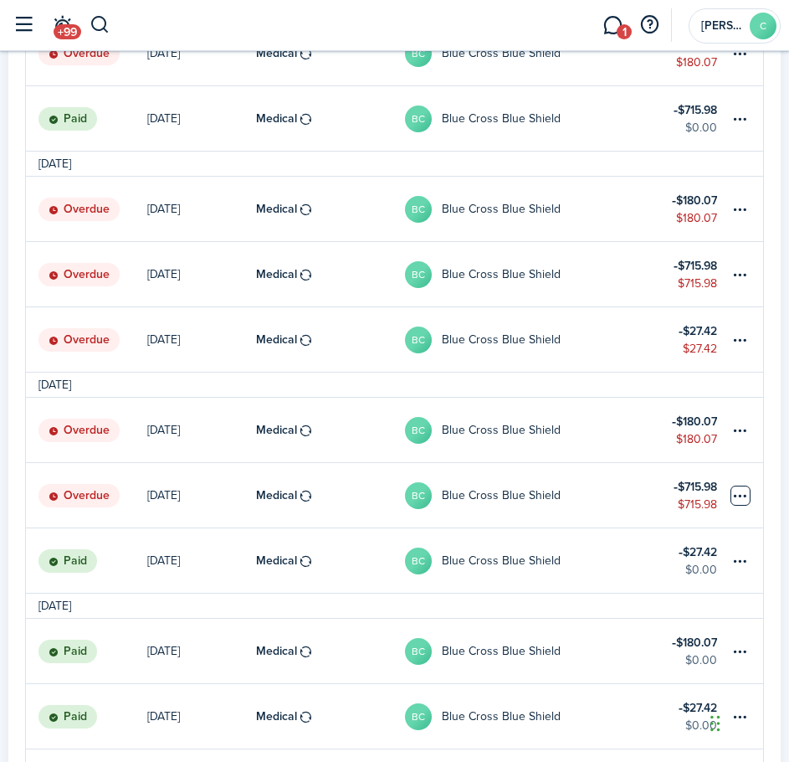
click at [739, 499] on table-menu-btn-icon at bounding box center [741, 496] width 20 height 20
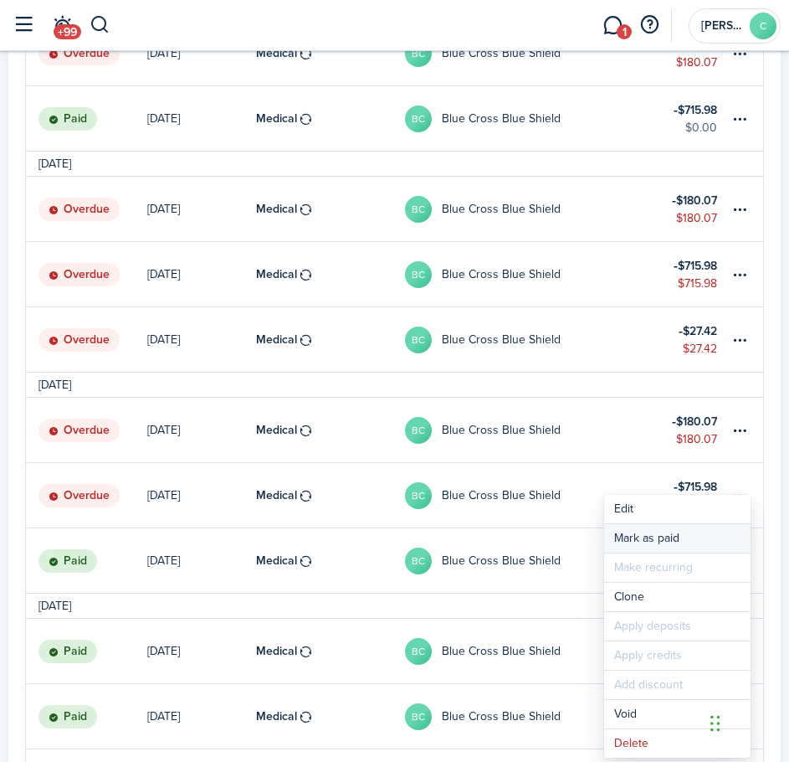
click at [664, 536] on link "Mark as paid" at bounding box center [677, 538] width 147 height 28
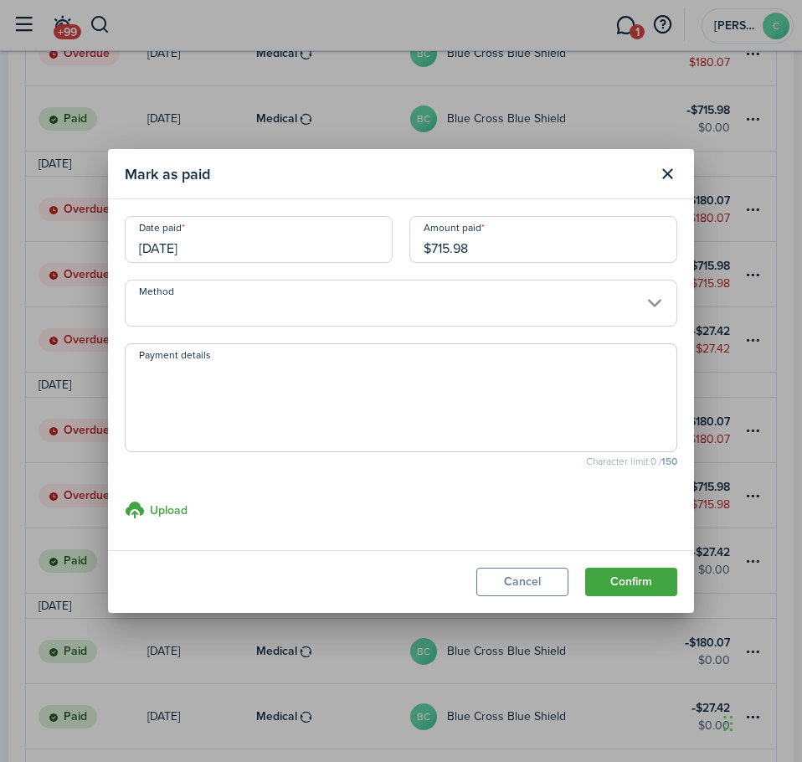
click at [383, 305] on input "Method" at bounding box center [401, 303] width 553 height 47
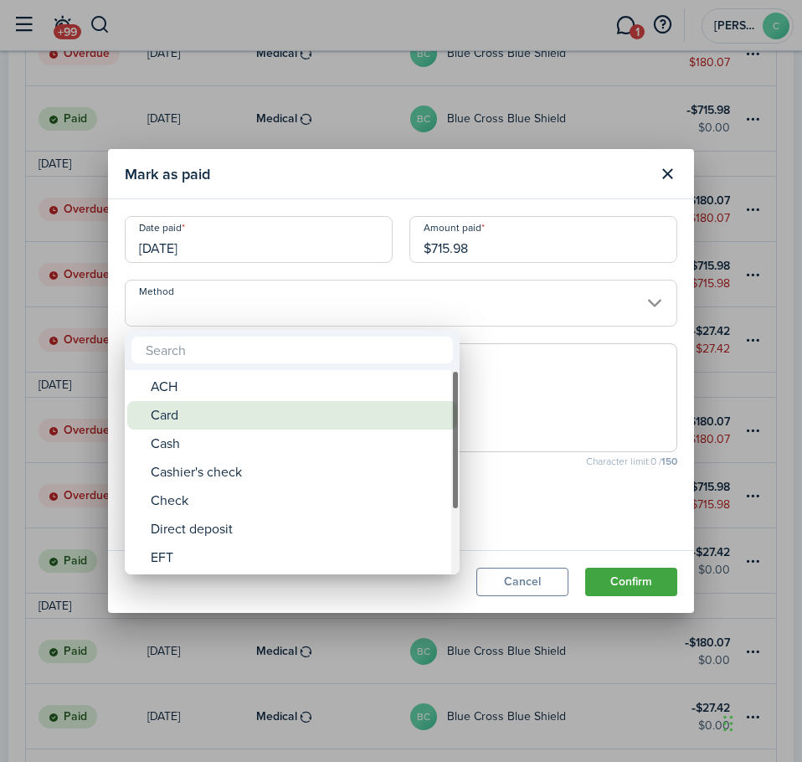
click at [168, 419] on div "Card" at bounding box center [299, 415] width 296 height 28
type input "Card"
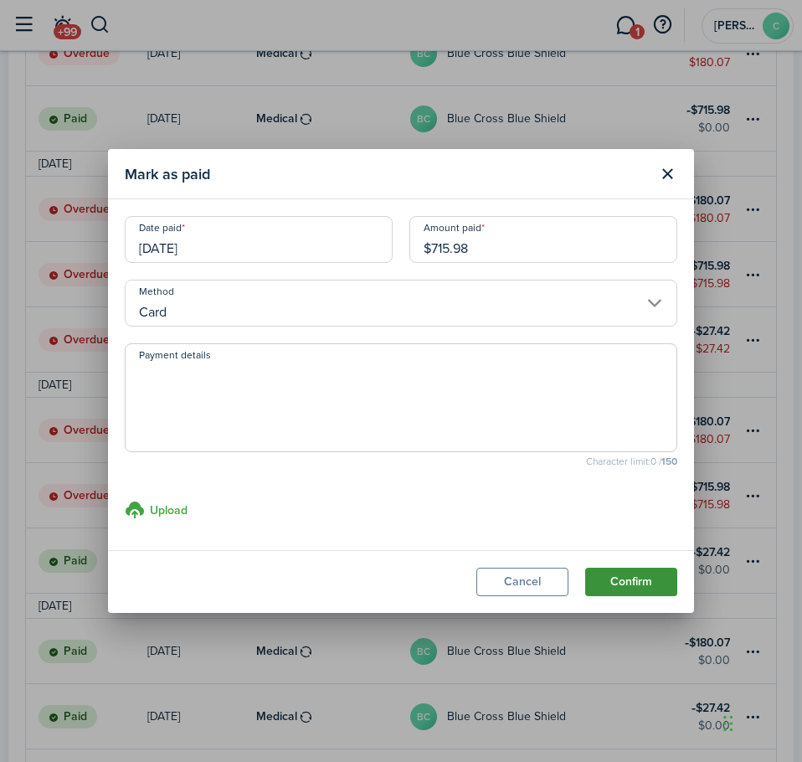
click at [609, 584] on button "Confirm" at bounding box center [631, 582] width 92 height 28
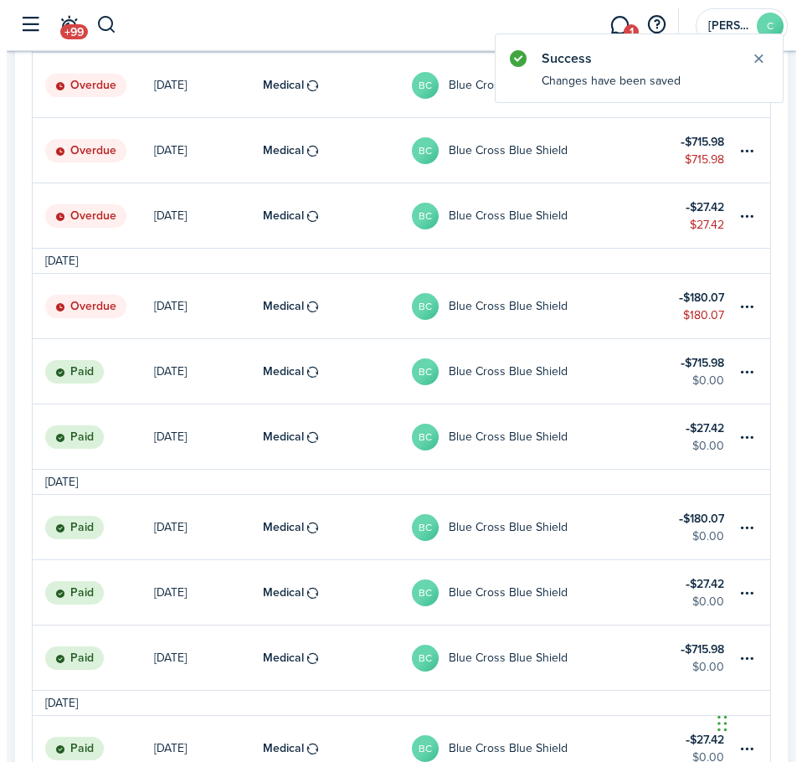
scroll to position [1035, 0]
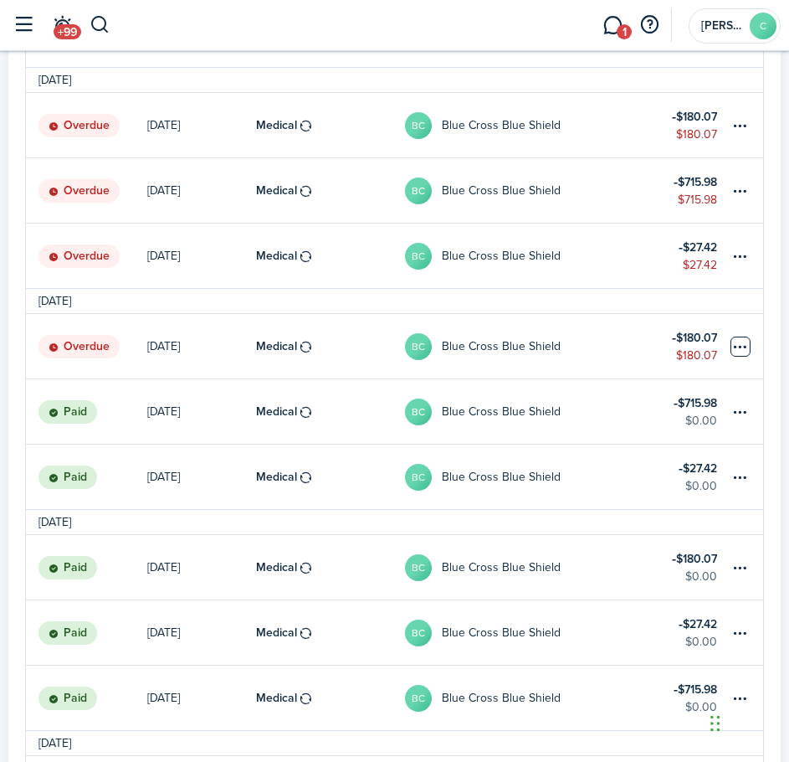
click at [739, 347] on table-menu-btn-icon at bounding box center [741, 347] width 20 height 20
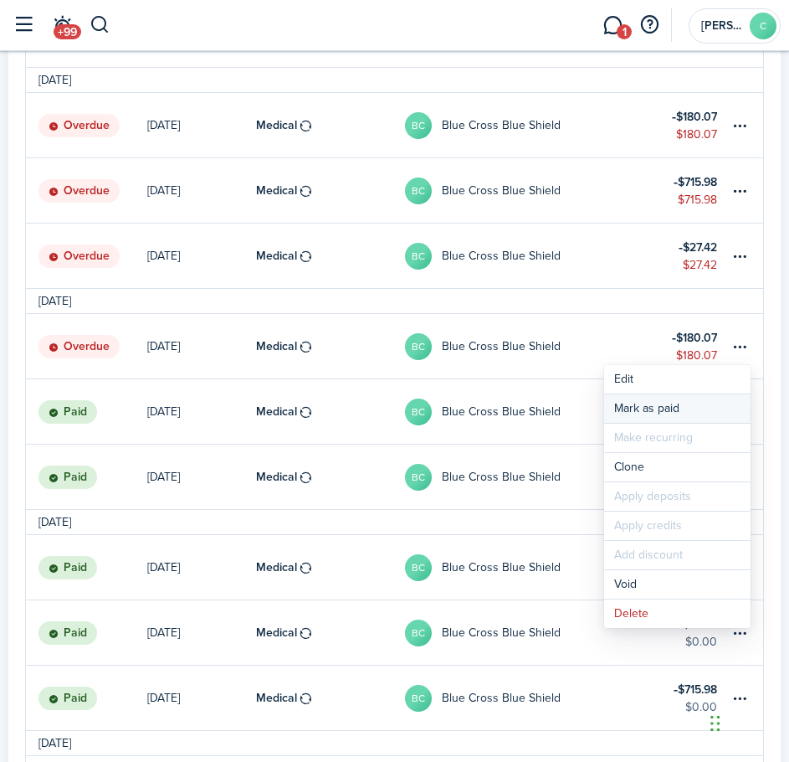
click at [655, 405] on link "Mark as paid" at bounding box center [677, 408] width 147 height 28
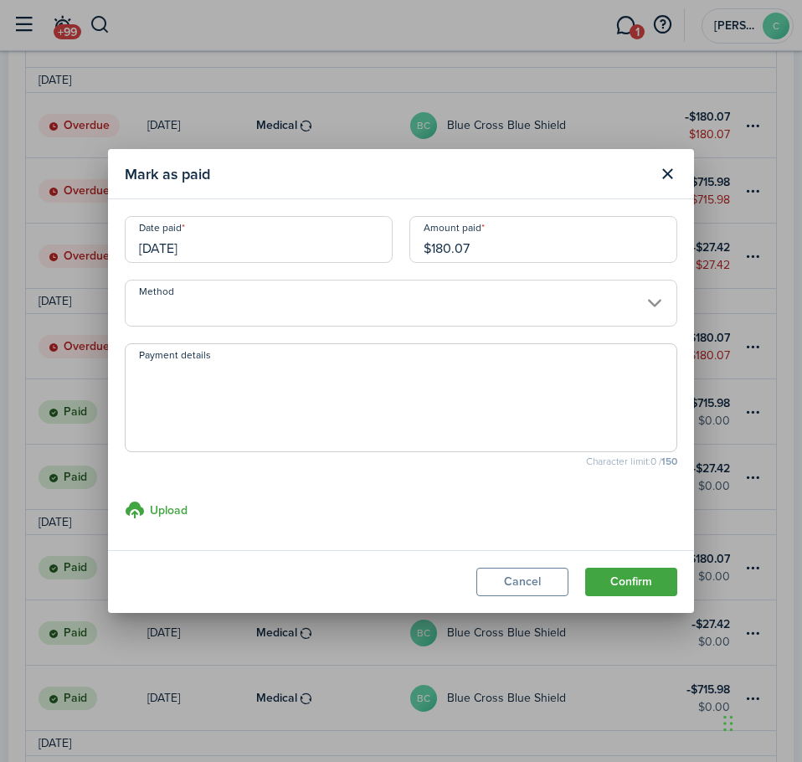
click at [244, 299] on input "Method" at bounding box center [401, 303] width 553 height 47
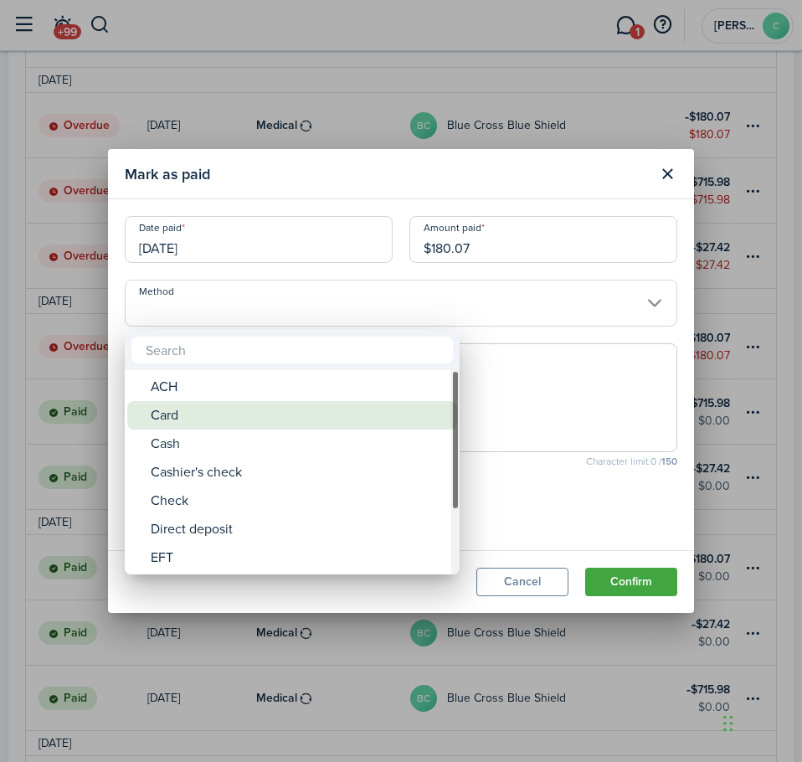
click at [176, 419] on div "Card" at bounding box center [299, 415] width 296 height 28
type input "Card"
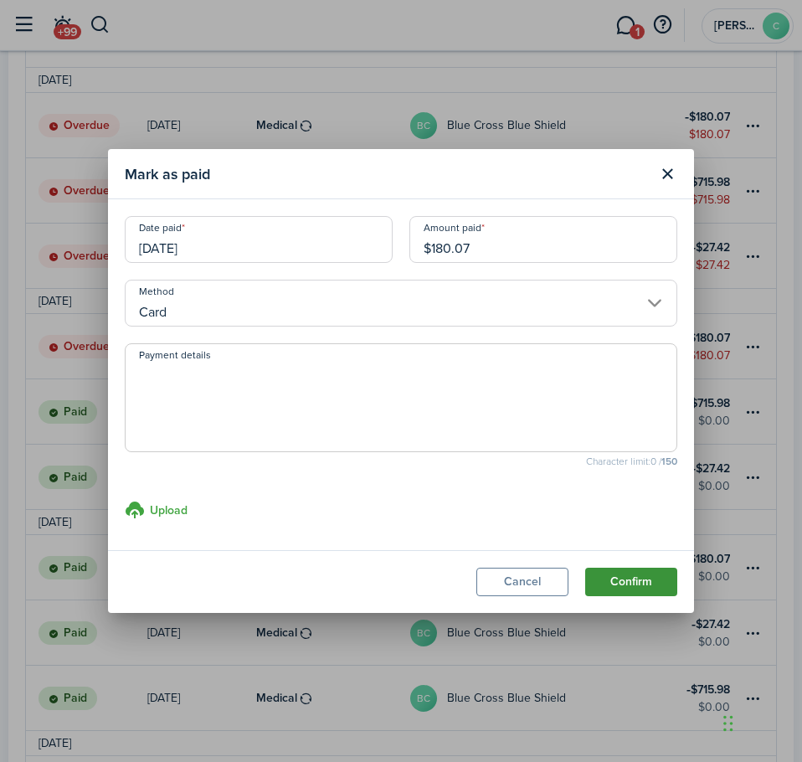
click at [619, 575] on button "Confirm" at bounding box center [631, 582] width 92 height 28
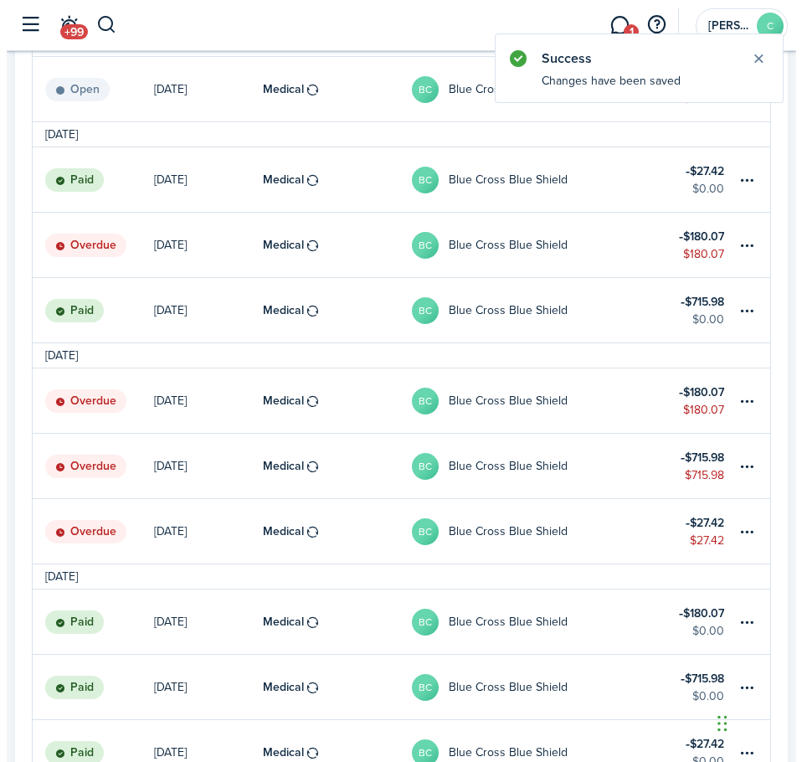
scroll to position [976, 0]
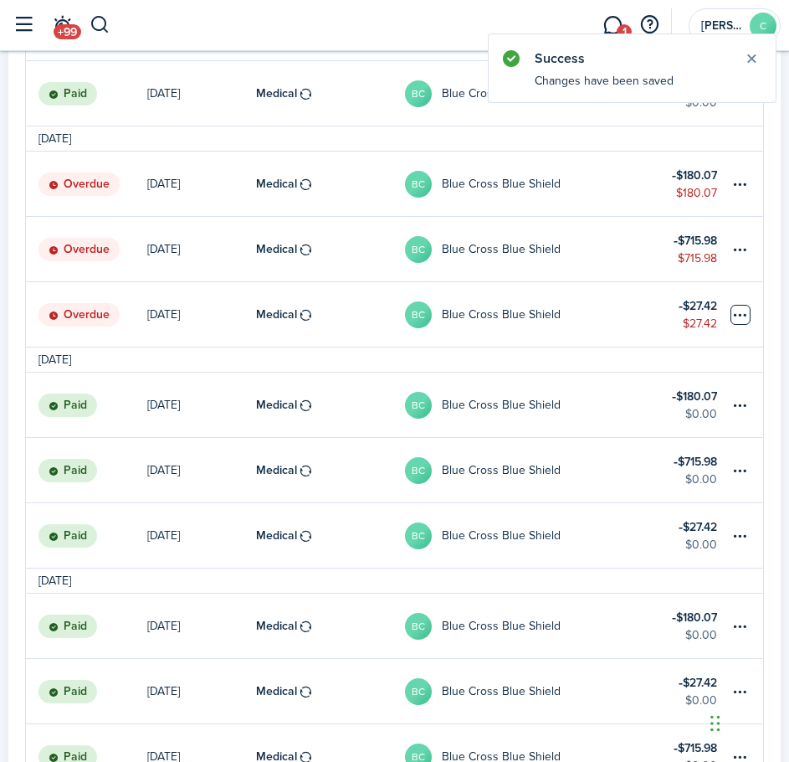
click at [742, 311] on table-menu-btn-icon at bounding box center [741, 315] width 20 height 20
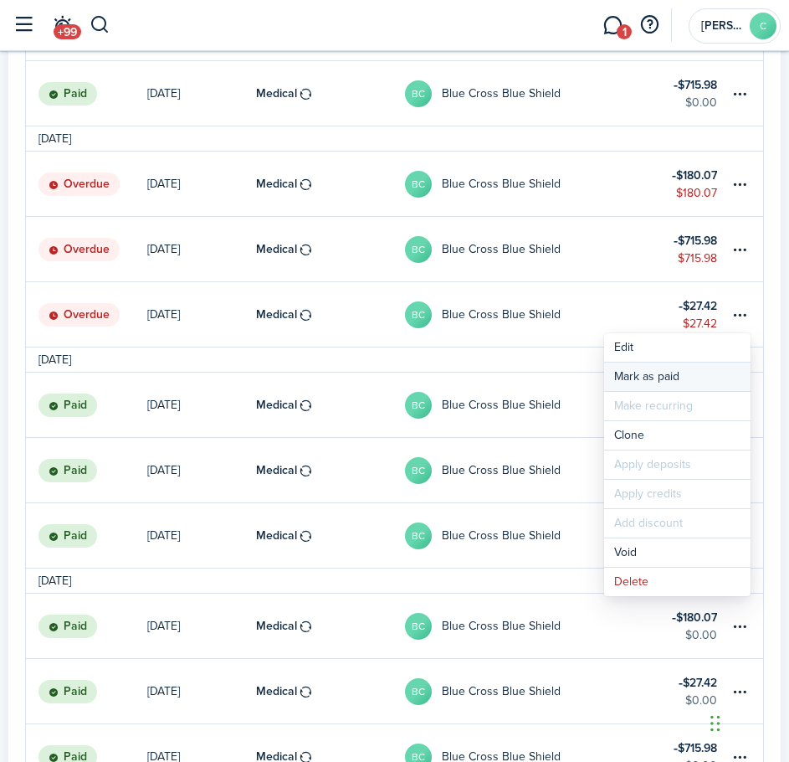
click at [635, 378] on link "Mark as paid" at bounding box center [677, 376] width 147 height 28
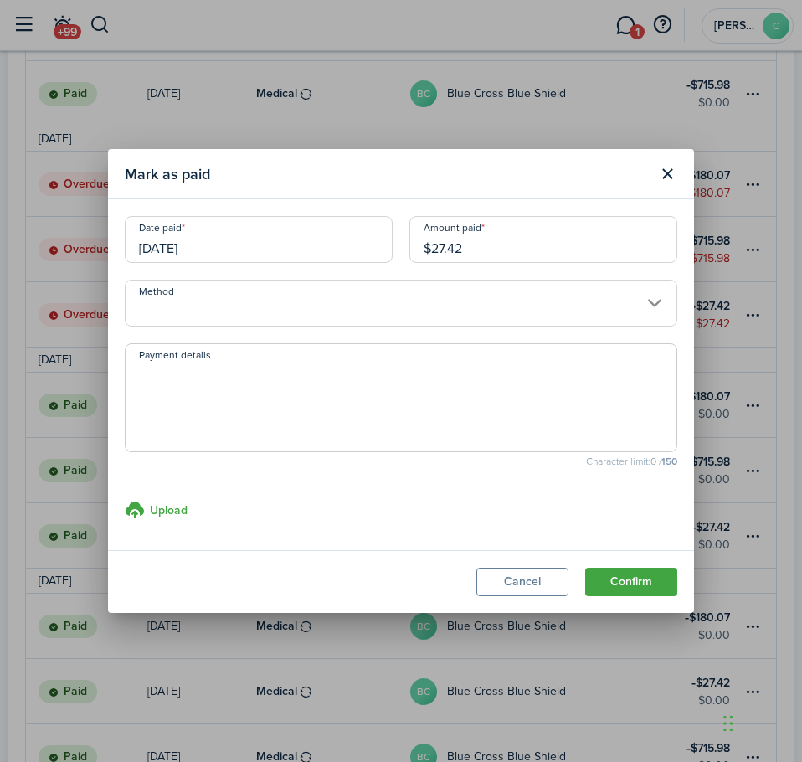
click at [265, 315] on input "Method" at bounding box center [401, 303] width 553 height 47
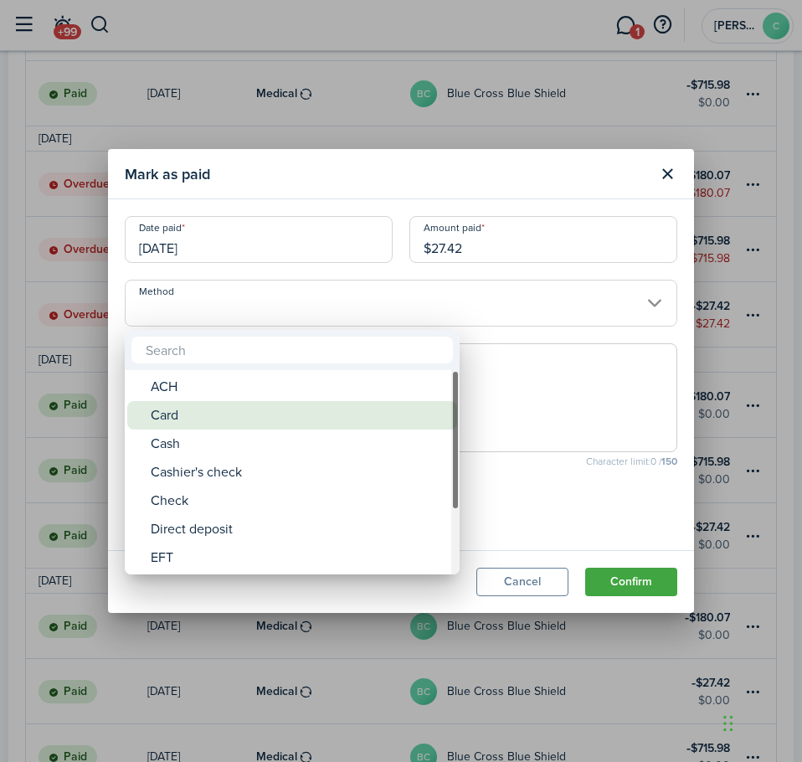
click at [193, 420] on div "Card" at bounding box center [299, 415] width 296 height 28
type input "Card"
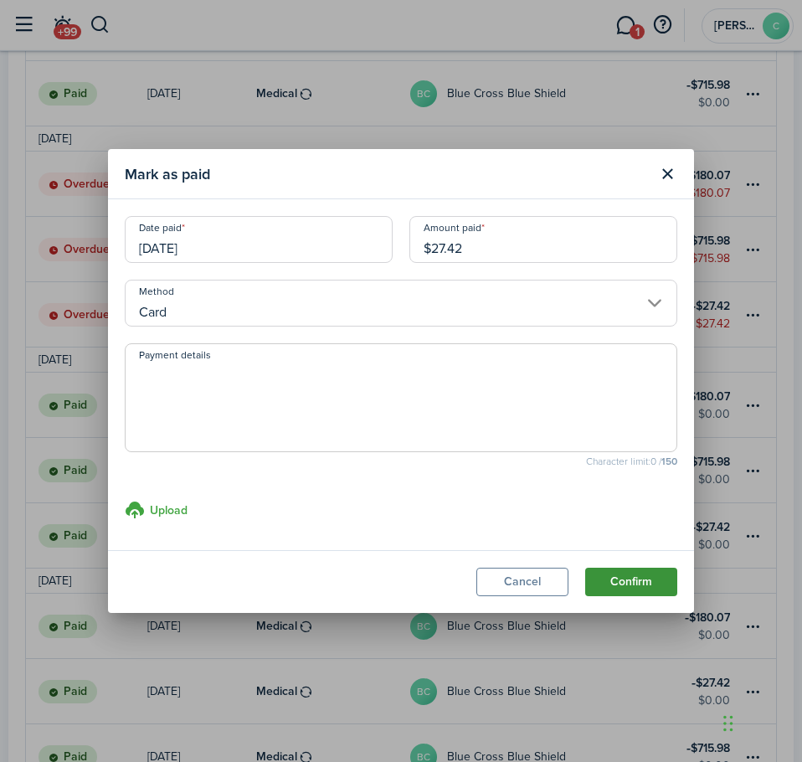
click at [662, 588] on button "Confirm" at bounding box center [631, 582] width 92 height 28
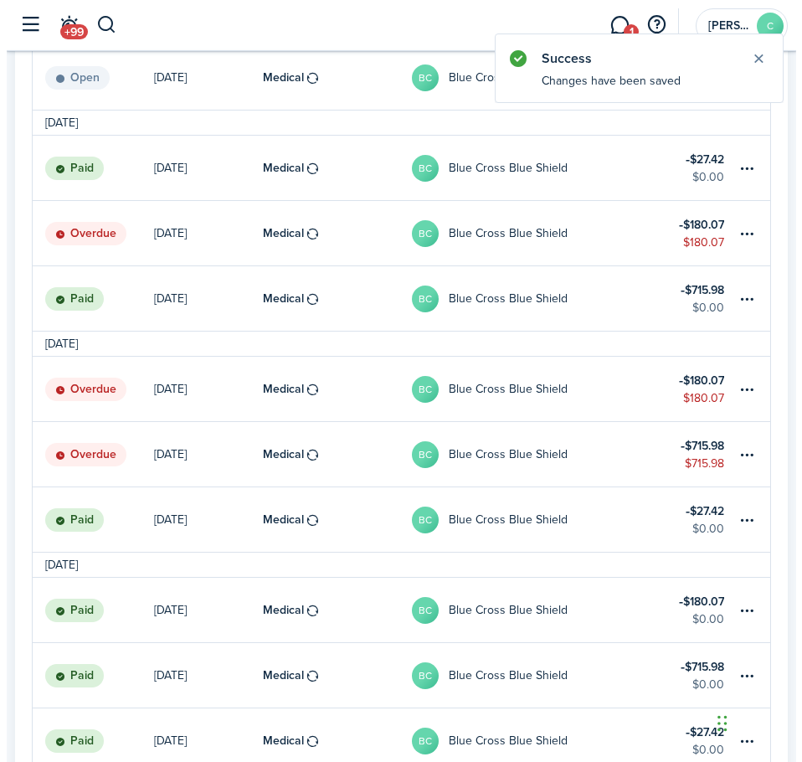
scroll to position [809, 0]
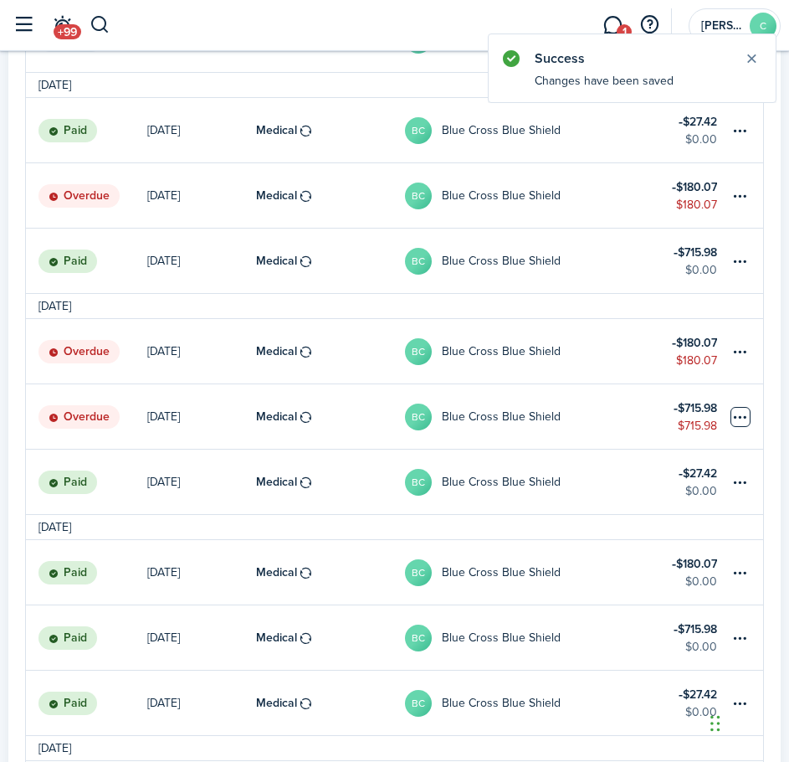
click at [741, 418] on table-menu-btn-icon at bounding box center [741, 417] width 20 height 20
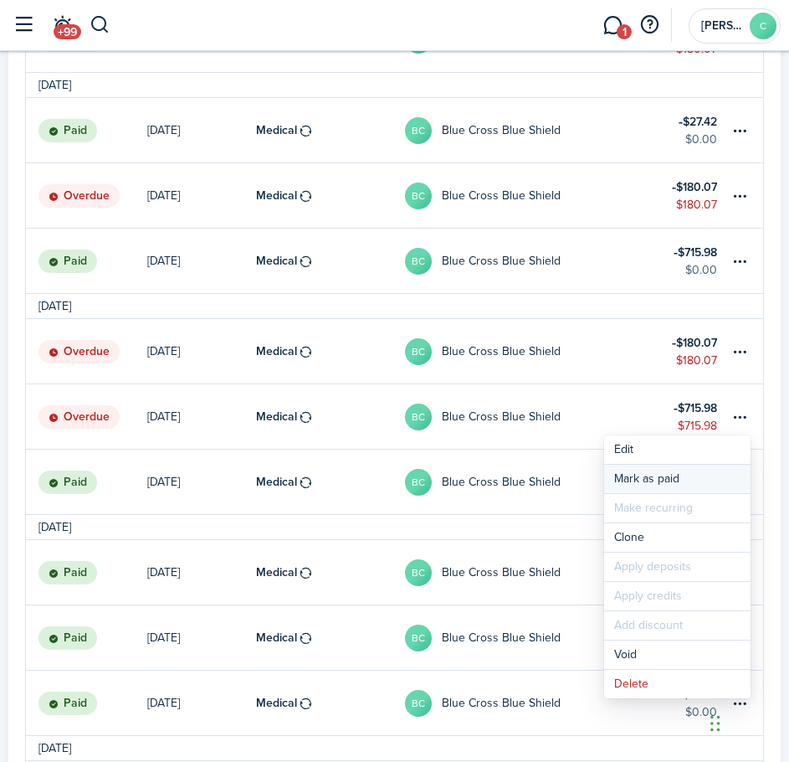
click at [670, 474] on link "Mark as paid" at bounding box center [677, 479] width 147 height 28
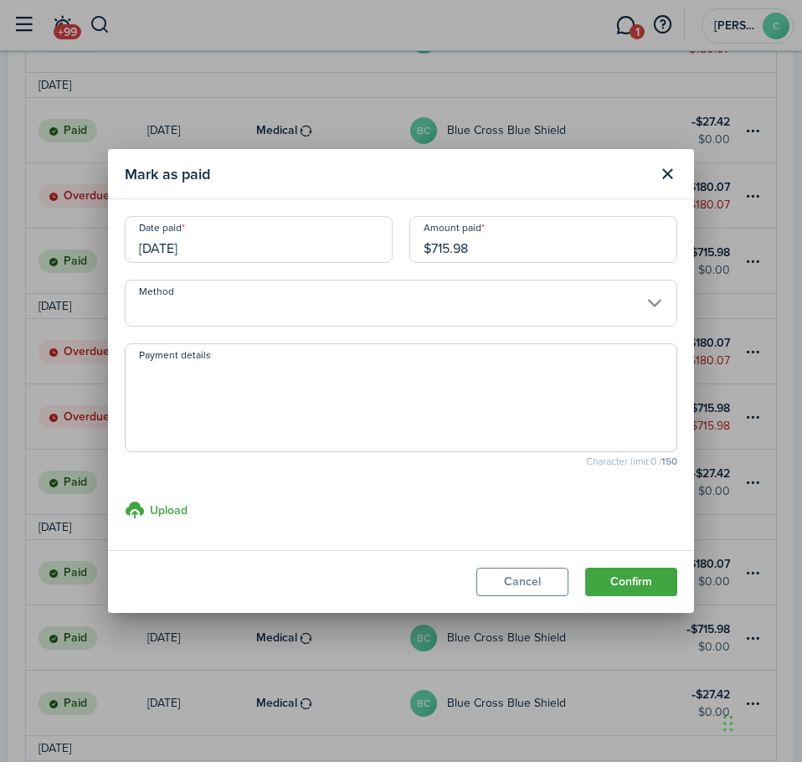
click at [383, 306] on input "Method" at bounding box center [401, 303] width 553 height 47
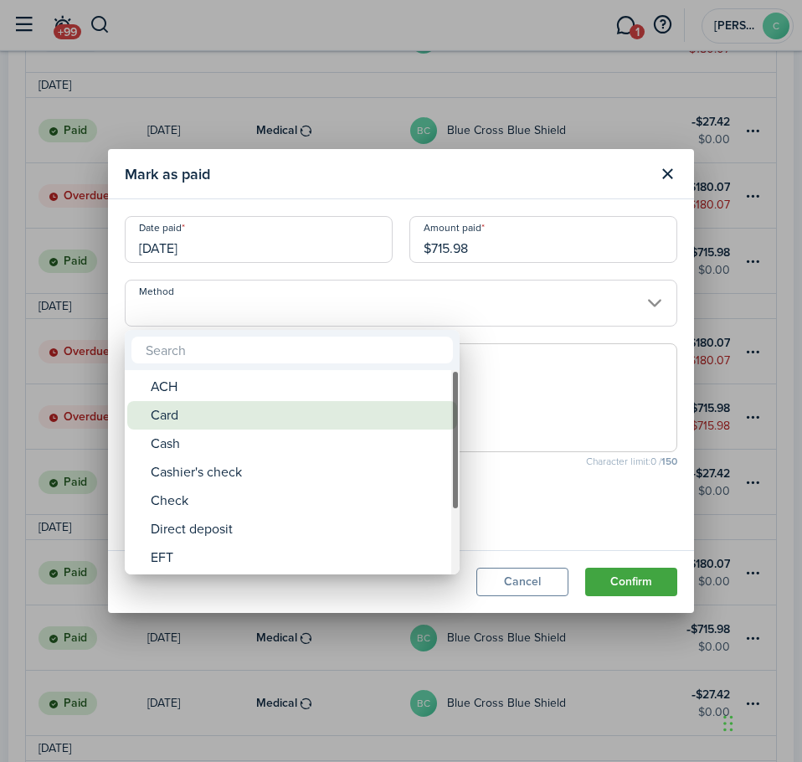
click at [221, 422] on div "Card" at bounding box center [299, 415] width 296 height 28
type input "Card"
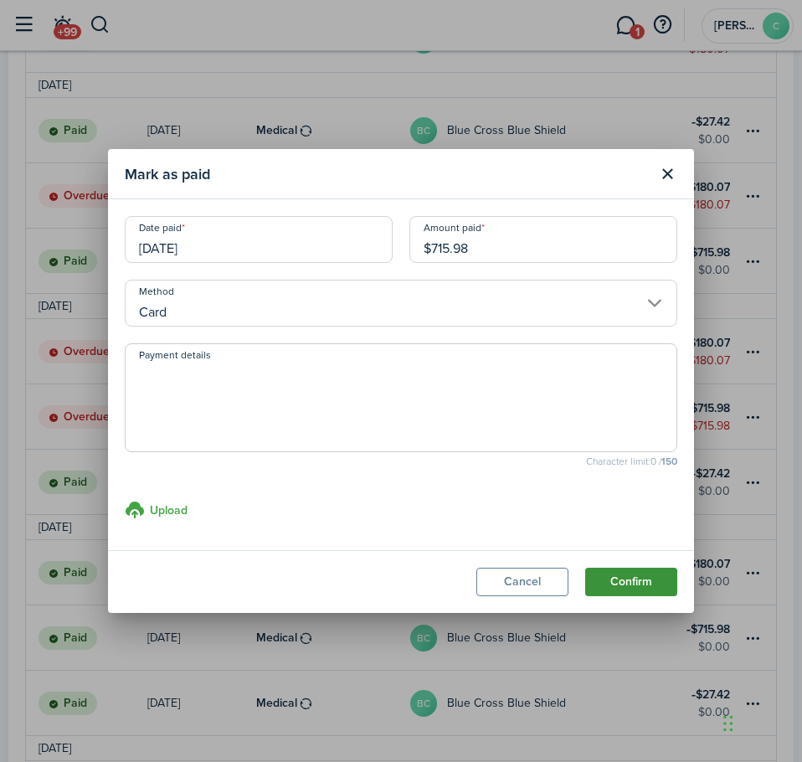
click at [625, 584] on button "Confirm" at bounding box center [631, 582] width 92 height 28
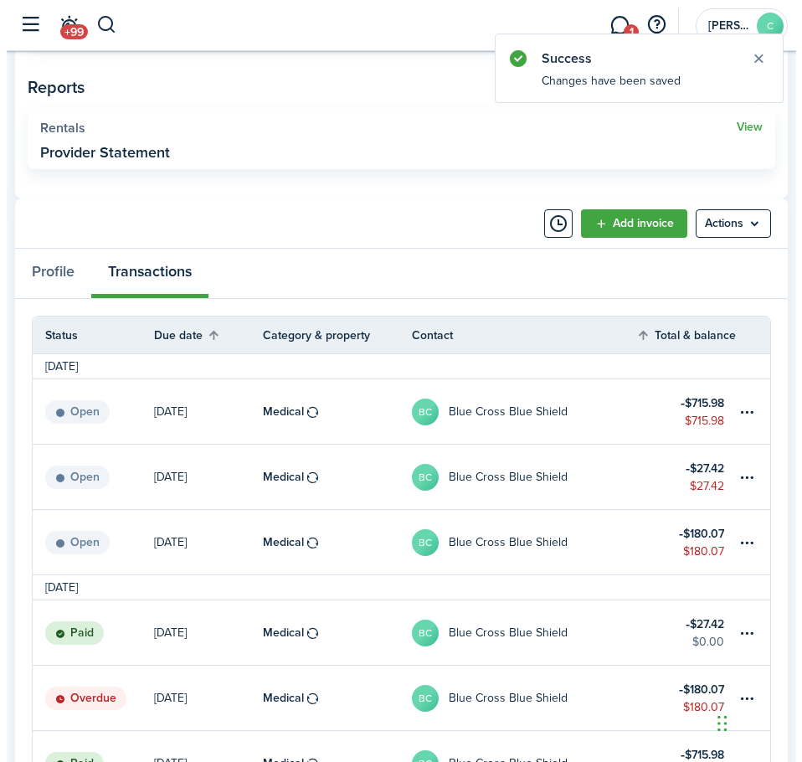
scroll to position [725, 0]
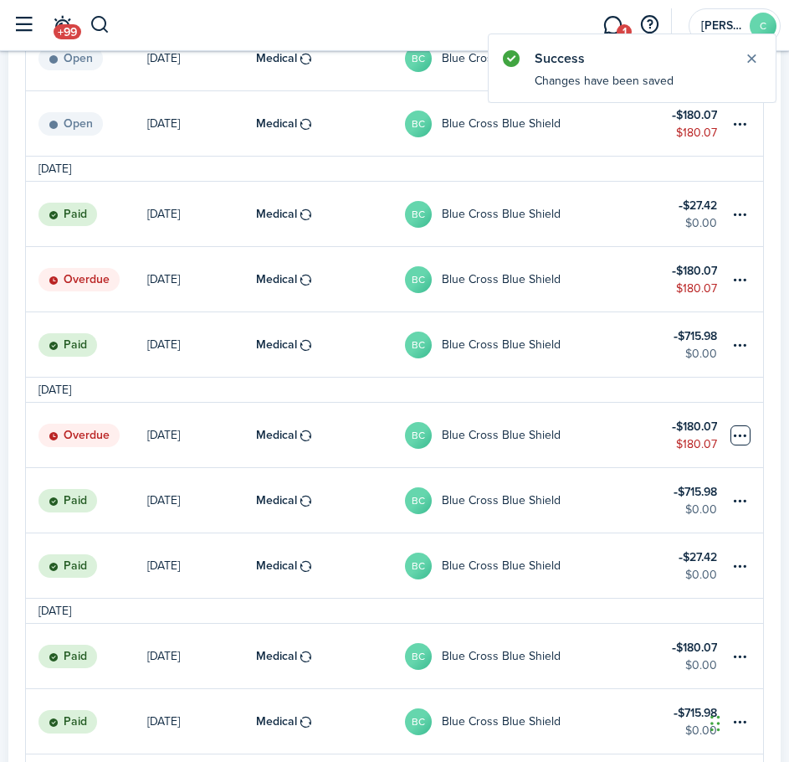
click at [733, 440] on table-menu-btn-icon at bounding box center [741, 435] width 20 height 20
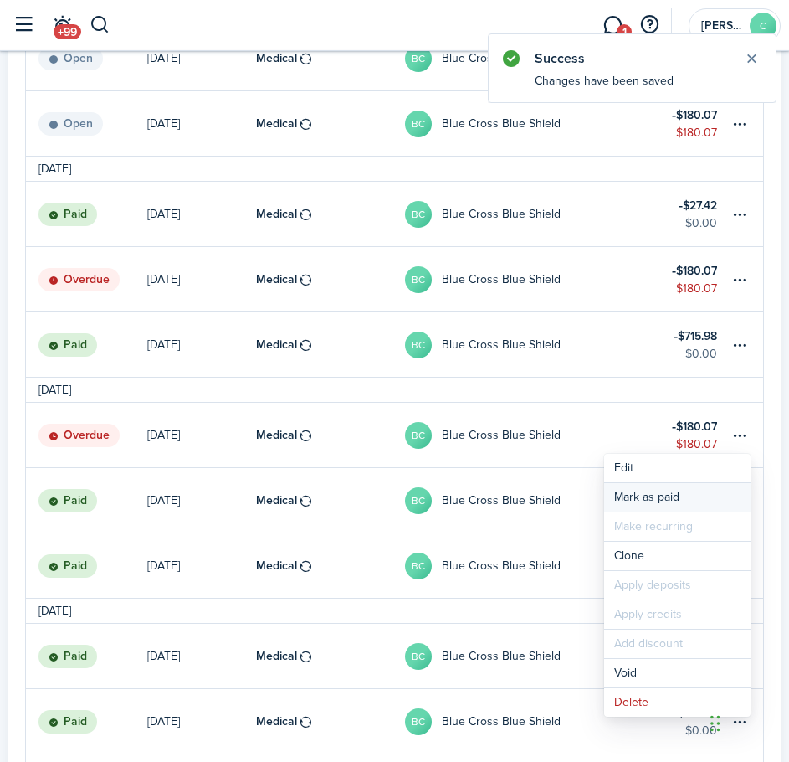
click at [655, 496] on link "Mark as paid" at bounding box center [677, 497] width 147 height 28
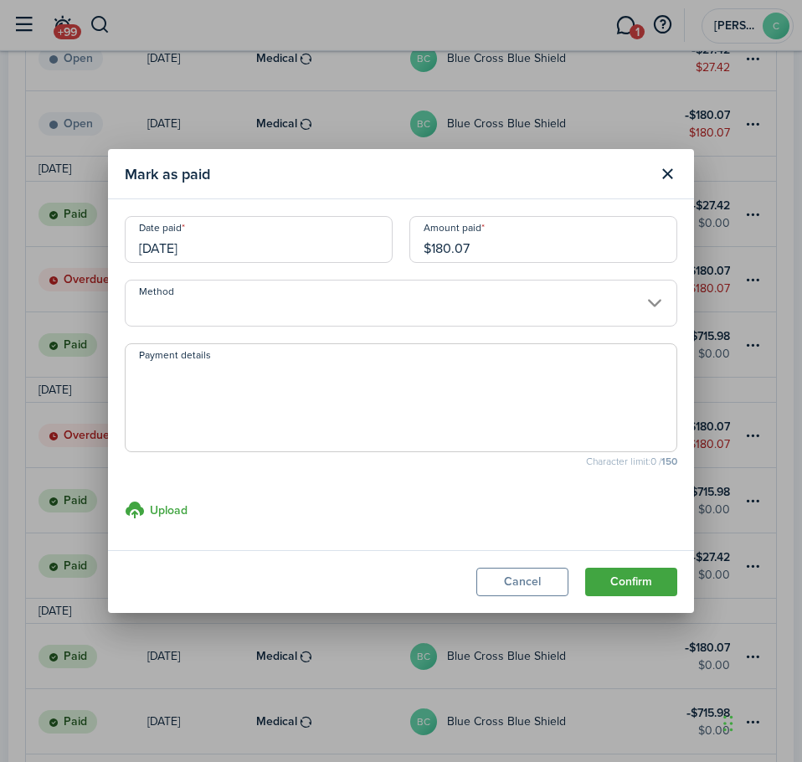
click at [309, 311] on input "Method" at bounding box center [401, 303] width 553 height 47
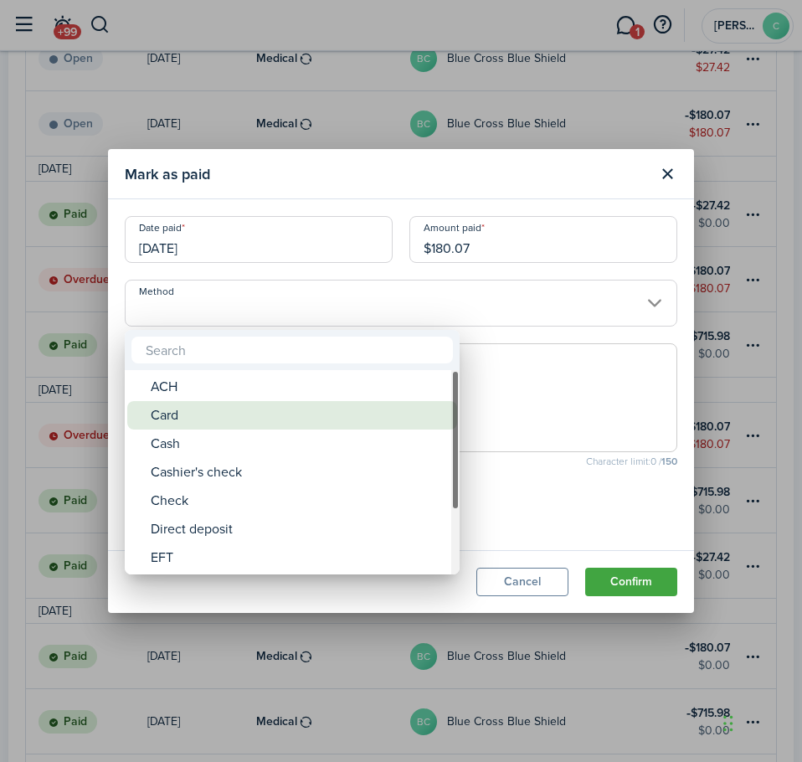
click at [172, 416] on div "Card" at bounding box center [299, 415] width 296 height 28
type input "Card"
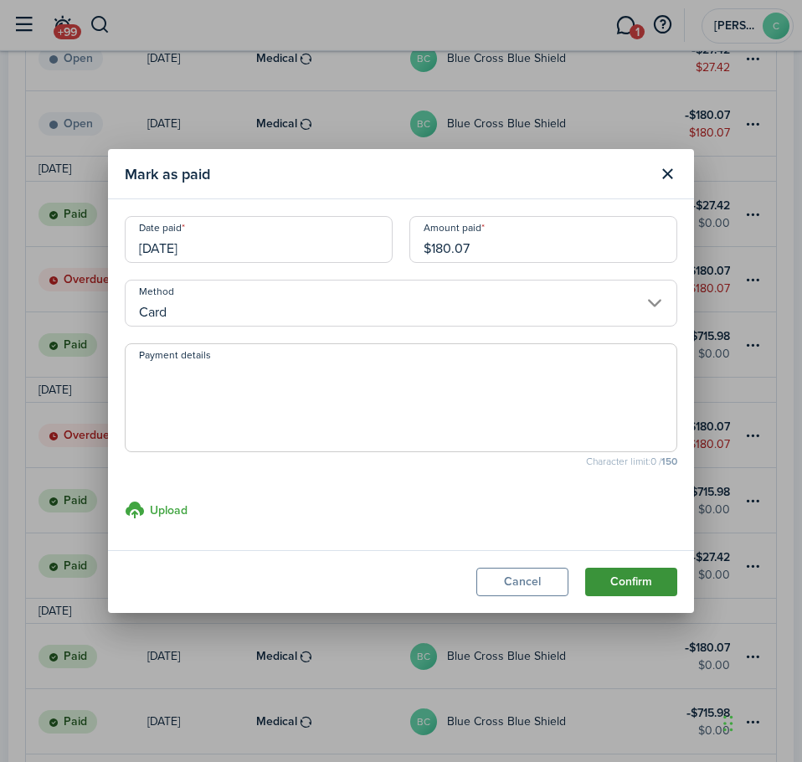
click at [617, 584] on button "Confirm" at bounding box center [631, 582] width 92 height 28
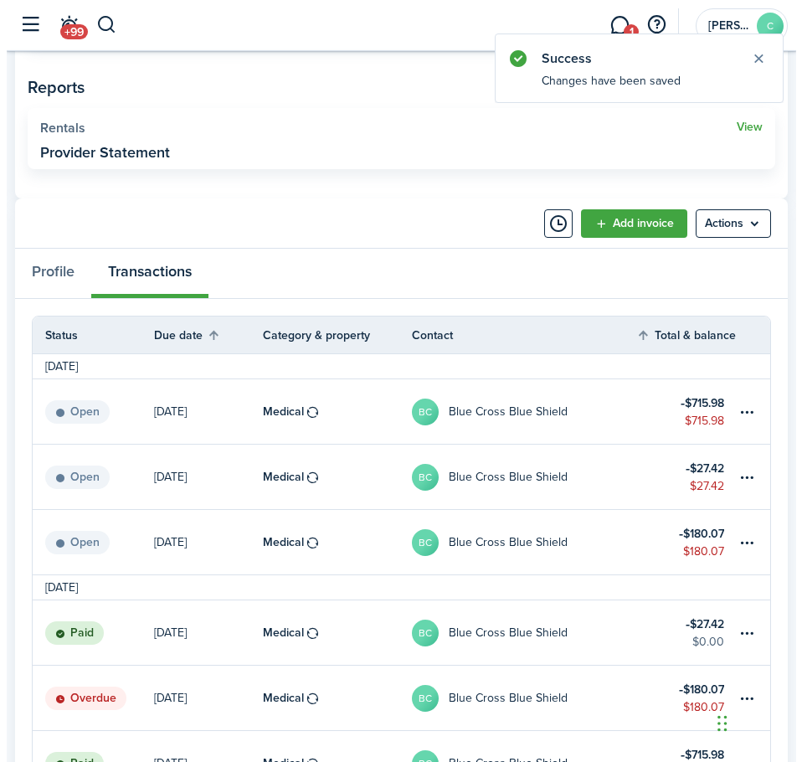
scroll to position [641, 0]
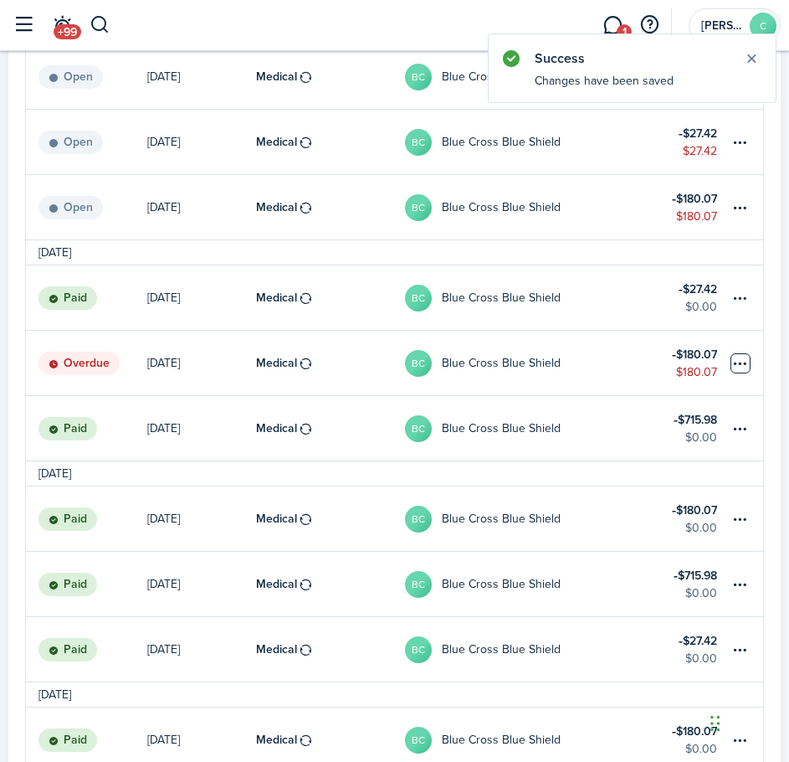
click at [738, 364] on table-menu-btn-icon at bounding box center [741, 363] width 20 height 20
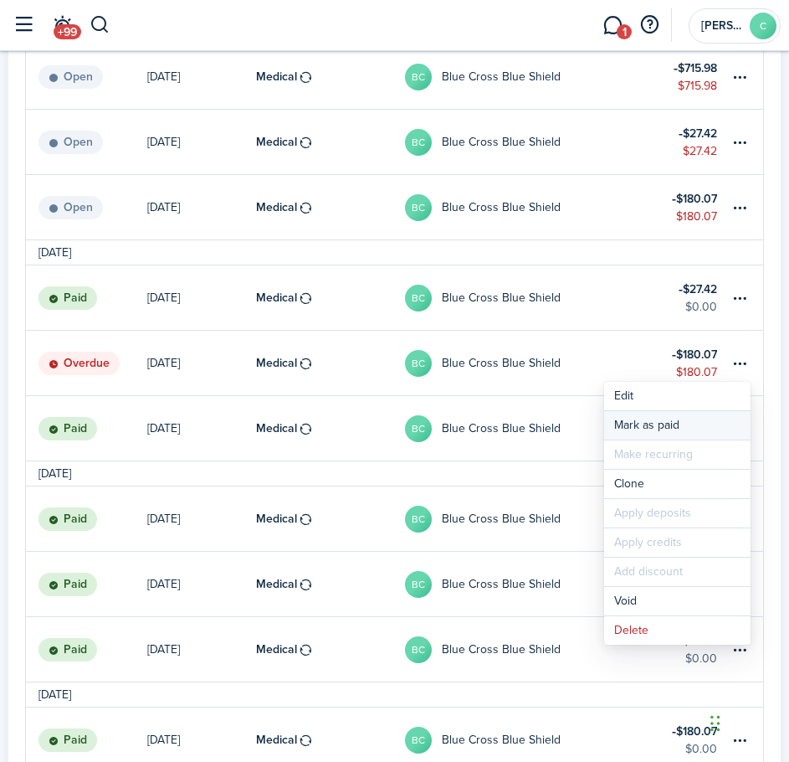
click at [667, 419] on link "Mark as paid" at bounding box center [677, 425] width 147 height 28
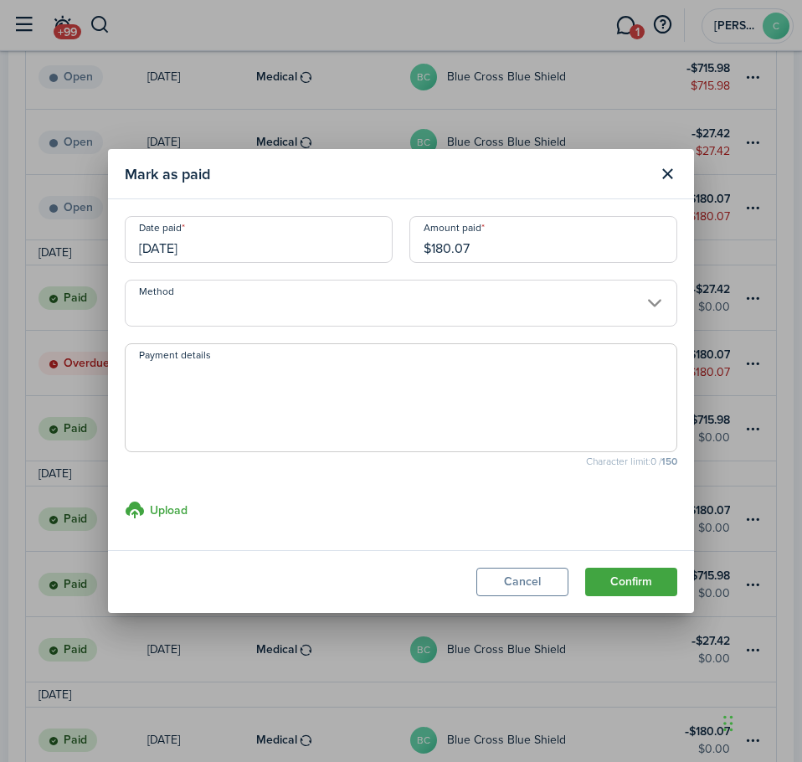
click at [259, 306] on input "Method" at bounding box center [401, 303] width 553 height 47
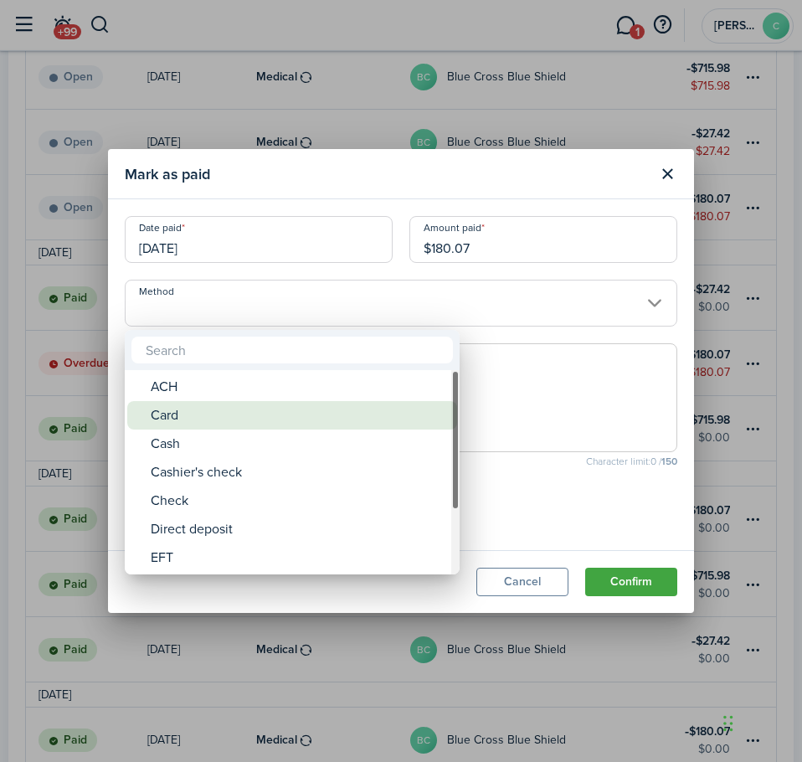
click at [171, 409] on div "Card" at bounding box center [299, 415] width 296 height 28
type input "Card"
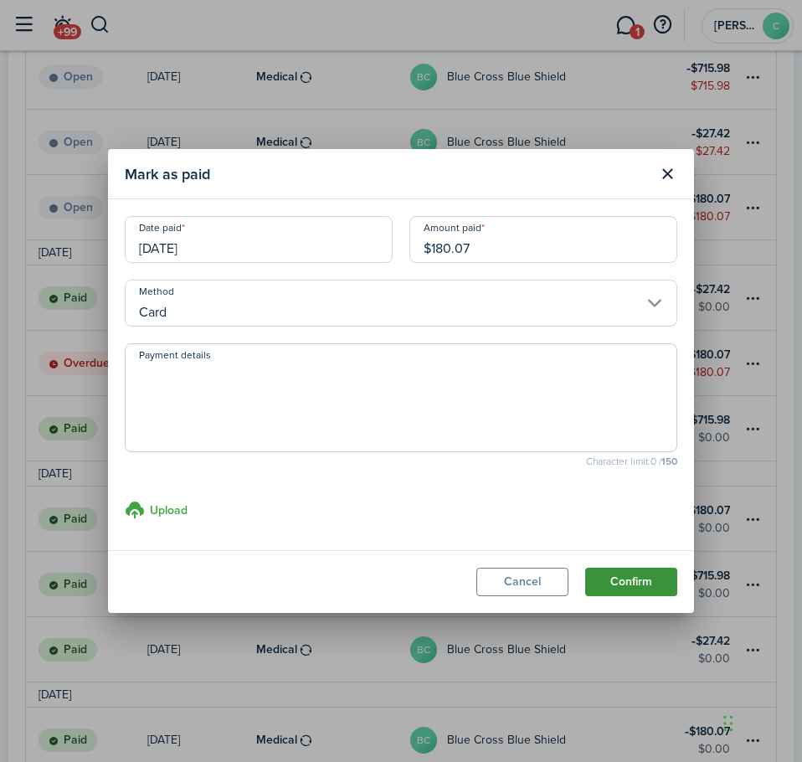
click at [654, 589] on button "Confirm" at bounding box center [631, 582] width 92 height 28
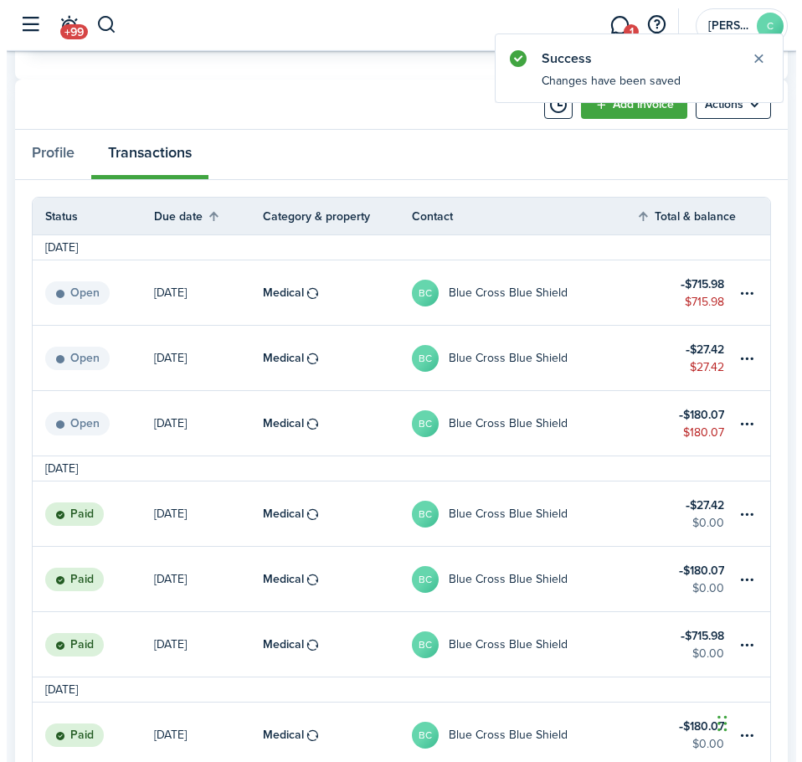
scroll to position [390, 0]
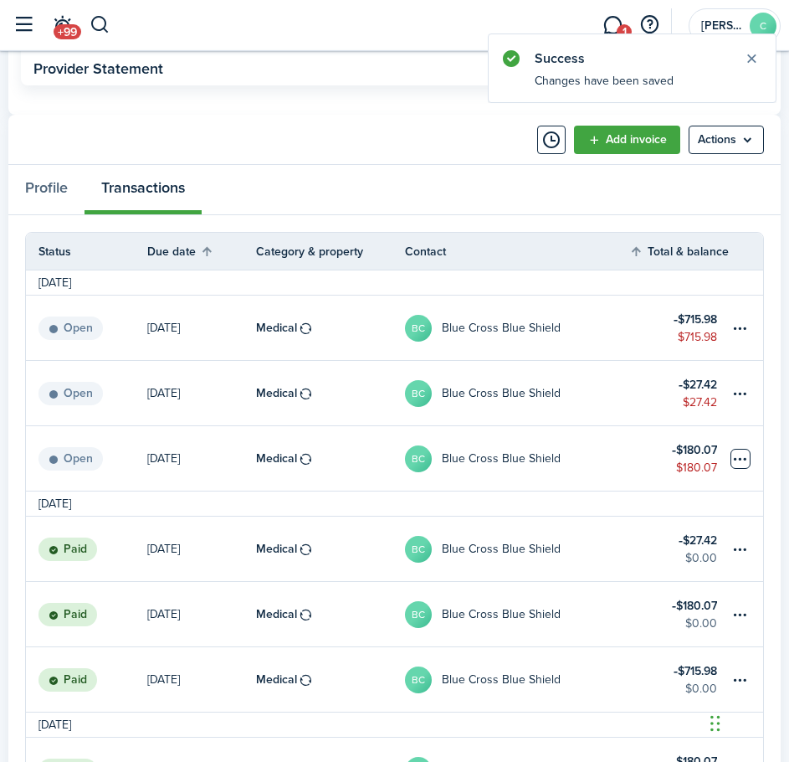
click at [750, 460] on table-menu-btn-icon at bounding box center [741, 459] width 20 height 20
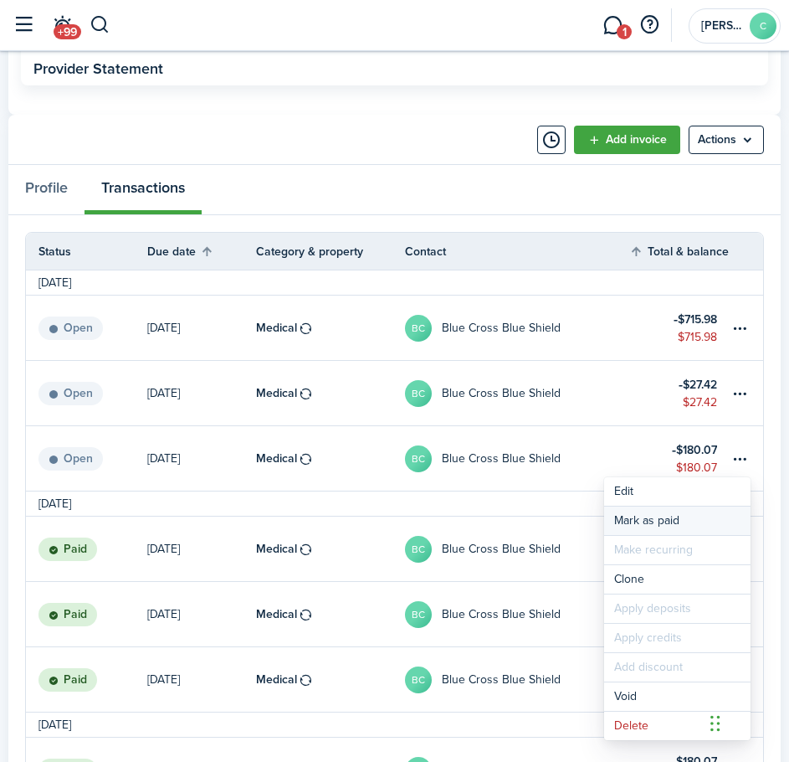
click at [672, 509] on link "Mark as paid" at bounding box center [677, 520] width 147 height 28
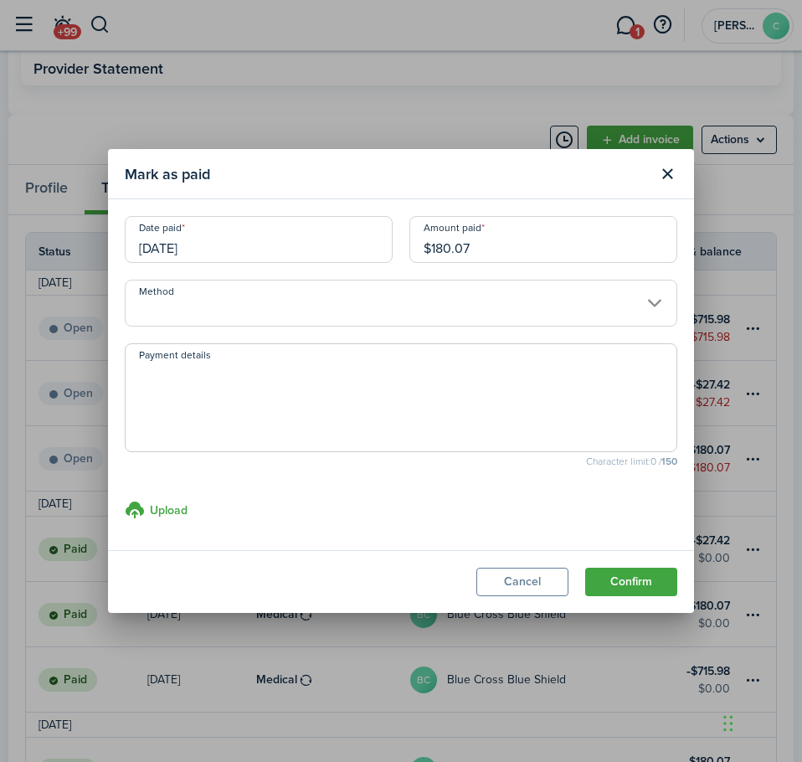
click at [357, 314] on input "Method" at bounding box center [401, 303] width 553 height 47
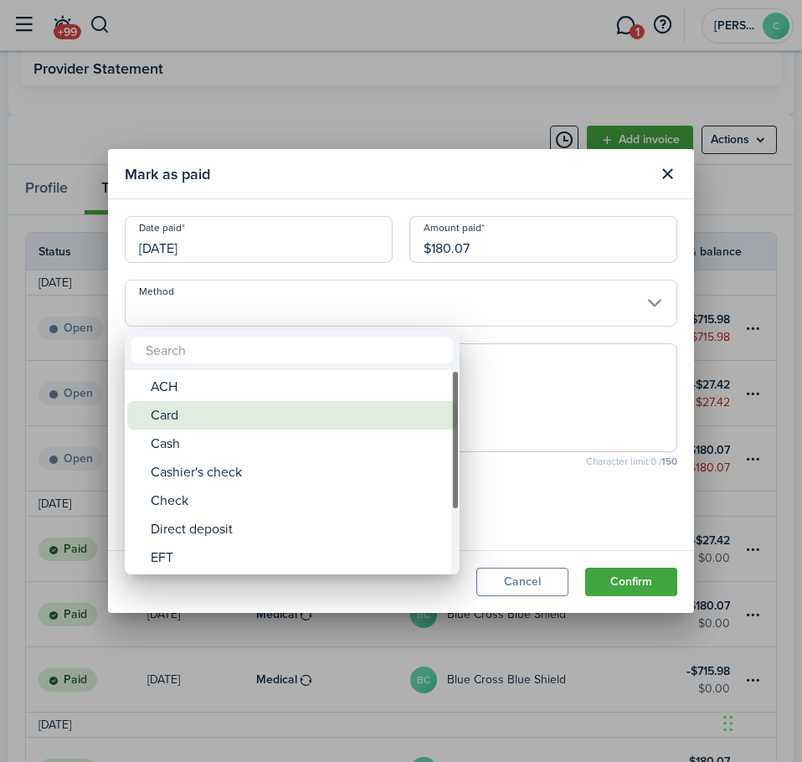
click at [196, 423] on div "Card" at bounding box center [299, 415] width 296 height 28
type input "Card"
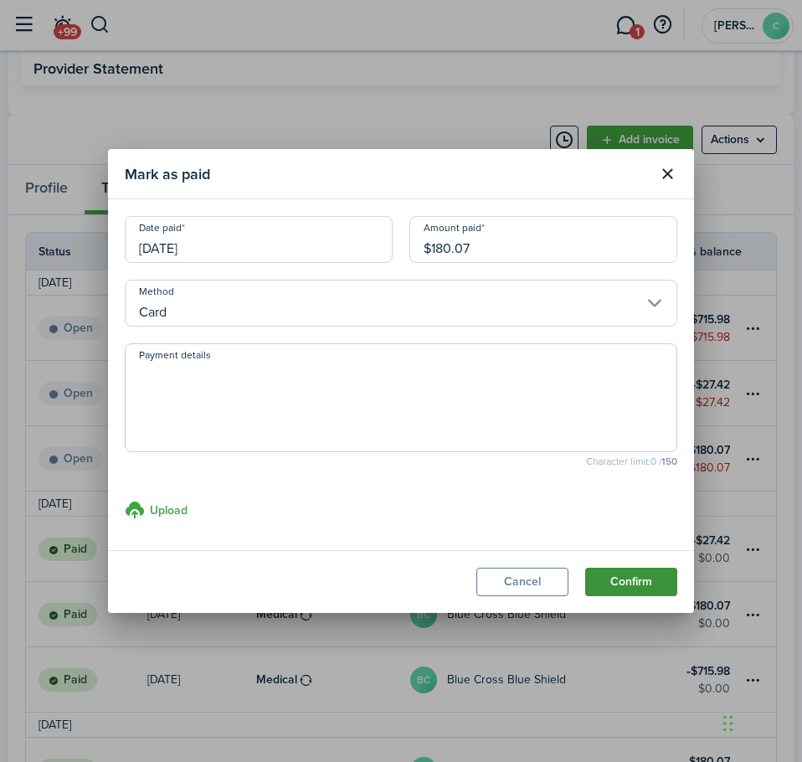
click at [648, 589] on button "Confirm" at bounding box center [631, 582] width 92 height 28
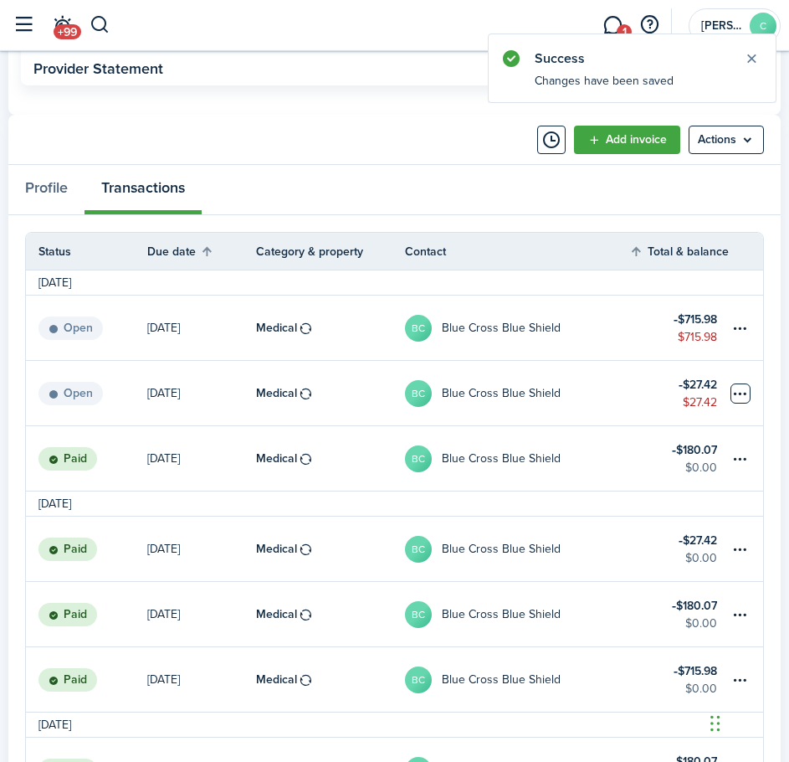
click at [739, 393] on table-menu-btn-icon at bounding box center [741, 393] width 20 height 20
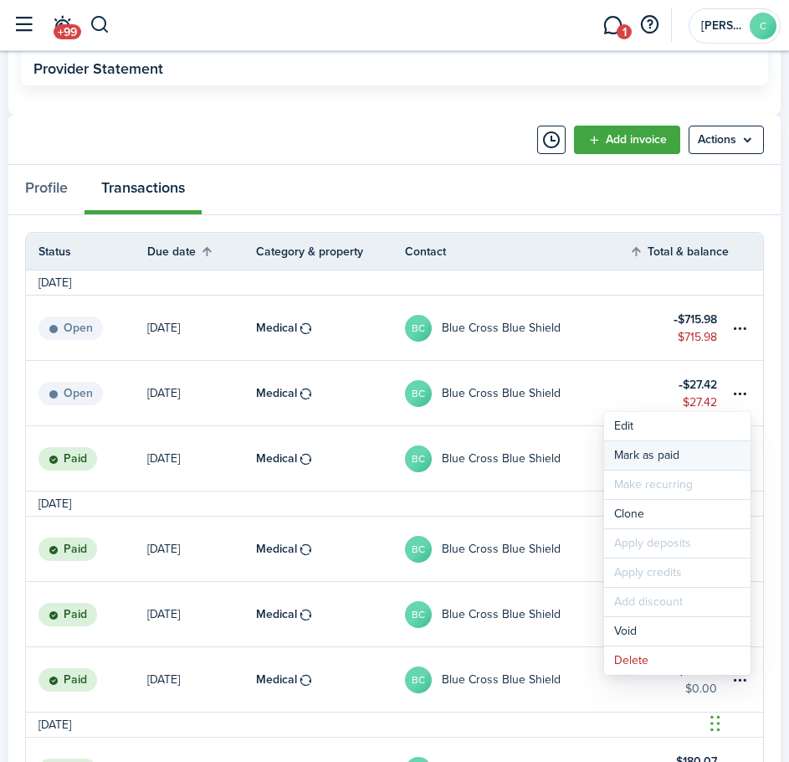
click at [638, 453] on link "Mark as paid" at bounding box center [677, 455] width 147 height 28
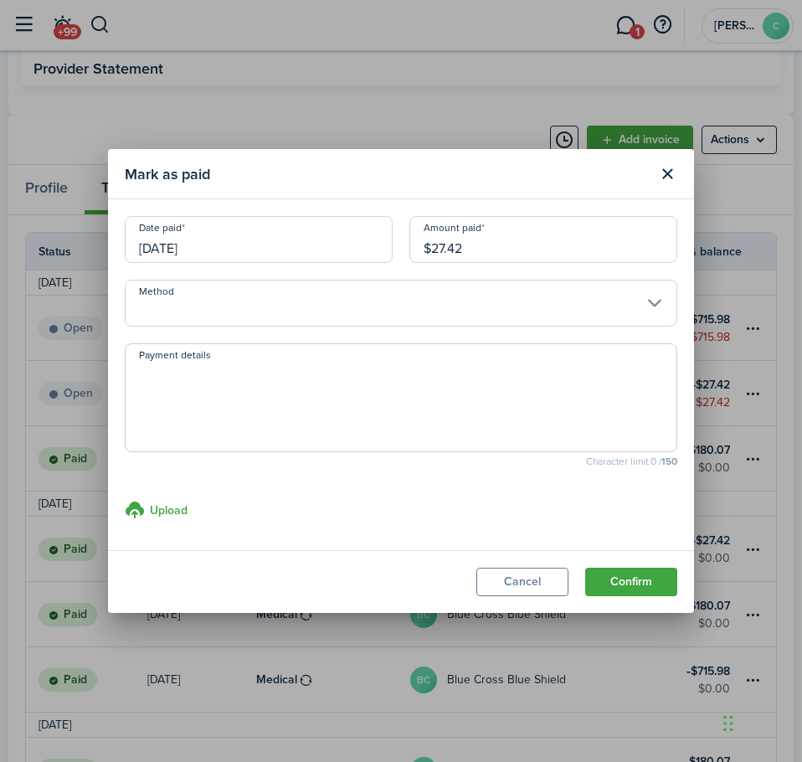
click at [194, 295] on input "Method" at bounding box center [401, 303] width 553 height 47
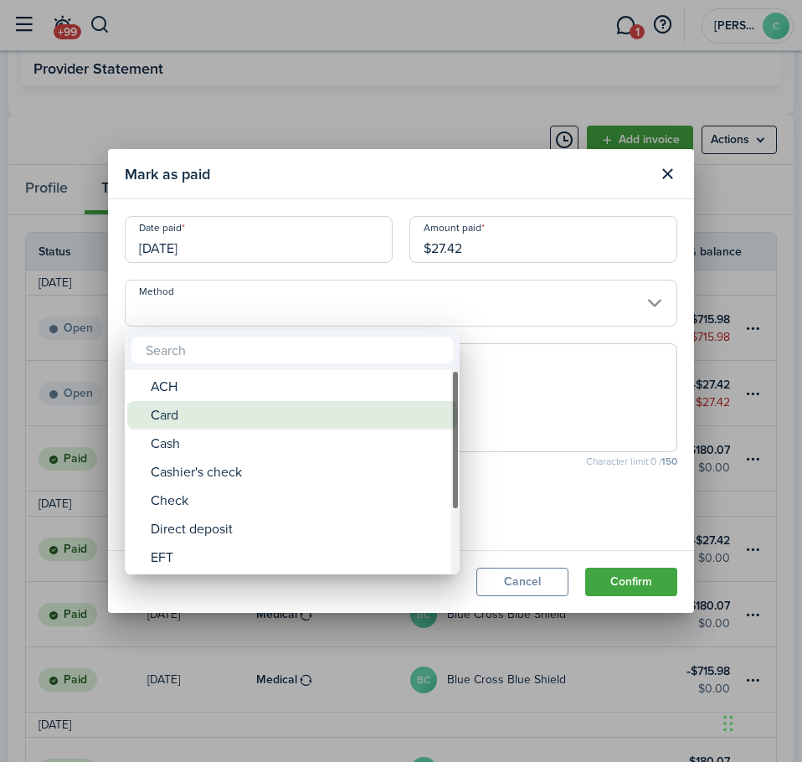
click at [162, 421] on div "Card" at bounding box center [299, 415] width 296 height 28
type input "Card"
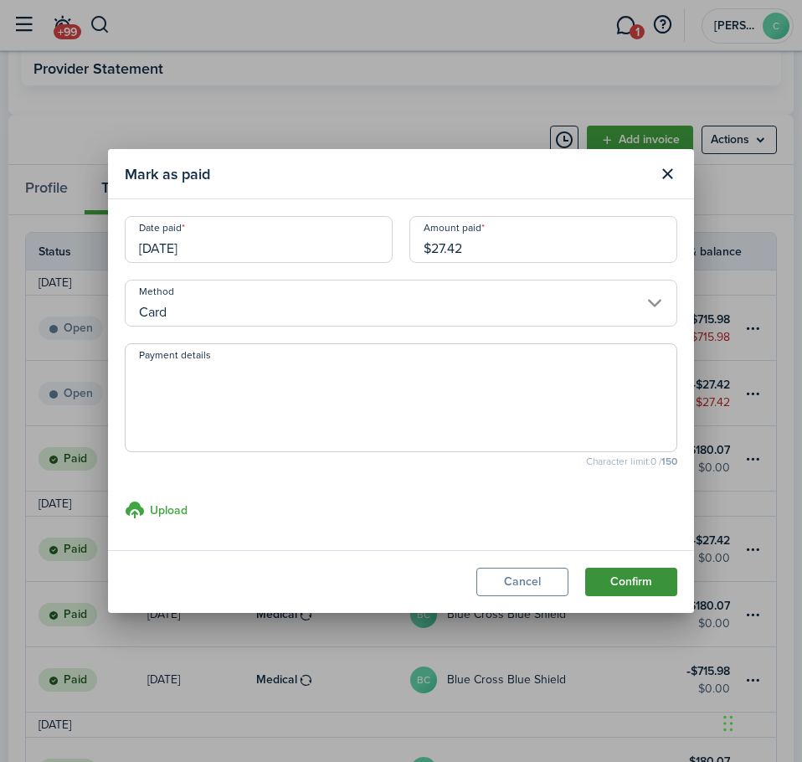
click at [609, 573] on button "Confirm" at bounding box center [631, 582] width 92 height 28
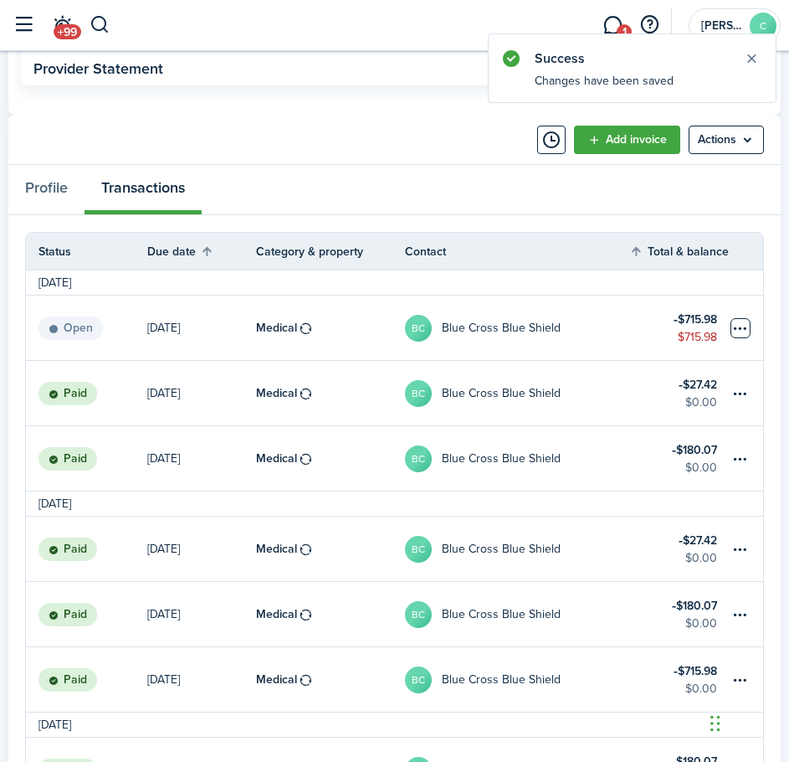
click at [745, 329] on table-menu-btn-icon at bounding box center [741, 328] width 20 height 20
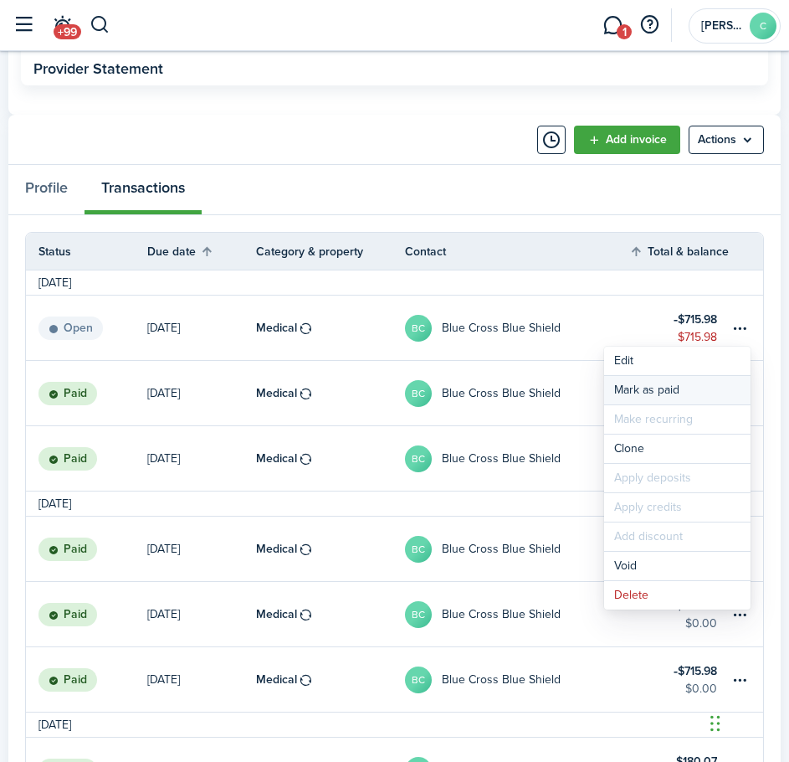
click at [643, 386] on link "Mark as paid" at bounding box center [677, 390] width 147 height 28
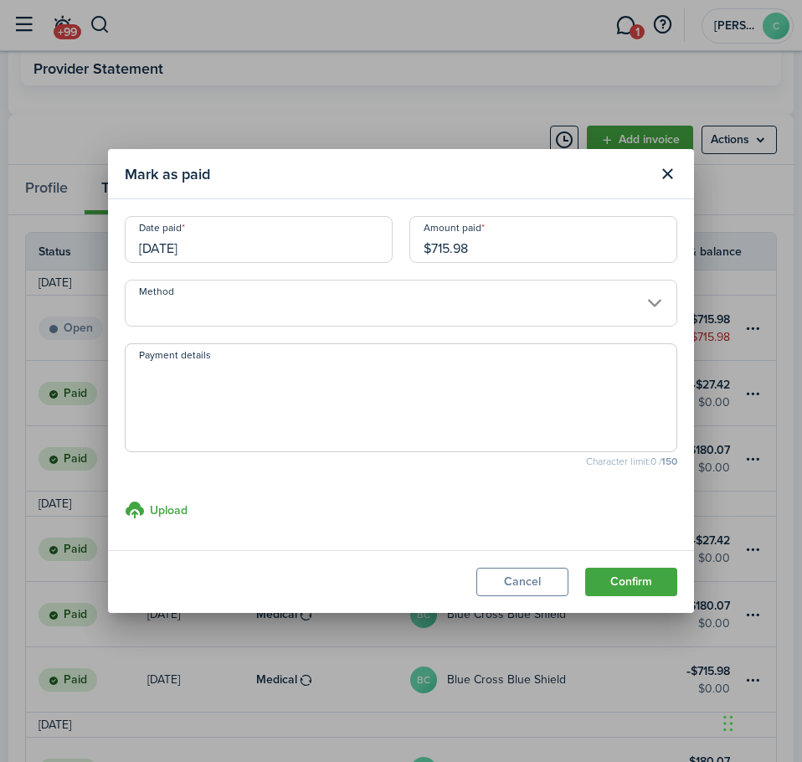
click at [305, 311] on input "Method" at bounding box center [401, 303] width 553 height 47
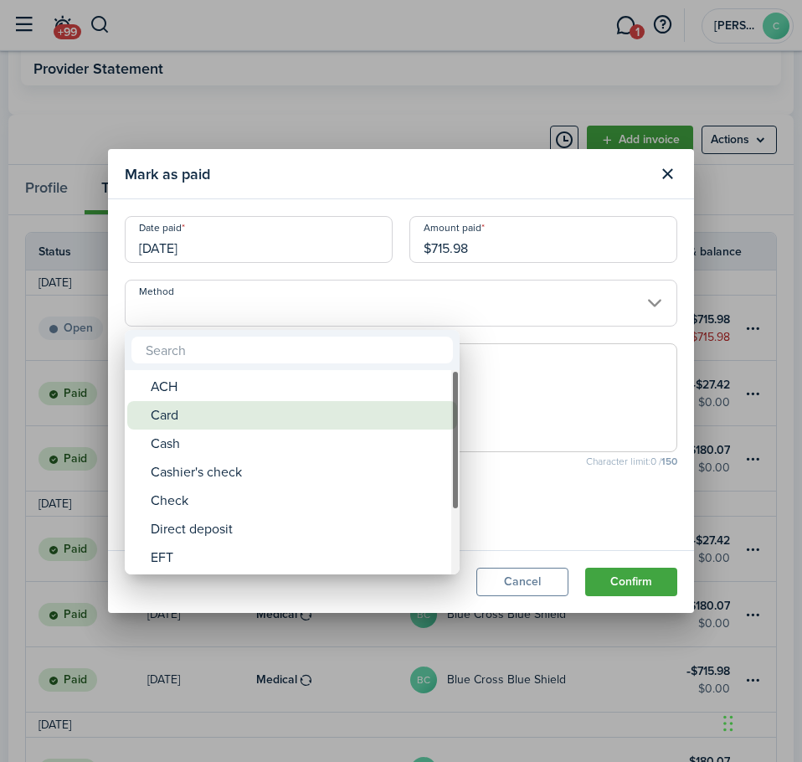
click at [187, 421] on div "Card" at bounding box center [299, 415] width 296 height 28
type input "Card"
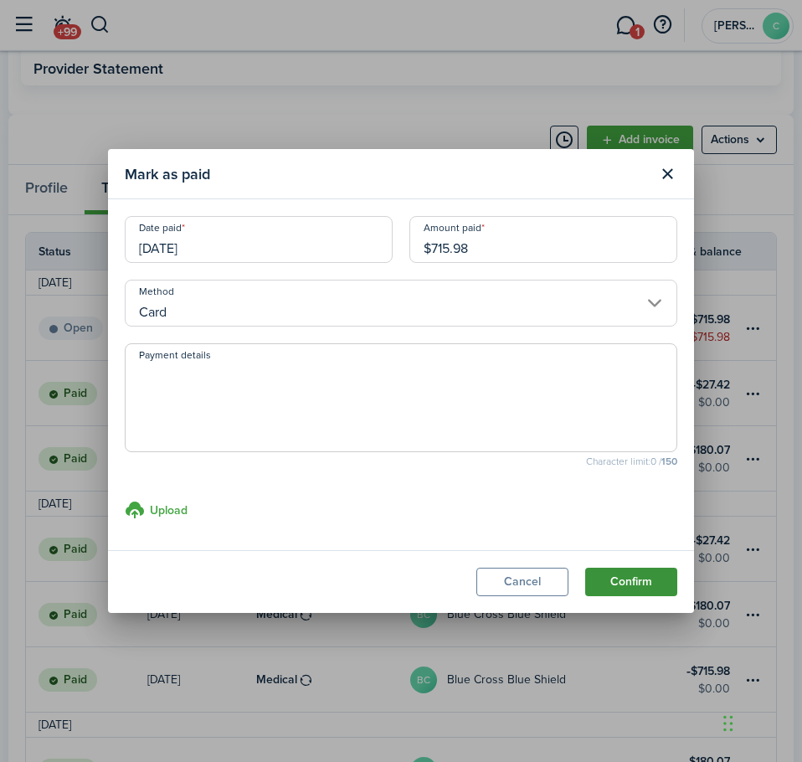
click at [638, 587] on button "Confirm" at bounding box center [631, 582] width 92 height 28
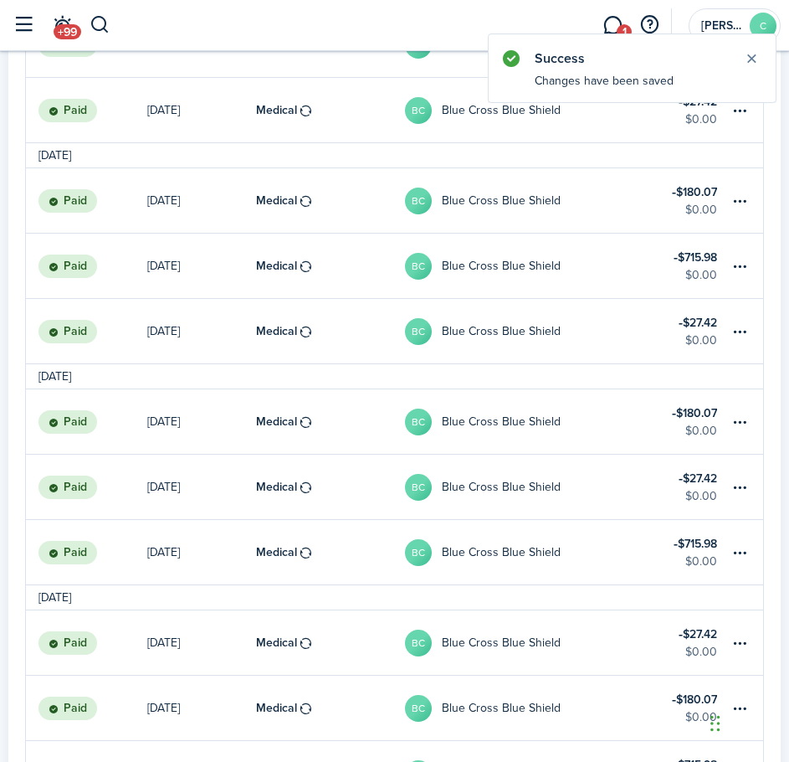
scroll to position [1537, 0]
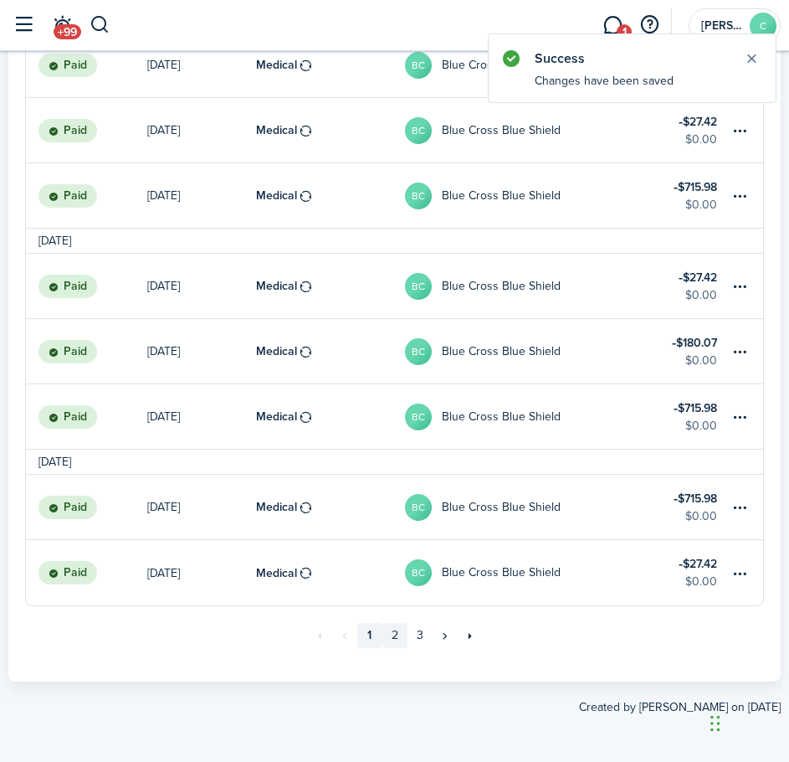
click at [397, 632] on link "2" at bounding box center [395, 635] width 25 height 25
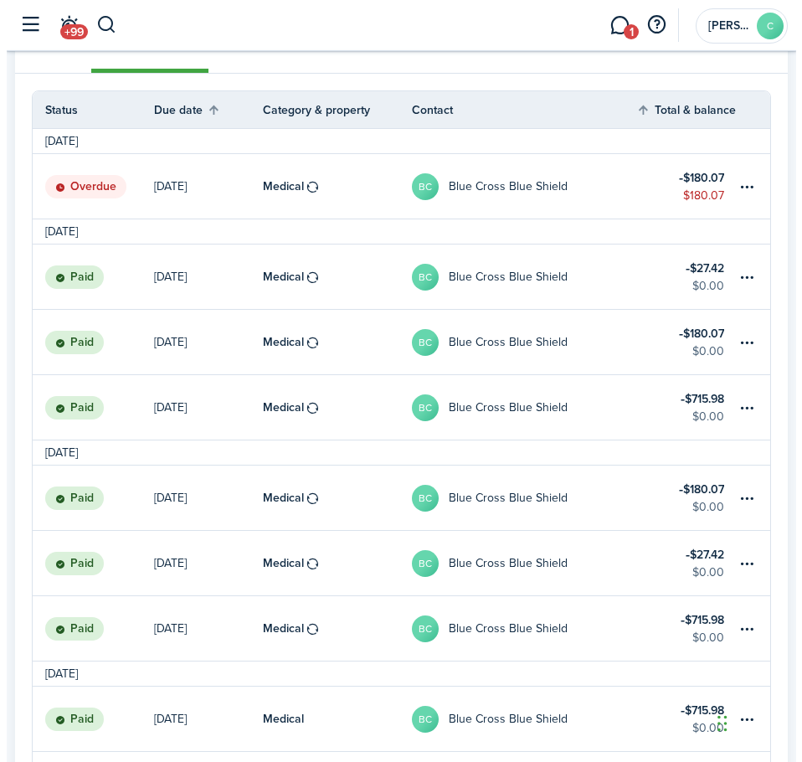
scroll to position [558, 0]
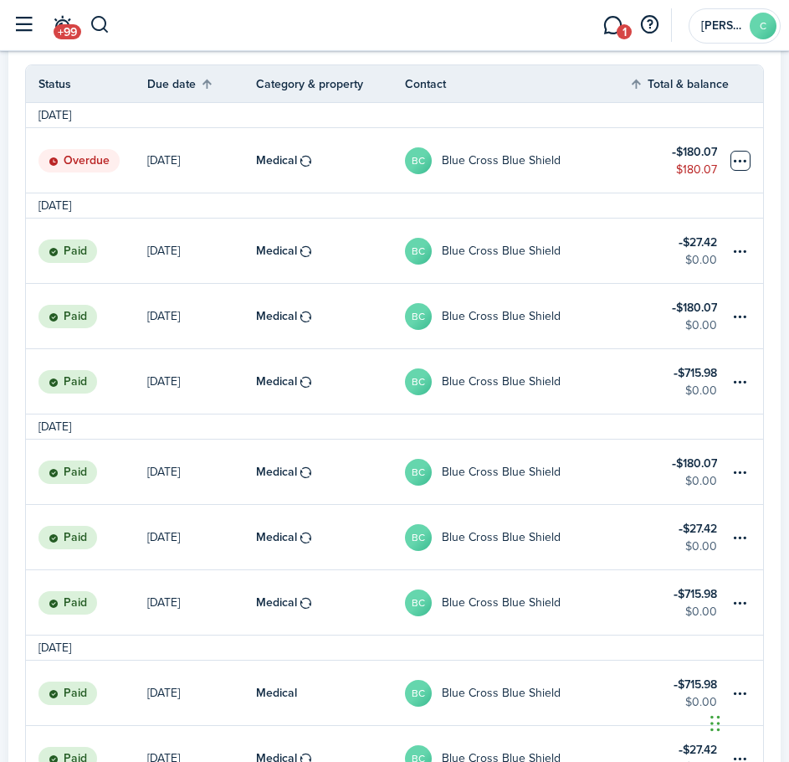
click at [739, 162] on table-menu-btn-icon at bounding box center [741, 161] width 20 height 20
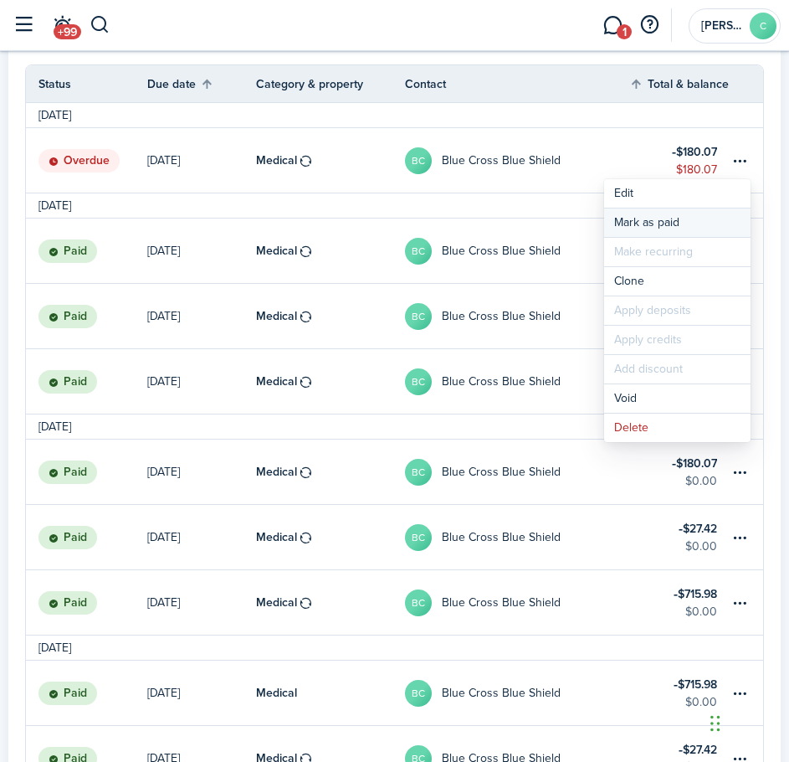
click at [675, 217] on link "Mark as paid" at bounding box center [677, 222] width 147 height 28
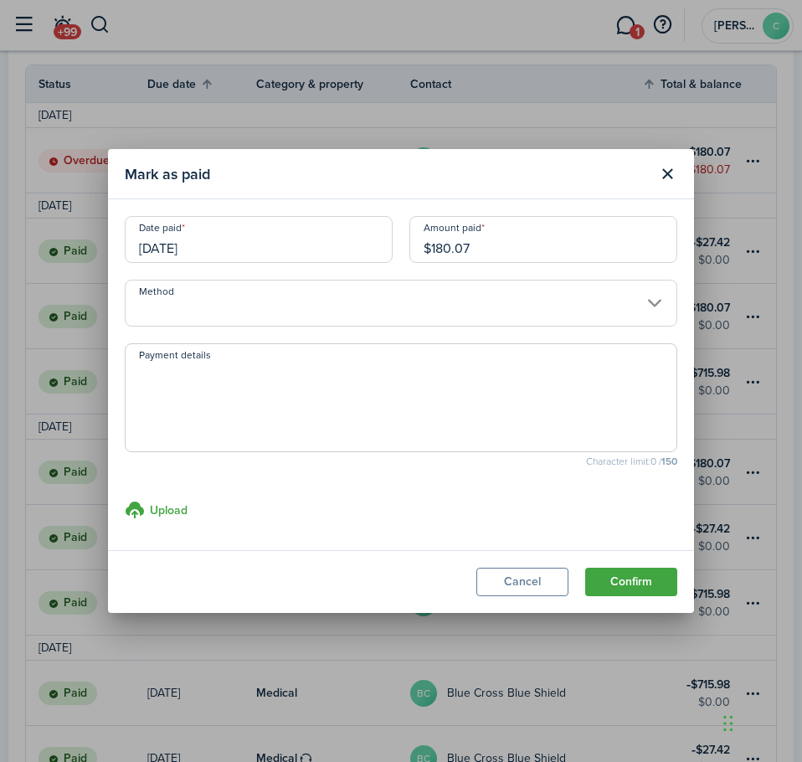
click at [505, 309] on input "Method" at bounding box center [401, 303] width 553 height 47
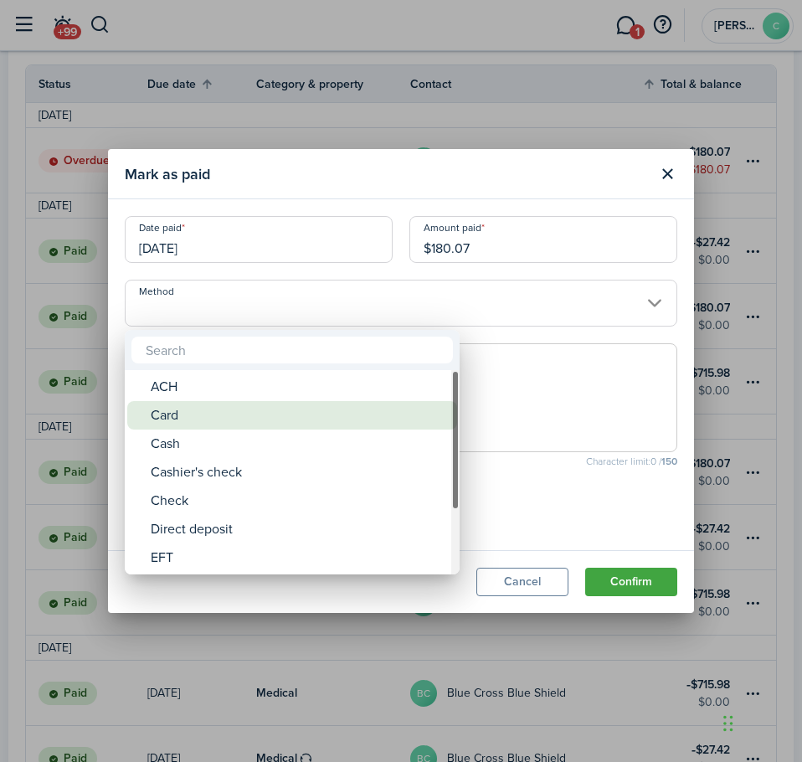
click at [206, 425] on div "Card" at bounding box center [299, 415] width 296 height 28
type input "Card"
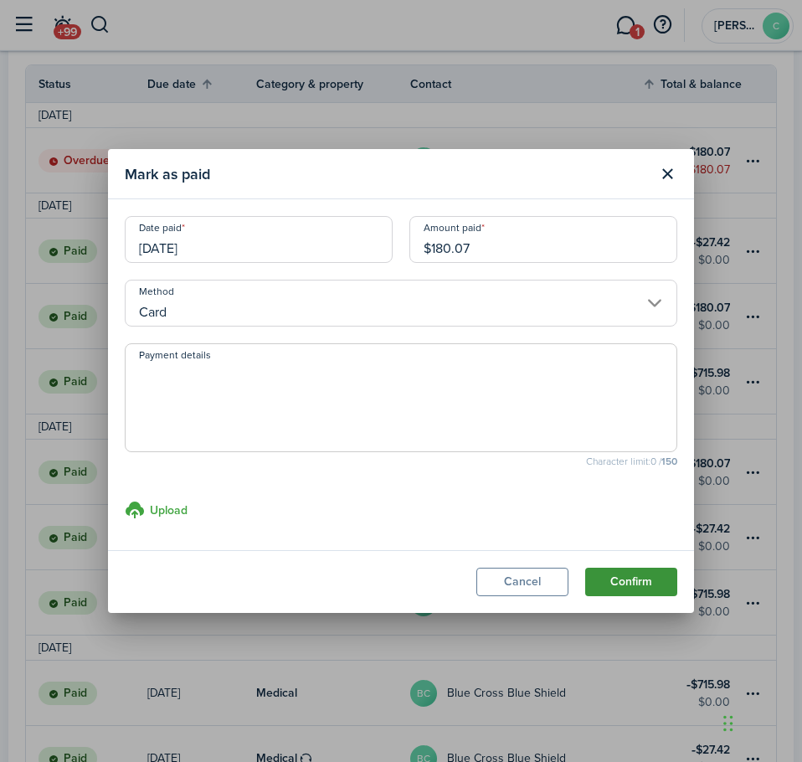
click at [625, 582] on button "Confirm" at bounding box center [631, 582] width 92 height 28
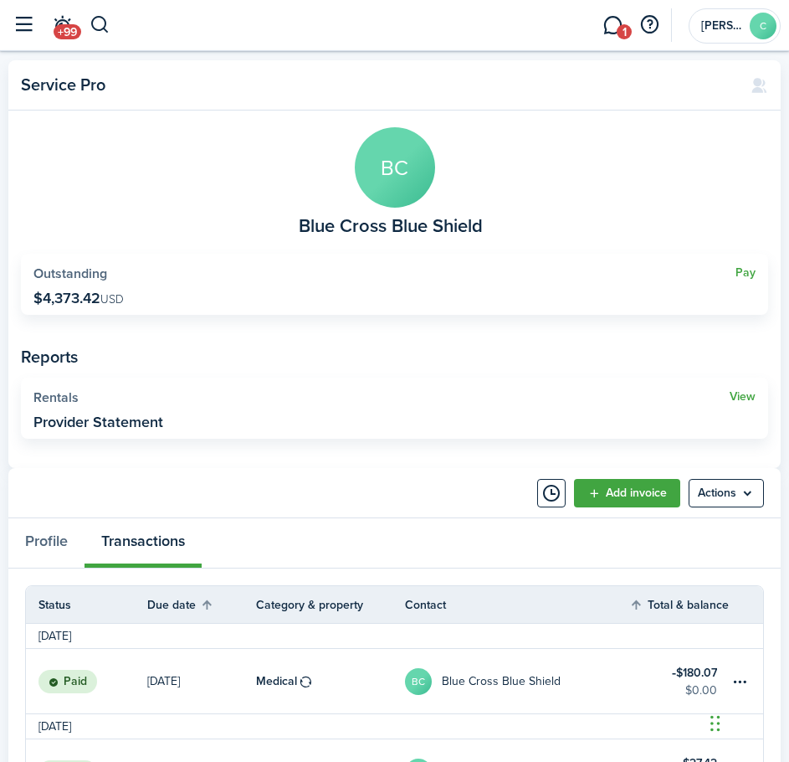
scroll to position [0, 0]
